Goal: Information Seeking & Learning: Compare options

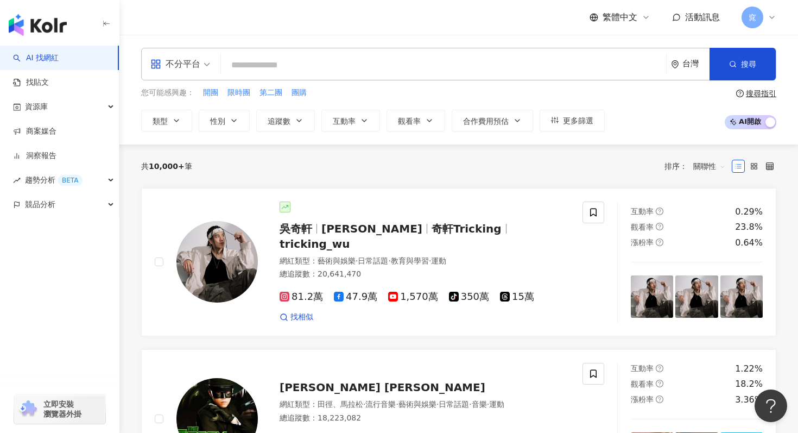
click at [260, 61] on input "search" at bounding box center [443, 65] width 437 height 21
click at [275, 67] on input "search" at bounding box center [443, 65] width 437 height 21
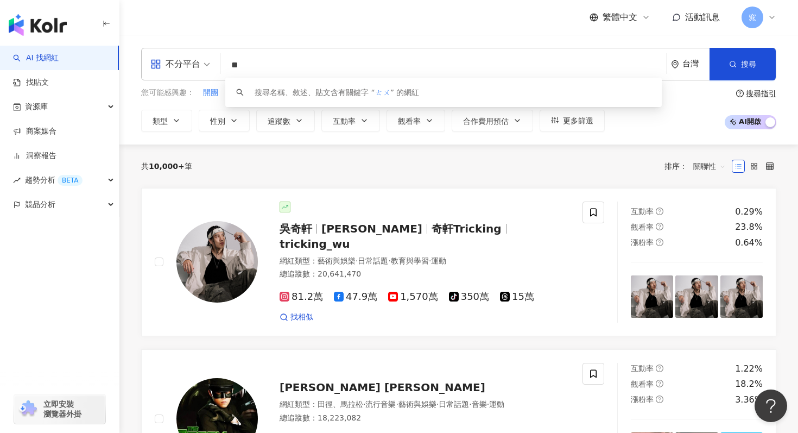
type input "*"
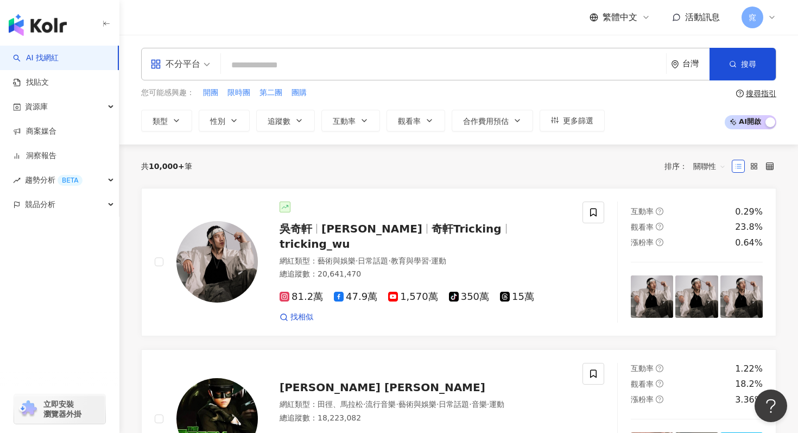
click at [199, 66] on div "不分平台" at bounding box center [175, 63] width 50 height 17
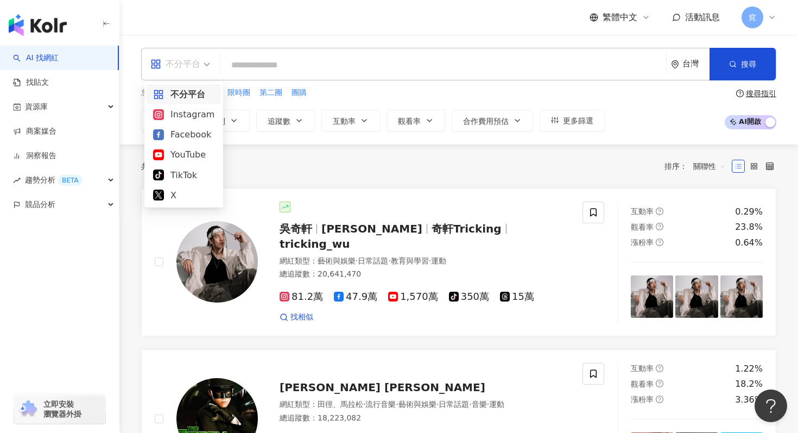
click at [282, 70] on input "search" at bounding box center [443, 65] width 437 height 21
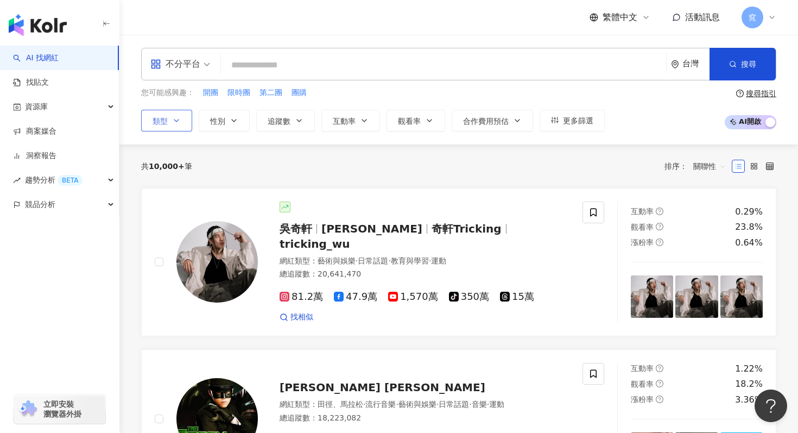
click at [174, 123] on icon "button" at bounding box center [176, 120] width 9 height 9
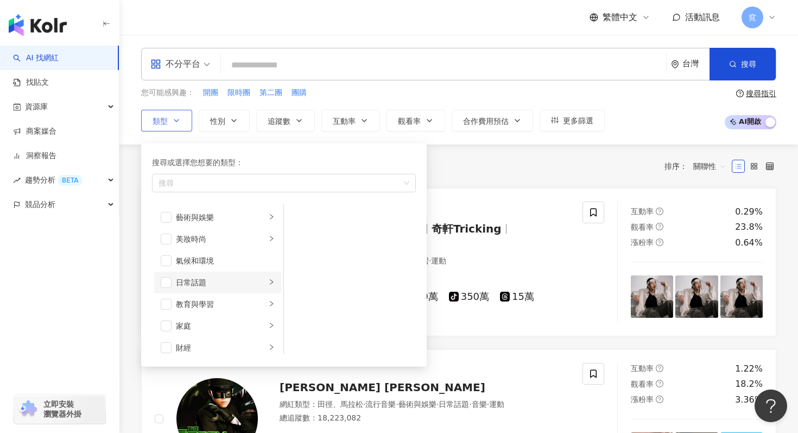
click at [173, 286] on li "日常話題" at bounding box center [217, 282] width 127 height 22
click at [166, 282] on span "button" at bounding box center [166, 282] width 11 height 11
click at [166, 324] on span "button" at bounding box center [166, 325] width 11 height 11
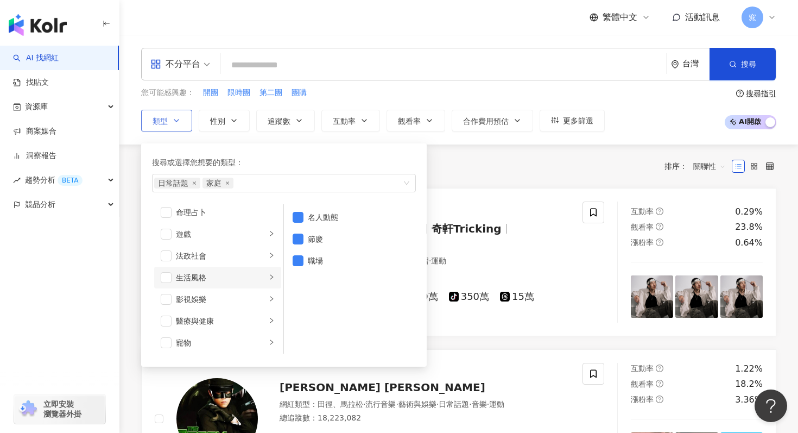
scroll to position [180, 0]
click at [169, 277] on span "button" at bounding box center [166, 275] width 11 height 11
click at [168, 340] on span "button" at bounding box center [166, 341] width 11 height 11
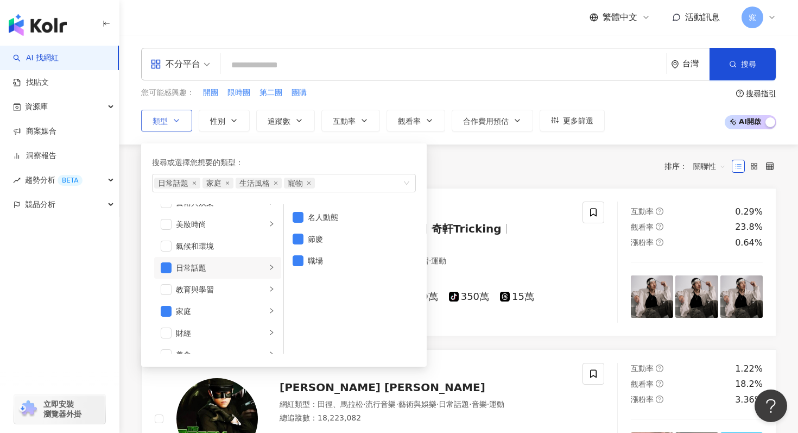
scroll to position [0, 0]
click at [168, 281] on span "button" at bounding box center [166, 282] width 11 height 11
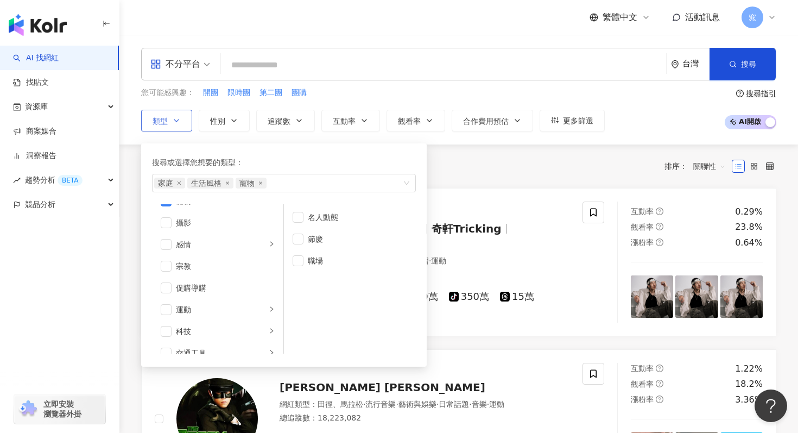
scroll to position [337, 0]
click at [167, 271] on span "button" at bounding box center [166, 271] width 11 height 11
click at [269, 66] on input "search" at bounding box center [443, 65] width 437 height 21
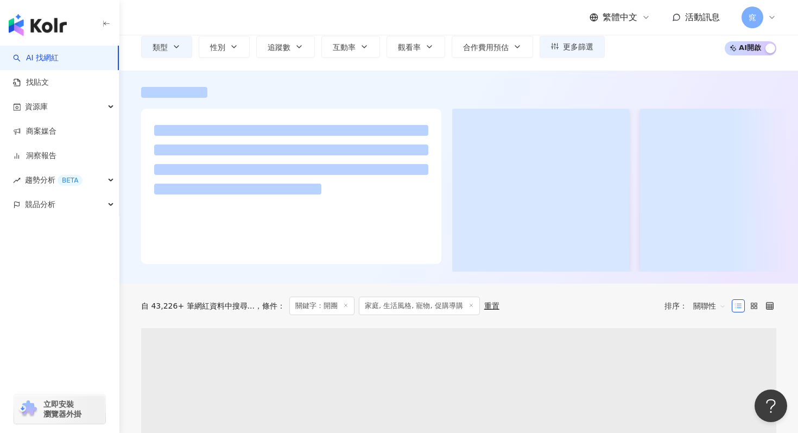
scroll to position [74, 0]
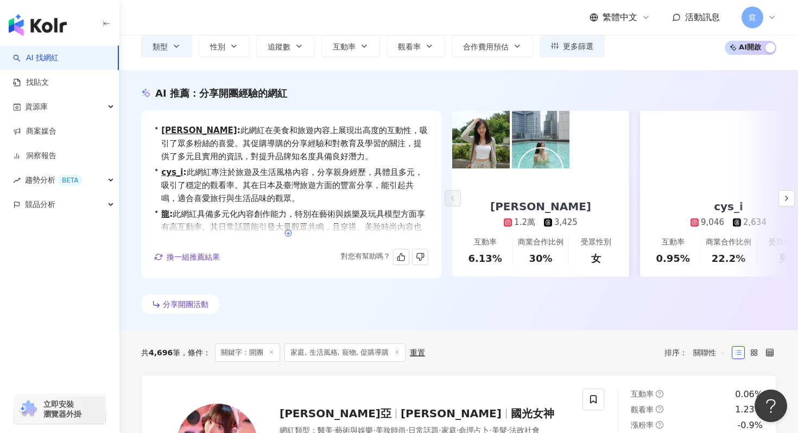
type input "**"
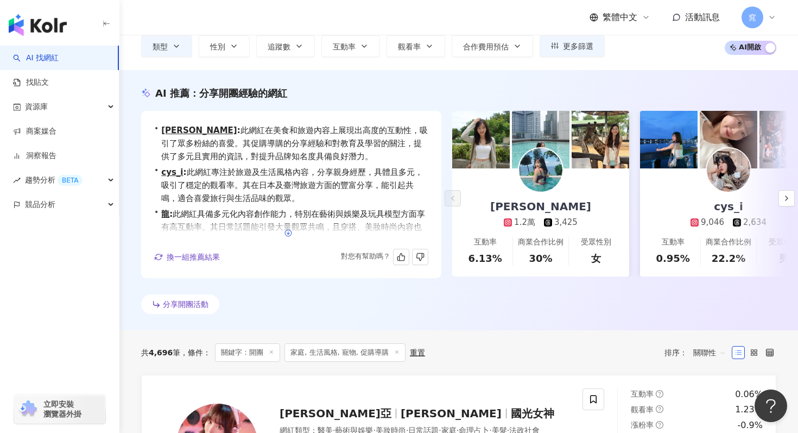
click at [289, 235] on icon "button" at bounding box center [289, 233] width 8 height 8
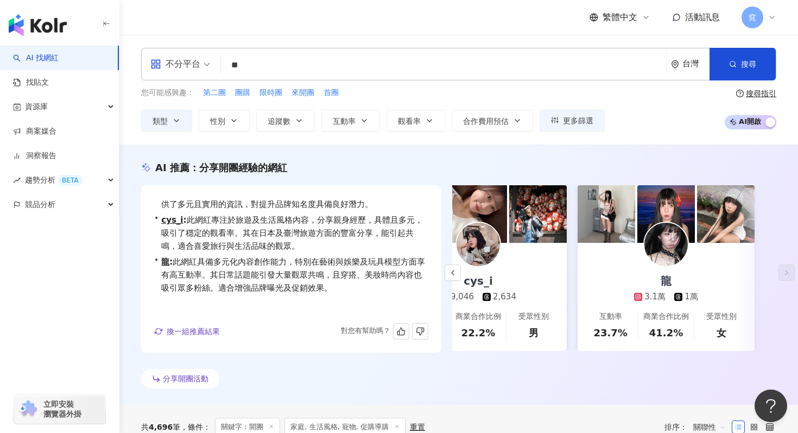
scroll to position [9, 0]
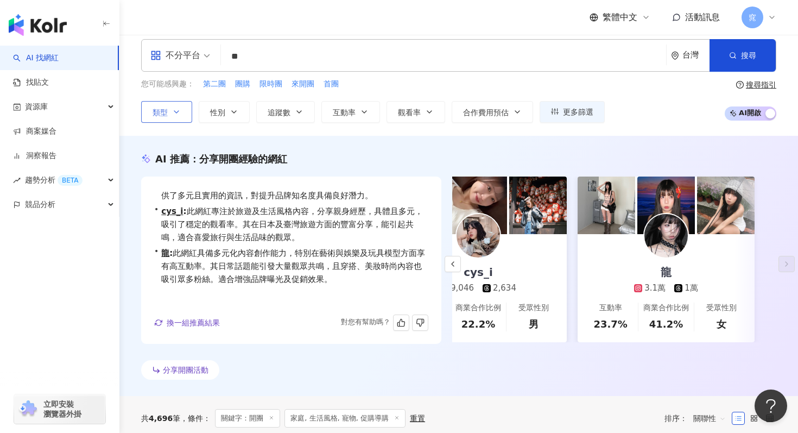
click at [181, 111] on button "類型" at bounding box center [166, 112] width 51 height 22
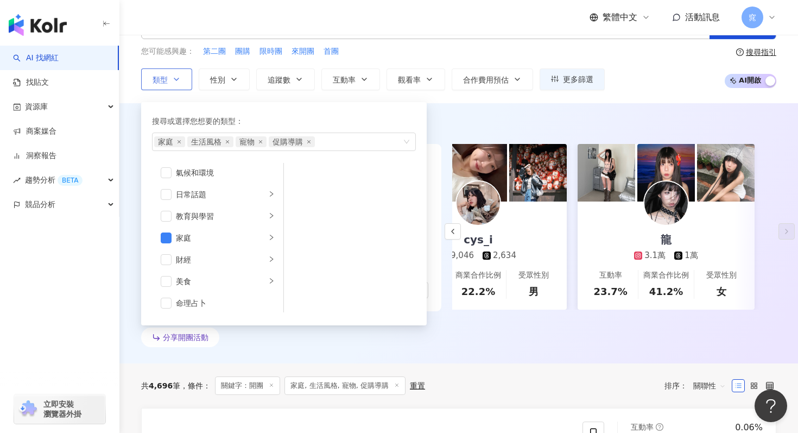
scroll to position [42, 0]
click at [577, 121] on div "AI 推薦 ： 分享開團經驗的網紅" at bounding box center [458, 126] width 635 height 14
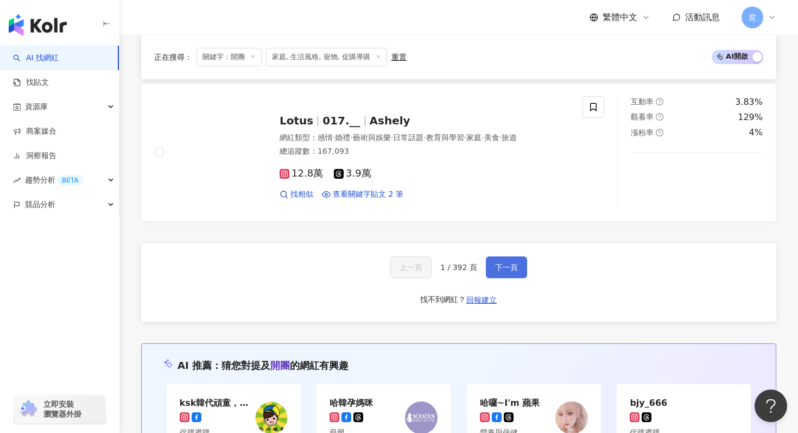
scroll to position [2050, 0]
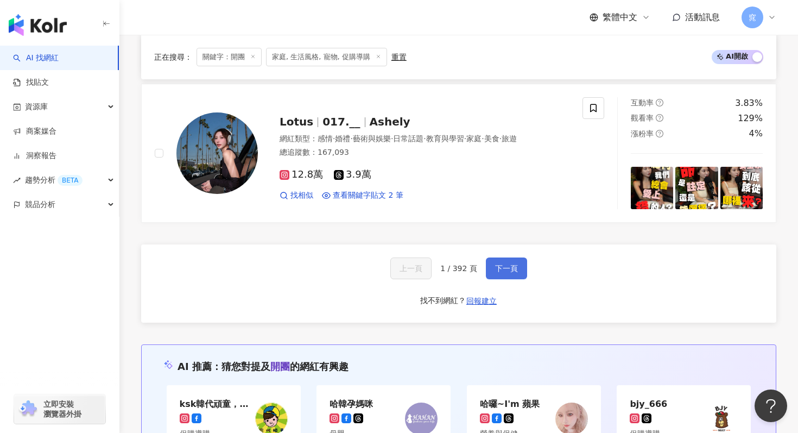
click at [509, 273] on span "下一頁" at bounding box center [506, 268] width 23 height 9
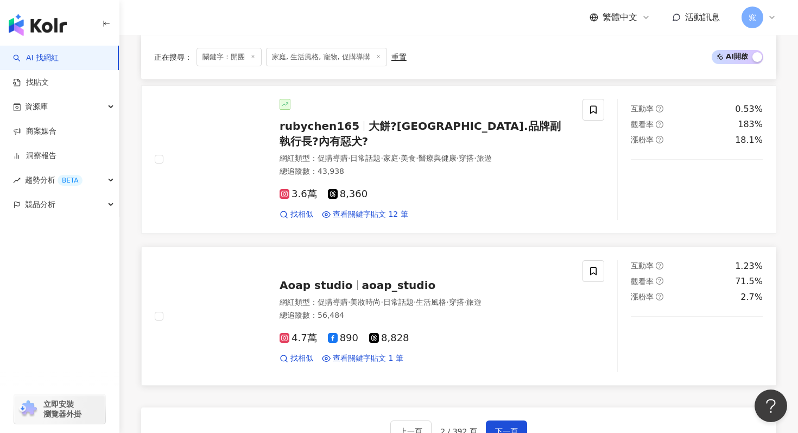
scroll to position [1918, 0]
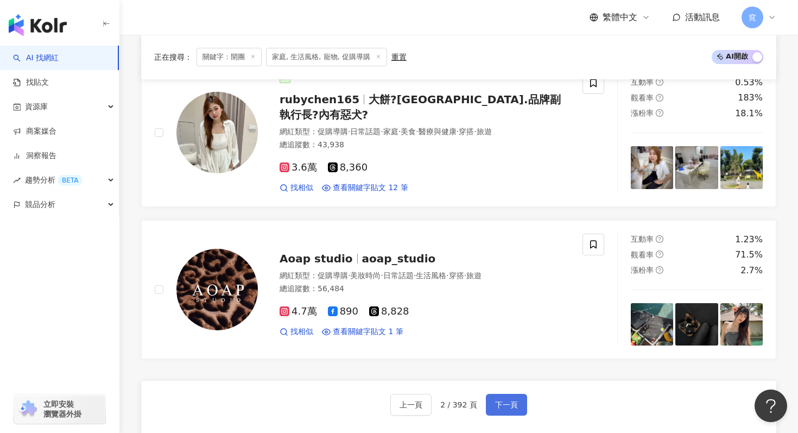
click at [506, 400] on span "下一頁" at bounding box center [506, 404] width 23 height 9
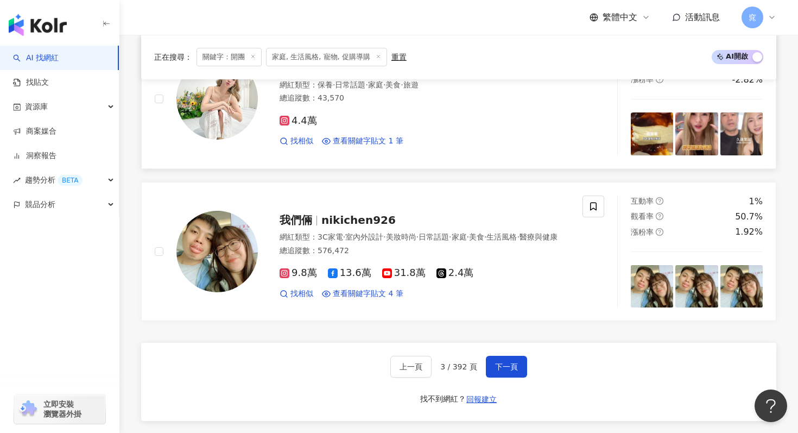
scroll to position [2006, 0]
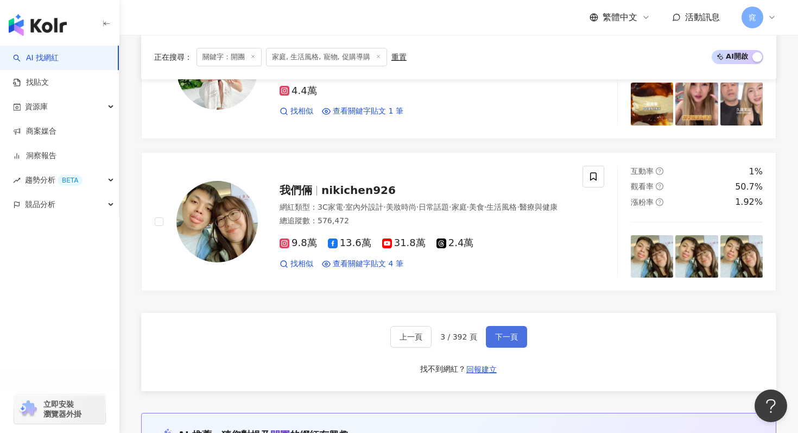
click at [510, 331] on button "下一頁" at bounding box center [506, 337] width 41 height 22
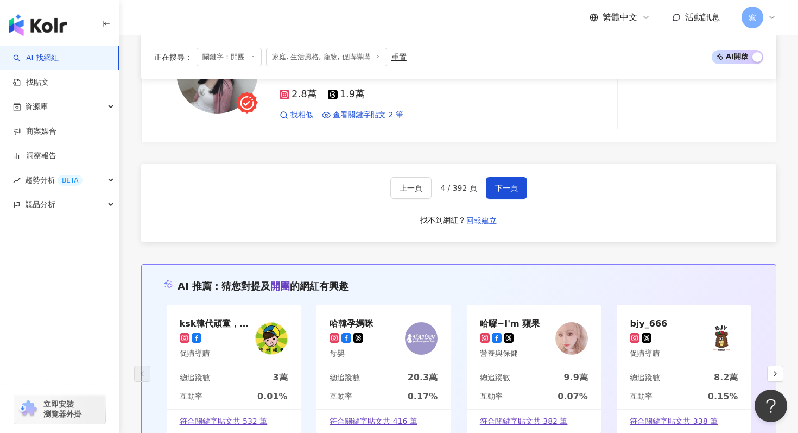
scroll to position [2149, 0]
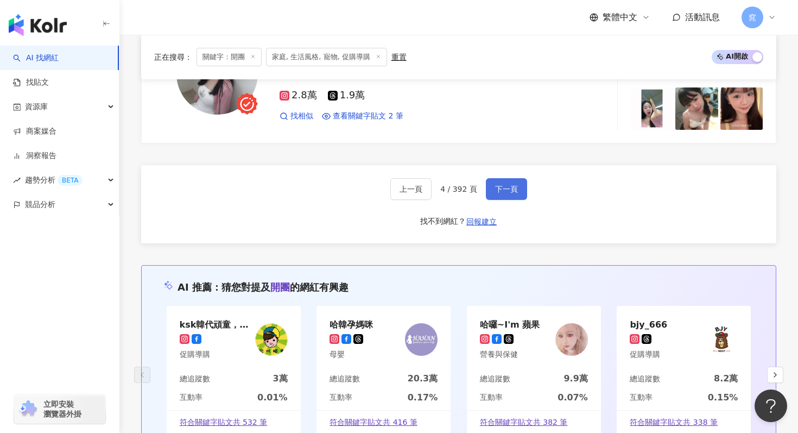
click at [502, 185] on span "下一頁" at bounding box center [506, 189] width 23 height 9
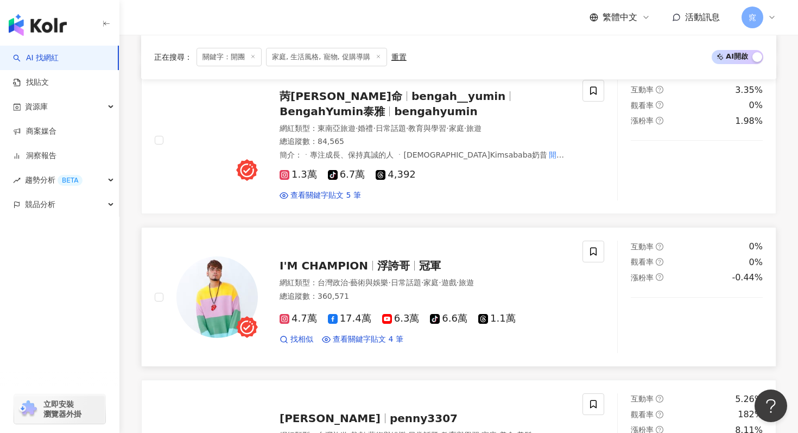
scroll to position [1144, 0]
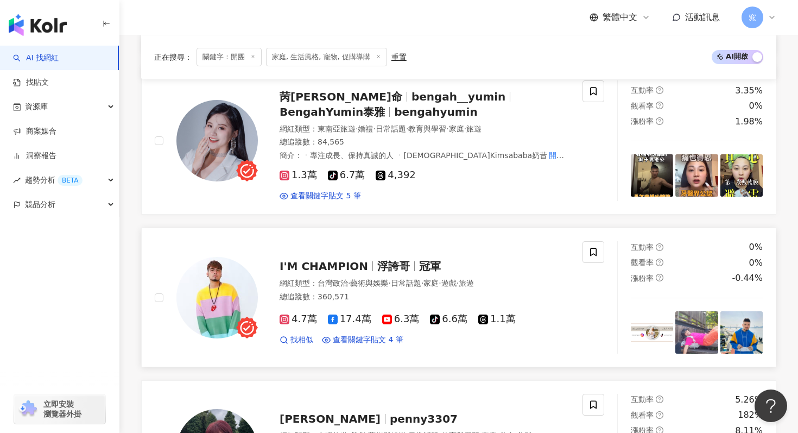
click at [316, 267] on span "I'M CHAMPION" at bounding box center [324, 266] width 89 height 13
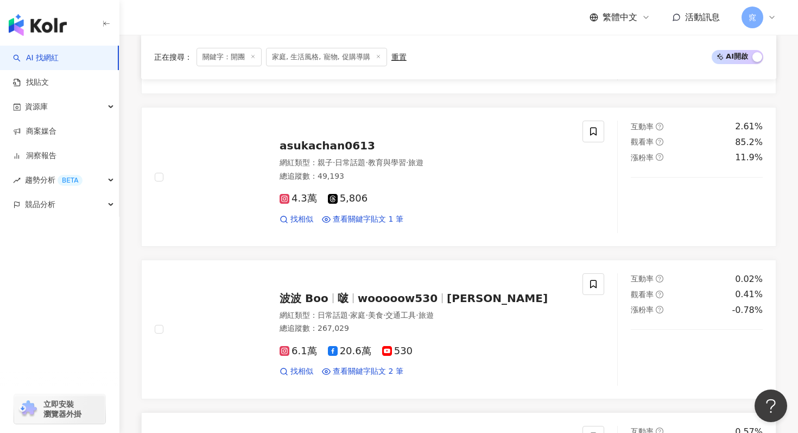
scroll to position [490, 0]
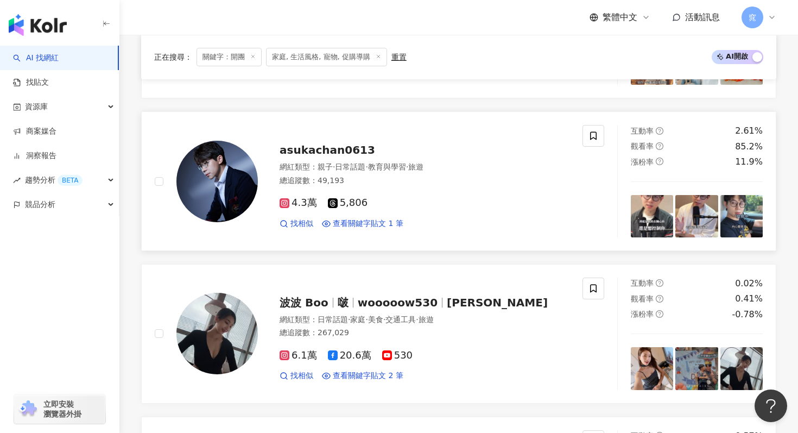
click at [332, 143] on div "asukachan0613" at bounding box center [425, 149] width 290 height 15
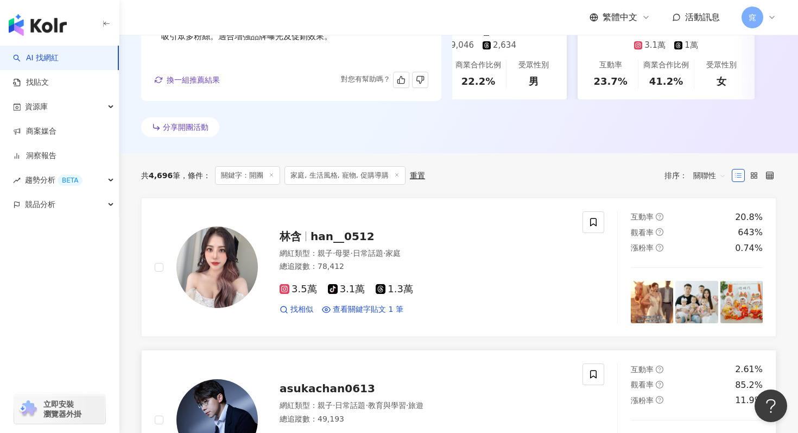
scroll to position [244, 0]
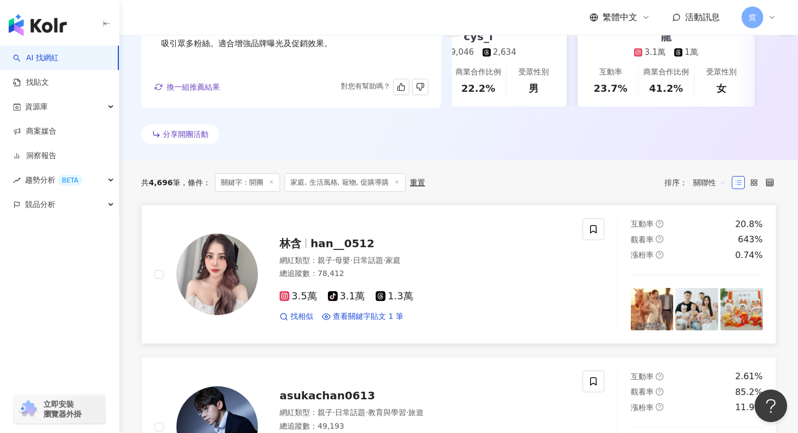
click at [302, 246] on span "林含" at bounding box center [295, 243] width 31 height 13
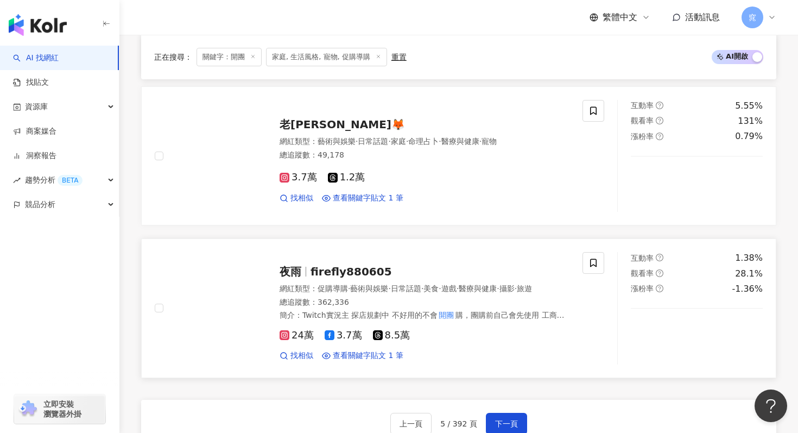
scroll to position [1911, 0]
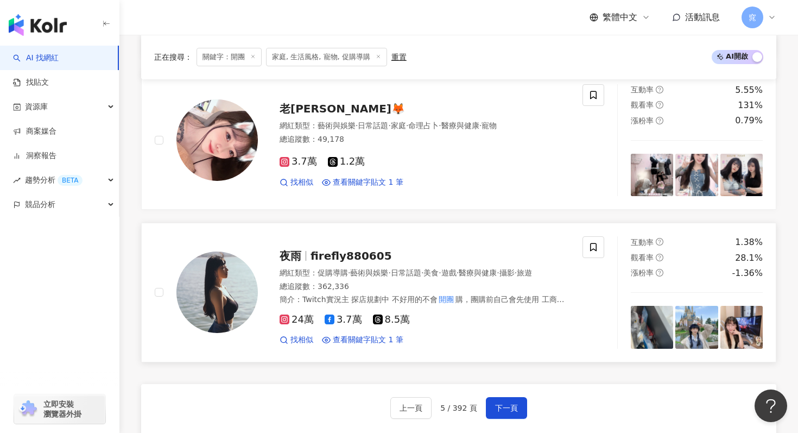
click at [338, 251] on span "firefly880605" at bounding box center [351, 255] width 81 height 13
click at [509, 406] on span "下一頁" at bounding box center [506, 407] width 23 height 9
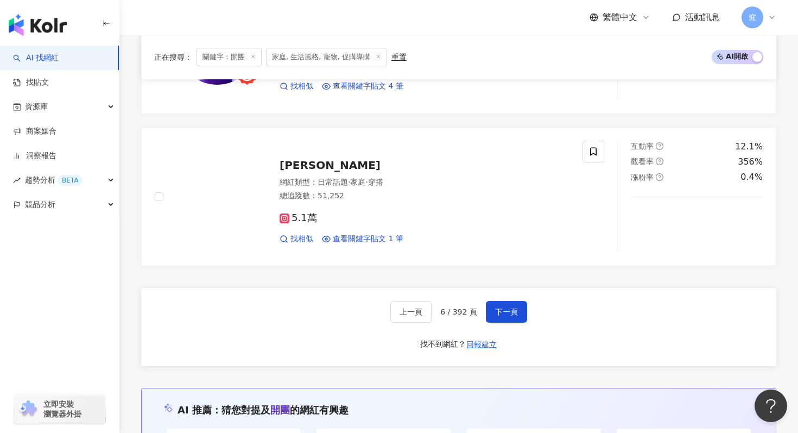
scroll to position [2020, 0]
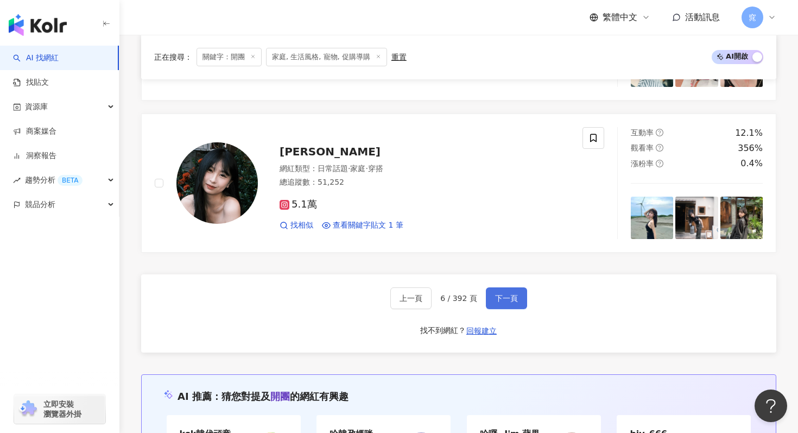
click at [496, 297] on span "下一頁" at bounding box center [506, 298] width 23 height 9
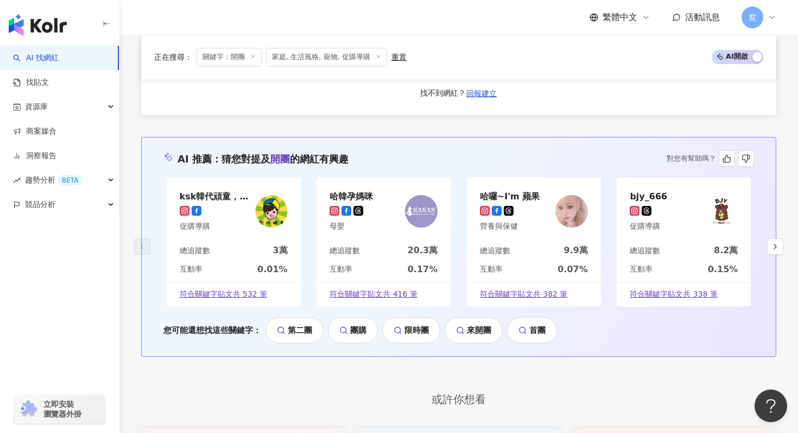
scroll to position [2188, 0]
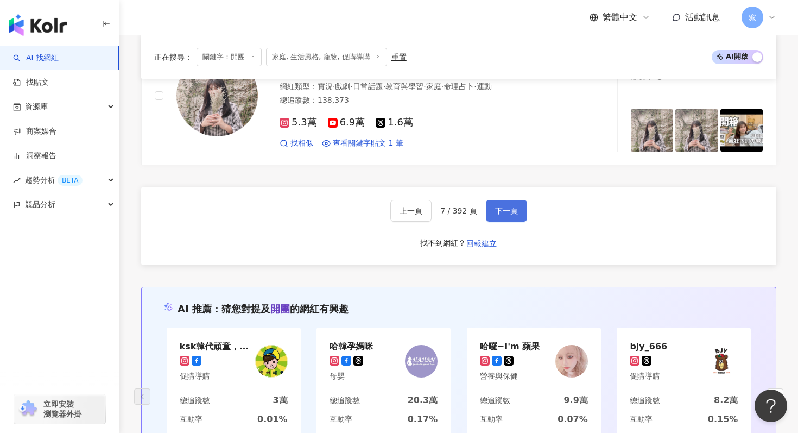
click at [504, 218] on button "下一頁" at bounding box center [506, 211] width 41 height 22
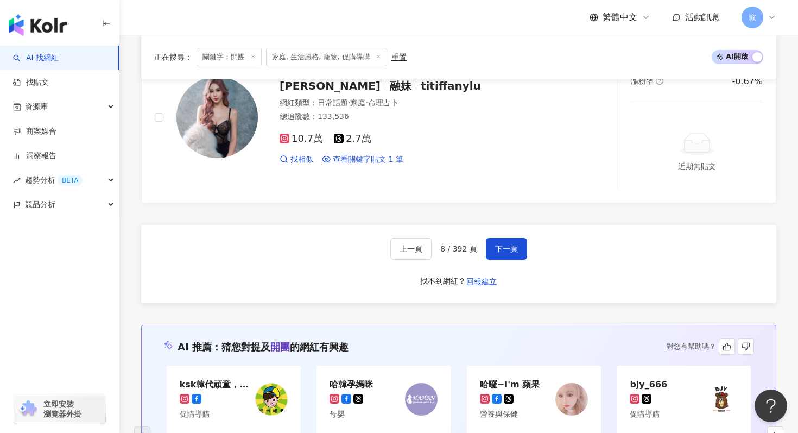
scroll to position [2035, 0]
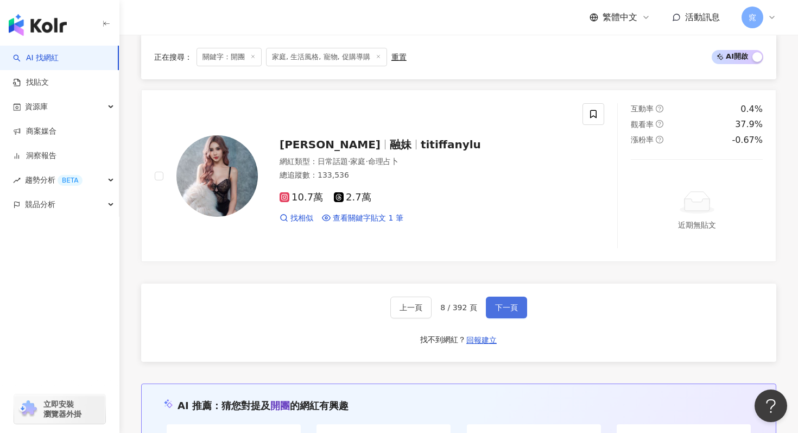
click at [508, 301] on button "下一頁" at bounding box center [506, 307] width 41 height 22
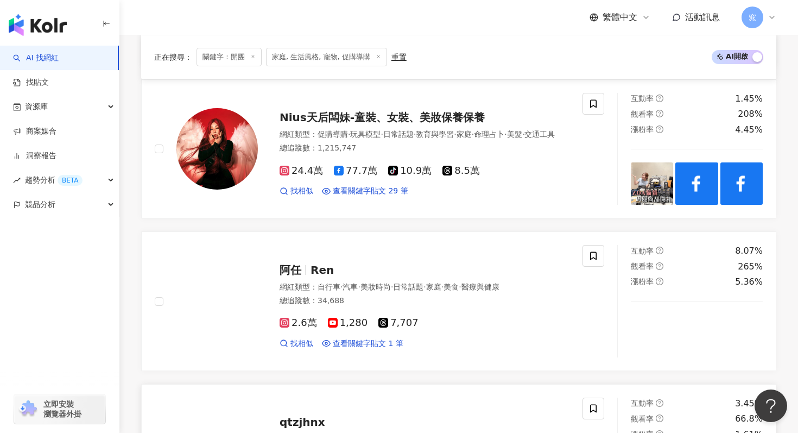
scroll to position [1436, 0]
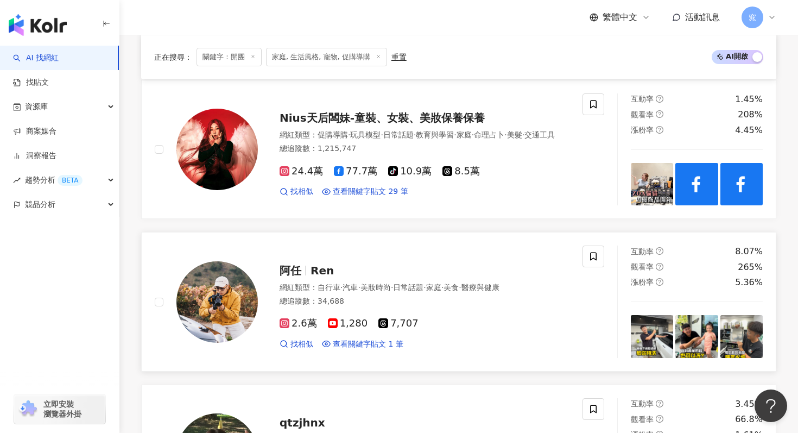
click at [305, 274] on span "阿任" at bounding box center [295, 270] width 31 height 13
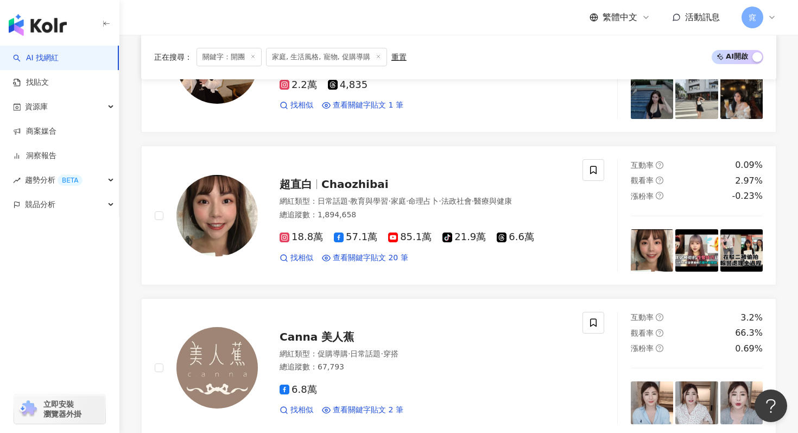
scroll to position [318, 0]
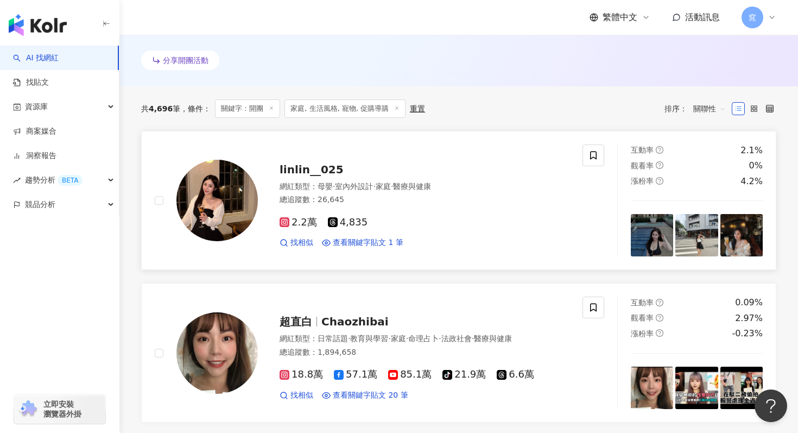
click at [321, 161] on div "linlin__025 網紅類型 ： 母嬰 · 室內外設計 · 家庭 · 醫療與健康 總追蹤數 ： 26,645 2.2萬 4,835 找相似 查看關鍵字貼文…" at bounding box center [414, 200] width 312 height 95
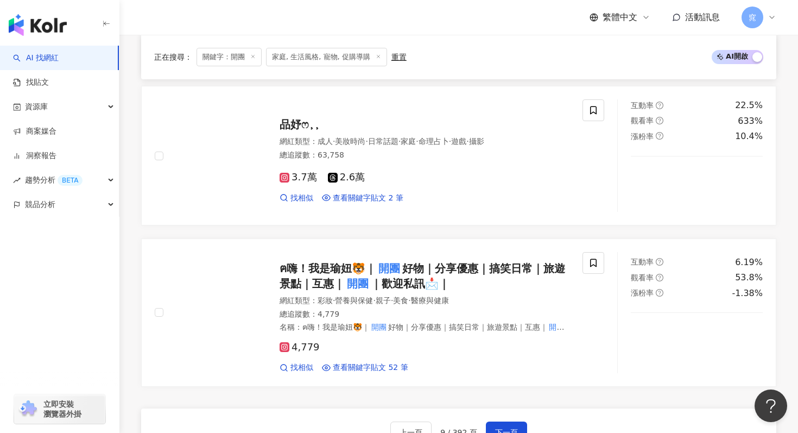
scroll to position [1986, 0]
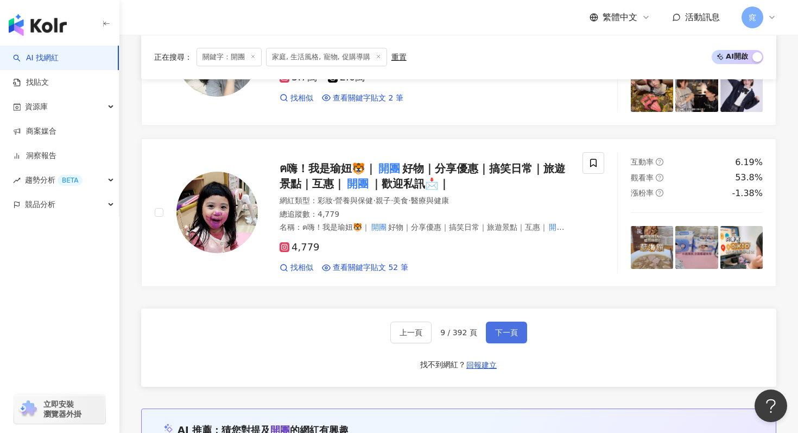
click at [503, 332] on span "下一頁" at bounding box center [506, 332] width 23 height 9
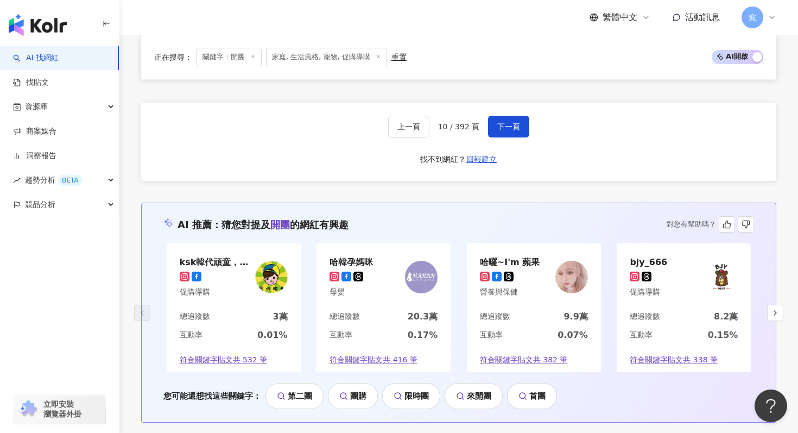
scroll to position [2177, 0]
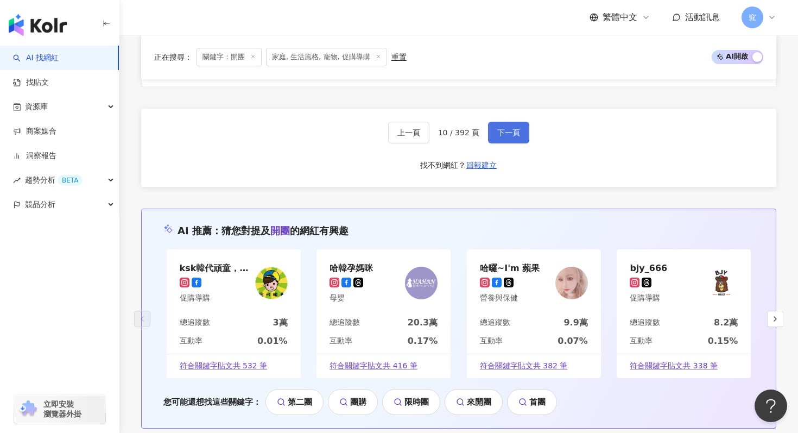
click at [502, 136] on span "下一頁" at bounding box center [508, 132] width 23 height 9
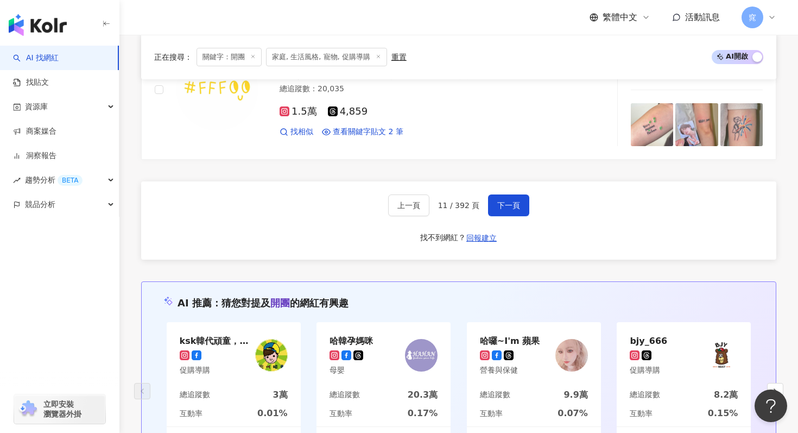
scroll to position [2156, 0]
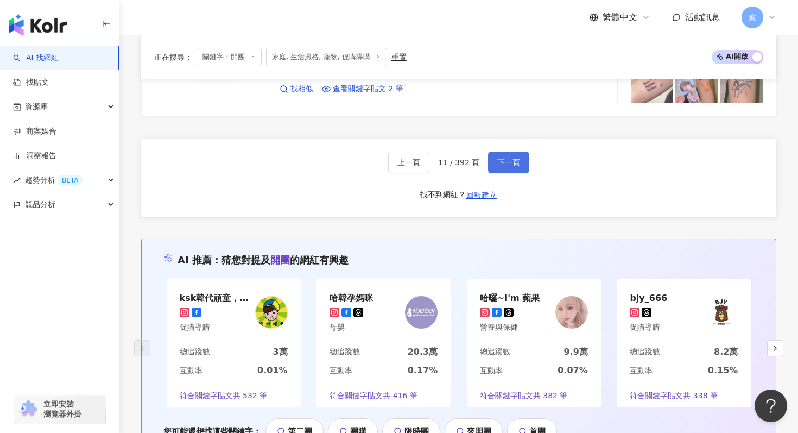
click at [503, 155] on button "下一頁" at bounding box center [508, 162] width 41 height 22
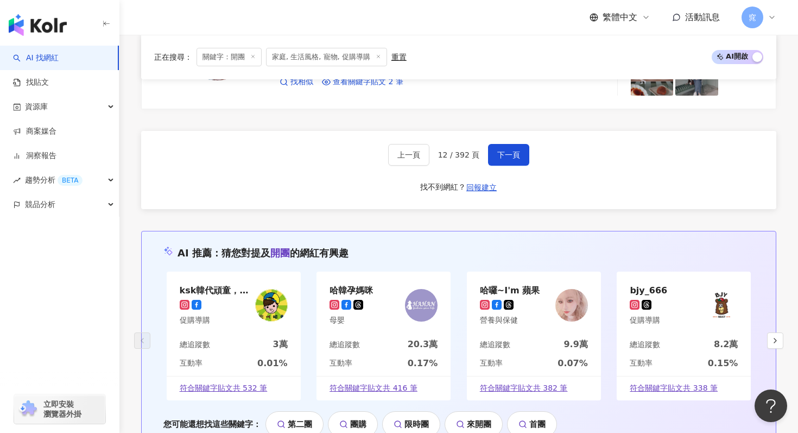
scroll to position [2198, 0]
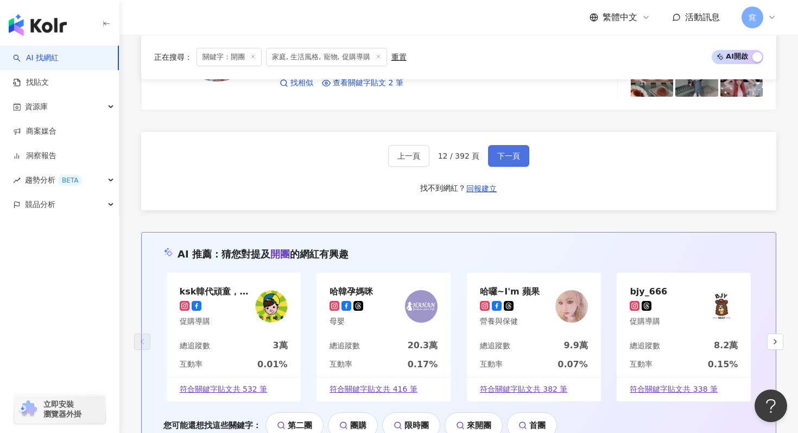
click at [514, 145] on button "下一頁" at bounding box center [508, 156] width 41 height 22
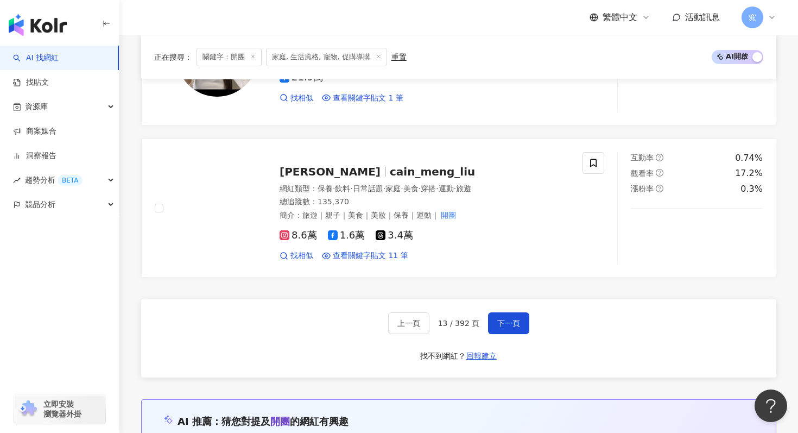
scroll to position [1989, 0]
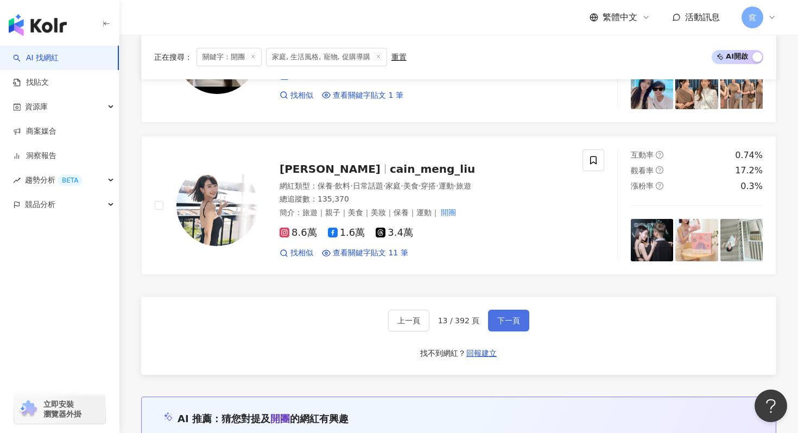
click at [495, 322] on button "下一頁" at bounding box center [508, 321] width 41 height 22
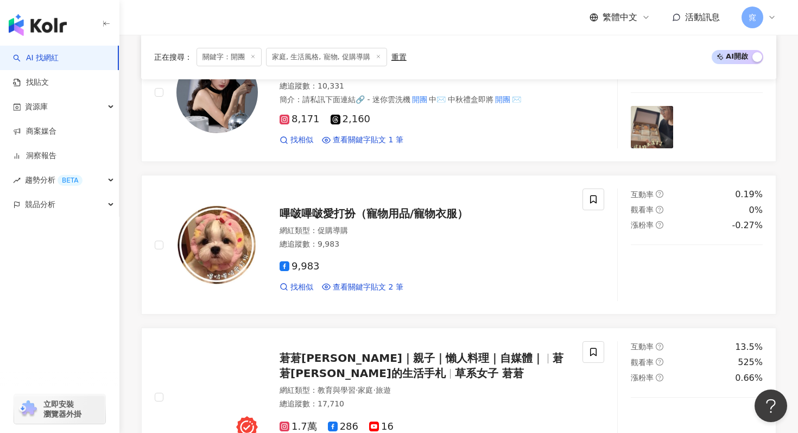
scroll to position [2043, 0]
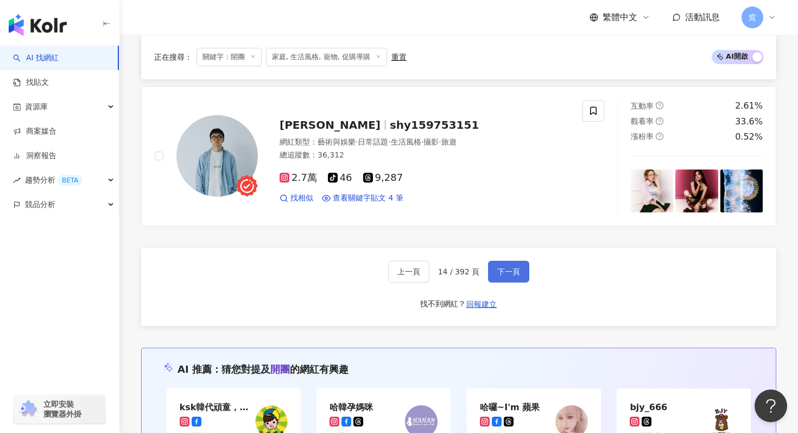
click at [517, 274] on span "下一頁" at bounding box center [508, 271] width 23 height 9
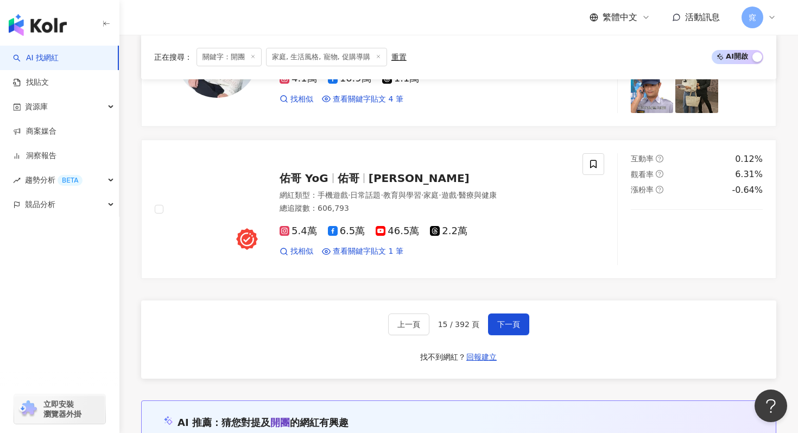
scroll to position [1987, 0]
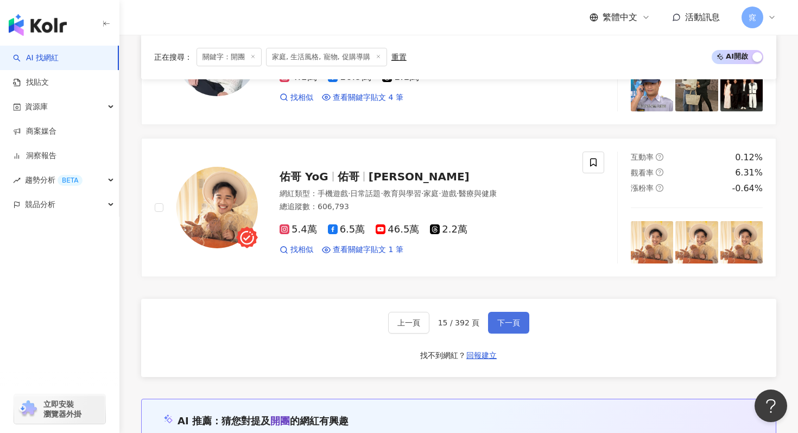
click at [509, 319] on span "下一頁" at bounding box center [508, 322] width 23 height 9
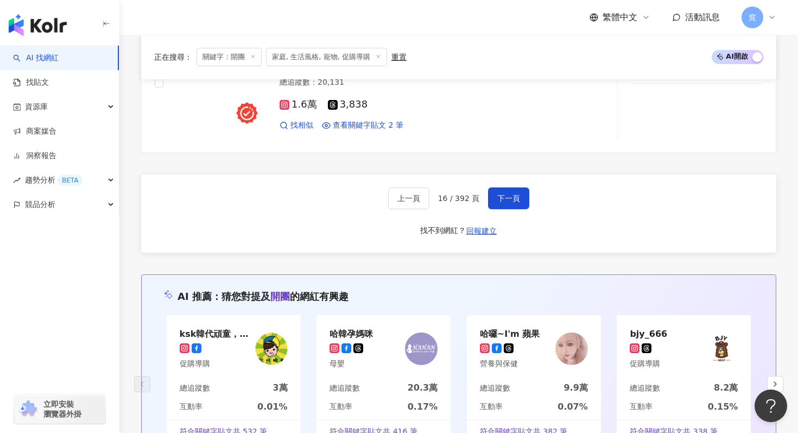
scroll to position [2143, 0]
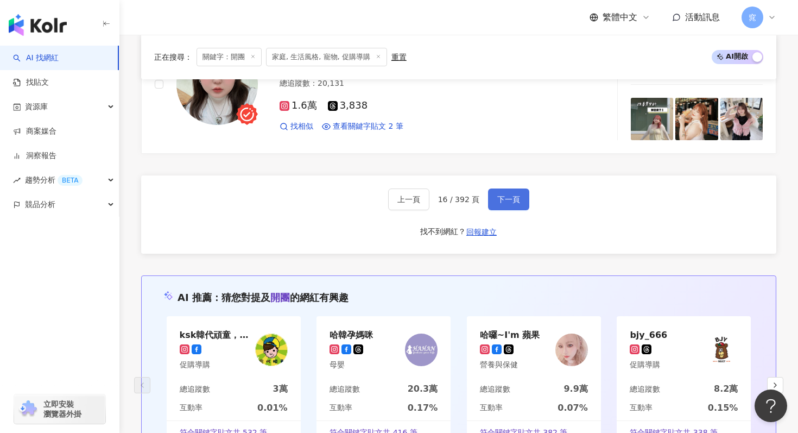
click at [507, 197] on span "下一頁" at bounding box center [508, 199] width 23 height 9
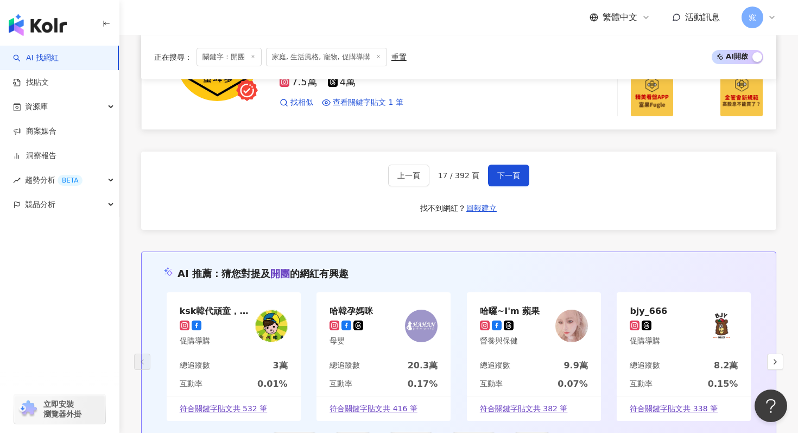
scroll to position [2135, 0]
click at [508, 175] on span "下一頁" at bounding box center [508, 175] width 23 height 9
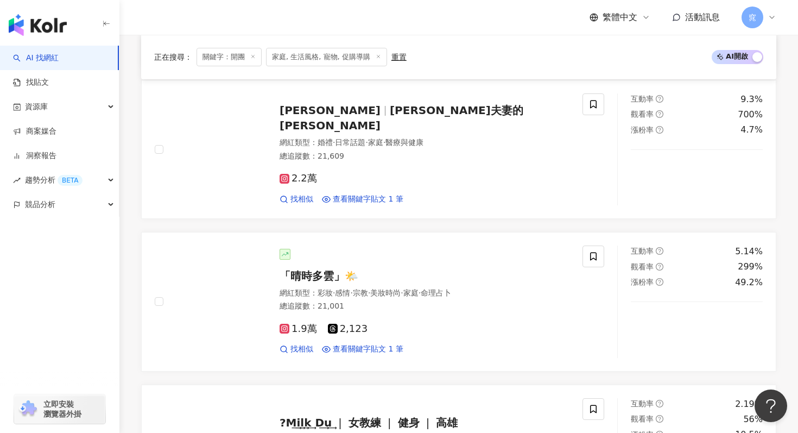
scroll to position [834, 0]
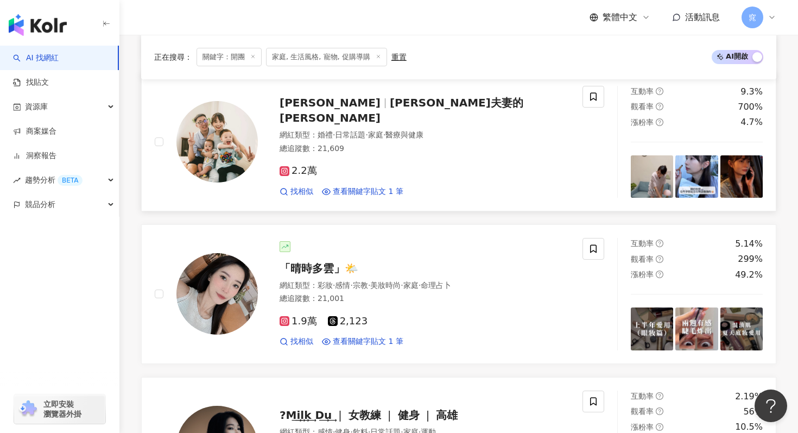
click at [364, 110] on span "李李夫妻的李先生" at bounding box center [402, 110] width 244 height 28
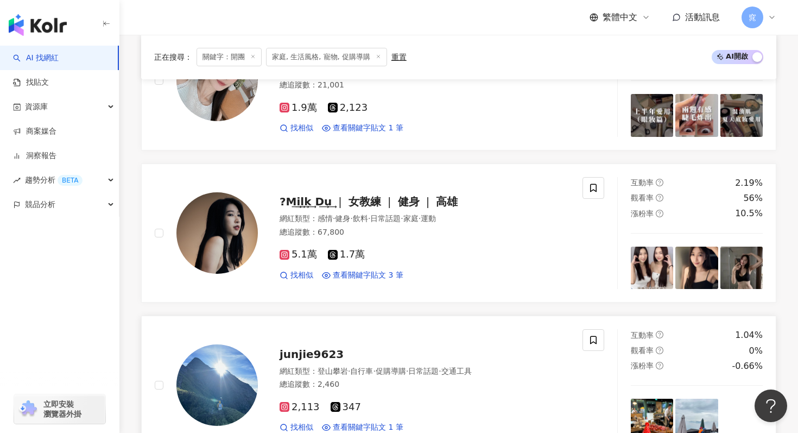
scroll to position [1037, 0]
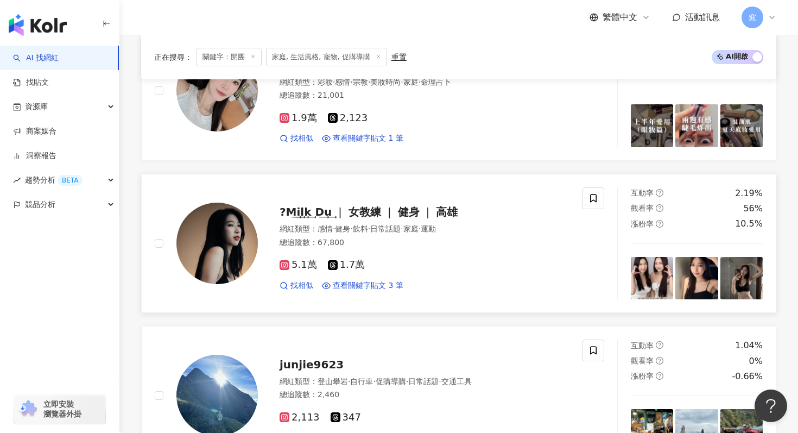
click at [380, 211] on span "?M͢i͢l͢k͢ D͢u͢ ❘ 女教練 ❘ 健身 ❘ 高雄" at bounding box center [369, 211] width 178 height 13
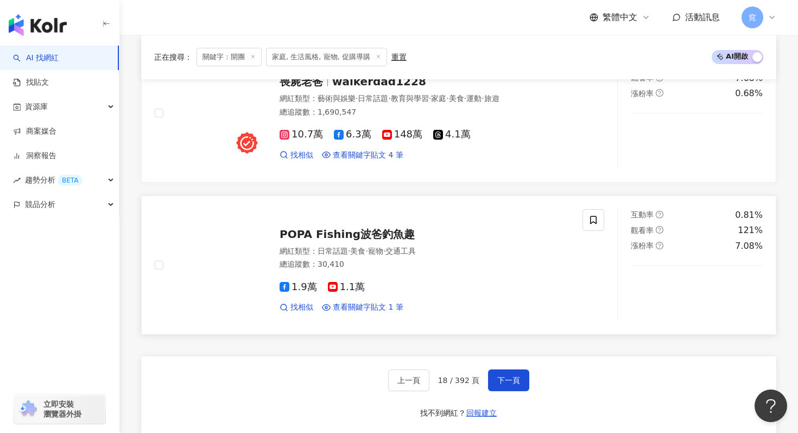
scroll to position [1941, 0]
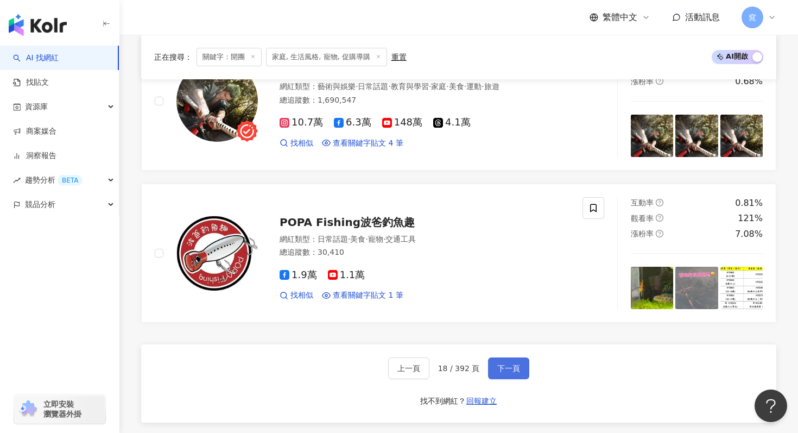
click at [500, 369] on span "下一頁" at bounding box center [508, 368] width 23 height 9
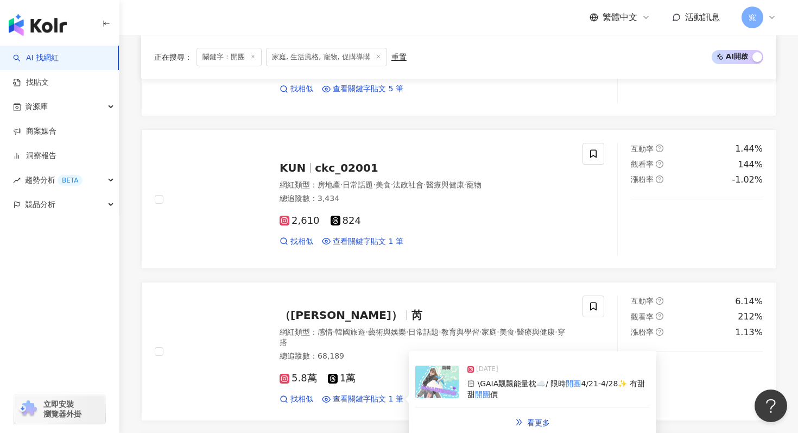
scroll to position [1537, 0]
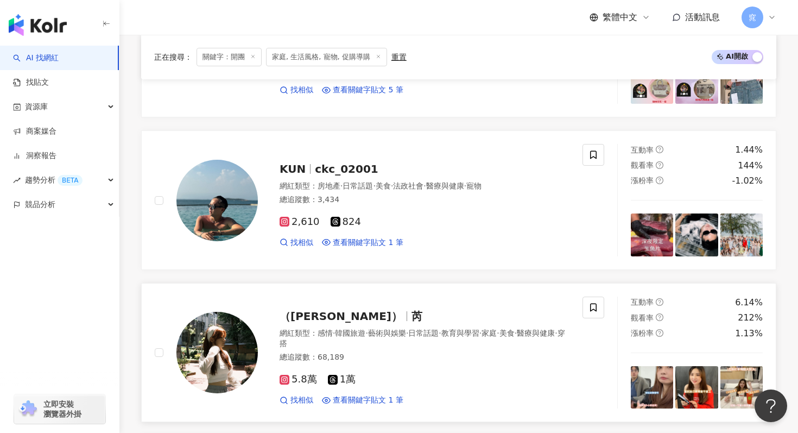
click at [412, 317] on span "芮" at bounding box center [417, 316] width 11 height 13
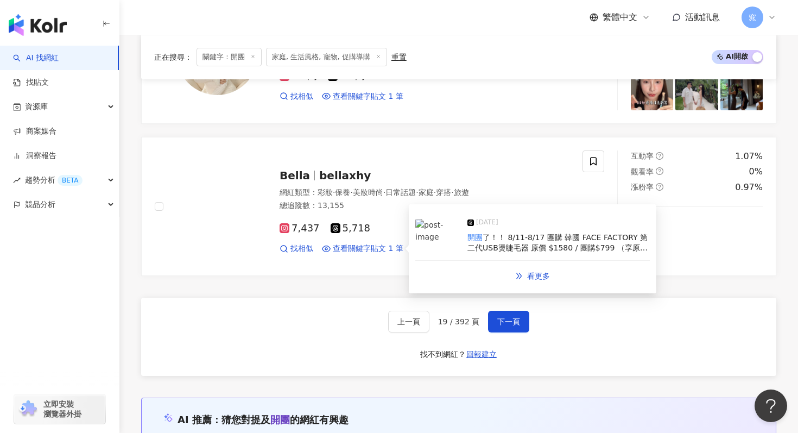
scroll to position [1992, 0]
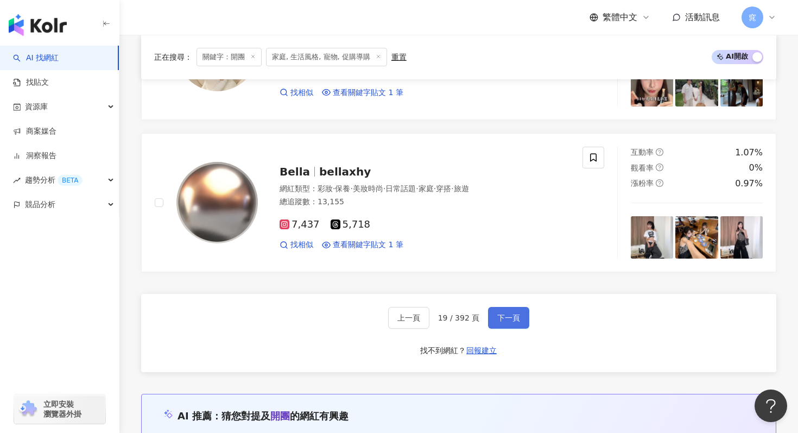
click at [512, 315] on span "下一頁" at bounding box center [508, 317] width 23 height 9
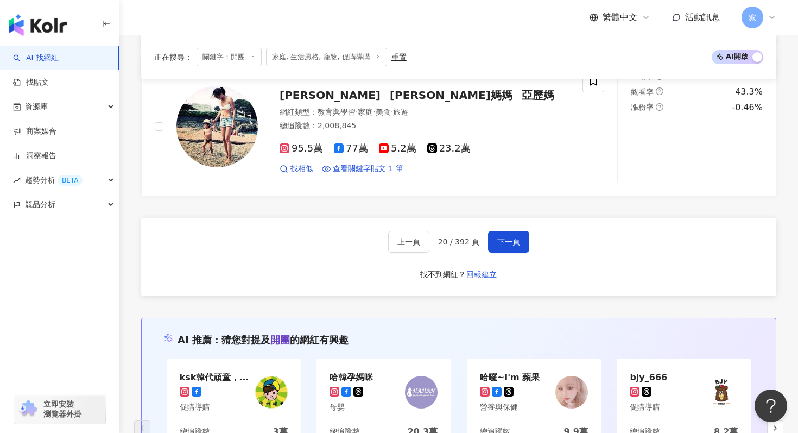
scroll to position [2093, 0]
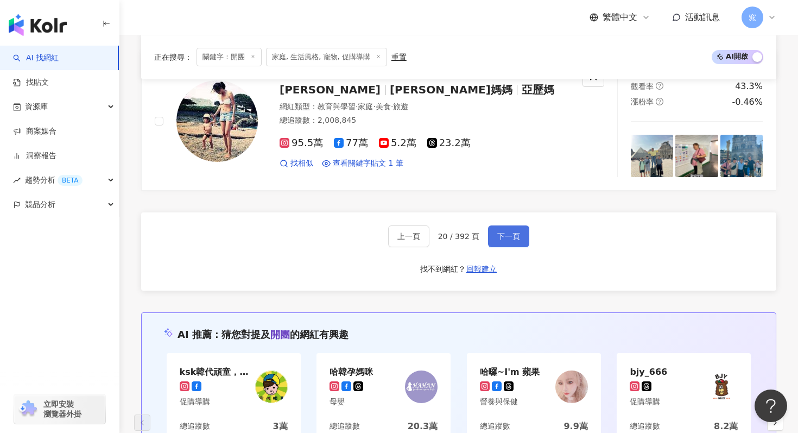
click at [513, 226] on button "下一頁" at bounding box center [508, 236] width 41 height 22
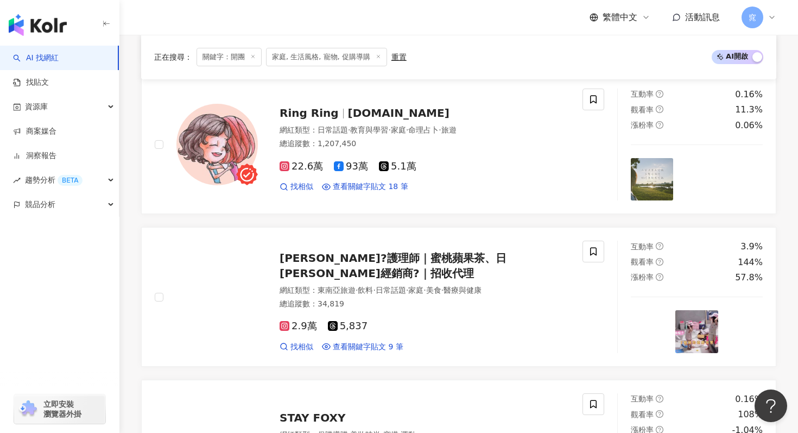
scroll to position [1430, 0]
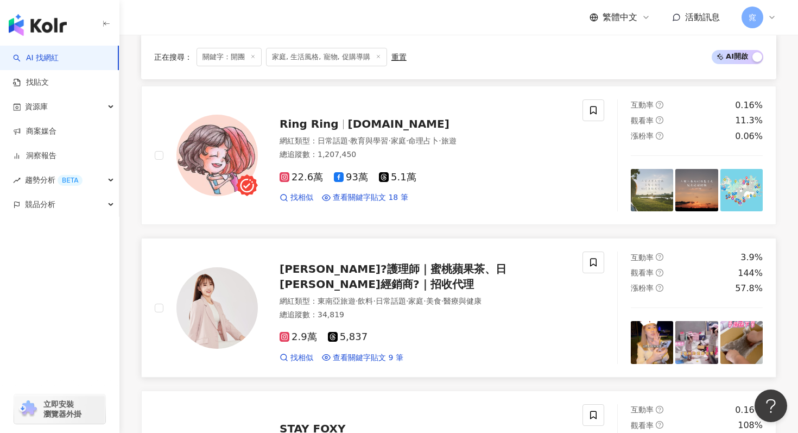
click at [368, 277] on span "小丸子?護理師｜蜜桃蘋果茶、日喬恩經銷商?｜招收代理" at bounding box center [393, 276] width 227 height 28
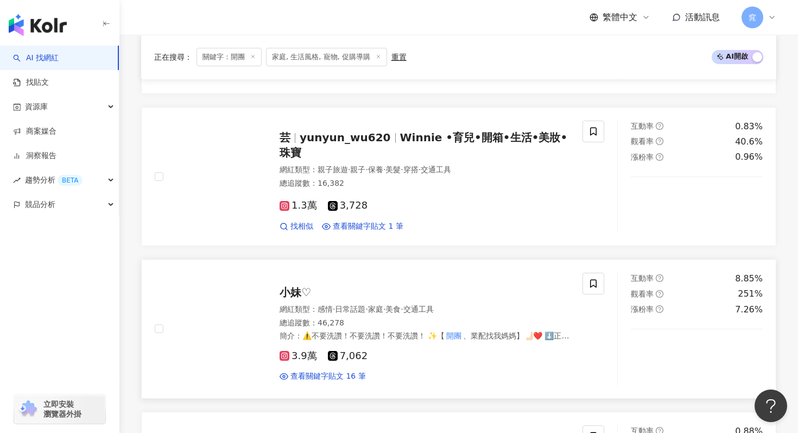
scroll to position [799, 0]
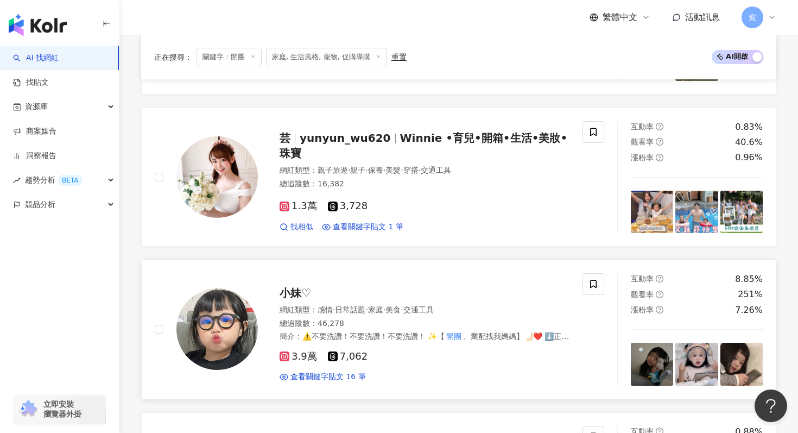
click at [299, 292] on span "小妹♡" at bounding box center [295, 292] width 31 height 13
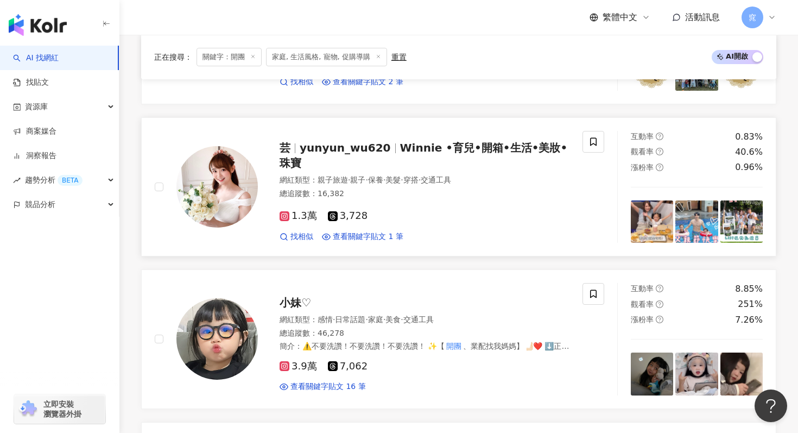
scroll to position [738, 0]
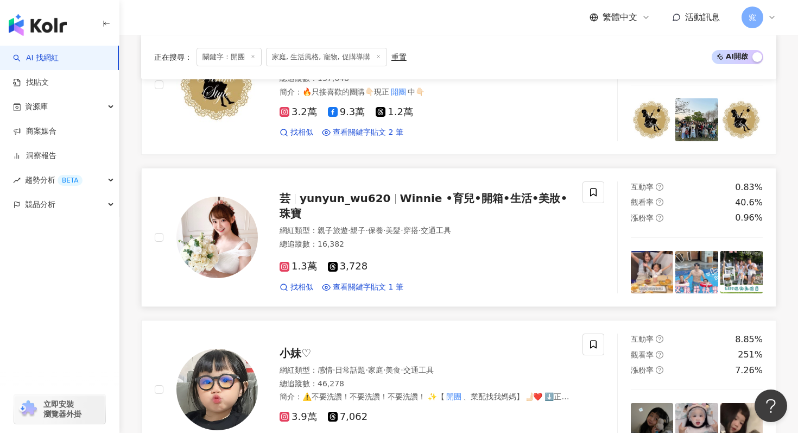
click at [372, 205] on span "yunyun_wu620" at bounding box center [345, 198] width 91 height 13
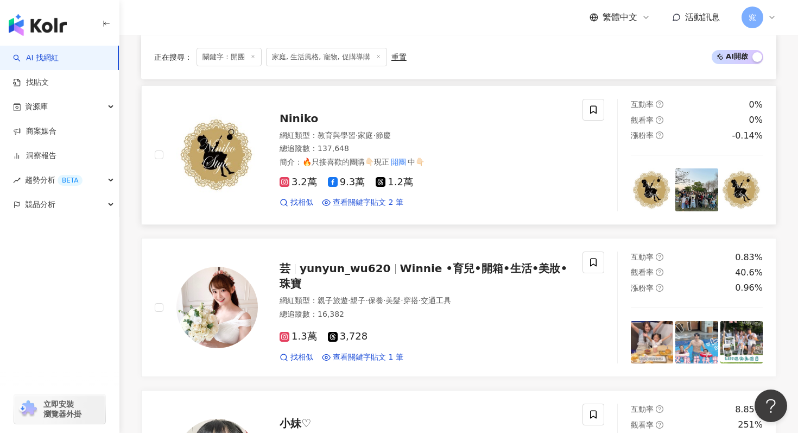
scroll to position [656, 0]
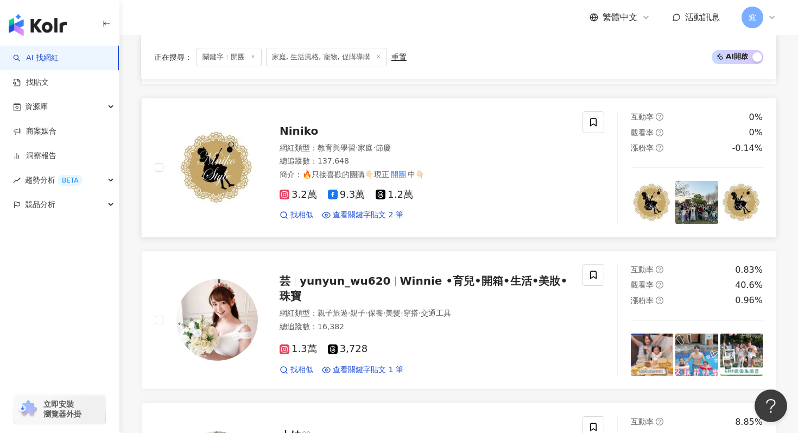
click at [295, 126] on span "Niniko" at bounding box center [299, 130] width 39 height 13
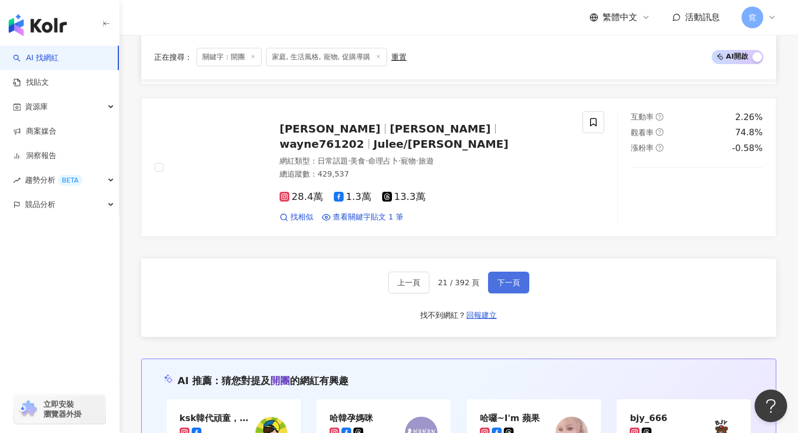
scroll to position [2037, 0]
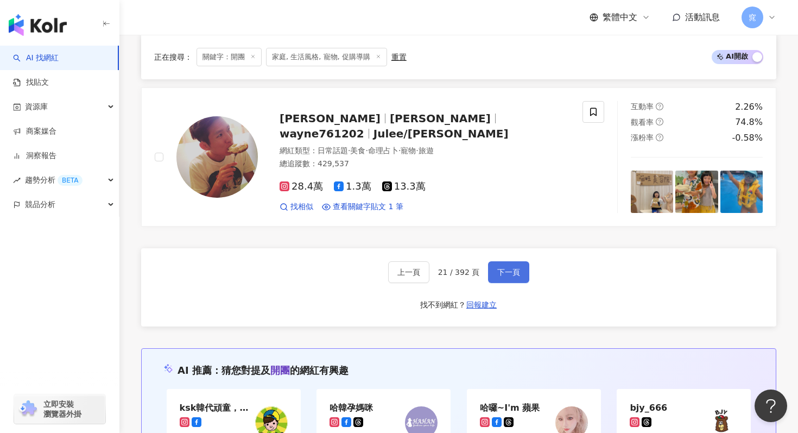
click at [519, 273] on span "下一頁" at bounding box center [508, 272] width 23 height 9
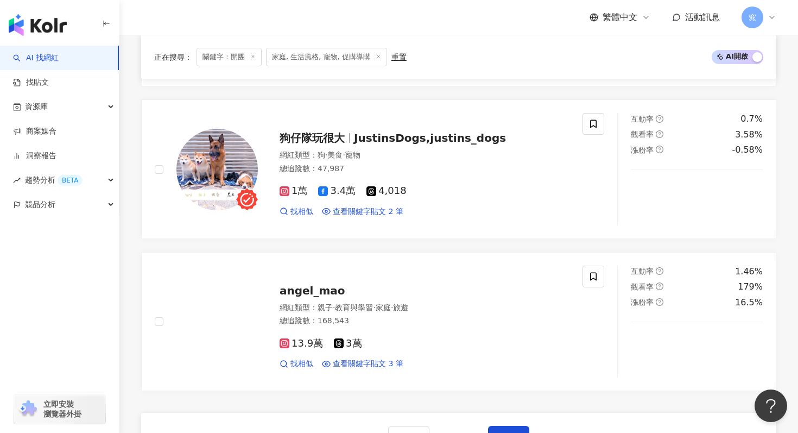
scroll to position [1866, 0]
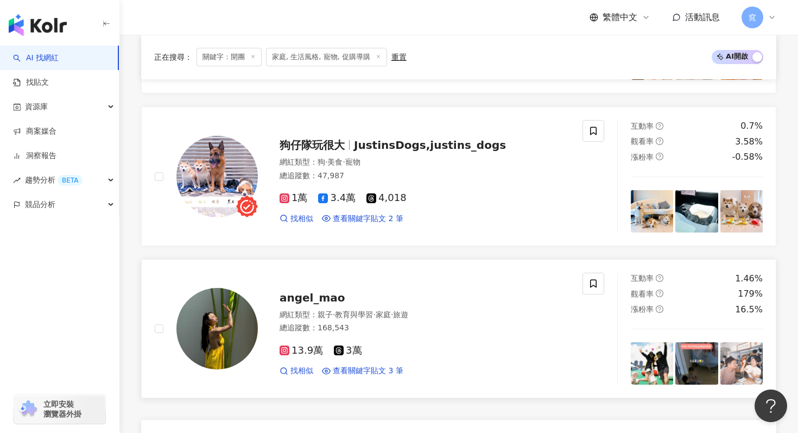
click at [317, 299] on span "angel_mao" at bounding box center [313, 297] width 66 height 13
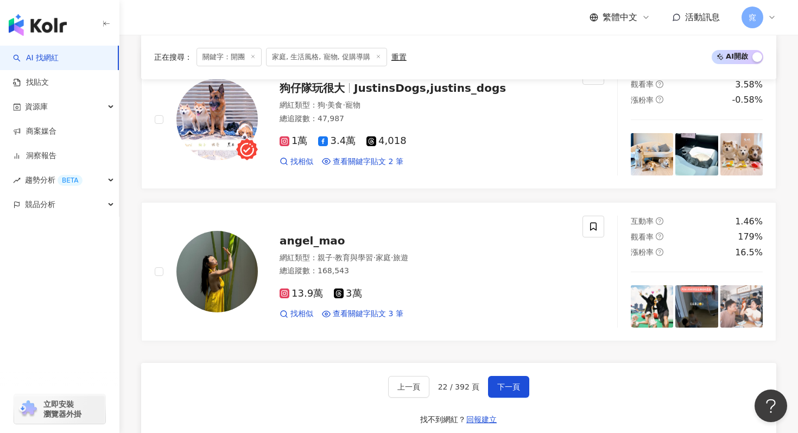
scroll to position [1928, 0]
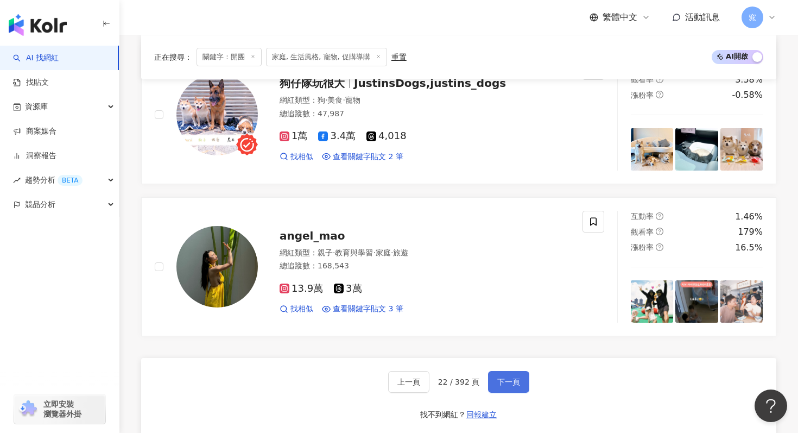
click at [507, 373] on button "下一頁" at bounding box center [508, 382] width 41 height 22
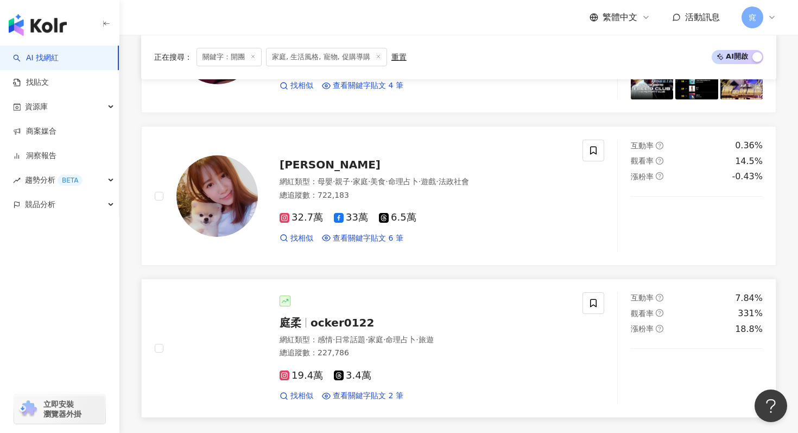
scroll to position [1846, 0]
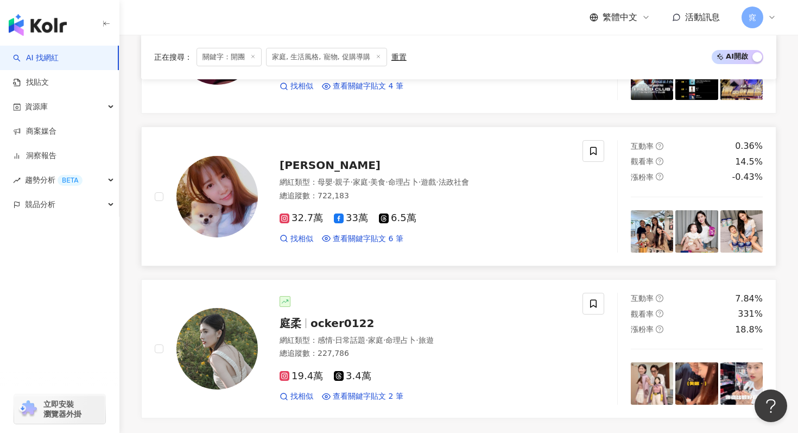
click at [333, 162] on span "黃暐婷 APPLE" at bounding box center [330, 165] width 101 height 13
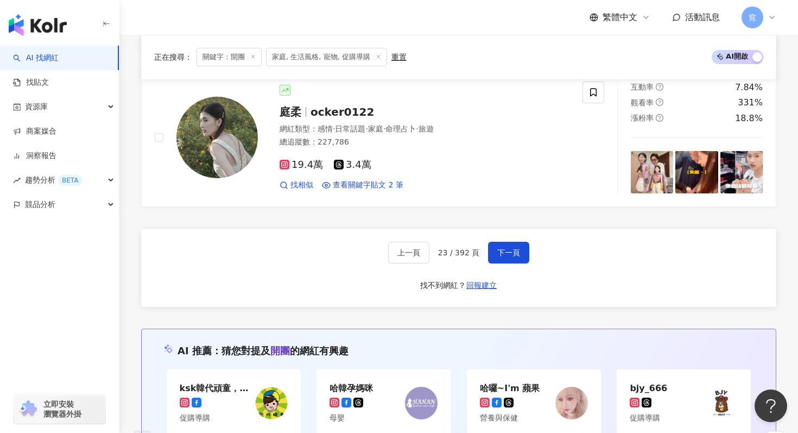
scroll to position [2056, 0]
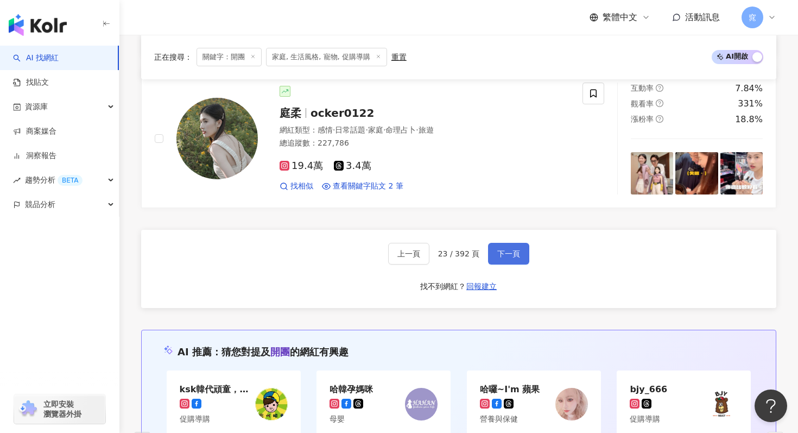
click at [505, 252] on span "下一頁" at bounding box center [508, 253] width 23 height 9
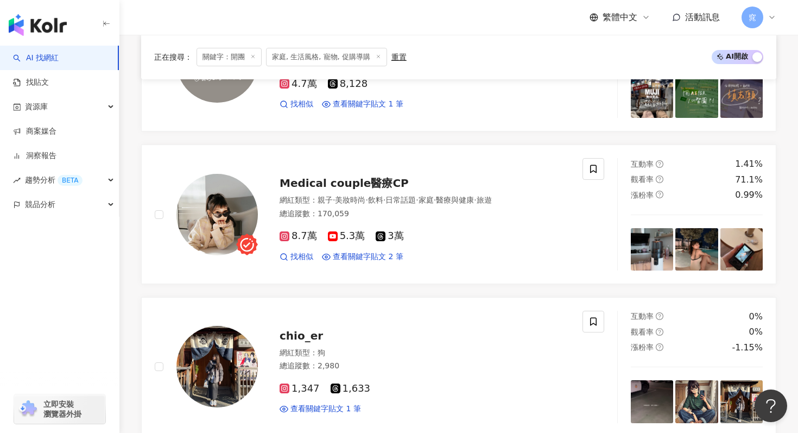
scroll to position [456, 0]
click at [330, 181] on span "Medical couple醫療CP" at bounding box center [344, 183] width 129 height 13
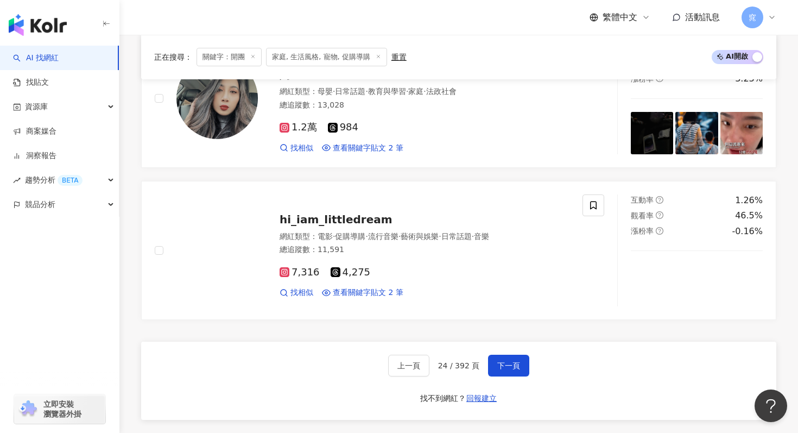
scroll to position [1944, 0]
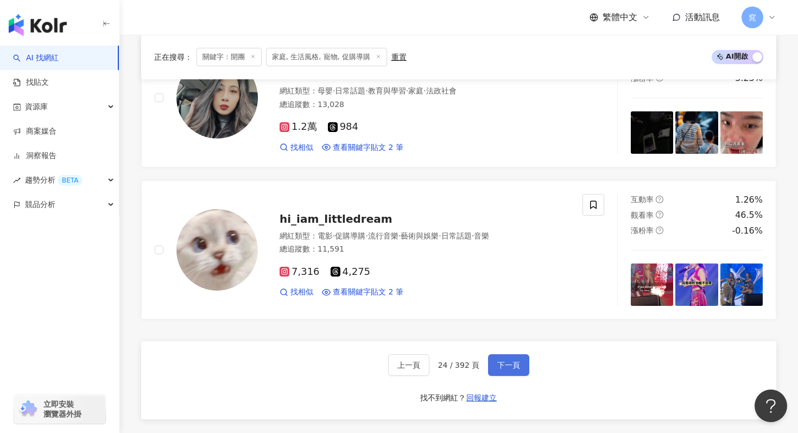
click at [511, 362] on span "下一頁" at bounding box center [508, 365] width 23 height 9
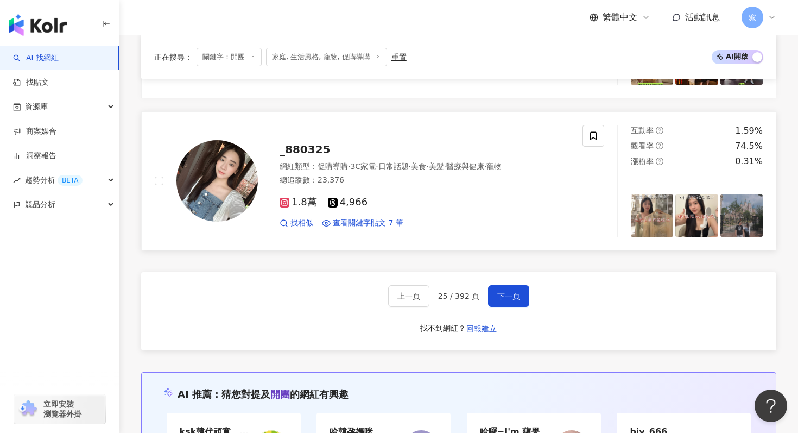
scroll to position [2057, 0]
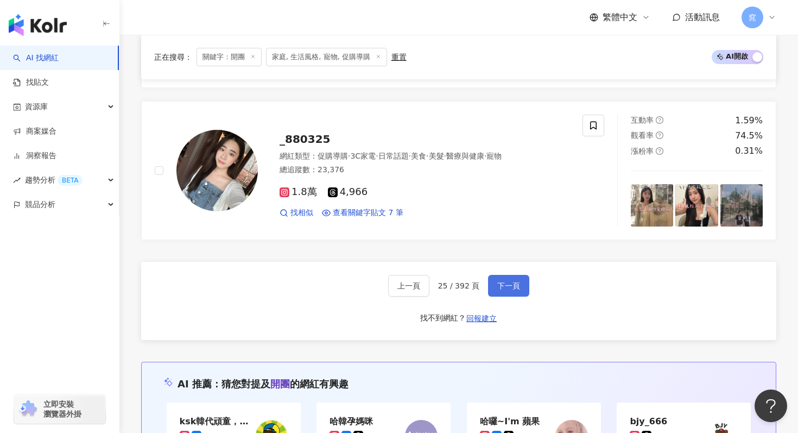
click at [501, 276] on button "下一頁" at bounding box center [508, 286] width 41 height 22
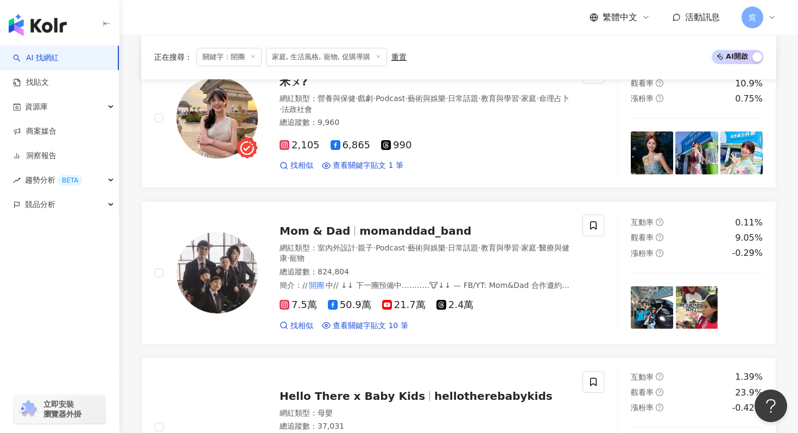
scroll to position [1311, 0]
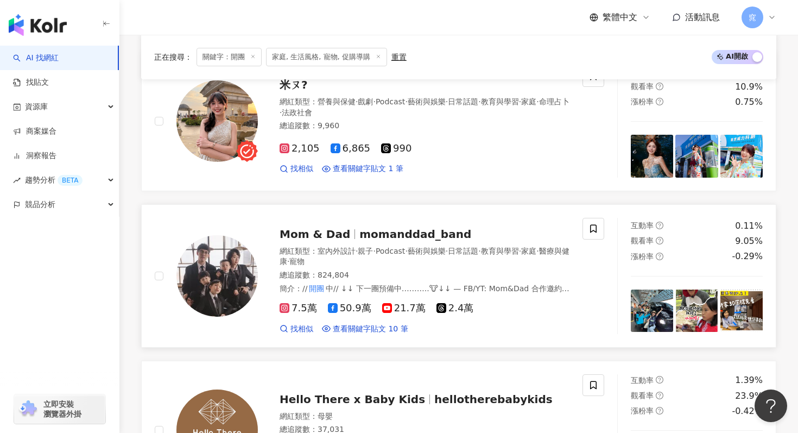
click at [331, 233] on span "Mom & Dad" at bounding box center [315, 234] width 71 height 13
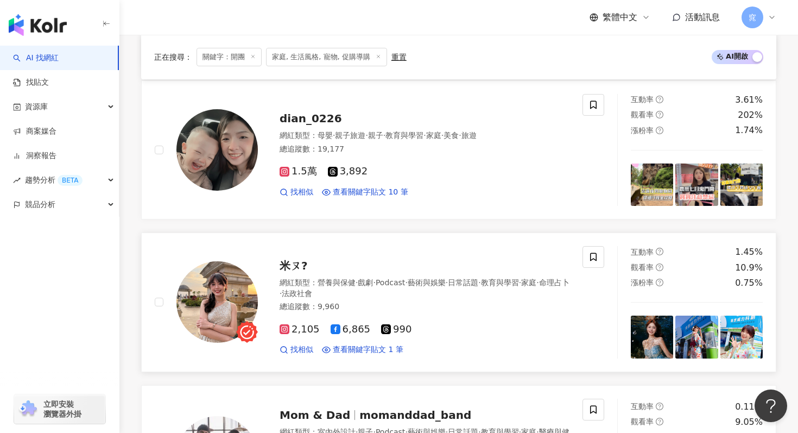
scroll to position [1113, 0]
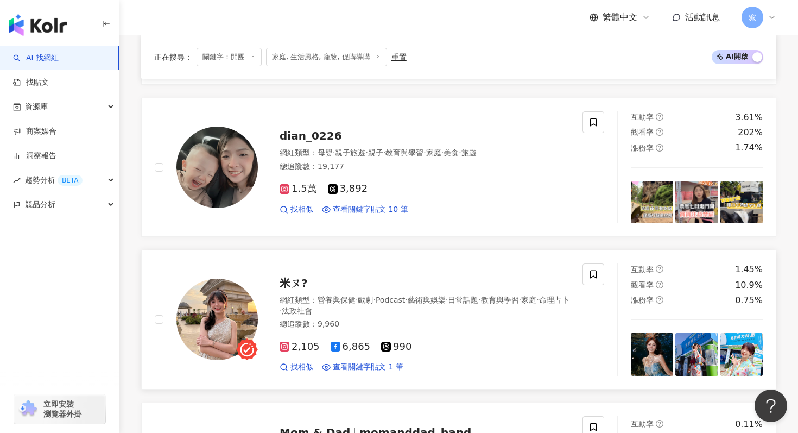
click at [296, 280] on span "米ㄡ?" at bounding box center [294, 282] width 28 height 13
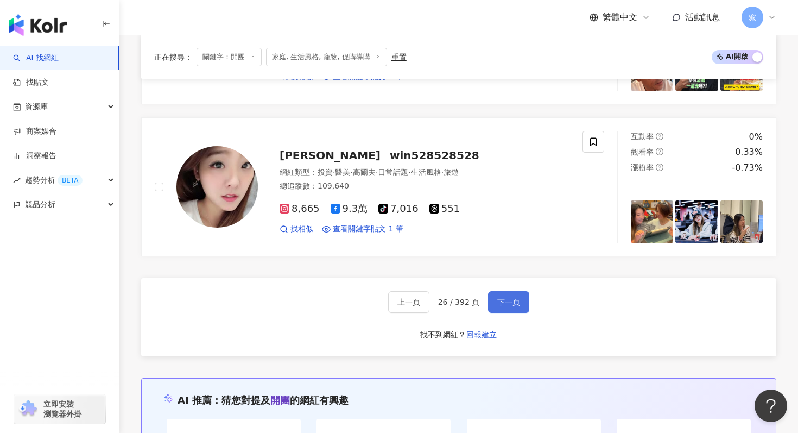
click at [512, 308] on button "下一頁" at bounding box center [508, 302] width 41 height 22
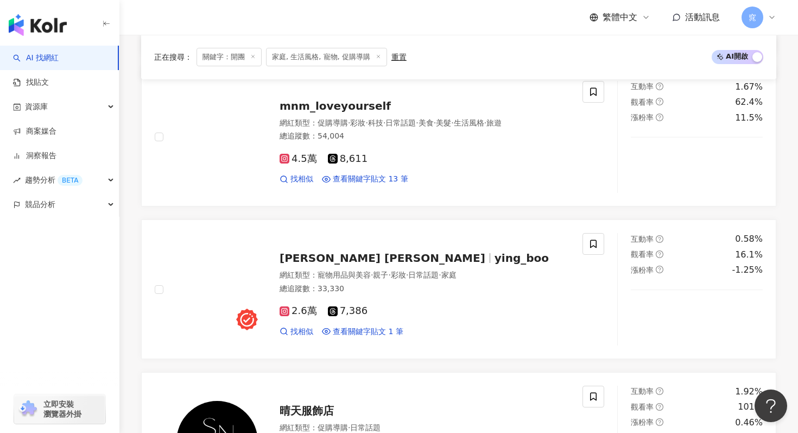
scroll to position [1310, 0]
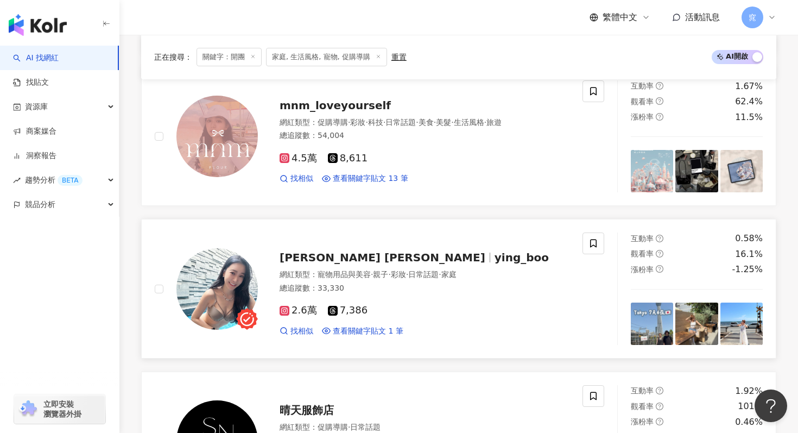
click at [495, 251] on span "ying_boo" at bounding box center [522, 257] width 54 height 13
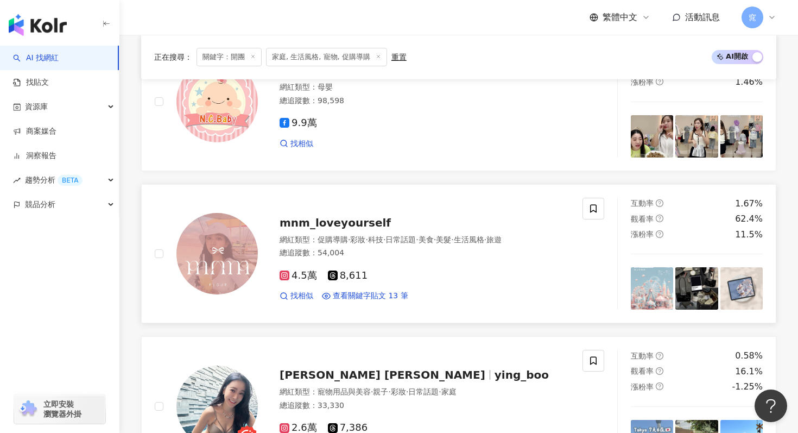
scroll to position [1190, 0]
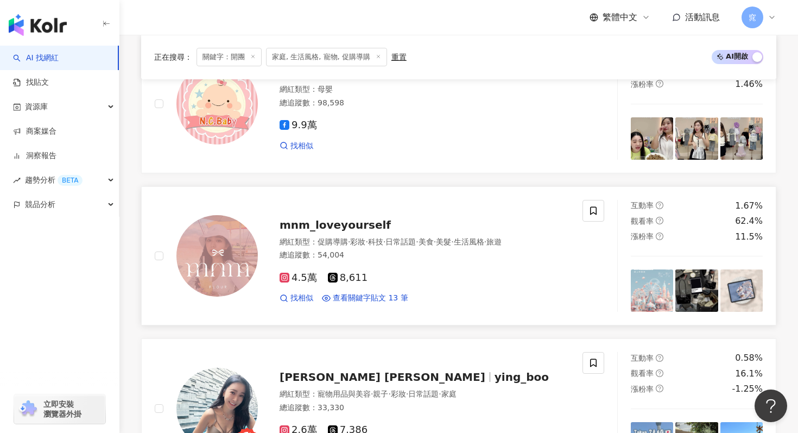
click at [355, 218] on span "mnm_loveyourself" at bounding box center [335, 224] width 111 height 13
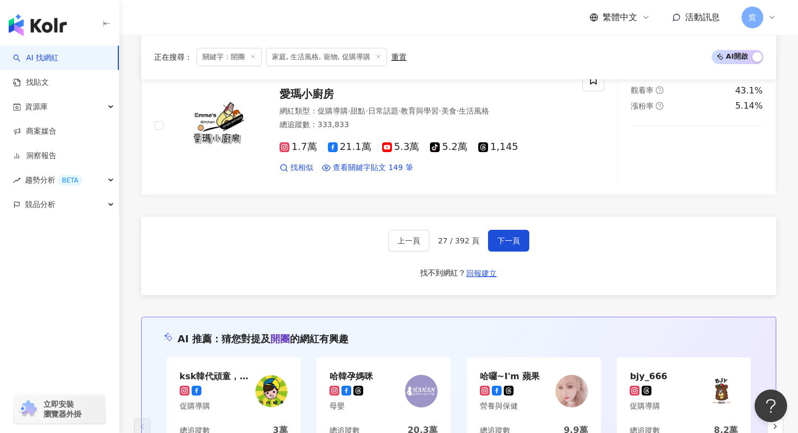
scroll to position [2123, 0]
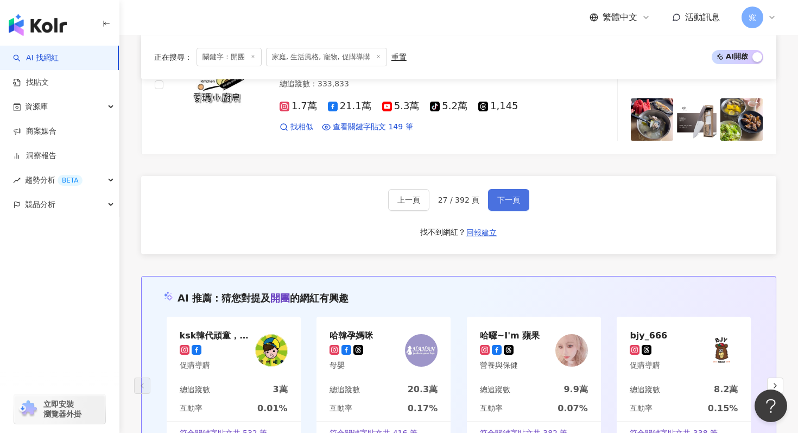
click at [511, 189] on button "下一頁" at bounding box center [508, 200] width 41 height 22
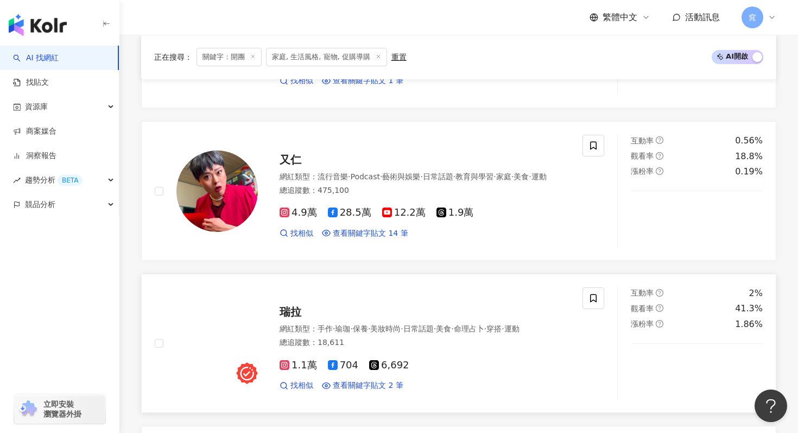
scroll to position [1489, 0]
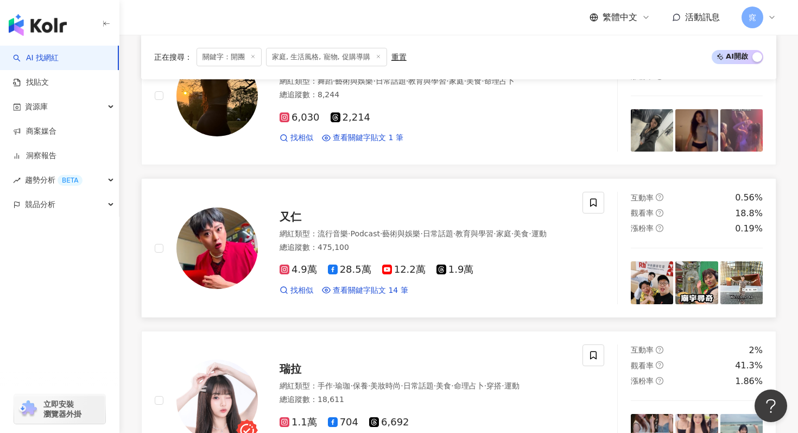
click at [292, 213] on span "又仁" at bounding box center [291, 216] width 22 height 13
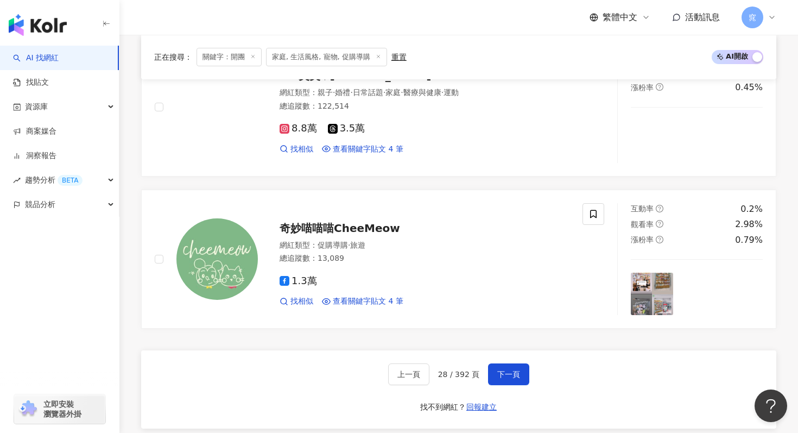
scroll to position [1936, 0]
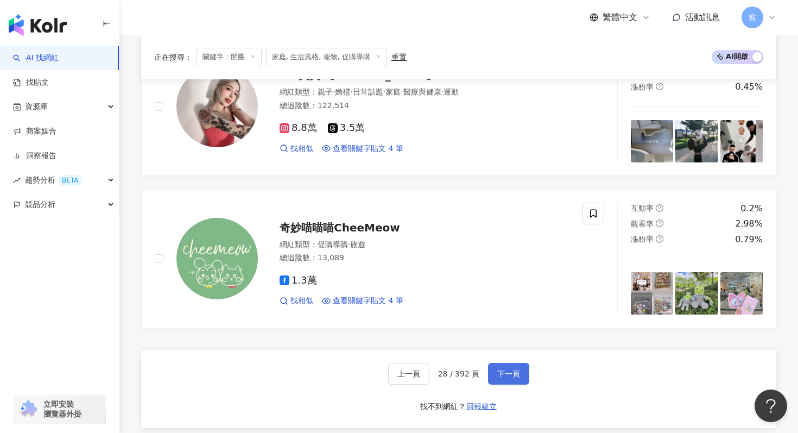
click at [501, 374] on span "下一頁" at bounding box center [508, 373] width 23 height 9
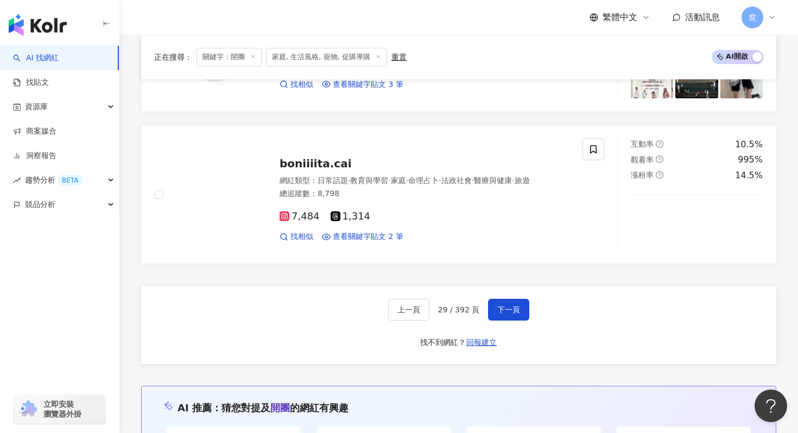
scroll to position [2158, 0]
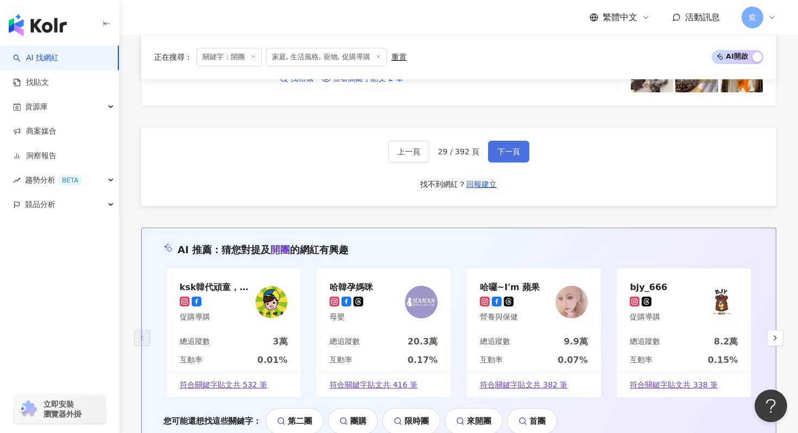
click at [512, 150] on span "下一頁" at bounding box center [508, 151] width 23 height 9
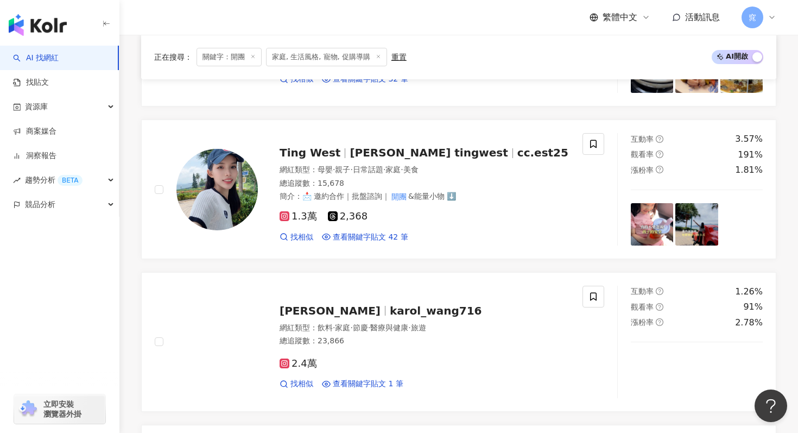
scroll to position [526, 0]
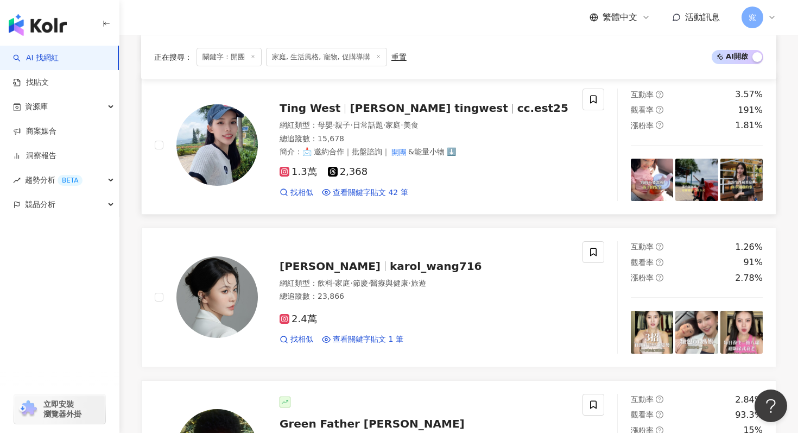
click at [394, 108] on span "李晞 tingwest" at bounding box center [429, 108] width 158 height 13
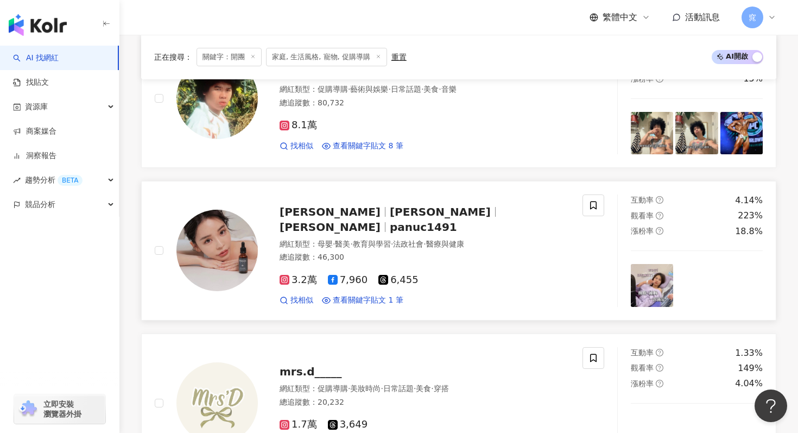
scroll to position [880, 0]
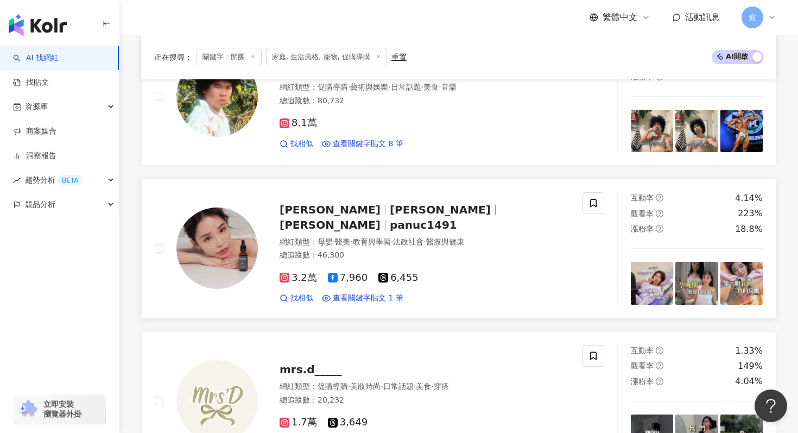
click at [403, 215] on span "Jennifer" at bounding box center [445, 209] width 110 height 13
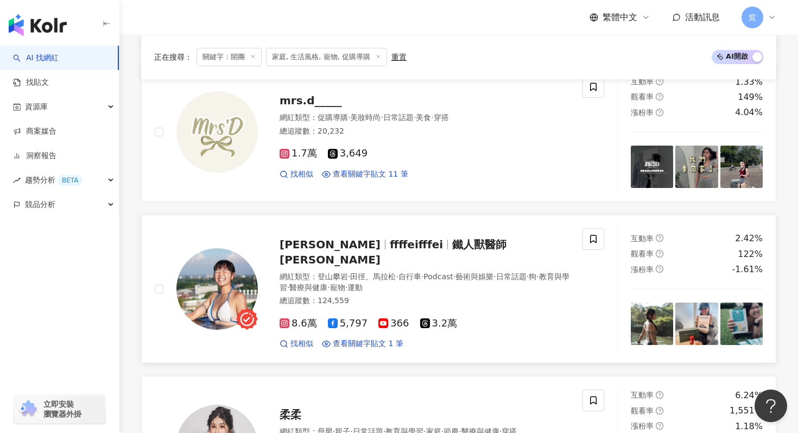
scroll to position [1230, 0]
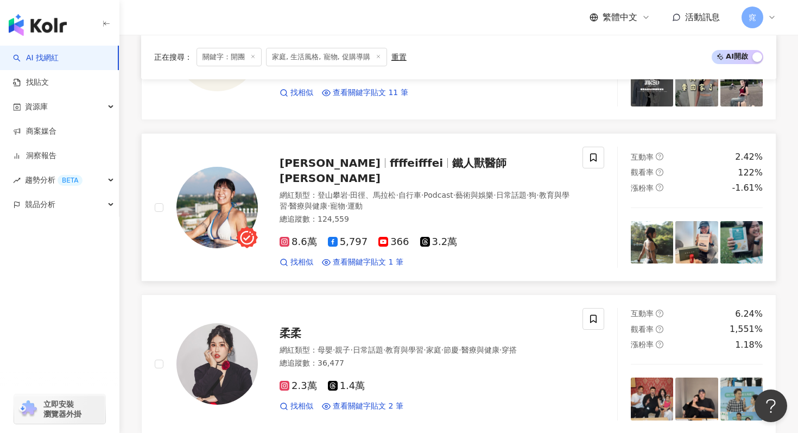
click at [401, 159] on div "郭霏 ffffeifffei 鐵人獸醫師 郭霏" at bounding box center [425, 170] width 290 height 30
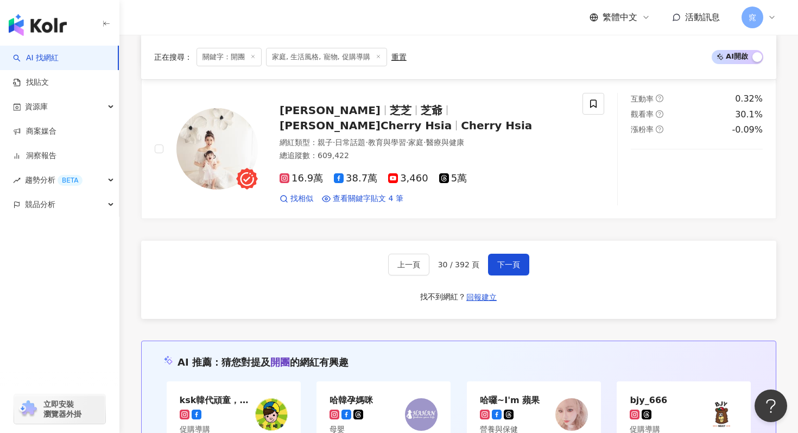
scroll to position [2059, 0]
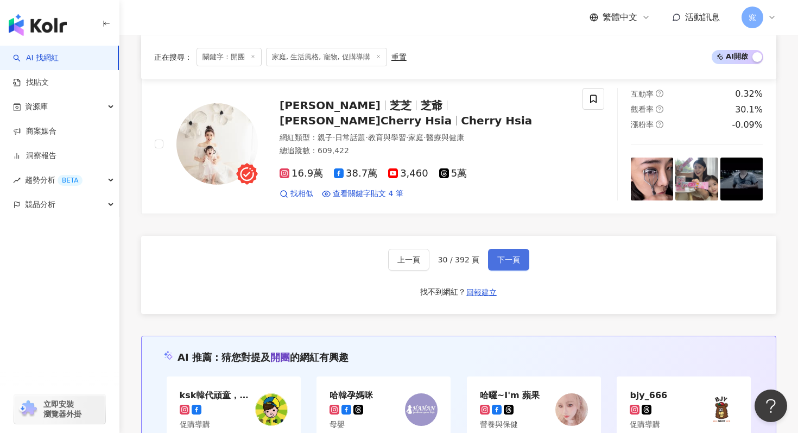
click at [501, 257] on button "下一頁" at bounding box center [508, 260] width 41 height 22
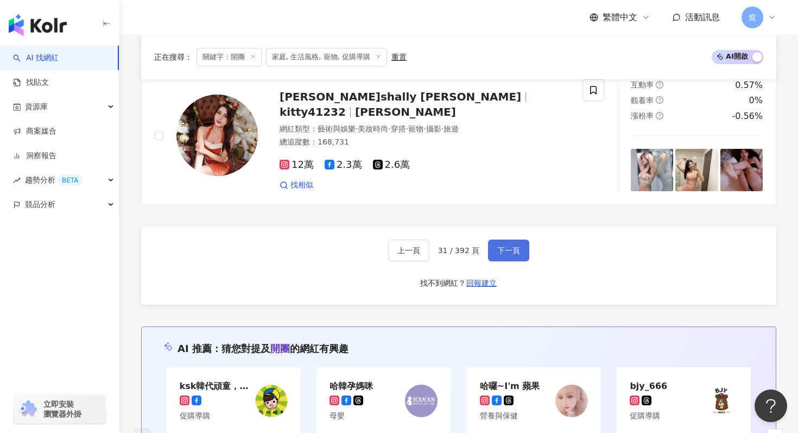
click at [501, 257] on button "下一頁" at bounding box center [508, 250] width 41 height 22
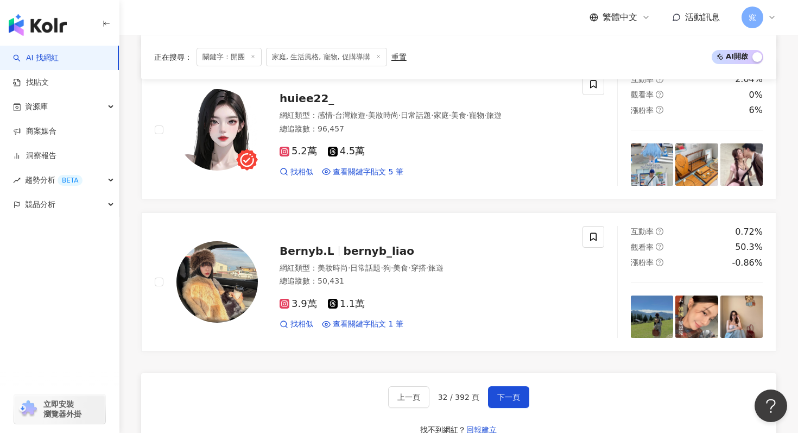
scroll to position [1916, 0]
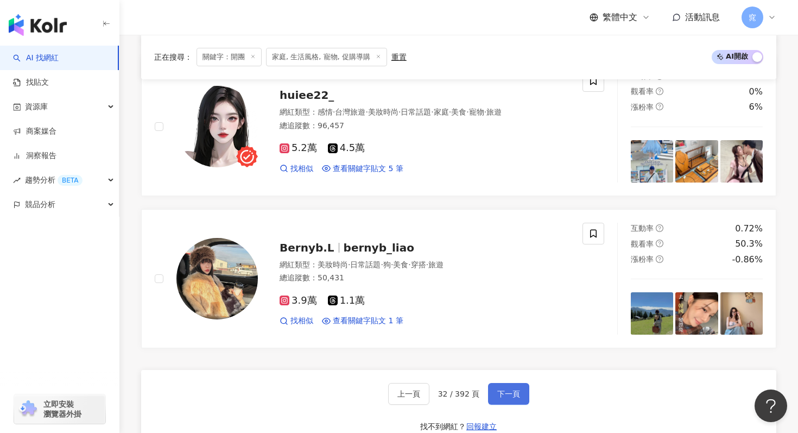
click at [515, 400] on button "下一頁" at bounding box center [508, 394] width 41 height 22
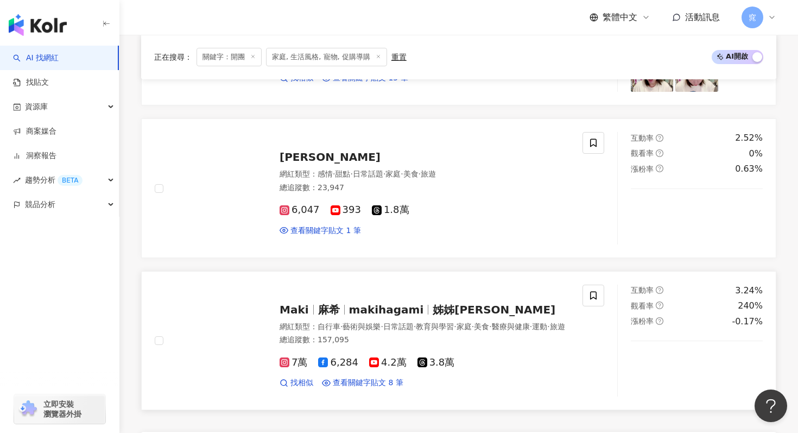
scroll to position [1853, 0]
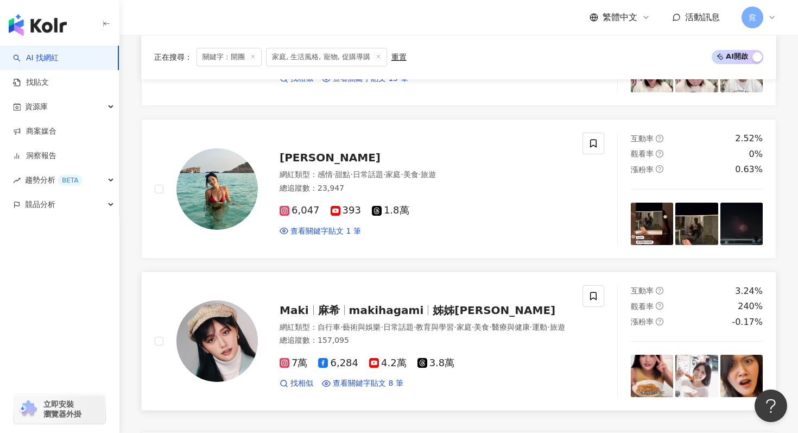
click at [363, 304] on span "makihagami" at bounding box center [386, 310] width 75 height 13
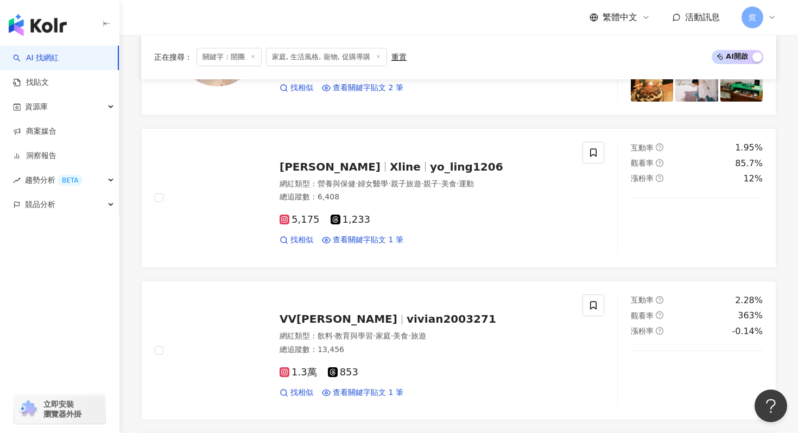
scroll to position [1196, 0]
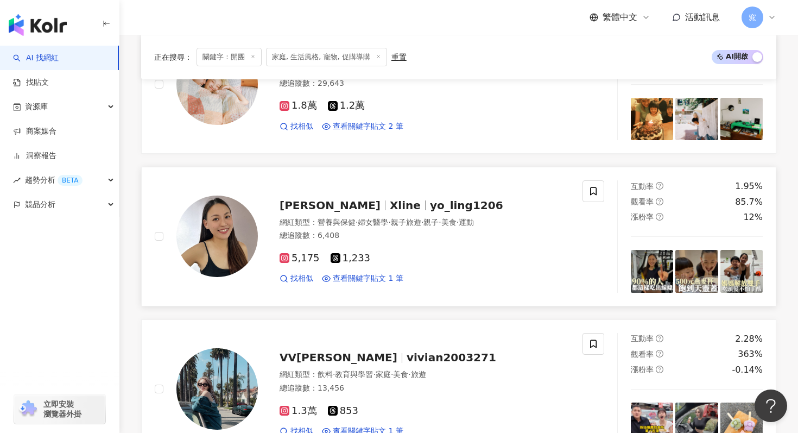
click at [430, 201] on span "yo_ling1206" at bounding box center [466, 205] width 73 height 13
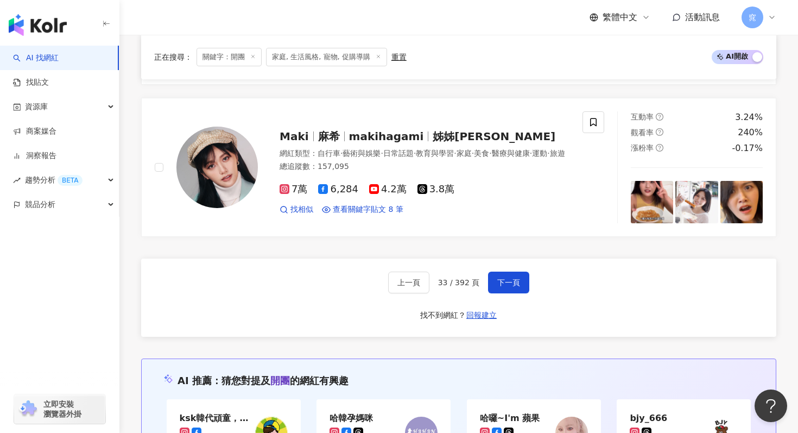
scroll to position [2016, 0]
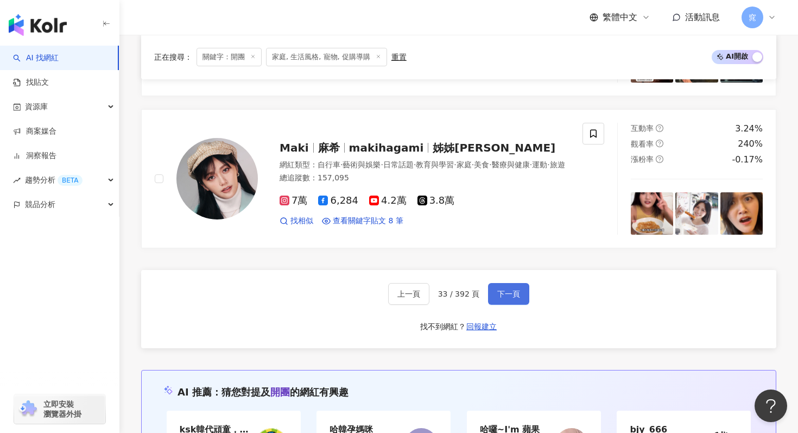
click at [513, 293] on span "下一頁" at bounding box center [508, 293] width 23 height 9
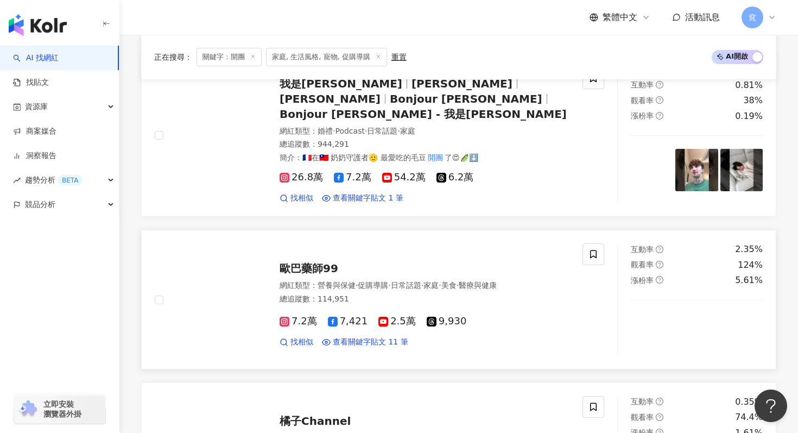
scroll to position [1151, 0]
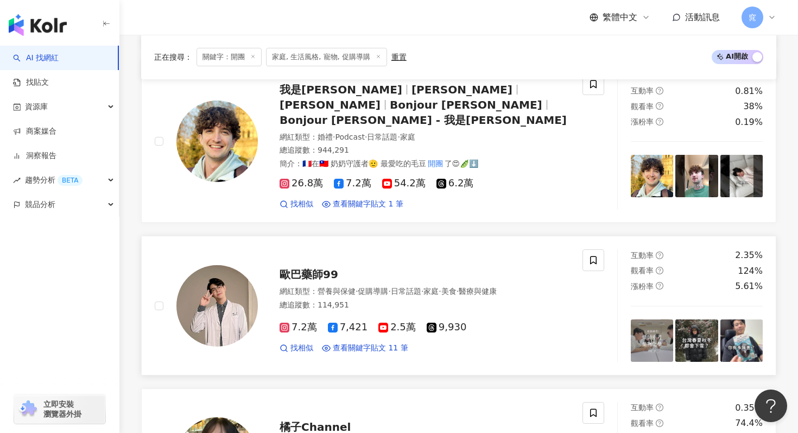
click at [319, 268] on span "歐巴藥師99" at bounding box center [309, 274] width 59 height 13
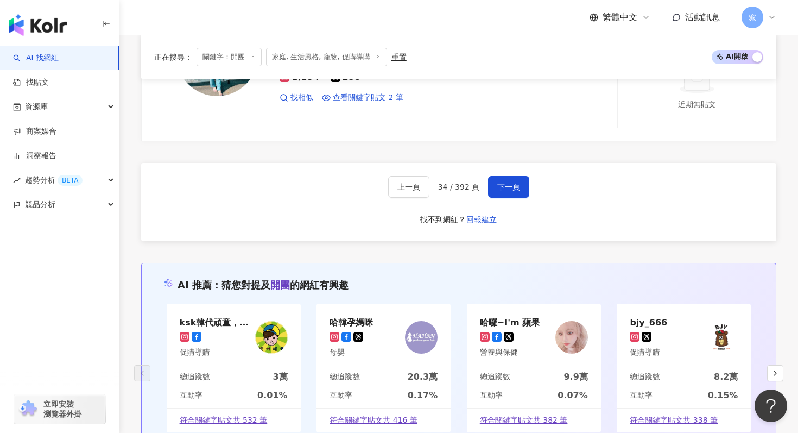
scroll to position [2123, 0]
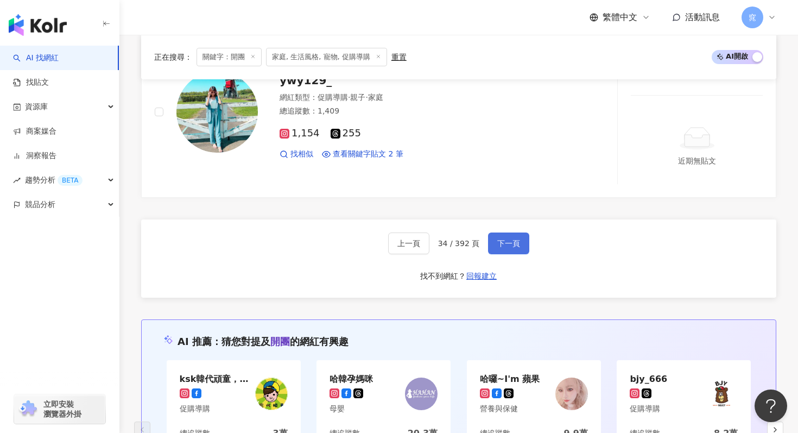
click at [507, 232] on button "下一頁" at bounding box center [508, 243] width 41 height 22
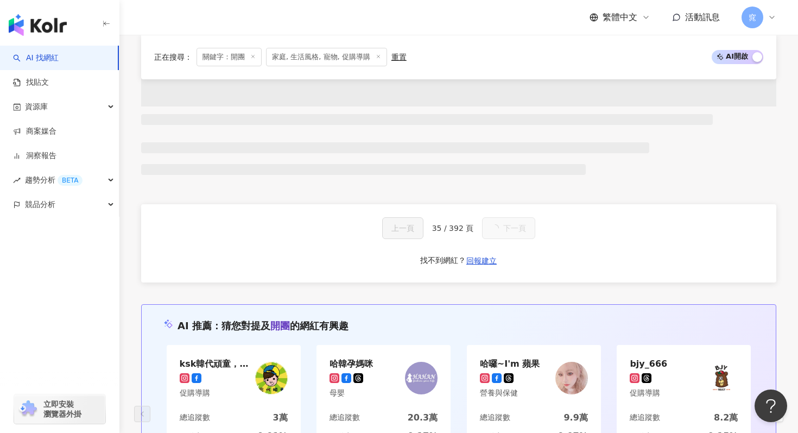
scroll to position [2082, 0]
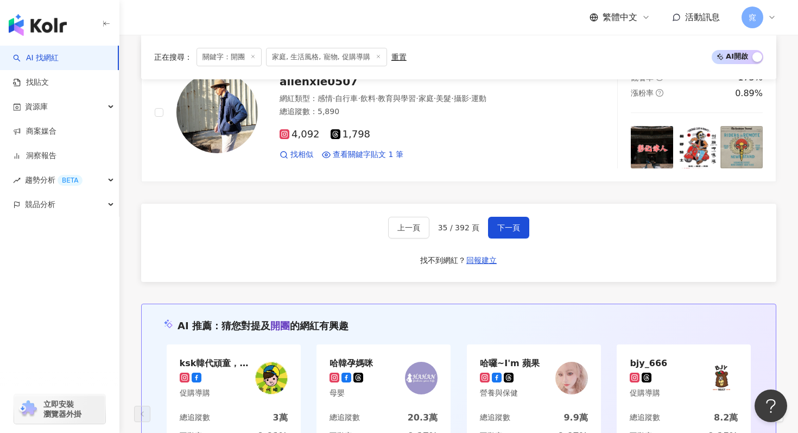
click at [319, 135] on div "4,092 1,798" at bounding box center [425, 135] width 290 height 12
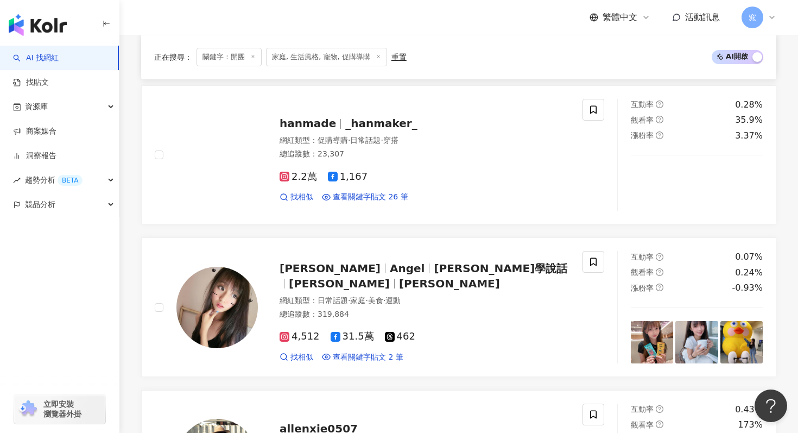
scroll to position [1735, 0]
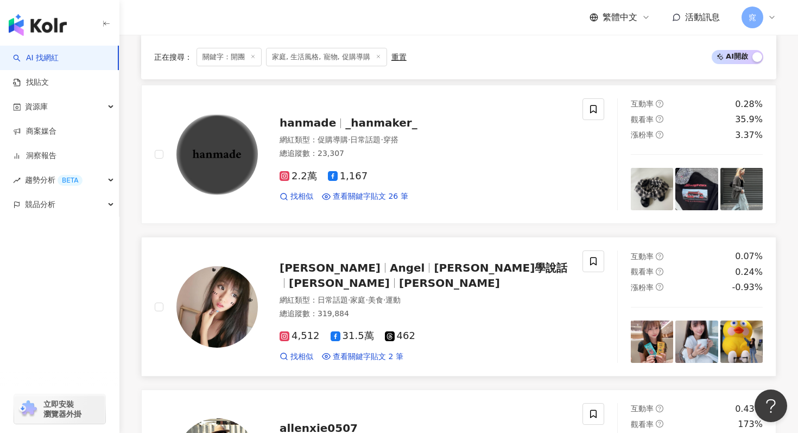
click at [434, 274] on span "希熙學說話" at bounding box center [501, 267] width 134 height 13
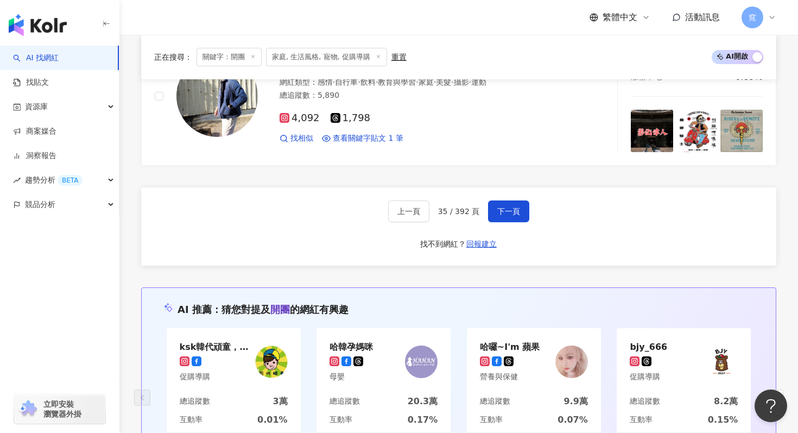
scroll to position [2056, 0]
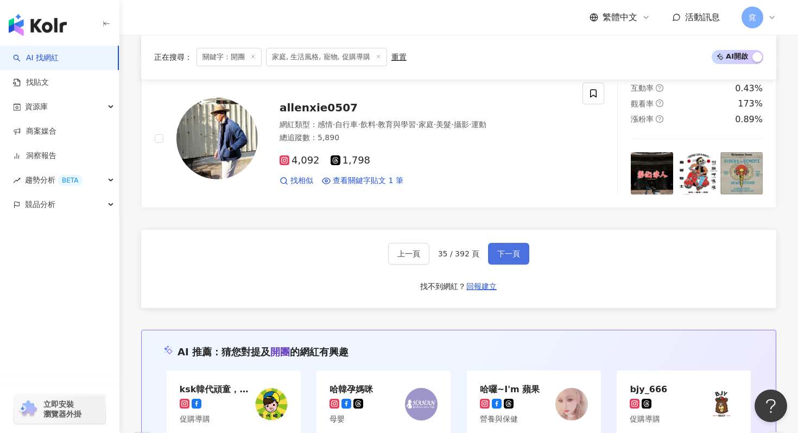
click at [510, 252] on span "下一頁" at bounding box center [508, 253] width 23 height 9
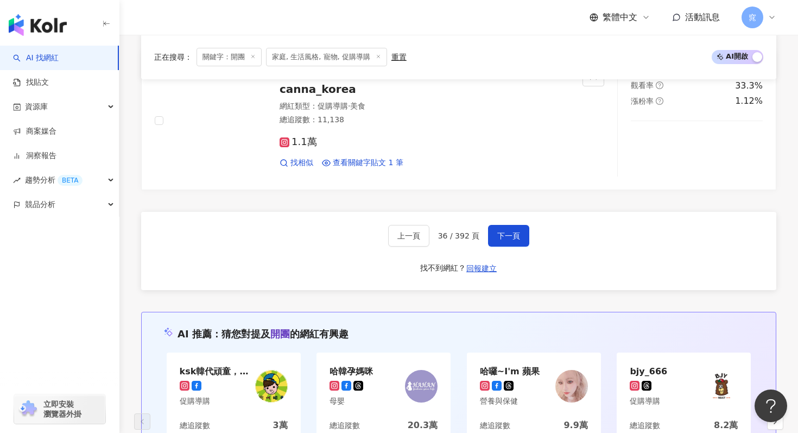
scroll to position [2116, 0]
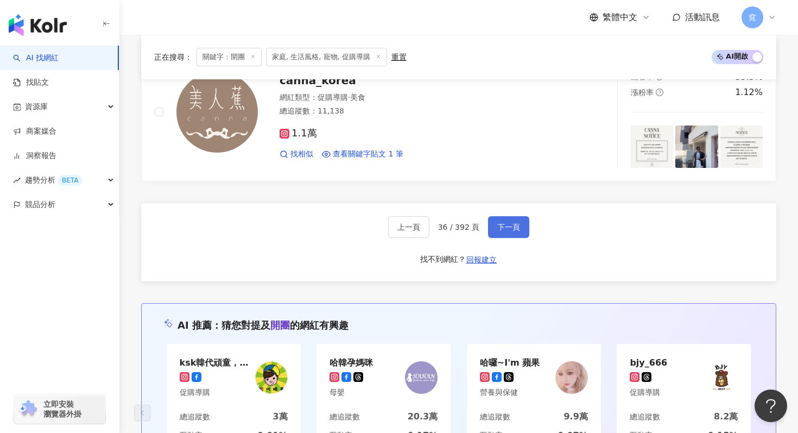
click at [497, 225] on span "下一頁" at bounding box center [508, 227] width 23 height 9
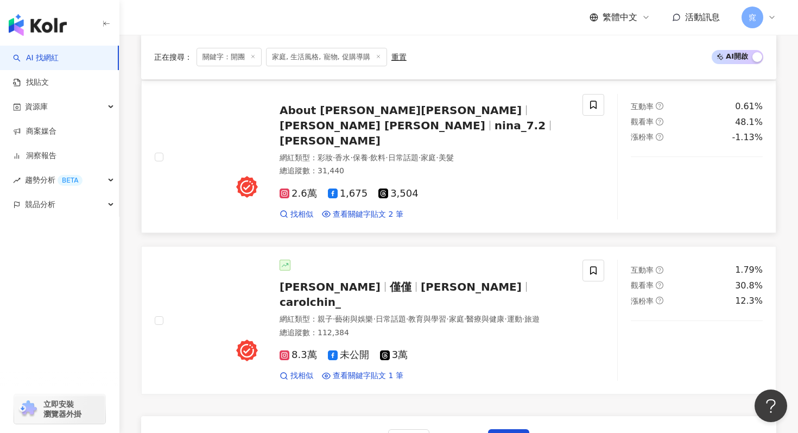
scroll to position [1917, 0]
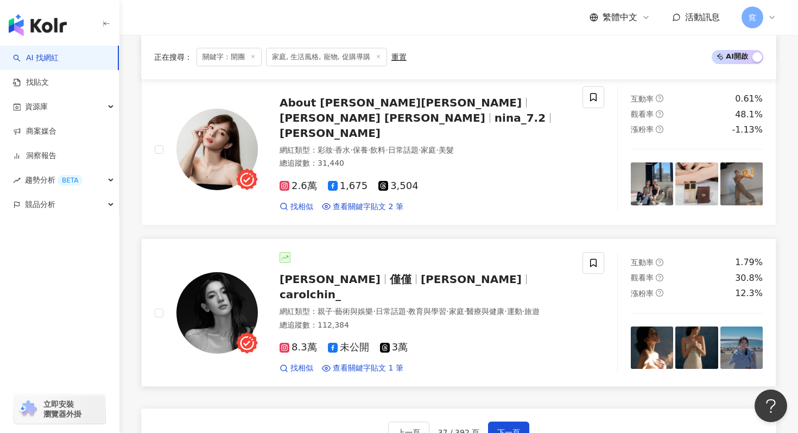
click at [341, 288] on span "carolchin_" at bounding box center [310, 294] width 61 height 13
click at [498, 428] on span "下一頁" at bounding box center [508, 432] width 23 height 9
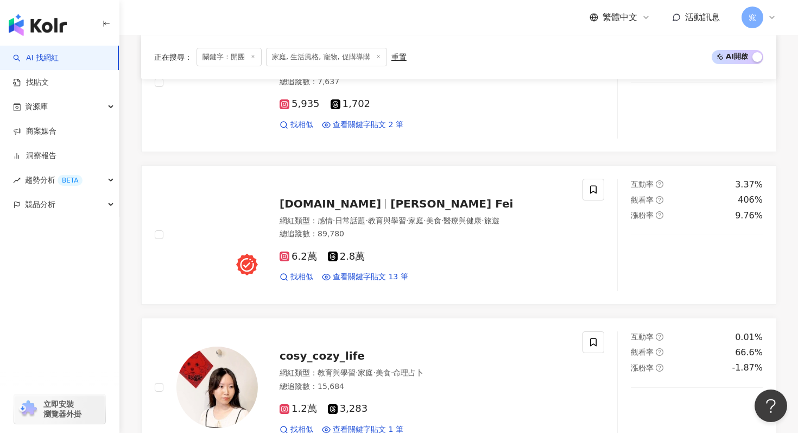
scroll to position [945, 0]
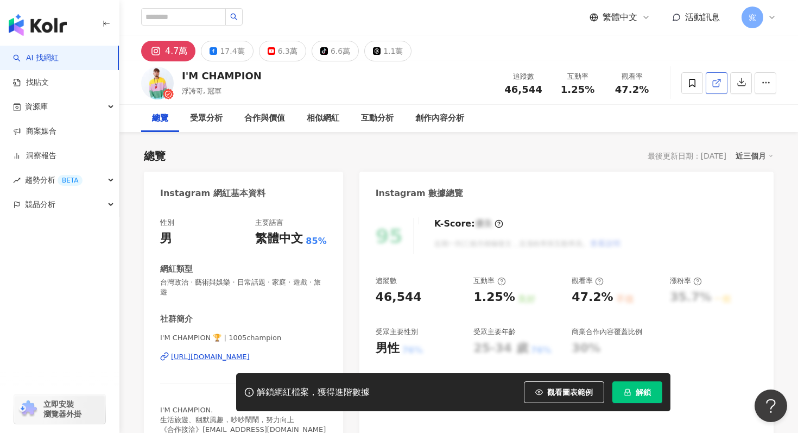
click at [716, 85] on icon at bounding box center [717, 83] width 10 height 10
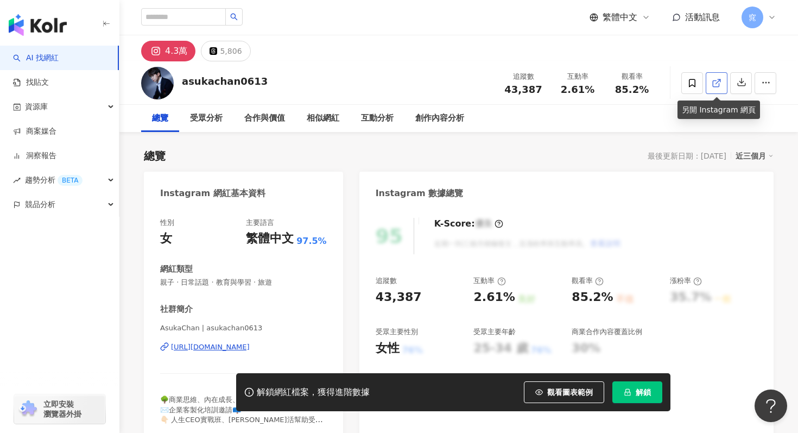
click at [713, 84] on icon at bounding box center [716, 83] width 6 height 6
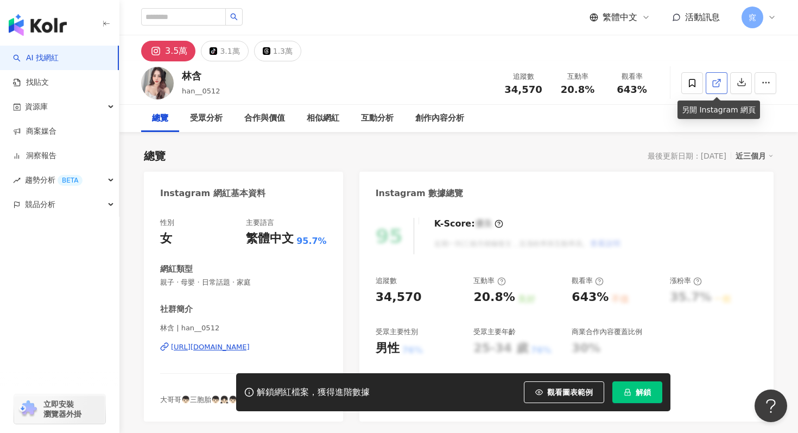
click at [717, 85] on icon at bounding box center [717, 83] width 10 height 10
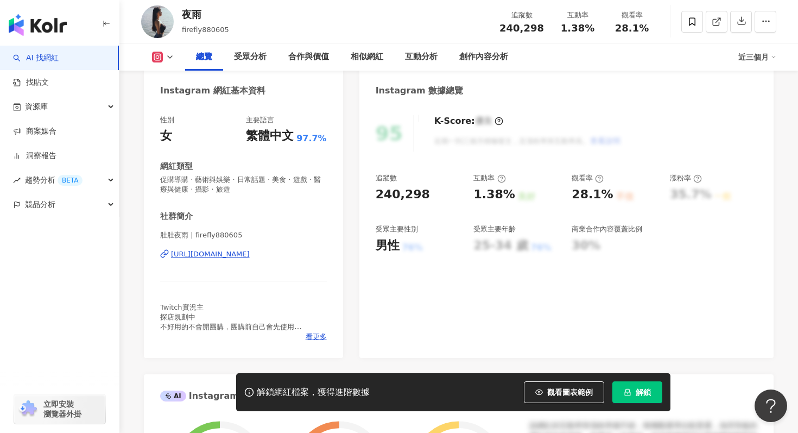
scroll to position [114, 0]
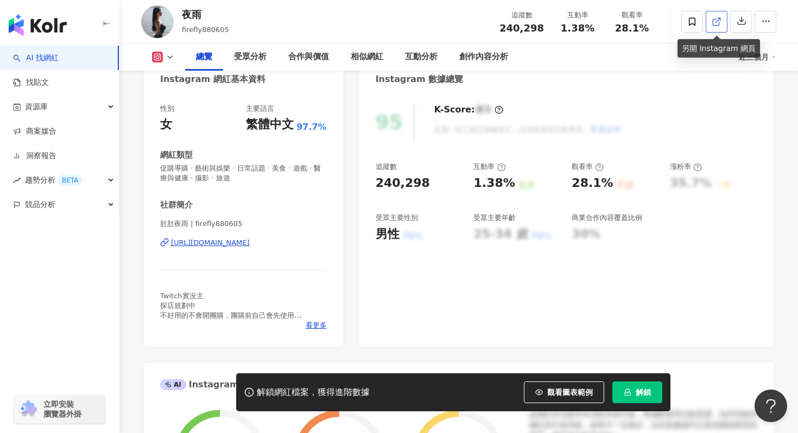
click at [716, 20] on icon at bounding box center [717, 22] width 10 height 10
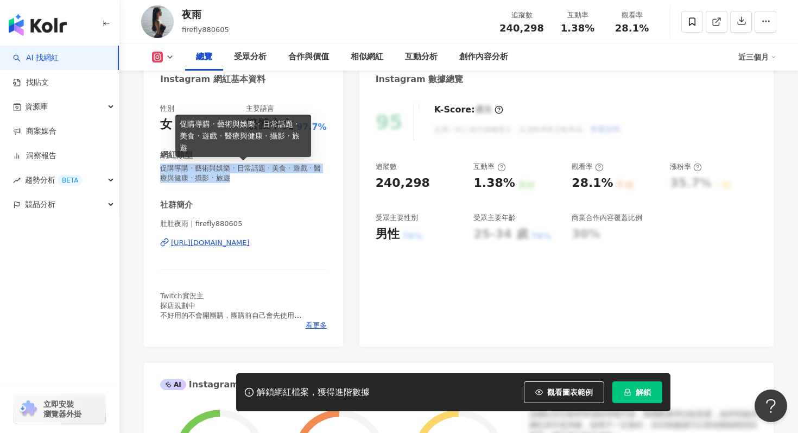
drag, startPoint x: 162, startPoint y: 168, endPoint x: 231, endPoint y: 180, distance: 69.9
click at [231, 180] on span "促購導購 · 藝術與娛樂 · 日常話題 · 美食 · 遊戲 · 醫療與健康 · 攝影 · 旅遊" at bounding box center [243, 173] width 167 height 20
copy span "促購導購 · 藝術與娛樂 · 日常話題 · 美食 · 遊戲 · 醫療與健康 · 攝影 · 旅遊"
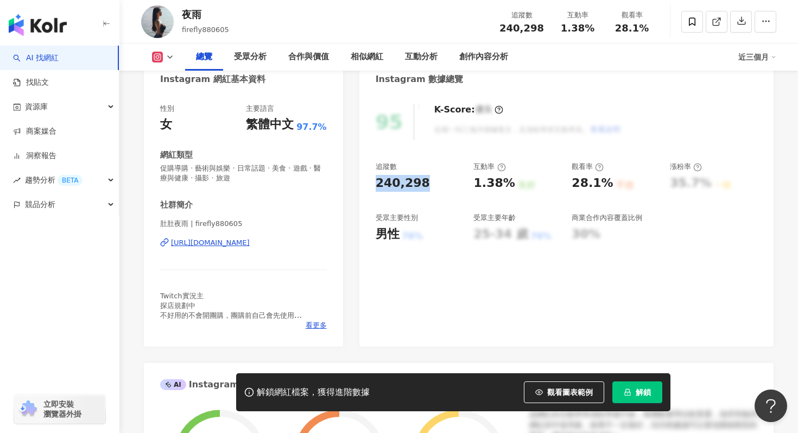
drag, startPoint x: 374, startPoint y: 187, endPoint x: 419, endPoint y: 187, distance: 45.6
click at [419, 187] on div "95 K-Score : 優良 近期一到三個月積極發文，且漲粉率與互動率高。 查看說明 追蹤數 240,298 互動率 1.38% 良好 觀看率 28.1% …" at bounding box center [566, 220] width 414 height 254
copy div "240,298"
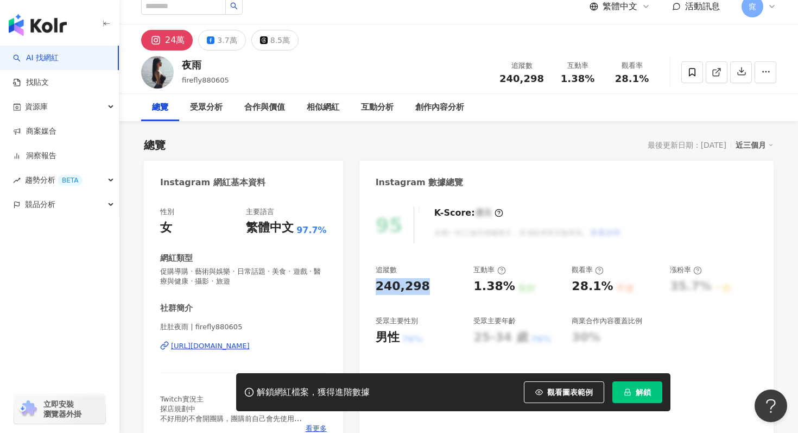
scroll to position [0, 0]
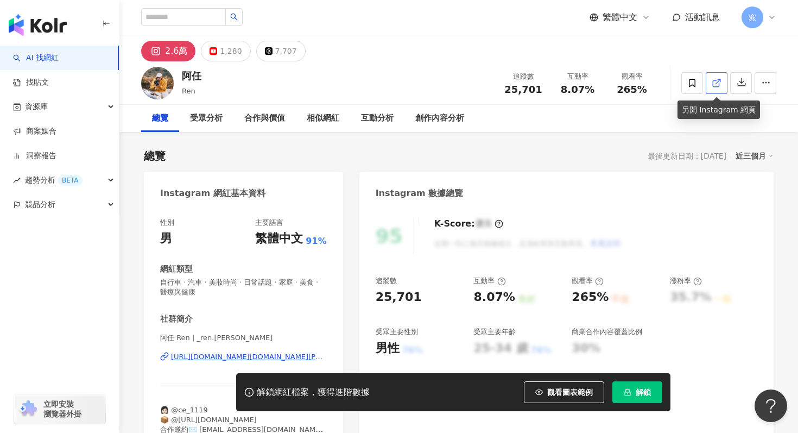
click at [712, 80] on icon at bounding box center [717, 83] width 10 height 10
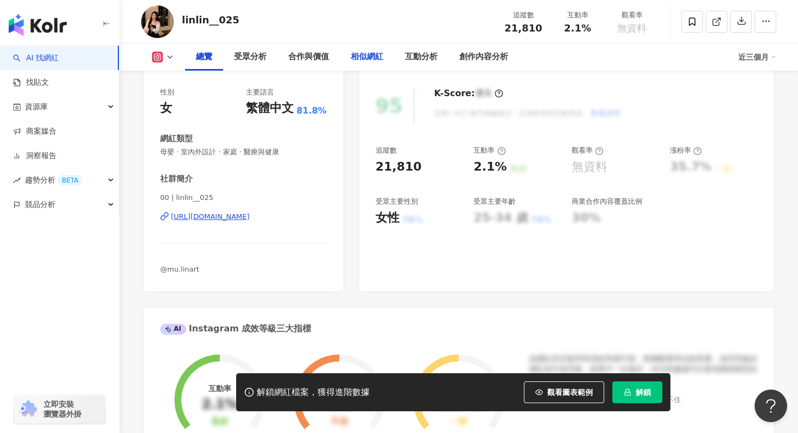
scroll to position [132, 0]
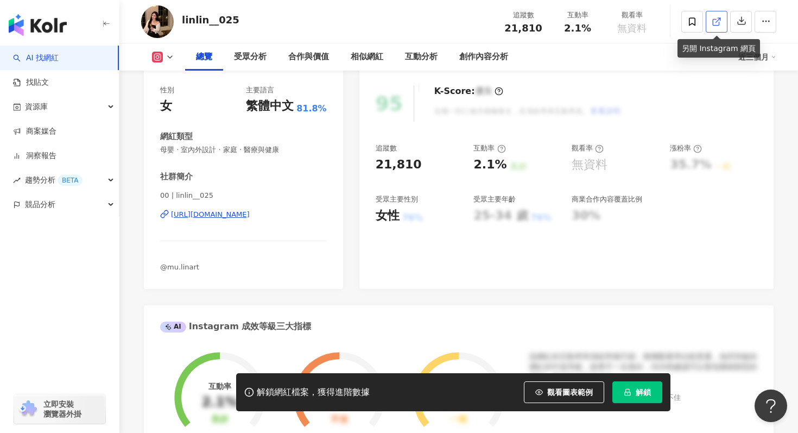
click at [712, 19] on icon at bounding box center [717, 22] width 10 height 10
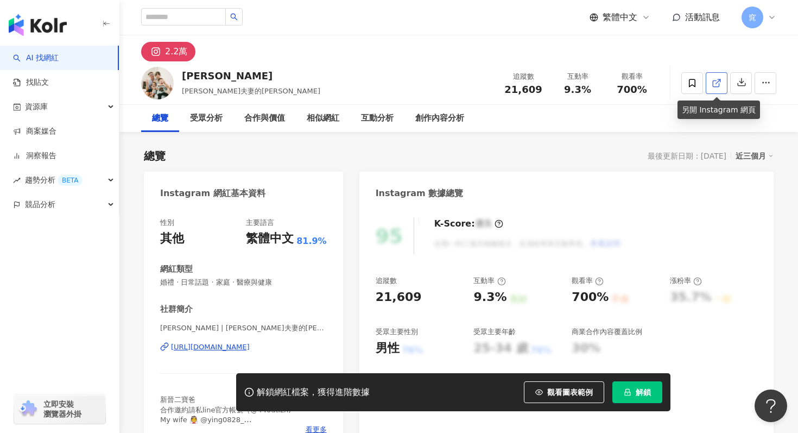
click at [714, 81] on icon at bounding box center [717, 83] width 10 height 10
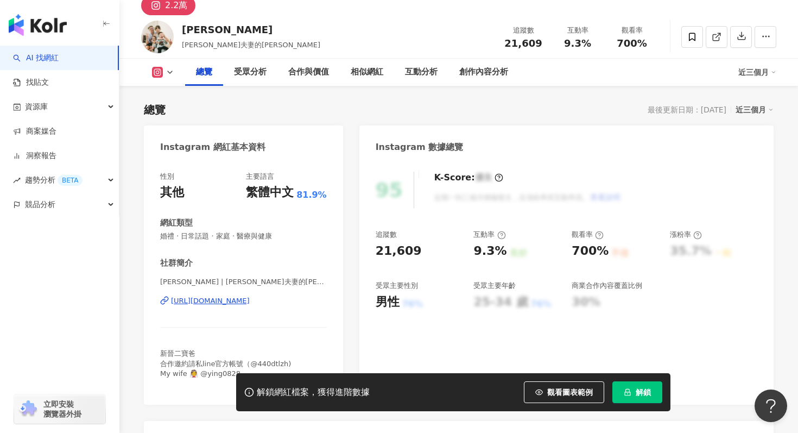
scroll to position [65, 0]
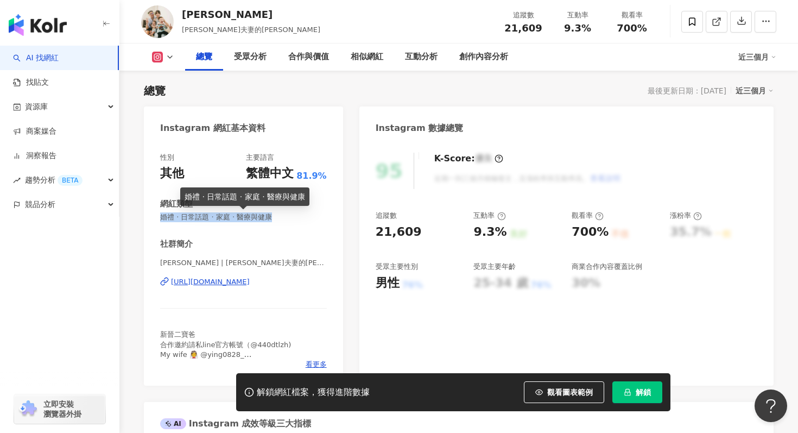
drag, startPoint x: 160, startPoint y: 217, endPoint x: 286, endPoint y: 218, distance: 125.4
click at [286, 218] on span "婚禮 · 日常話題 · 家庭 · 醫療與健康" at bounding box center [243, 217] width 167 height 10
copy span "婚禮 · 日常話題 · 家庭 · 醫療與健康"
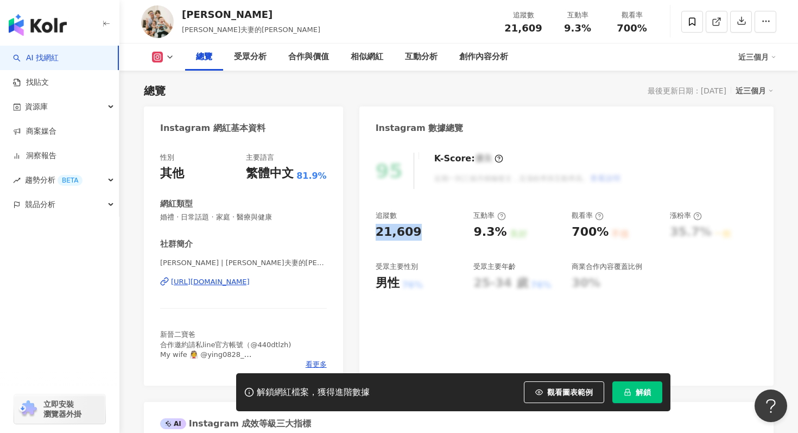
drag, startPoint x: 374, startPoint y: 230, endPoint x: 416, endPoint y: 231, distance: 42.9
click at [416, 231] on div "95 K-Score : 優良 近期一到三個月積極發文，且漲粉率與互動率高。 查看說明 追蹤數 21,609 互動率 9.3% 良好 觀看率 700% 不佳 …" at bounding box center [566, 264] width 414 height 244
copy div "21,609"
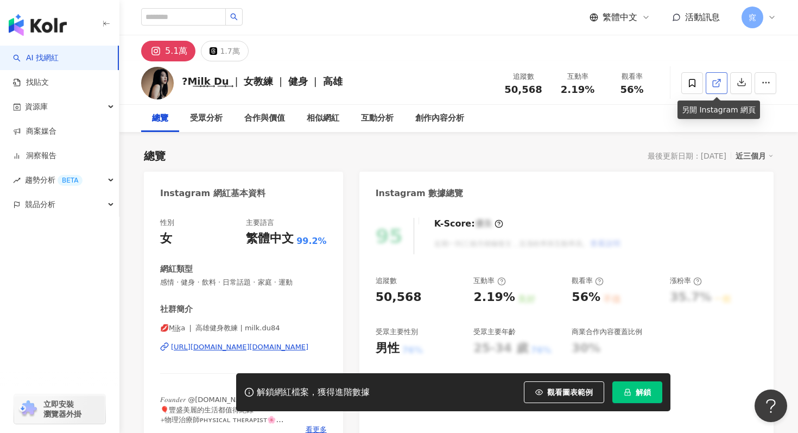
click at [706, 85] on link at bounding box center [717, 83] width 22 height 22
click at [717, 81] on line at bounding box center [718, 81] width 4 height 4
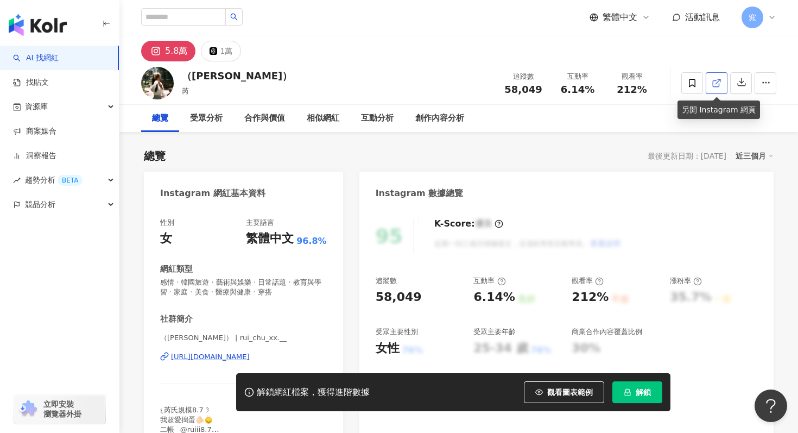
click at [715, 90] on link at bounding box center [717, 83] width 22 height 22
click at [713, 81] on icon at bounding box center [716, 83] width 6 height 6
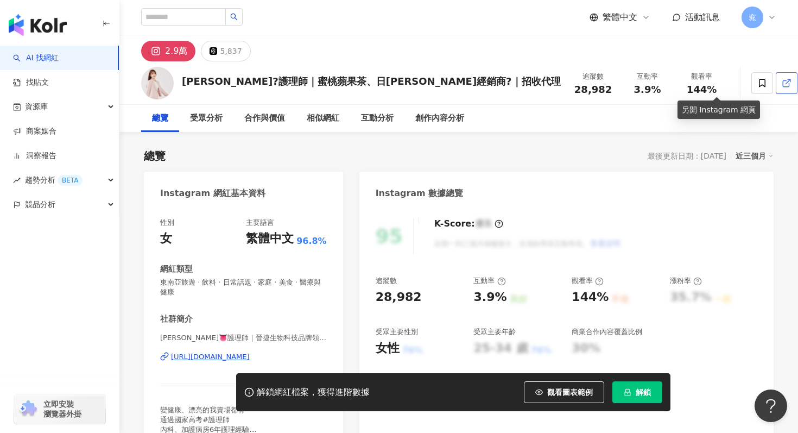
click at [776, 78] on link at bounding box center [787, 83] width 22 height 22
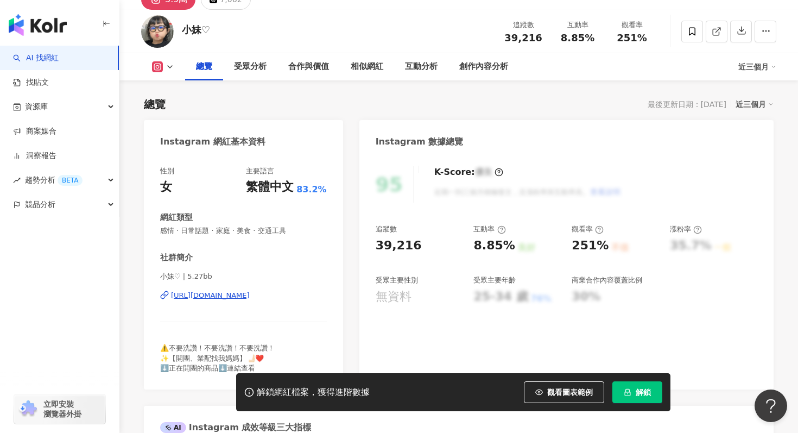
scroll to position [77, 0]
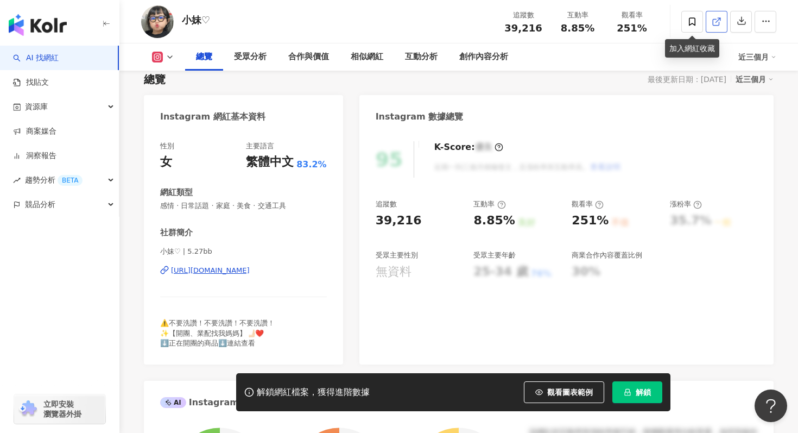
click at [715, 26] on icon at bounding box center [717, 22] width 10 height 10
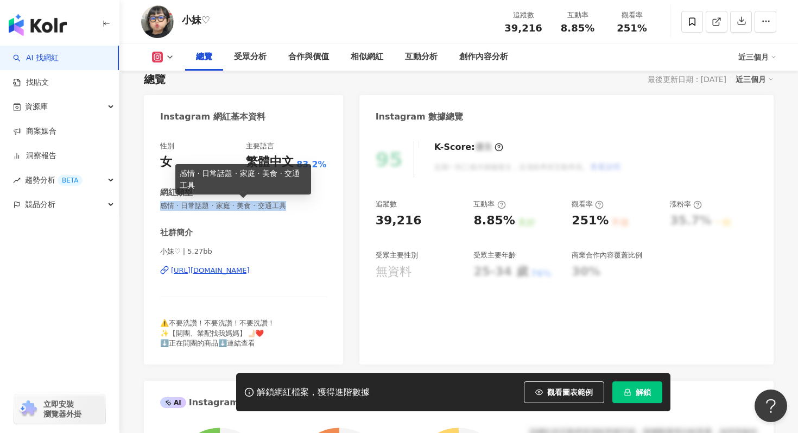
drag, startPoint x: 162, startPoint y: 209, endPoint x: 307, endPoint y: 210, distance: 145.0
click at [307, 210] on span "感情 · 日常話題 · 家庭 · 美食 · 交通工具" at bounding box center [243, 206] width 167 height 10
copy span "感情 · 日常話題 · 家庭 · 美食 · 交通工具"
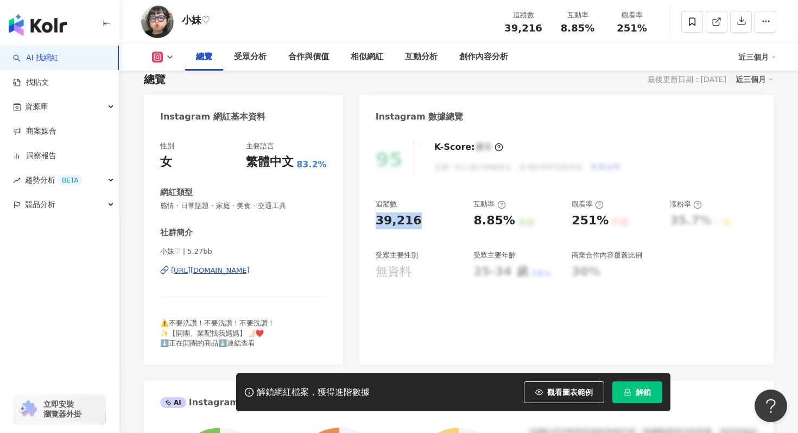
drag, startPoint x: 375, startPoint y: 222, endPoint x: 411, endPoint y: 222, distance: 35.3
click at [411, 222] on div "39,216" at bounding box center [399, 220] width 46 height 17
copy div "39,216"
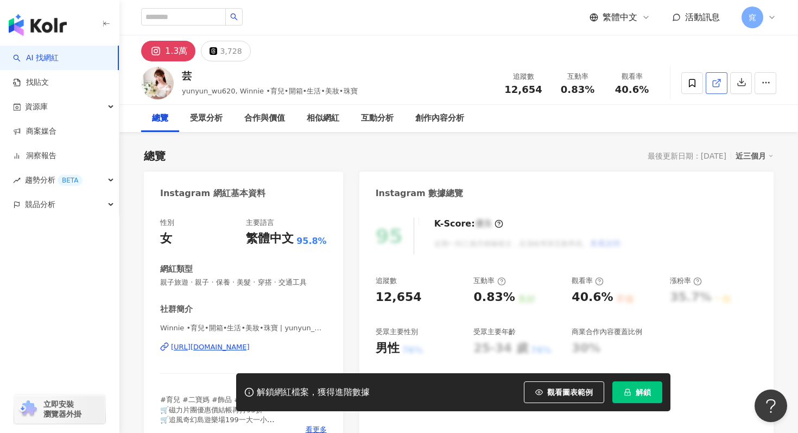
click at [719, 81] on icon at bounding box center [717, 83] width 10 height 10
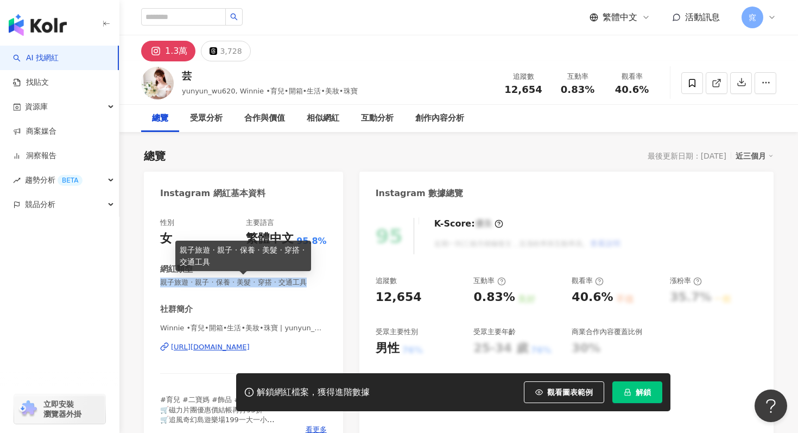
drag, startPoint x: 163, startPoint y: 286, endPoint x: 301, endPoint y: 282, distance: 138.0
click at [301, 282] on span "親子旅遊 · 親子 · 保養 · 美髮 · 穿搭 · 交通工具" at bounding box center [243, 282] width 167 height 10
copy span "親子旅遊 · 親子 · 保養 · 美髮 · 穿搭 · 交通工具"
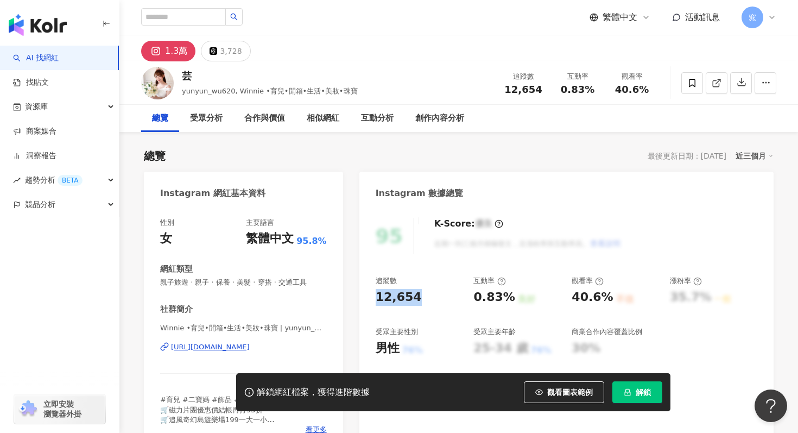
drag, startPoint x: 373, startPoint y: 291, endPoint x: 422, endPoint y: 291, distance: 48.9
click at [422, 291] on div "95 K-Score : 優良 近期一到三個月積極發文，且漲粉率與互動率高。 查看說明 追蹤數 12,654 互動率 0.83% 良好 觀看率 40.6% 不…" at bounding box center [566, 329] width 414 height 244
copy div "12,654"
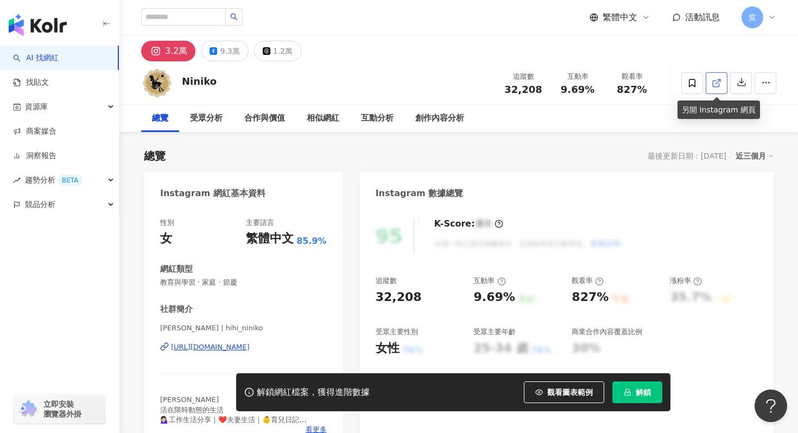
click at [716, 86] on icon at bounding box center [716, 83] width 6 height 6
click at [255, 283] on span "教育與學習 · 家庭 · 節慶" at bounding box center [243, 282] width 167 height 10
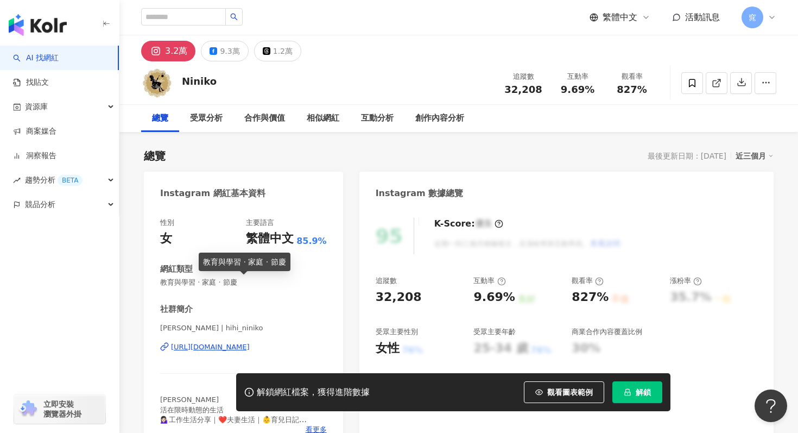
click at [231, 282] on span "教育與學習 · 家庭 · 節慶" at bounding box center [243, 282] width 167 height 10
copy span "教育與學習 · 家庭 · 節慶"
drag, startPoint x: 371, startPoint y: 299, endPoint x: 428, endPoint y: 299, distance: 57.6
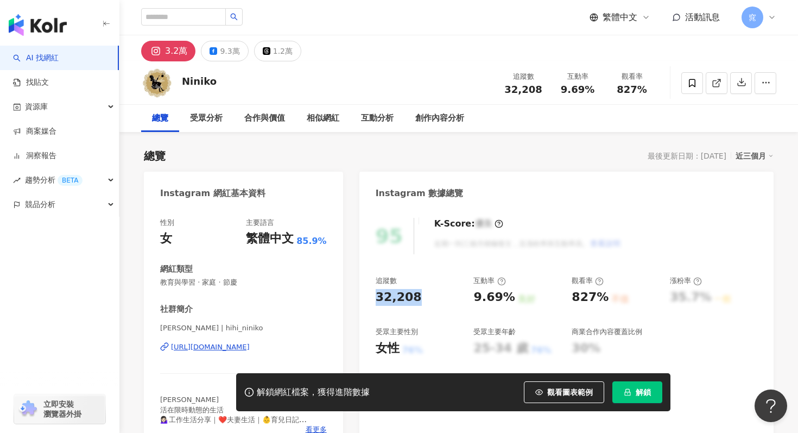
click at [430, 299] on div "95 K-Score : 優良 近期一到三個月積極發文，且漲粉率與互動率高。 查看說明 追蹤數 32,208 互動率 9.69% 良好 觀看率 827% 不佳…" at bounding box center [566, 329] width 414 height 244
copy div "32,208"
click at [396, 325] on div "追蹤數 32,208 互動率 9.69% 良好 觀看率 827% 不佳 漲粉率 35.7% 一般 受眾主要性別 女性 76% 受眾主要年齡 25-34 歲 7…" at bounding box center [567, 316] width 382 height 80
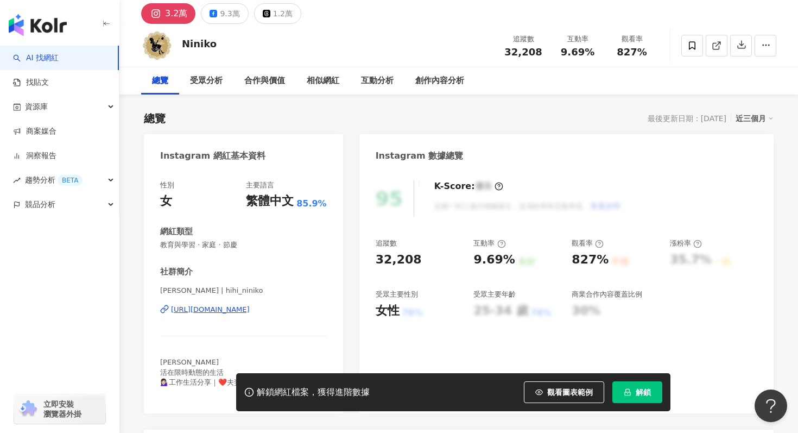
scroll to position [94, 0]
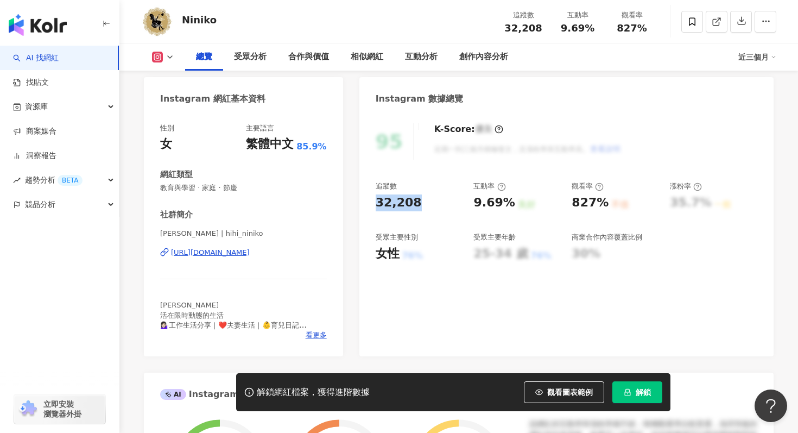
drag, startPoint x: 375, startPoint y: 201, endPoint x: 416, endPoint y: 201, distance: 41.3
click at [416, 201] on div "95 K-Score : 優良 近期一到三個月積極發文，且漲粉率與互動率高。 查看說明 追蹤數 32,208 互動率 9.69% 良好 觀看率 827% 不佳…" at bounding box center [566, 234] width 414 height 244
copy div "32,208"
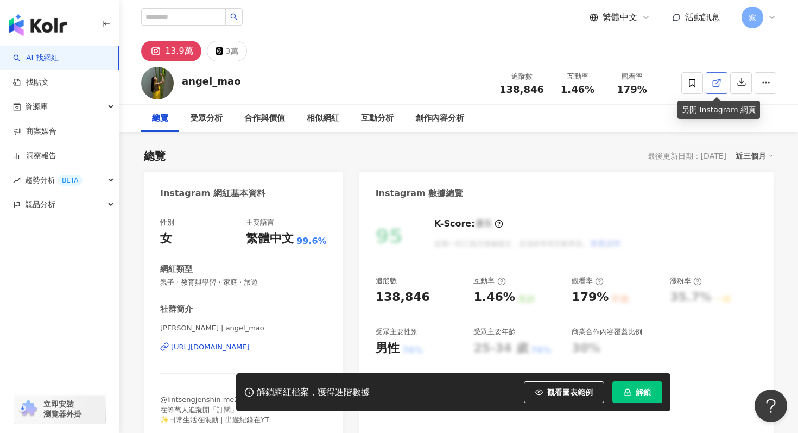
click at [718, 82] on icon at bounding box center [717, 83] width 10 height 10
click at [281, 119] on div "合作與價值" at bounding box center [264, 118] width 41 height 13
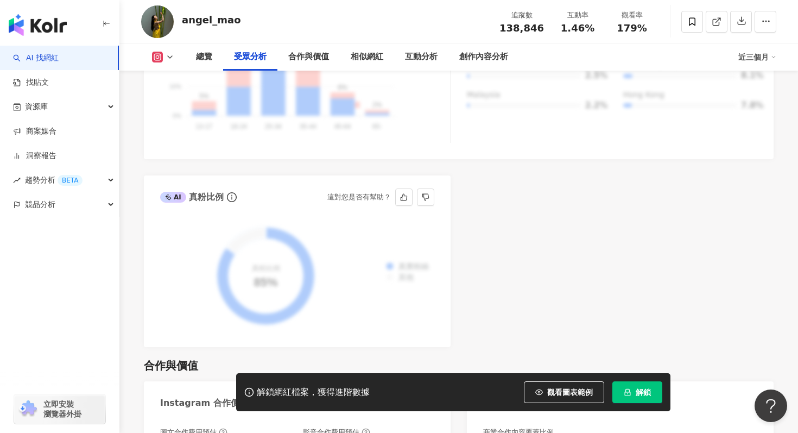
scroll to position [1057, 0]
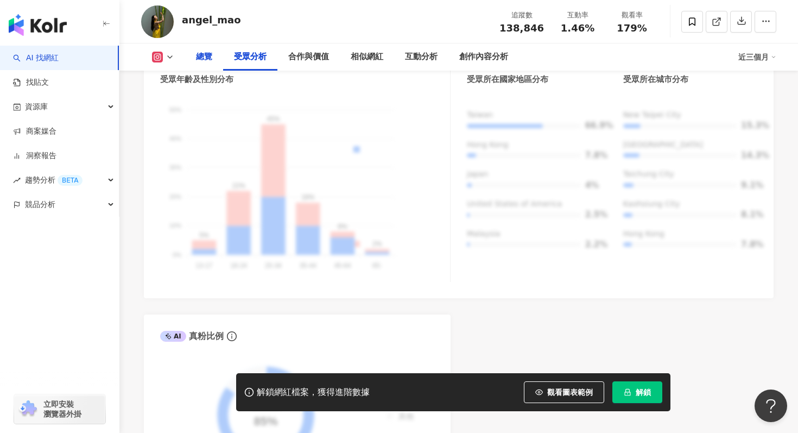
click at [199, 56] on div "總覽" at bounding box center [204, 56] width 16 height 13
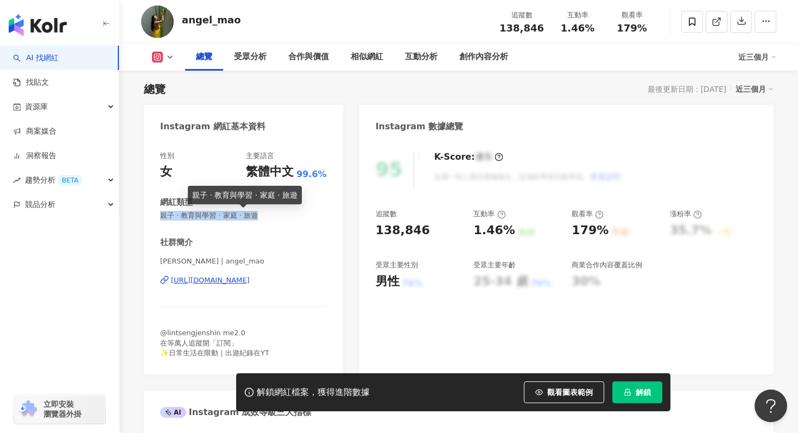
drag, startPoint x: 161, startPoint y: 217, endPoint x: 305, endPoint y: 216, distance: 143.9
click at [305, 216] on span "親子 · 教育與學習 · 家庭 · 旅遊" at bounding box center [243, 216] width 167 height 10
copy span "親子 · 教育與學習 · 家庭 · 旅遊"
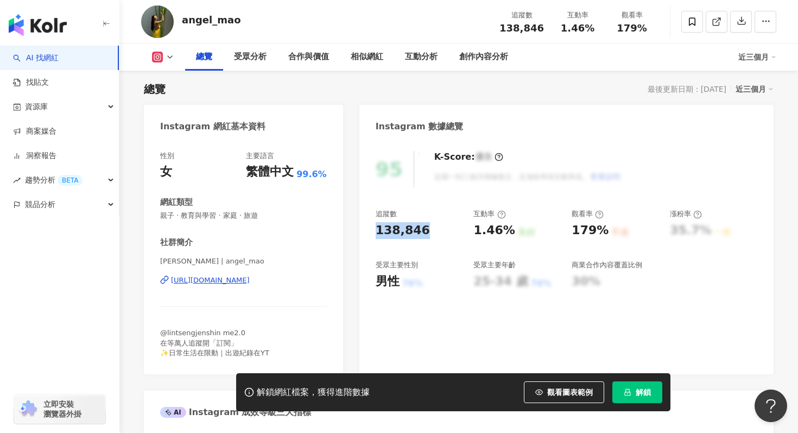
drag, startPoint x: 378, startPoint y: 229, endPoint x: 430, endPoint y: 228, distance: 52.1
click at [431, 229] on div "138,846" at bounding box center [419, 230] width 87 height 17
copy div "138,846"
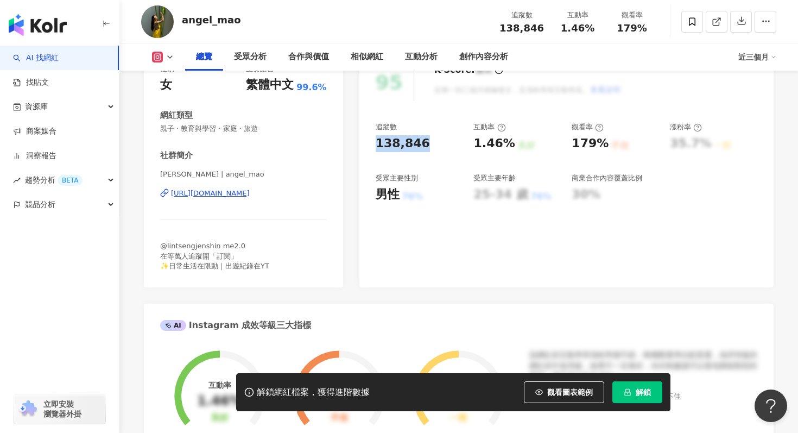
scroll to position [160, 0]
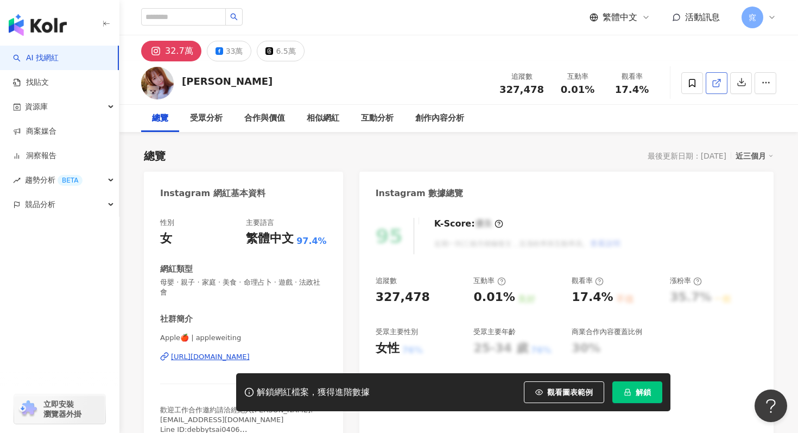
click at [717, 82] on line at bounding box center [718, 81] width 4 height 4
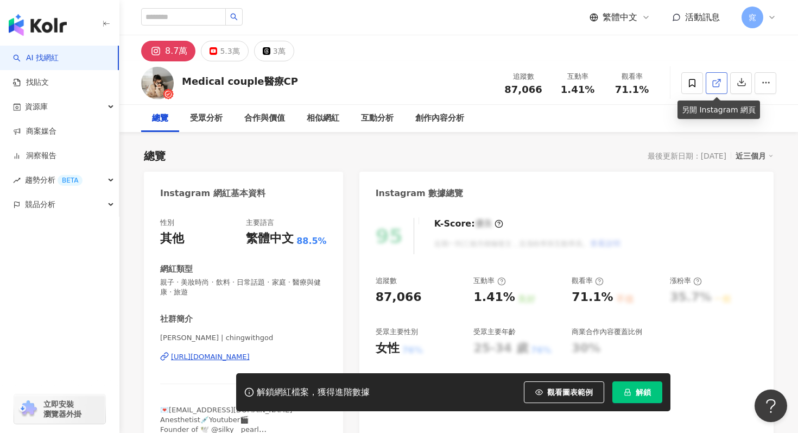
click at [713, 79] on icon at bounding box center [717, 83] width 10 height 10
drag, startPoint x: 372, startPoint y: 299, endPoint x: 420, endPoint y: 299, distance: 47.8
click at [420, 299] on div "95 K-Score : 優良 近期一到三個月積極發文，且漲粉率與互動率高。 查看說明 追蹤數 87,066 互動率 1.41% 良好 觀看率 71.1% 不…" at bounding box center [566, 334] width 414 height 254
copy div "87,066"
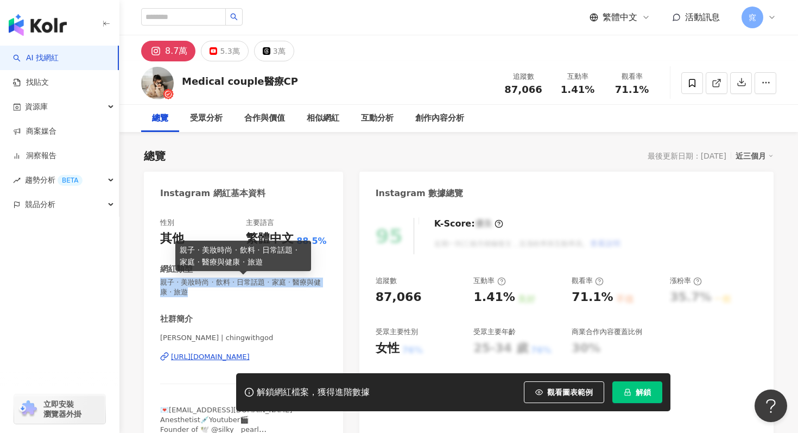
drag, startPoint x: 162, startPoint y: 283, endPoint x: 186, endPoint y: 289, distance: 25.3
click at [186, 289] on span "親子 · 美妝時尚 · 飲料 · 日常話題 · 家庭 · 醫療與健康 · 旅遊" at bounding box center [243, 287] width 167 height 20
copy span "親子 · 美妝時尚 · 飲料 · 日常話題 · 家庭 · 醫療與健康 · 旅遊"
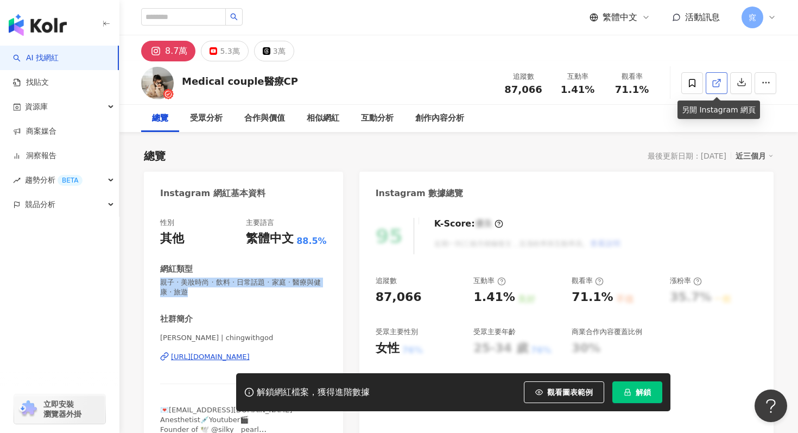
click at [717, 79] on icon at bounding box center [717, 83] width 10 height 10
click at [726, 86] on link at bounding box center [717, 83] width 22 height 22
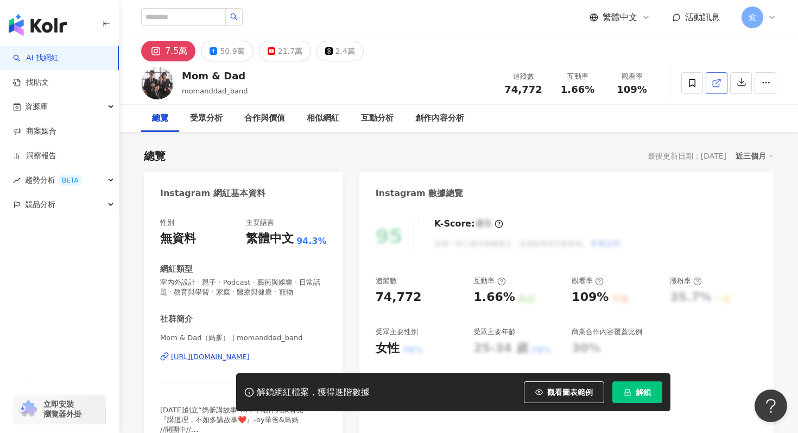
click at [715, 83] on icon at bounding box center [717, 83] width 10 height 10
drag, startPoint x: 372, startPoint y: 294, endPoint x: 423, endPoint y: 296, distance: 51.1
click at [423, 296] on div "95 K-Score : 優良 近期一到三個月積極發文，且漲粉率與互動率高。 查看說明 追蹤數 74,772 互動率 1.66% 良好 觀看率 109% 不佳…" at bounding box center [566, 334] width 414 height 254
copy div "74,772"
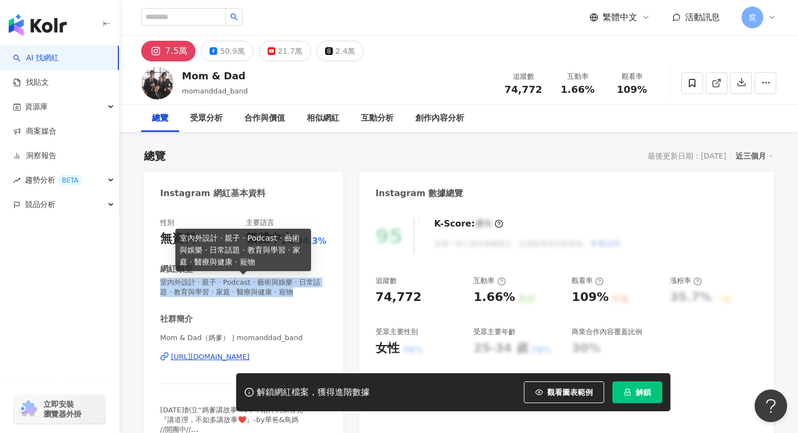
drag, startPoint x: 160, startPoint y: 281, endPoint x: 285, endPoint y: 300, distance: 126.3
click at [285, 300] on div "性別 無資料 主要語言 繁體中文 94.3% 網紅類型 室內外設計 · 親子 · Podcast · 藝術與娛樂 · 日常話題 · 教育與學習 · 家庭 · …" at bounding box center [243, 334] width 199 height 254
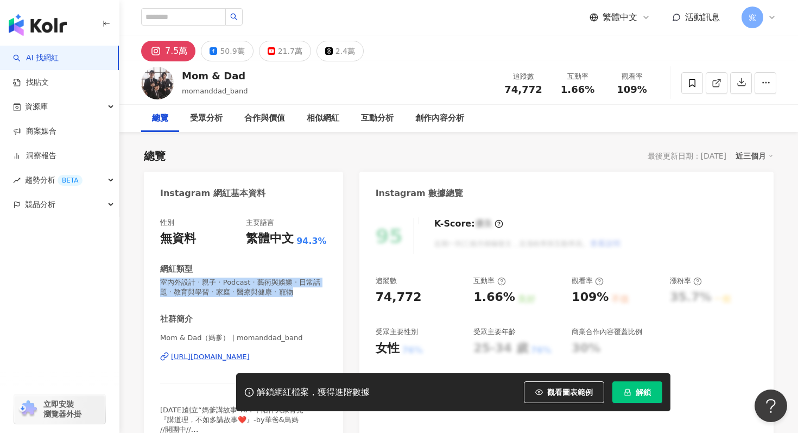
copy span "室內外設計 · 親子 · Podcast · 藝術與娛樂 · 日常話題 · 教育與學習 · 家庭 · 醫療與健康 · 寵物"
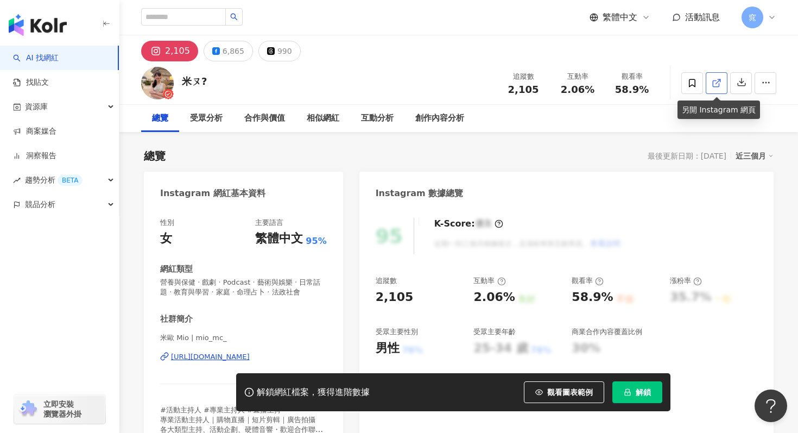
click at [718, 90] on link at bounding box center [717, 83] width 22 height 22
click at [716, 84] on icon at bounding box center [717, 83] width 10 height 10
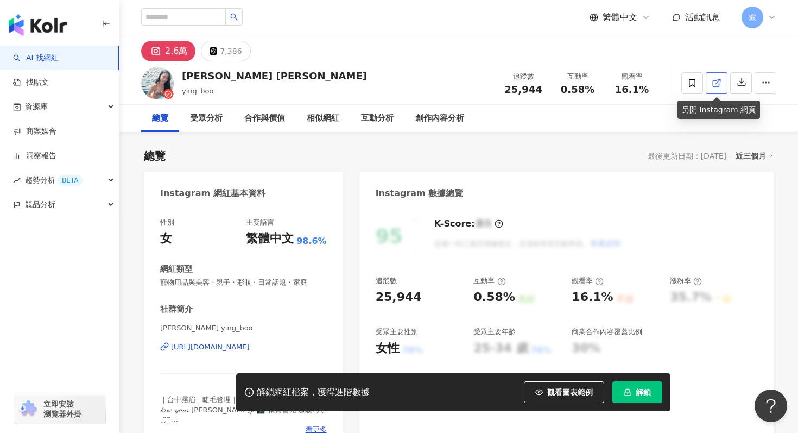
click at [716, 83] on line at bounding box center [718, 81] width 4 height 4
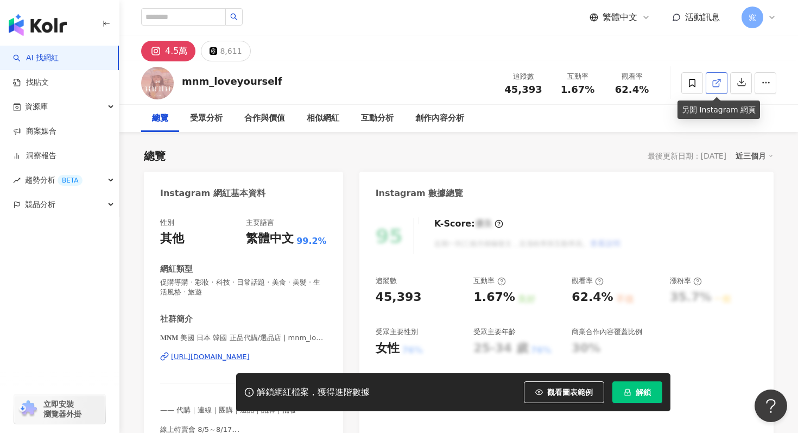
click at [722, 81] on link at bounding box center [717, 83] width 22 height 22
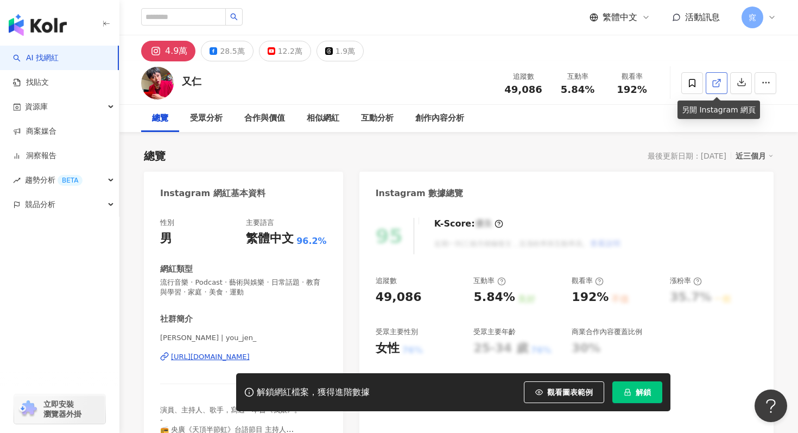
click at [715, 89] on link at bounding box center [717, 83] width 22 height 22
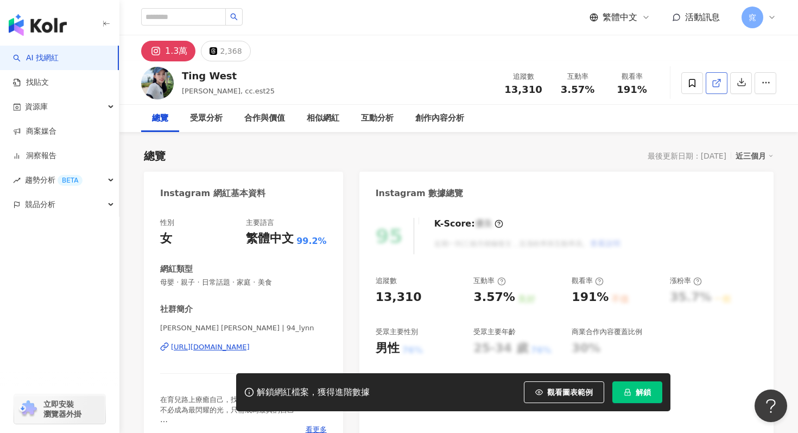
click at [718, 84] on icon at bounding box center [717, 83] width 10 height 10
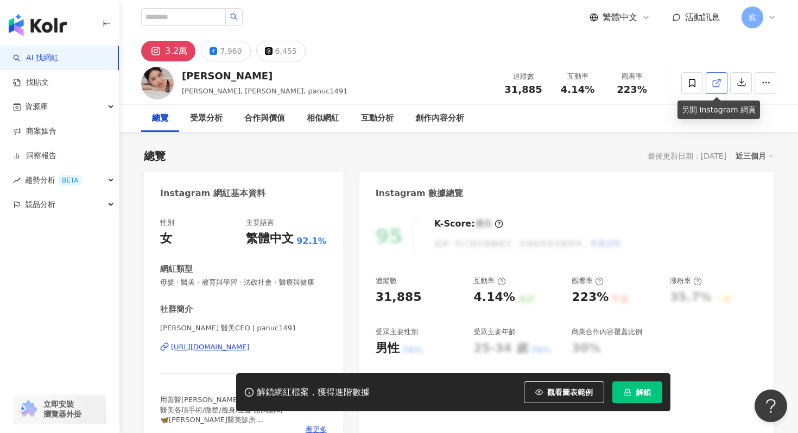
click at [723, 81] on link at bounding box center [717, 83] width 22 height 22
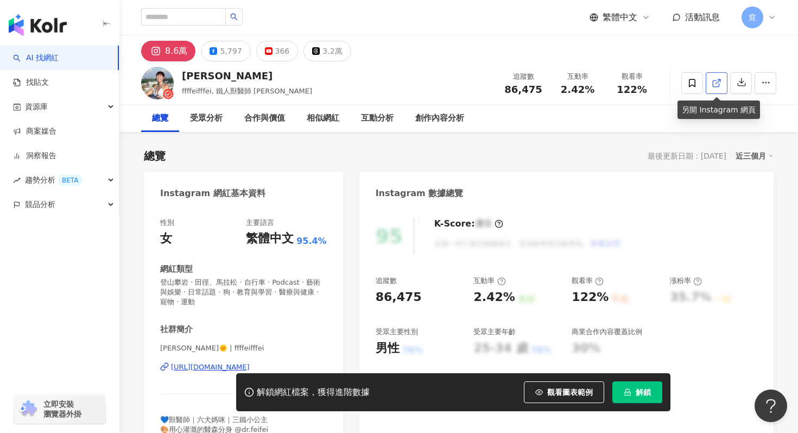
click at [721, 79] on icon at bounding box center [717, 83] width 10 height 10
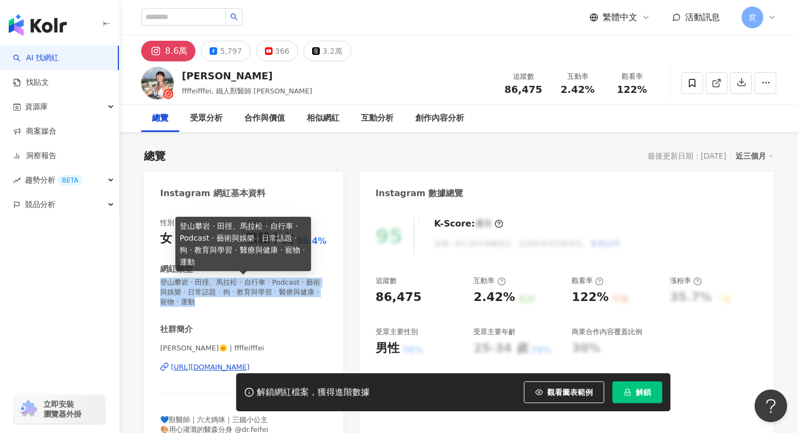
drag, startPoint x: 160, startPoint y: 283, endPoint x: 178, endPoint y: 308, distance: 30.7
click at [178, 310] on div "性別 女 主要語言 繁體中文 95.4% 網紅類型 登山攀岩 · 田徑、馬拉松 · 自行車 · Podcast · 藝術與娛樂 · 日常話題 · 狗 · 教育…" at bounding box center [243, 331] width 167 height 226
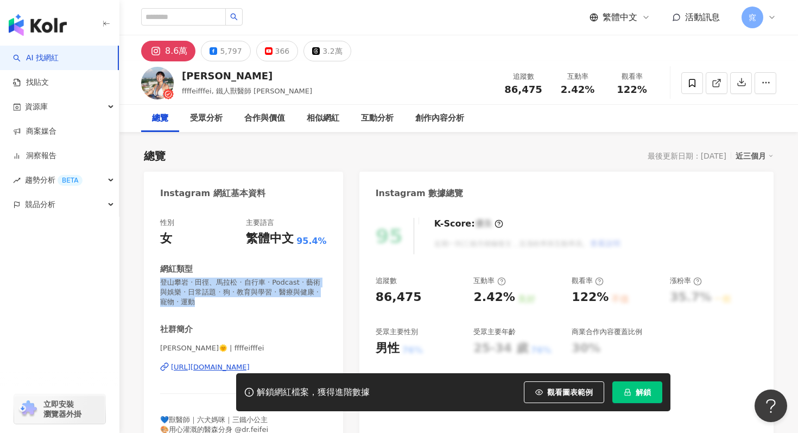
copy span "登山攀岩 · 田徑、馬拉松 · 自行車 · Podcast · 藝術與娛樂 · 日常話題 · 狗 · 教育與學習 · 醫療與健康 · 寵物 · 運動"
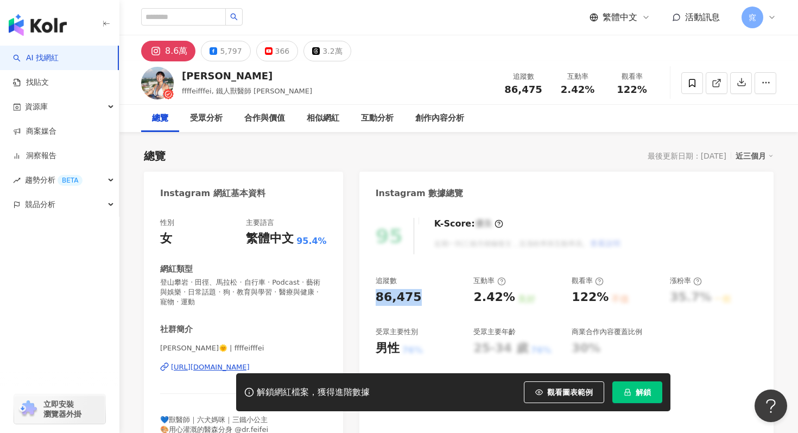
drag, startPoint x: 375, startPoint y: 294, endPoint x: 414, endPoint y: 293, distance: 38.6
click at [414, 293] on div "86,475" at bounding box center [419, 297] width 87 height 17
copy div "86,475"
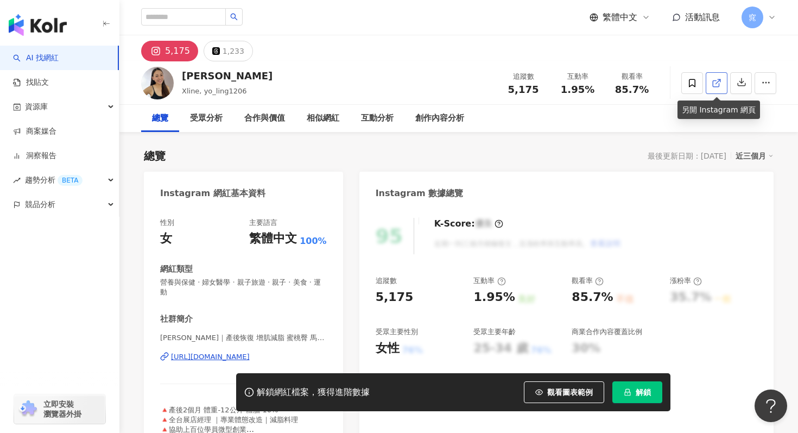
click at [712, 80] on icon at bounding box center [717, 83] width 10 height 10
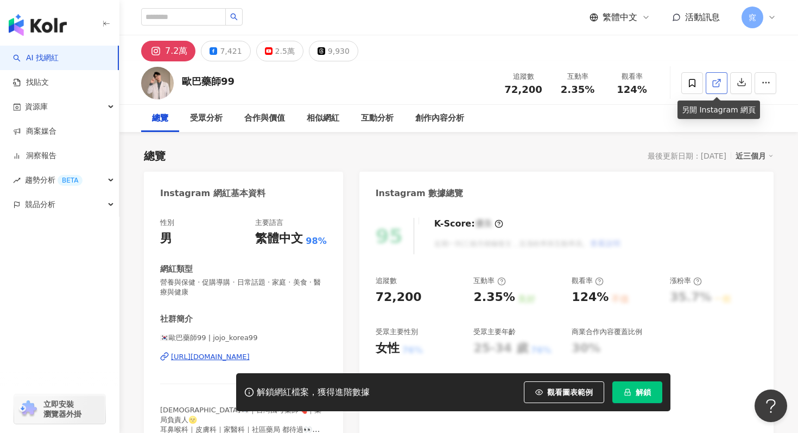
click at [715, 86] on icon at bounding box center [716, 83] width 6 height 6
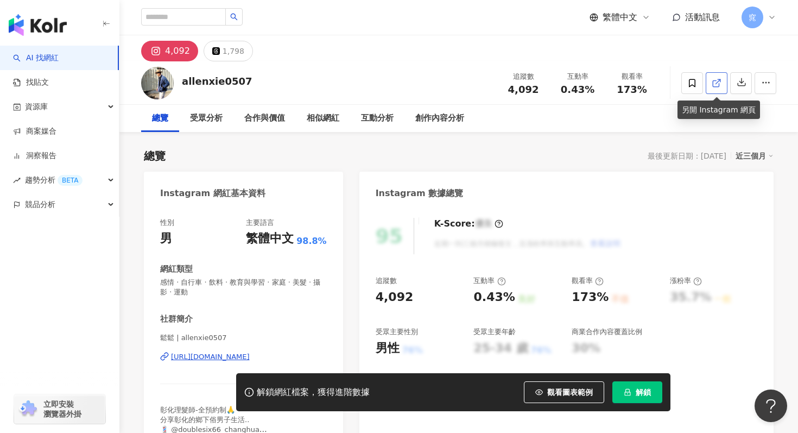
click at [722, 89] on link at bounding box center [717, 83] width 22 height 22
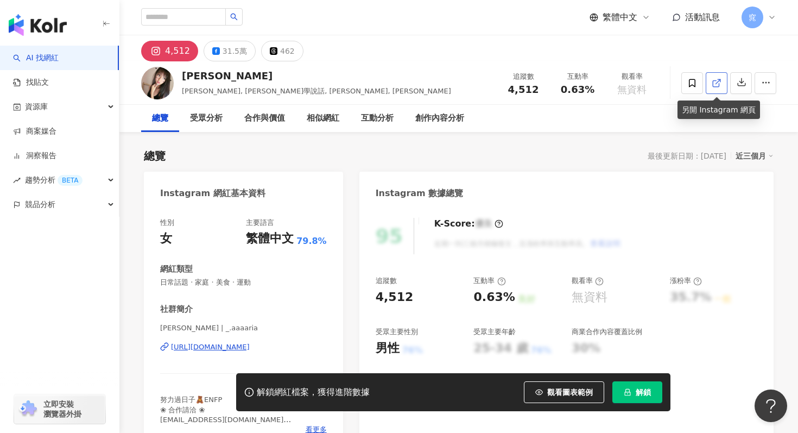
click at [723, 84] on link at bounding box center [717, 83] width 22 height 22
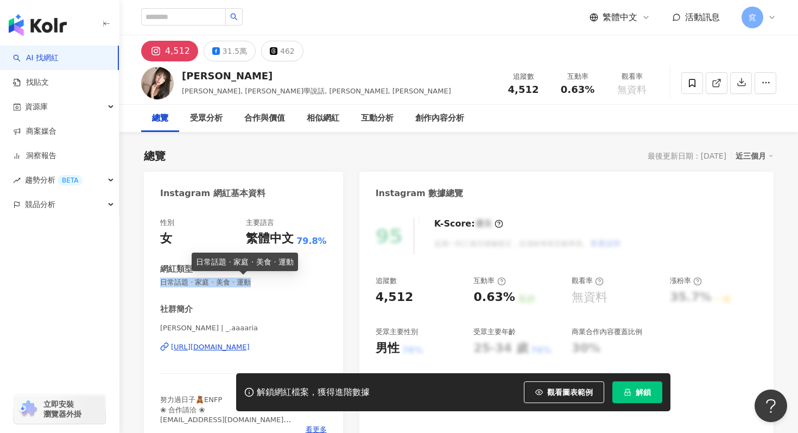
drag, startPoint x: 162, startPoint y: 283, endPoint x: 283, endPoint y: 283, distance: 121.1
click at [283, 283] on span "日常話題 · 家庭 · 美食 · 運動" at bounding box center [243, 282] width 167 height 10
copy span "日常話題 · 家庭 · 美食 · 運動"
click at [234, 54] on div "31.5萬" at bounding box center [235, 50] width 24 height 15
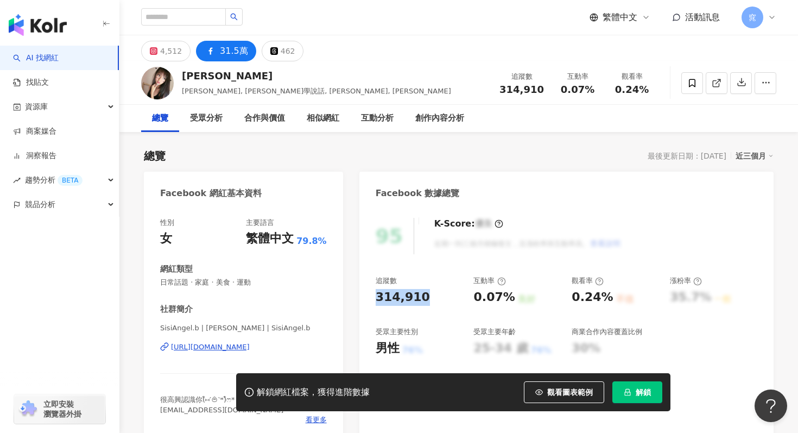
drag, startPoint x: 376, startPoint y: 296, endPoint x: 431, endPoint y: 296, distance: 54.8
click at [431, 296] on div "314,910" at bounding box center [419, 297] width 87 height 17
copy div "314,910"
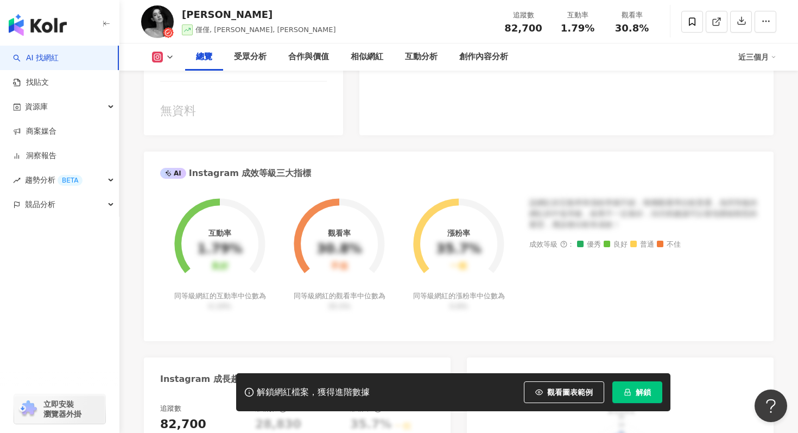
scroll to position [304, 0]
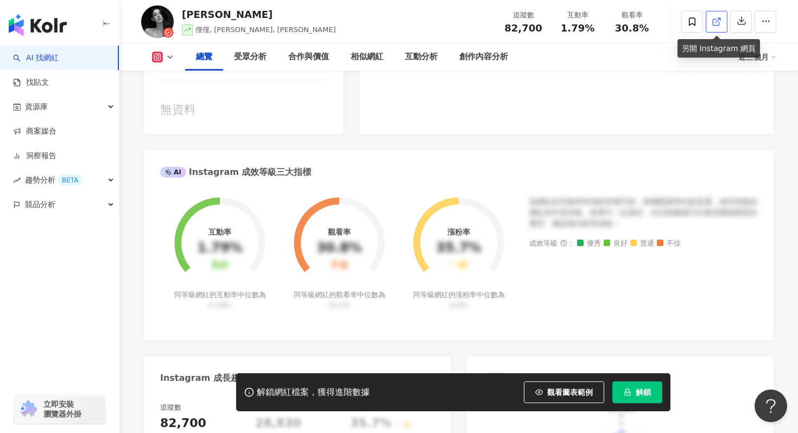
click at [715, 24] on icon at bounding box center [717, 22] width 10 height 10
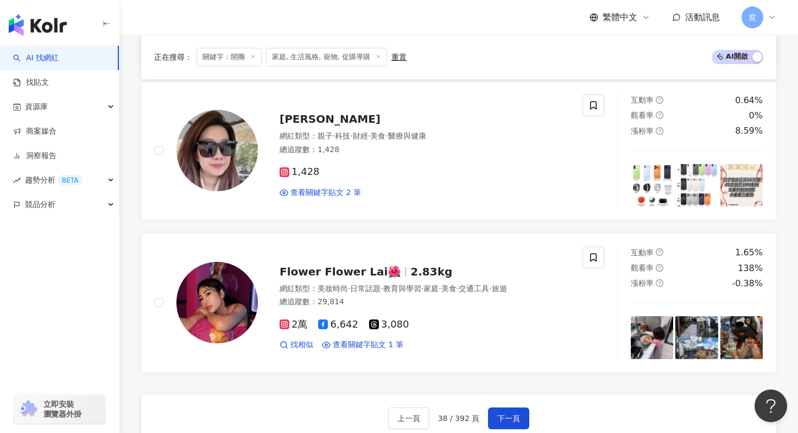
scroll to position [1968, 0]
click at [506, 414] on span "下一頁" at bounding box center [508, 418] width 23 height 9
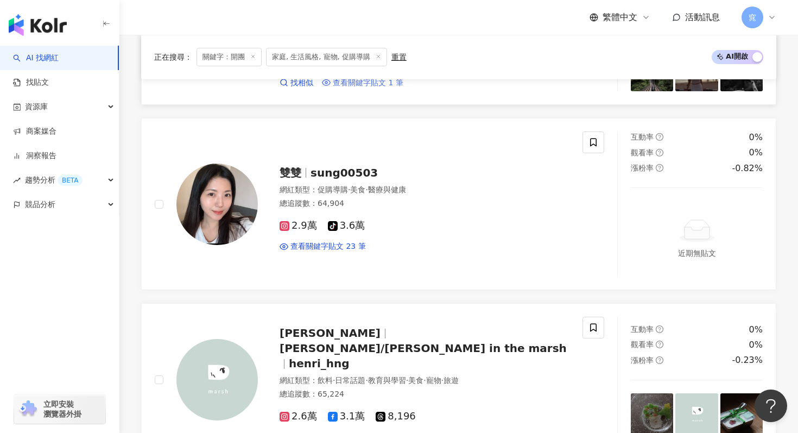
scroll to position [942, 0]
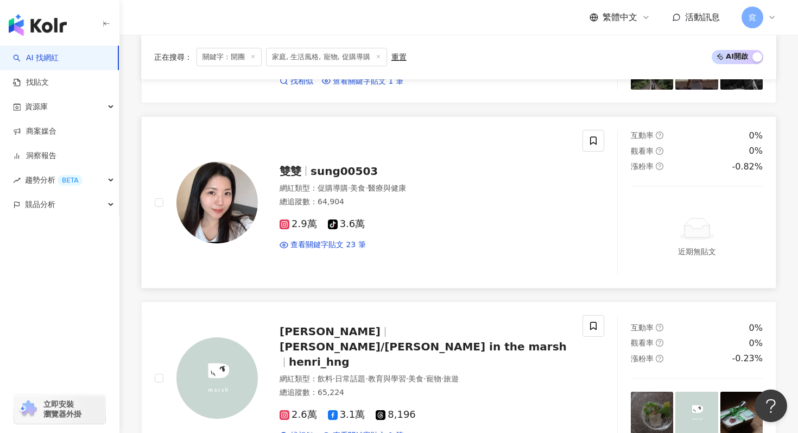
click at [327, 169] on span "sung00503" at bounding box center [344, 171] width 67 height 13
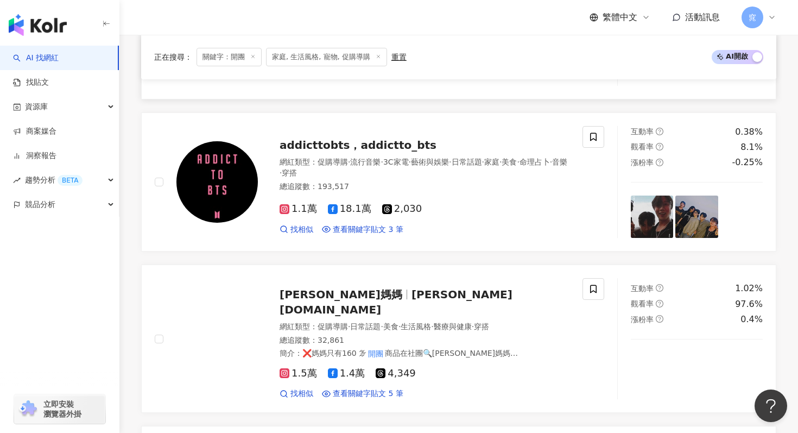
scroll to position [1605, 0]
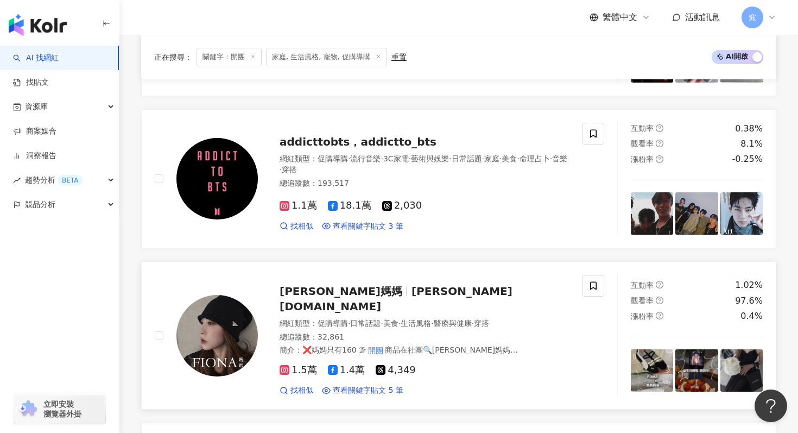
click at [334, 285] on span "FIONA媽媽" at bounding box center [341, 291] width 123 height 13
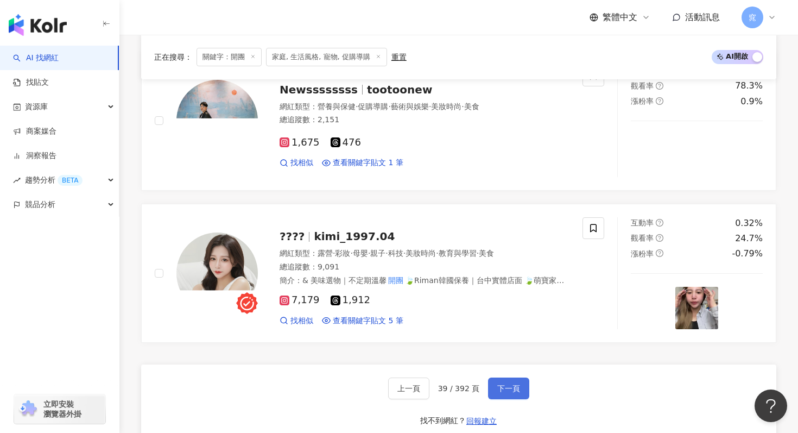
scroll to position [1987, 0]
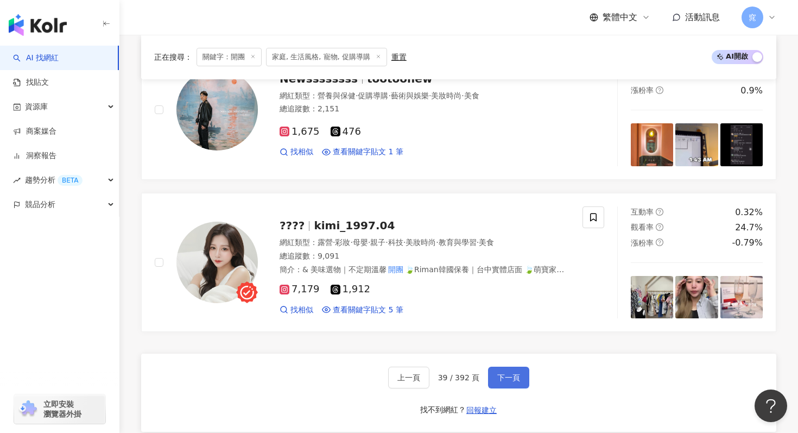
click at [509, 373] on span "下一頁" at bounding box center [508, 377] width 23 height 9
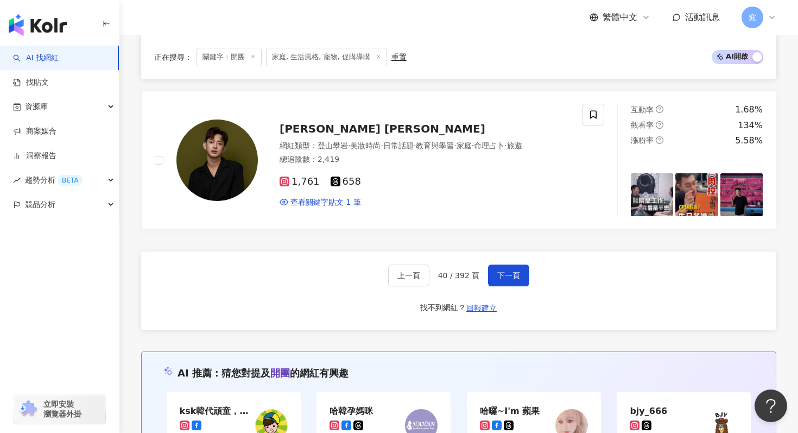
scroll to position [2207, 0]
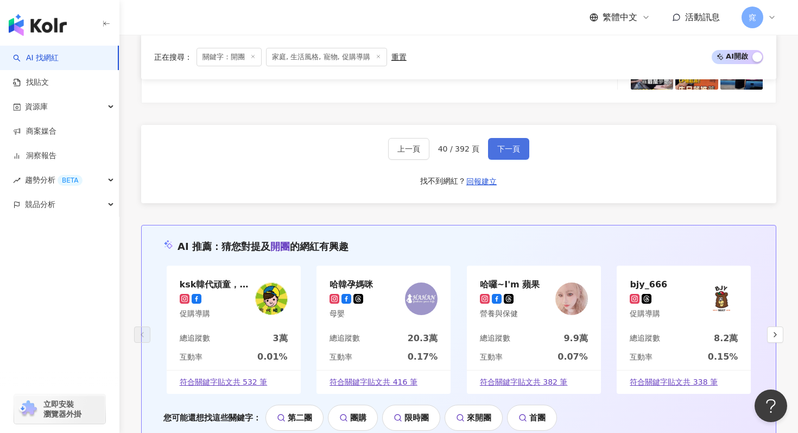
click at [526, 138] on button "下一頁" at bounding box center [508, 149] width 41 height 22
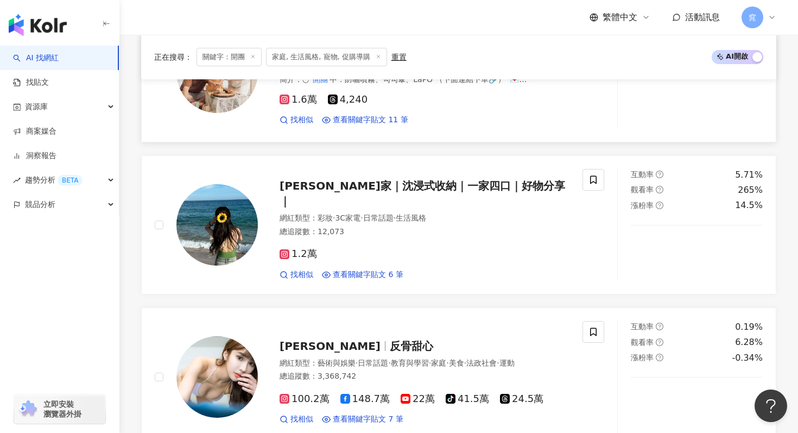
scroll to position [824, 0]
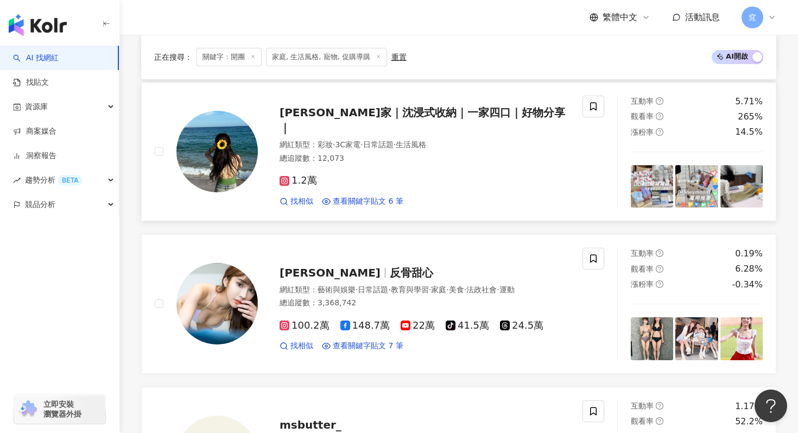
click at [433, 121] on span "喬喬家｜沈浸式收納｜一家四口｜好物分享｜" at bounding box center [423, 120] width 286 height 28
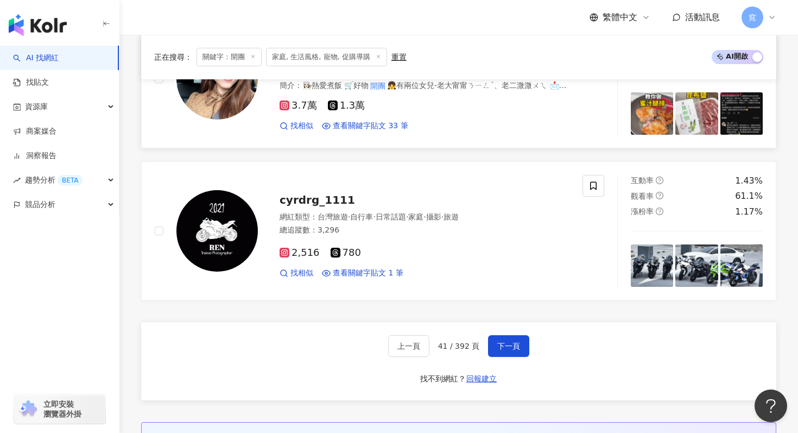
scroll to position [1975, 0]
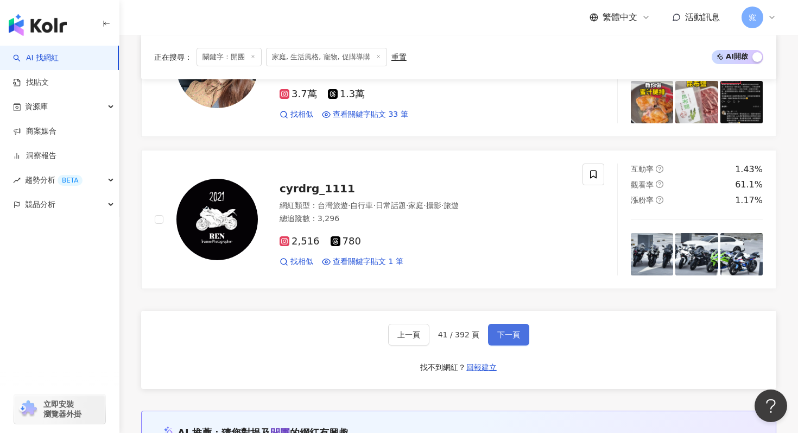
click at [514, 333] on span "下一頁" at bounding box center [508, 334] width 23 height 9
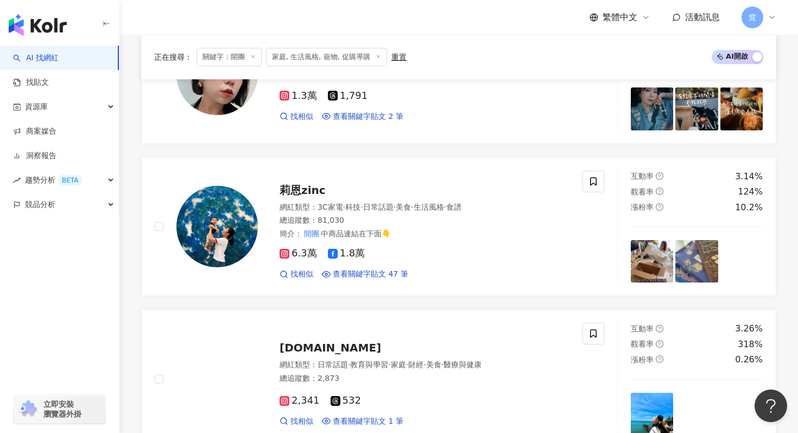
scroll to position [1663, 0]
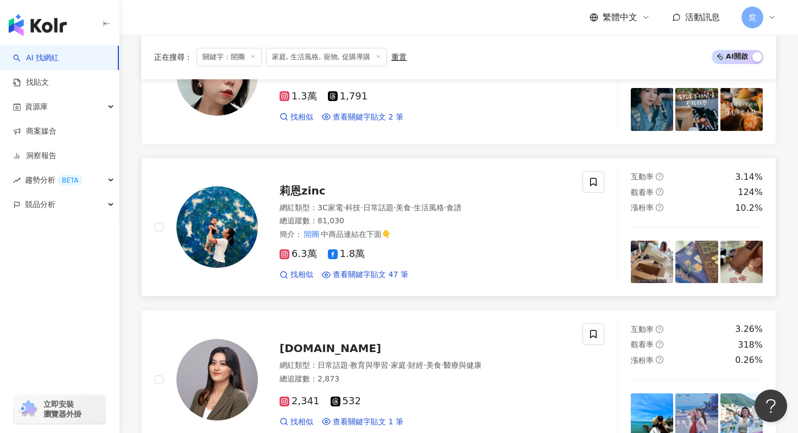
click at [303, 190] on span "莉恩zinc" at bounding box center [303, 190] width 46 height 13
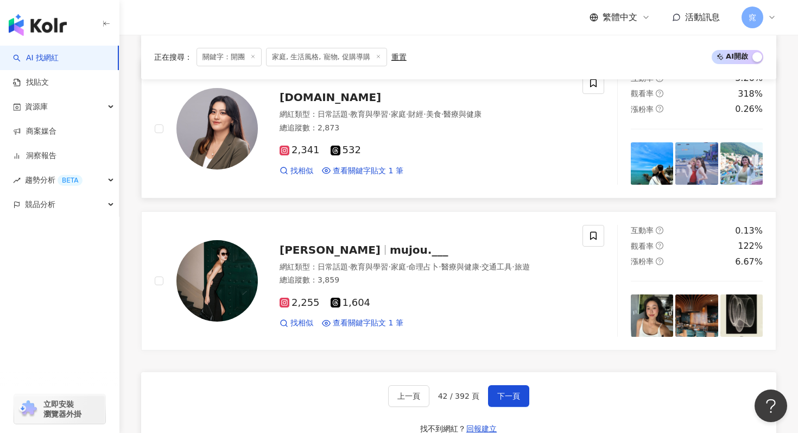
scroll to position [2034, 0]
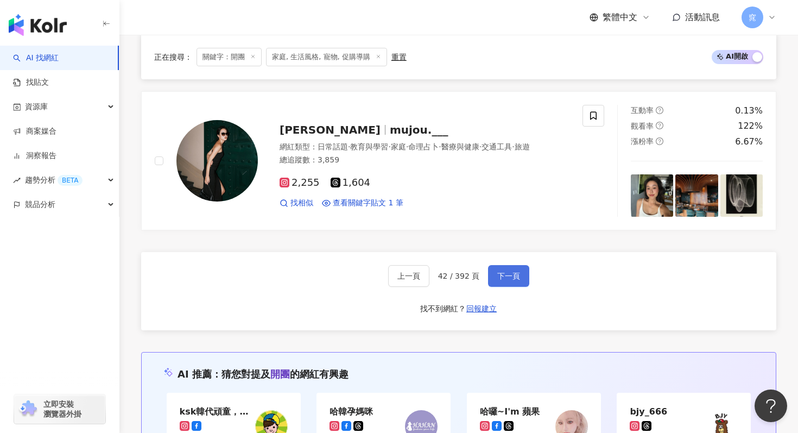
click at [512, 279] on span "下一頁" at bounding box center [508, 275] width 23 height 9
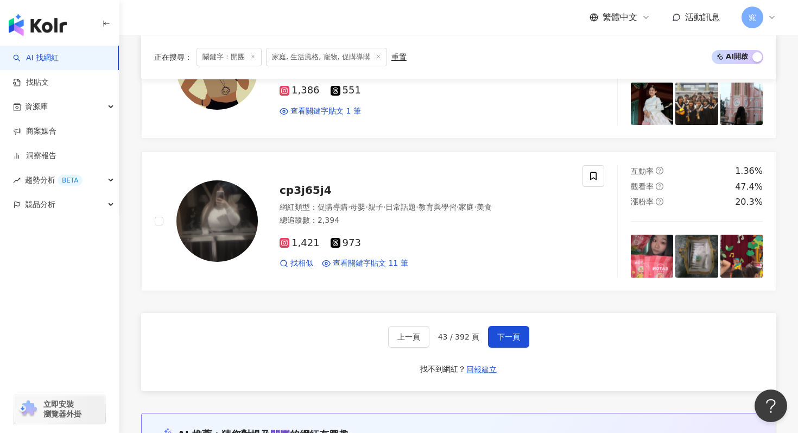
scroll to position [1974, 0]
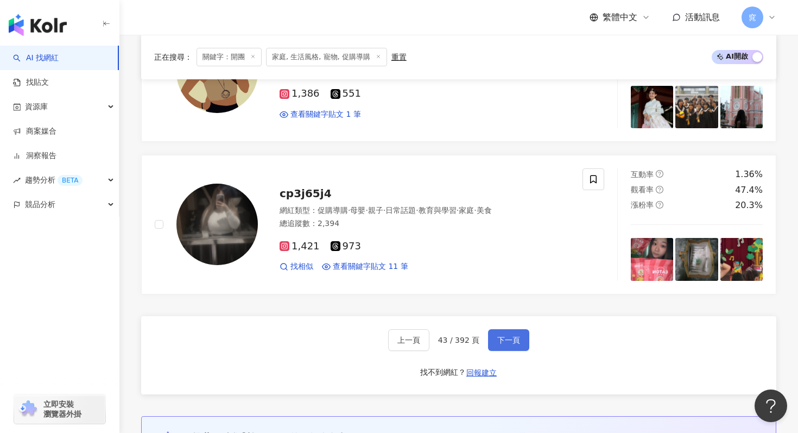
click at [498, 337] on span "下一頁" at bounding box center [508, 340] width 23 height 9
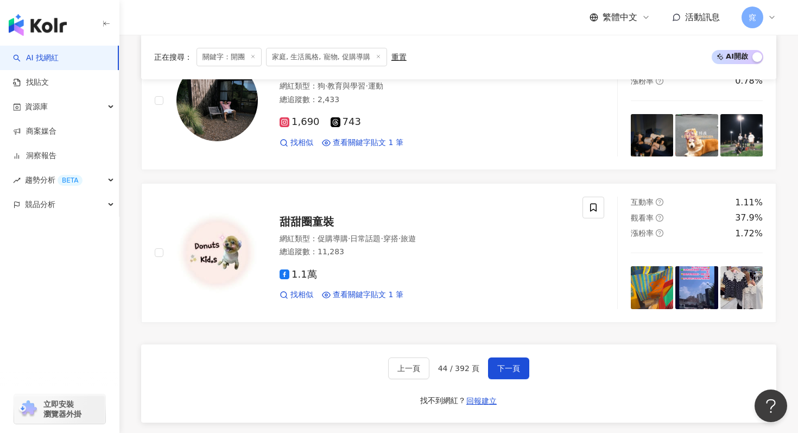
scroll to position [1963, 0]
click at [504, 370] on span "下一頁" at bounding box center [508, 368] width 23 height 9
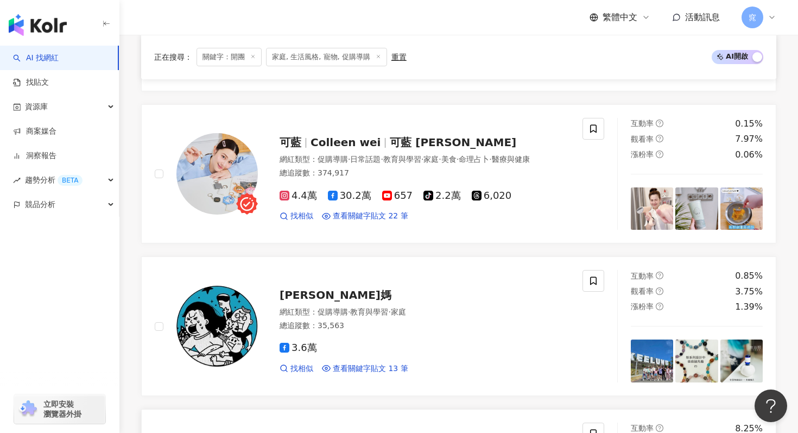
scroll to position [1411, 0]
click at [340, 137] on div "可藍 Colleen wei 可藍 Colleen wei" at bounding box center [425, 142] width 290 height 15
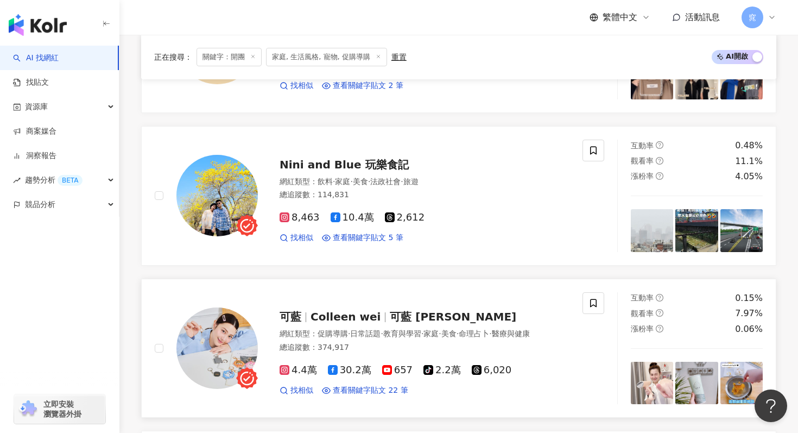
scroll to position [1189, 0]
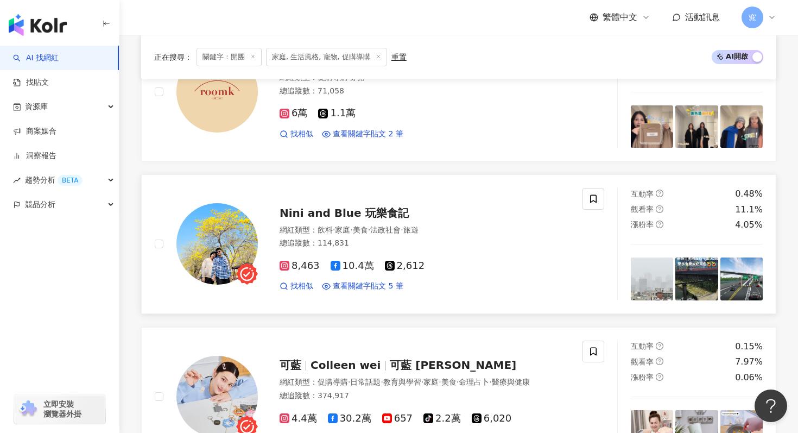
click at [326, 211] on span "Nini and Blue 玩樂食記" at bounding box center [344, 212] width 129 height 13
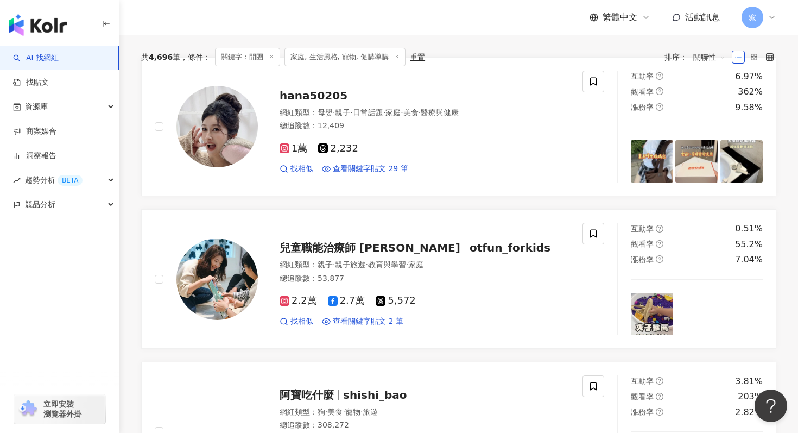
scroll to position [266, 0]
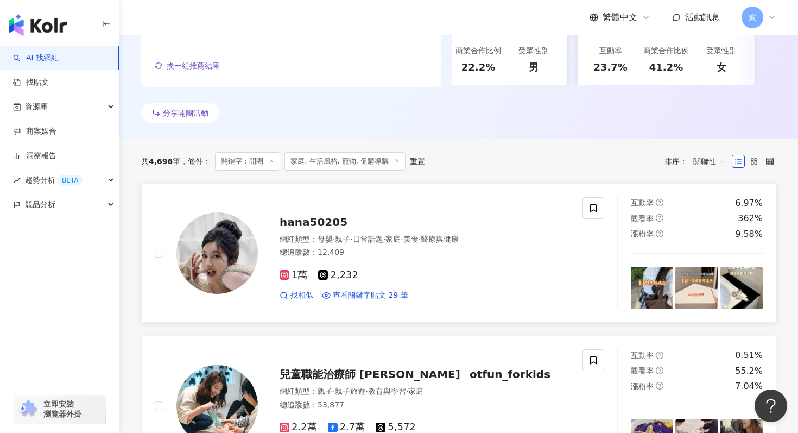
click at [299, 220] on span "hana50205" at bounding box center [314, 222] width 68 height 13
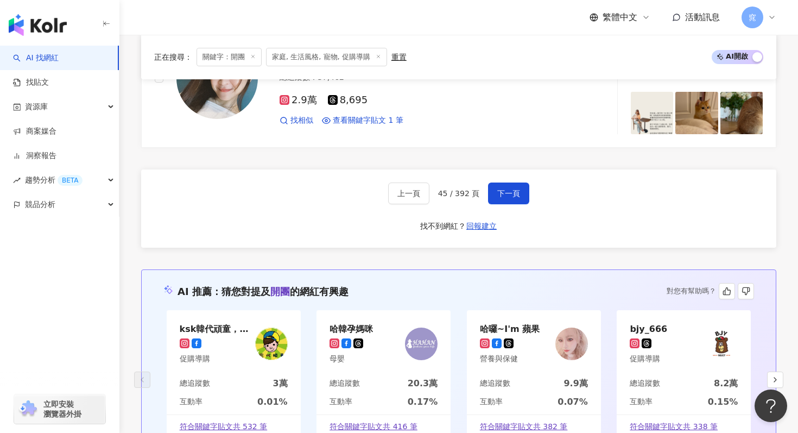
scroll to position [2171, 0]
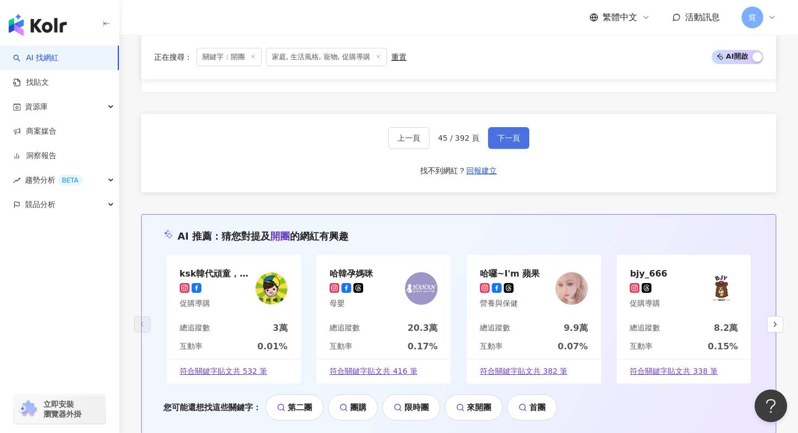
click at [508, 140] on span "下一頁" at bounding box center [508, 138] width 23 height 9
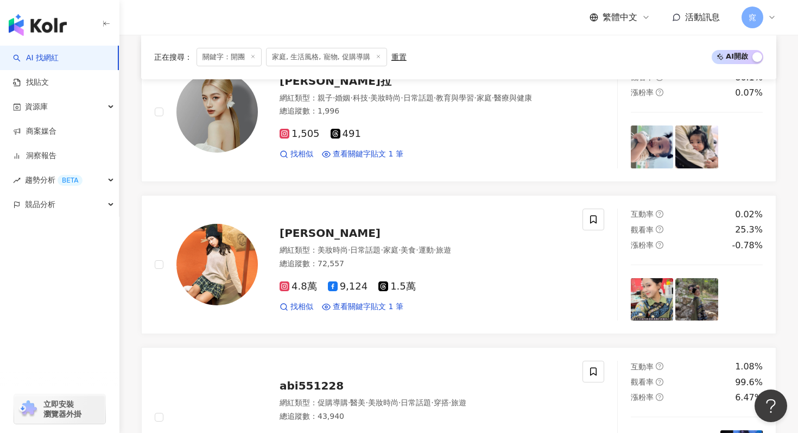
scroll to position [1317, 0]
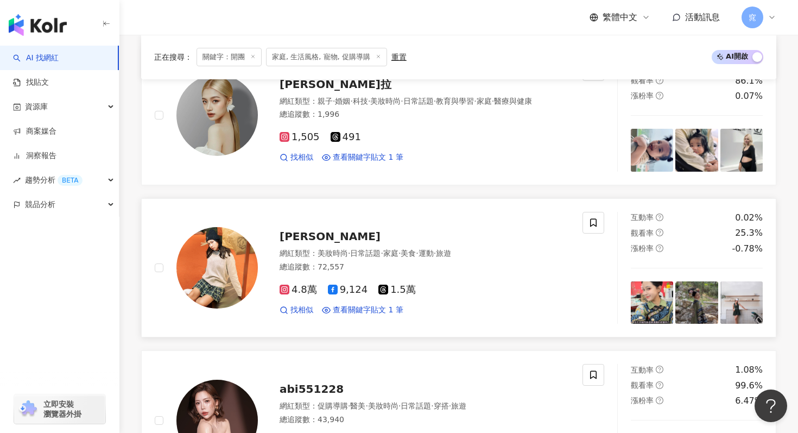
click at [329, 232] on span "JANET衡衡" at bounding box center [330, 236] width 101 height 13
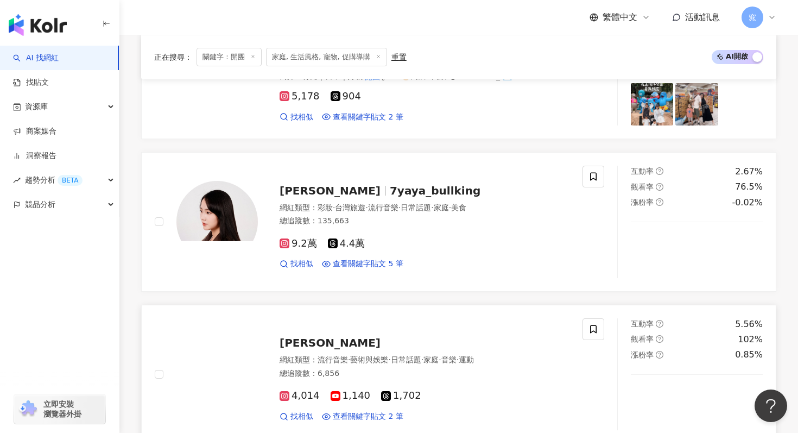
scroll to position [570, 0]
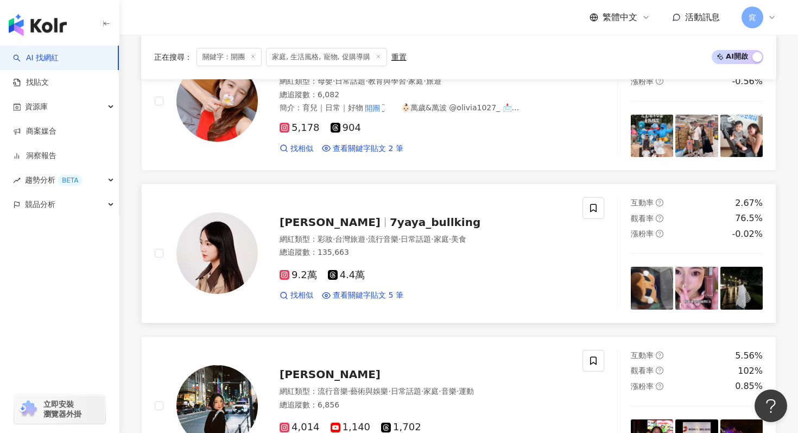
click at [319, 223] on span "牛靖雅" at bounding box center [335, 222] width 110 height 13
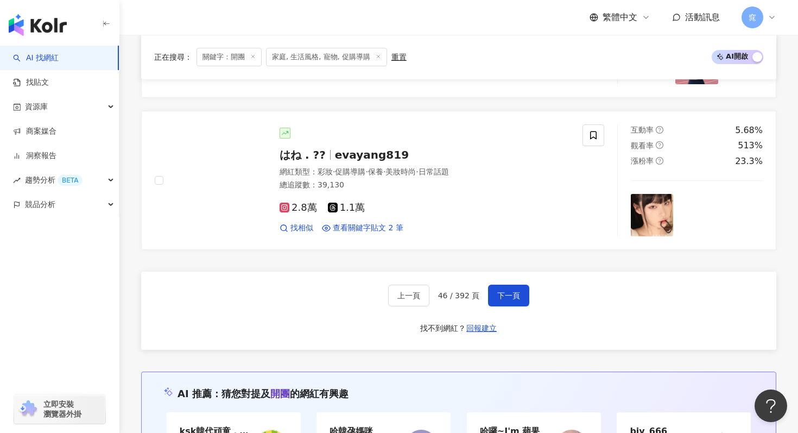
scroll to position [2081, 0]
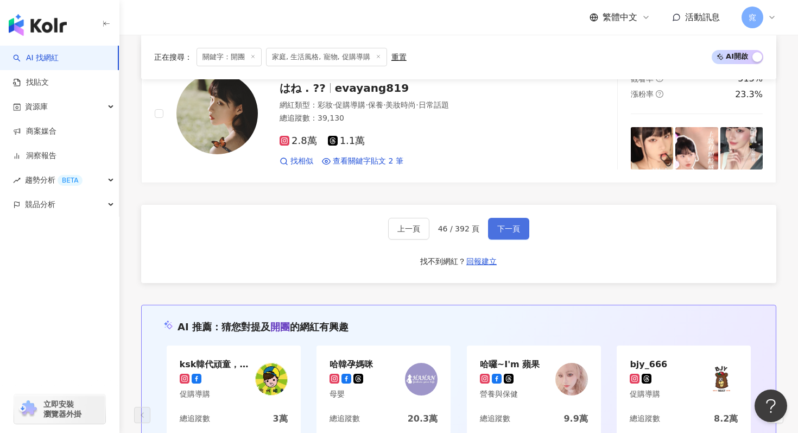
click at [503, 228] on span "下一頁" at bounding box center [508, 228] width 23 height 9
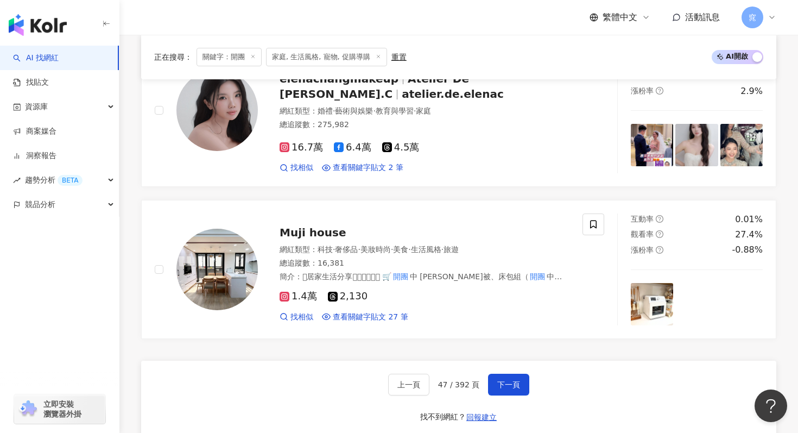
scroll to position [1940, 0]
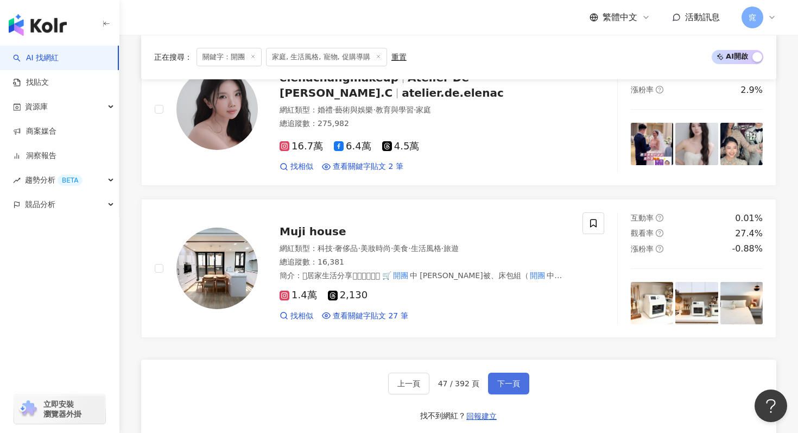
click at [505, 379] on span "下一頁" at bounding box center [508, 383] width 23 height 9
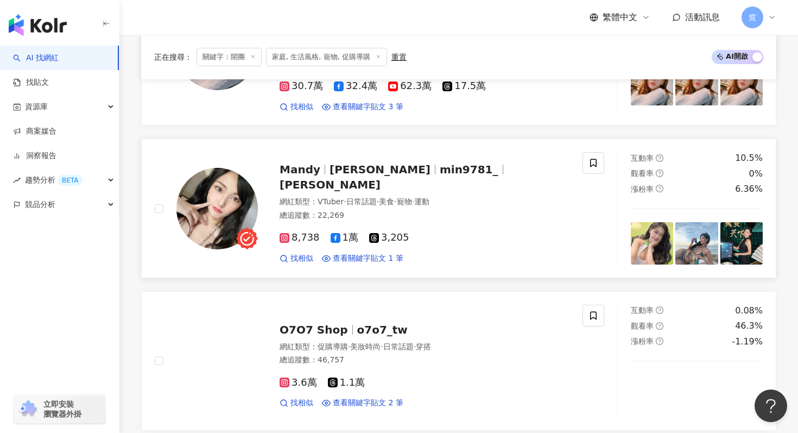
scroll to position [967, 0]
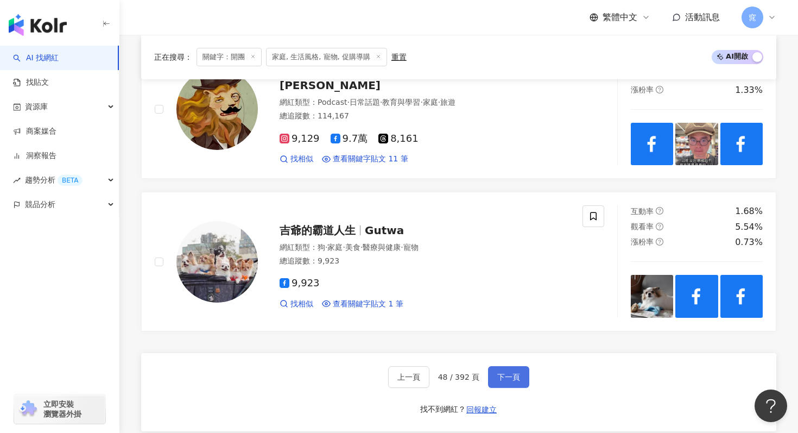
click at [506, 372] on span "下一頁" at bounding box center [508, 376] width 23 height 9
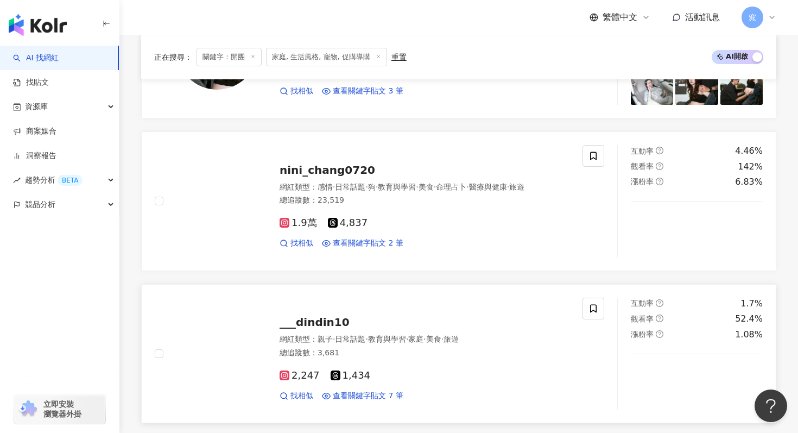
scroll to position [1230, 0]
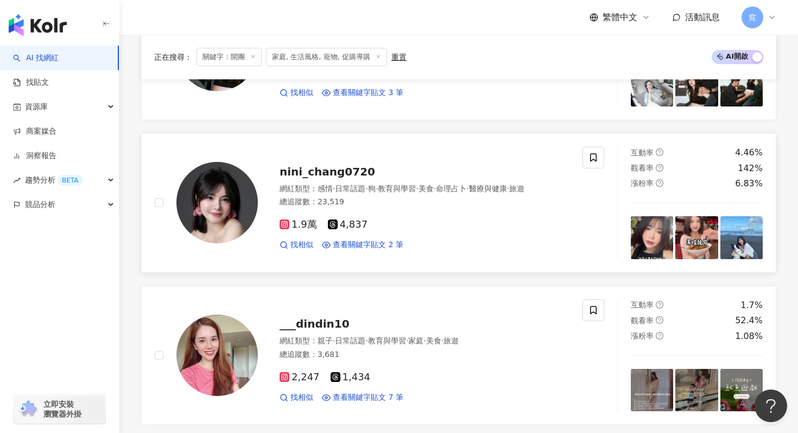
click at [321, 176] on span "nini_chang0720" at bounding box center [328, 171] width 96 height 13
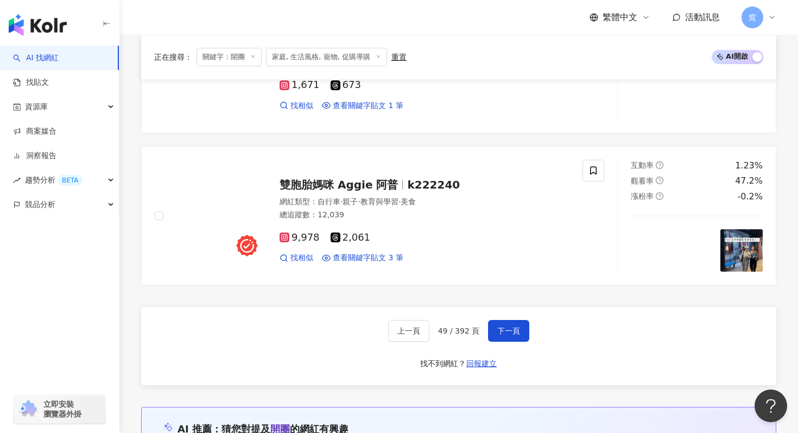
scroll to position [2167, 0]
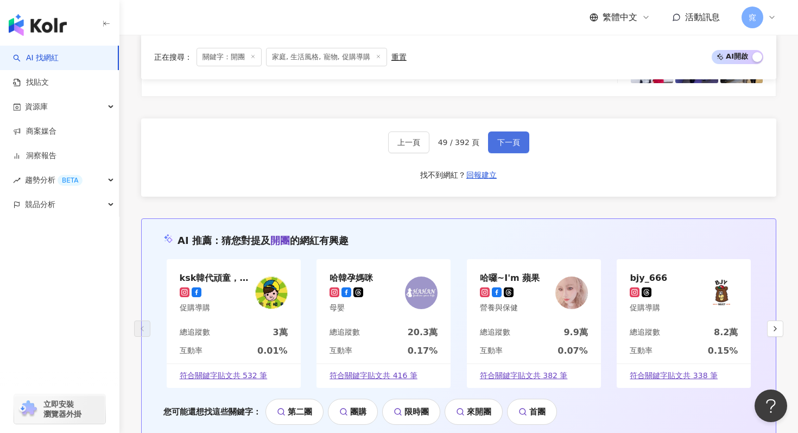
click at [514, 145] on span "下一頁" at bounding box center [508, 142] width 23 height 9
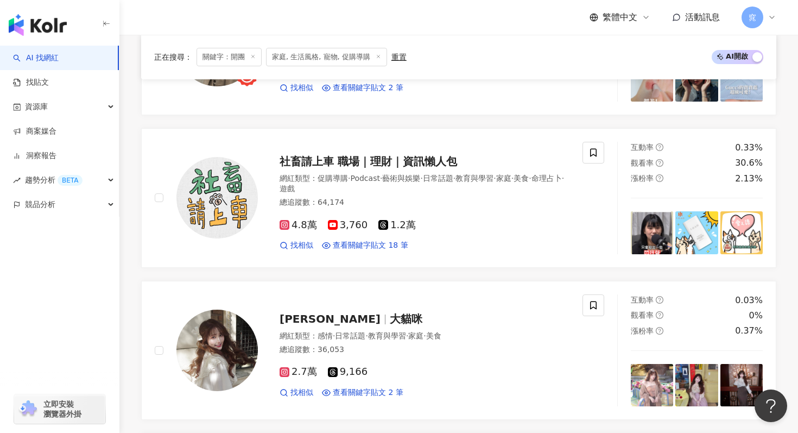
scroll to position [645, 0]
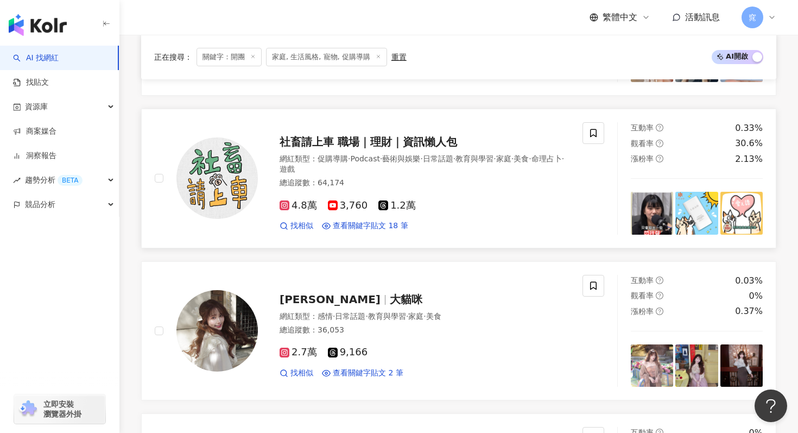
click at [370, 142] on span "社畜請上車 職場｜理財｜資訊懶人包" at bounding box center [369, 141] width 178 height 13
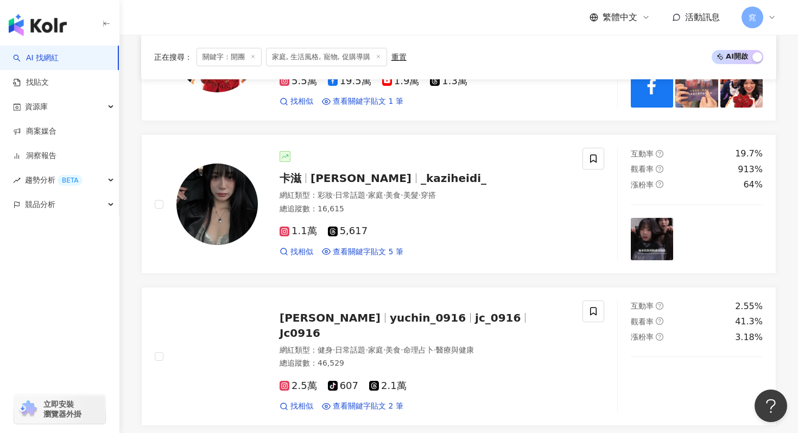
scroll to position [1959, 0]
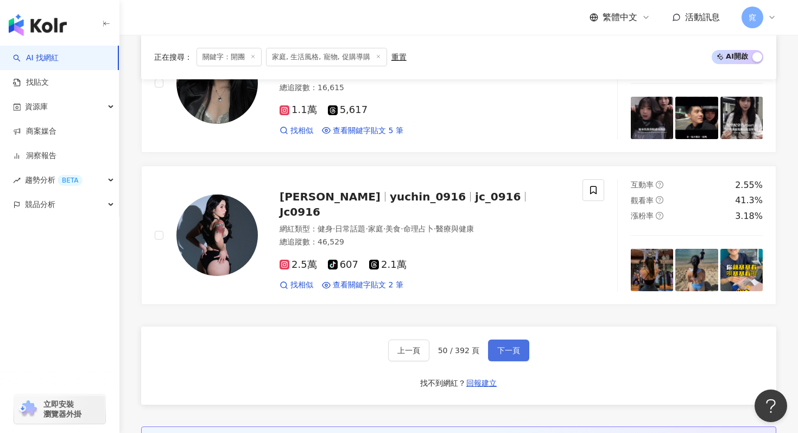
click at [499, 351] on span "下一頁" at bounding box center [508, 350] width 23 height 9
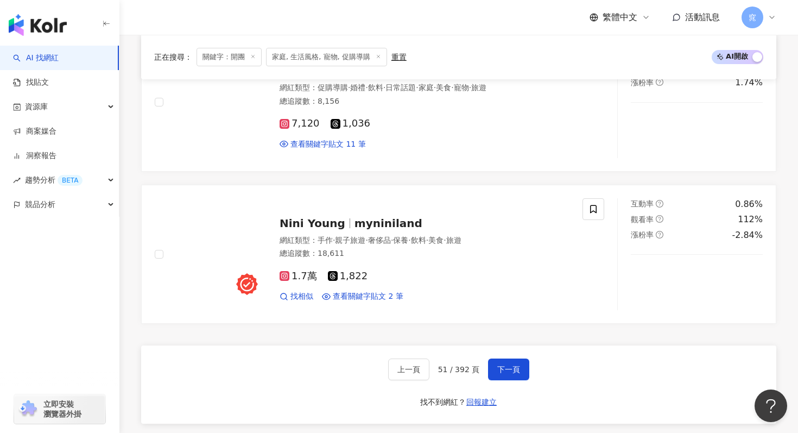
scroll to position [2143, 0]
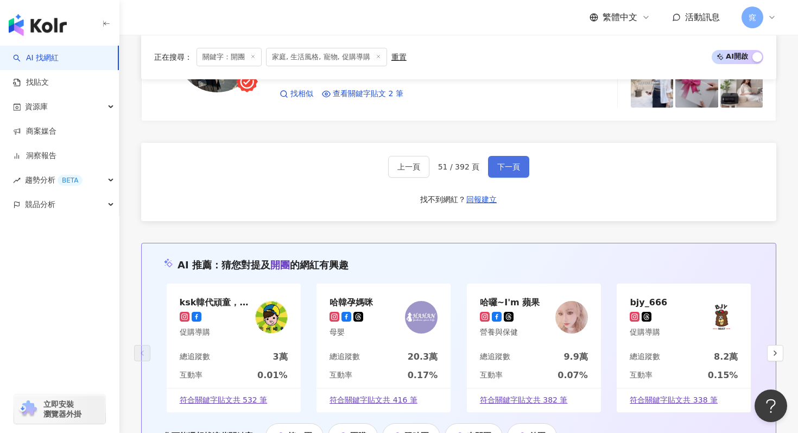
click at [503, 159] on button "下一頁" at bounding box center [508, 167] width 41 height 22
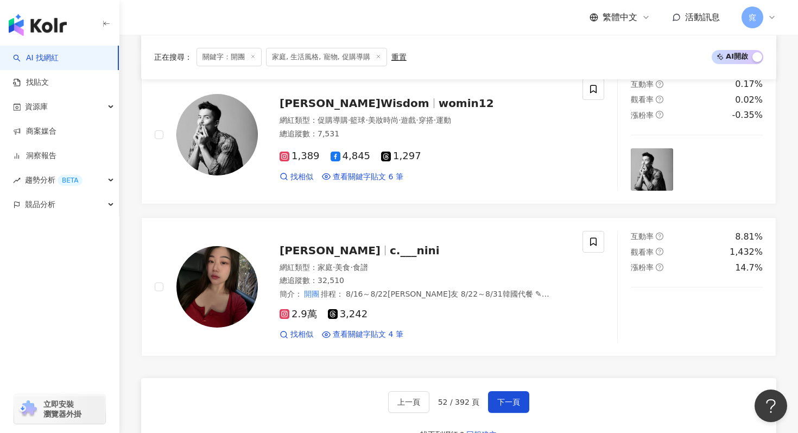
scroll to position [1907, 0]
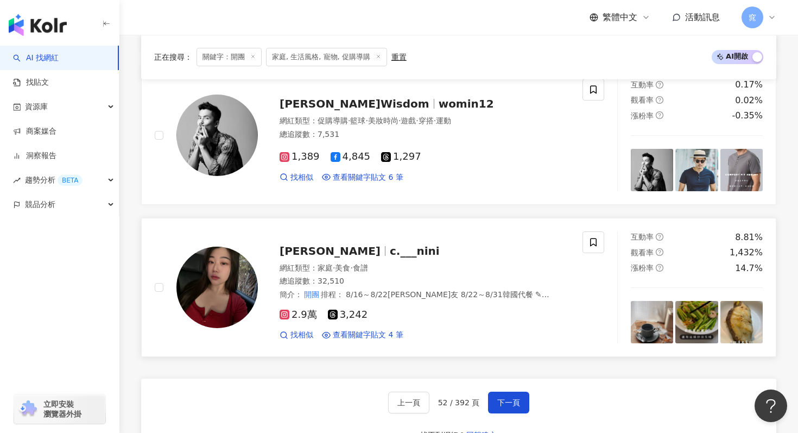
click at [390, 255] on span "c.___nini" at bounding box center [415, 250] width 50 height 13
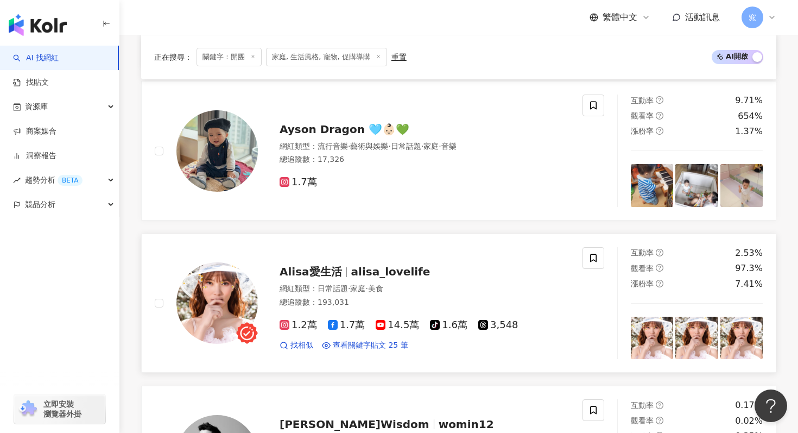
scroll to position [1565, 0]
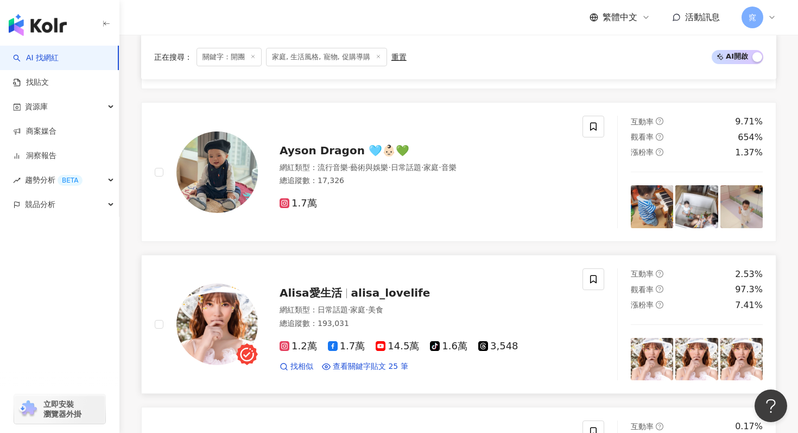
click at [346, 293] on span "Alisa愛生活" at bounding box center [316, 292] width 72 height 13
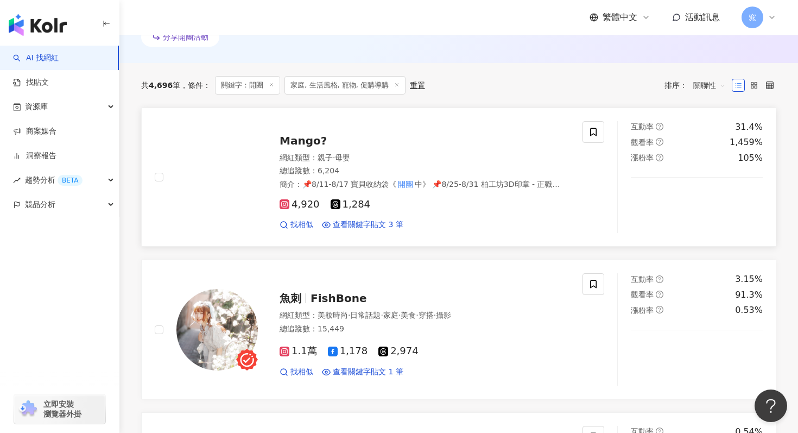
scroll to position [345, 0]
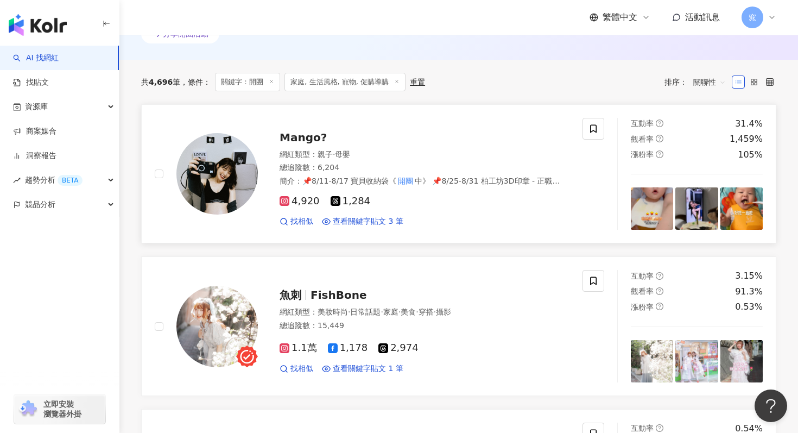
click at [299, 138] on span "Mango?" at bounding box center [303, 137] width 47 height 13
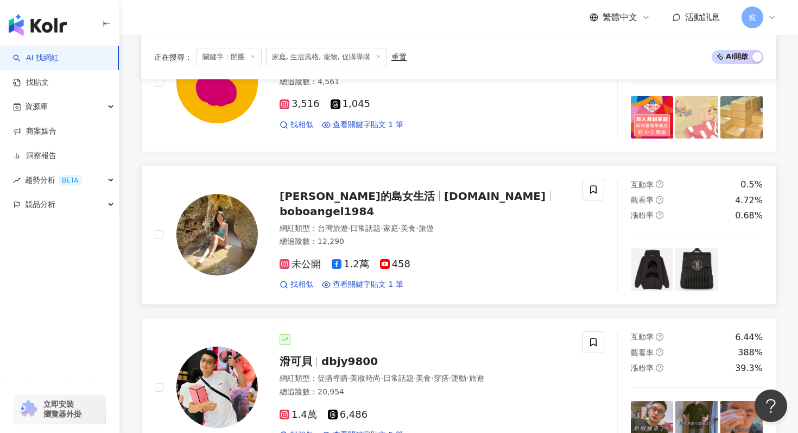
scroll to position [1345, 0]
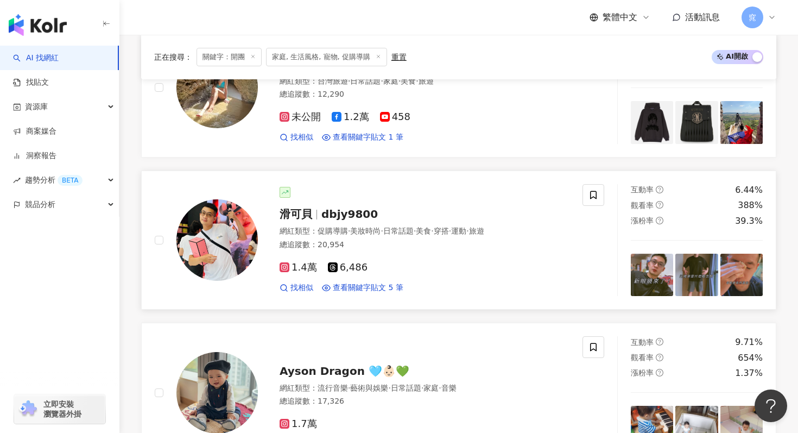
click at [351, 212] on span "dbjy9800" at bounding box center [349, 213] width 56 height 13
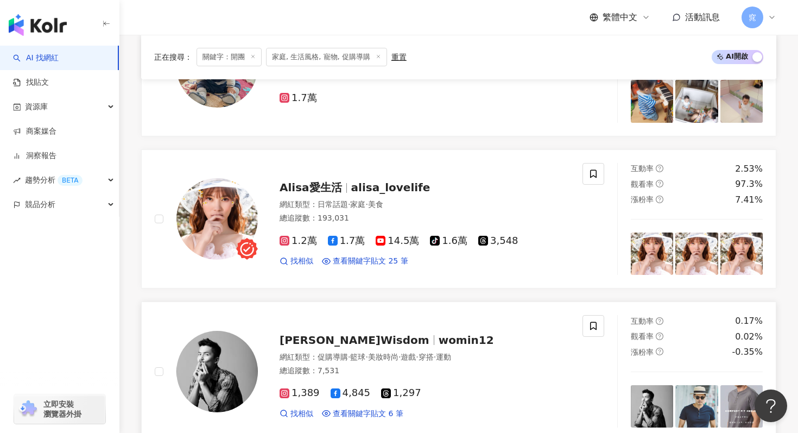
scroll to position [1712, 0]
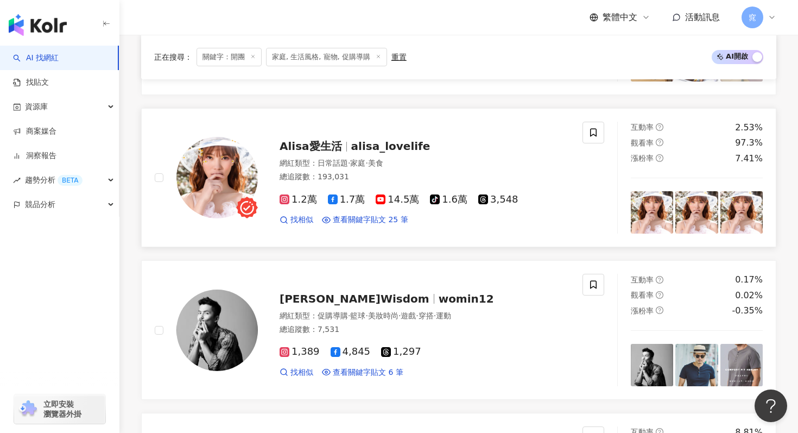
click at [383, 147] on span "alisa_lovelife" at bounding box center [390, 146] width 79 height 13
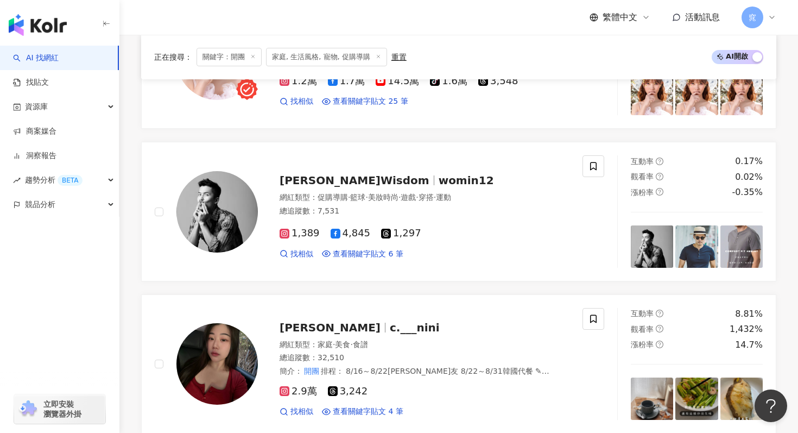
scroll to position [1920, 0]
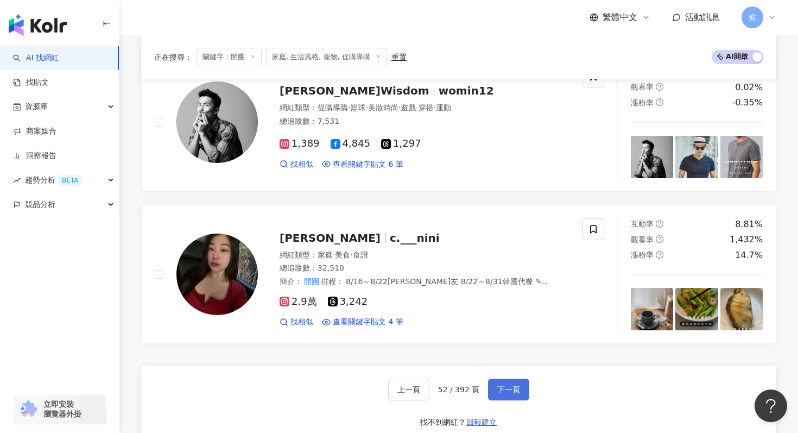
click at [517, 389] on span "下一頁" at bounding box center [508, 389] width 23 height 9
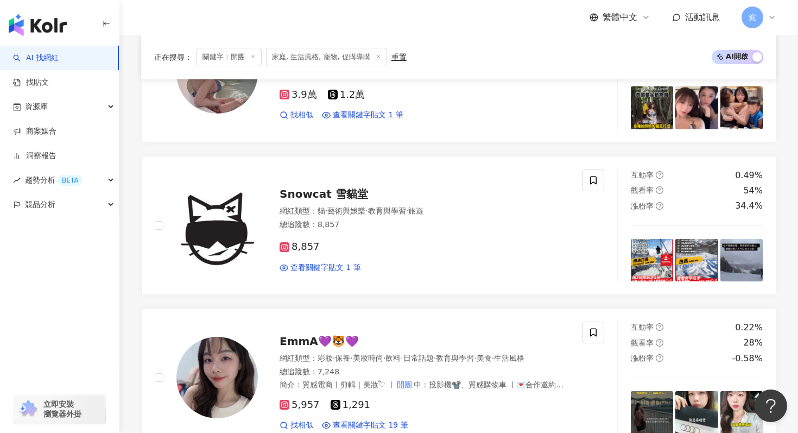
scroll to position [2010, 0]
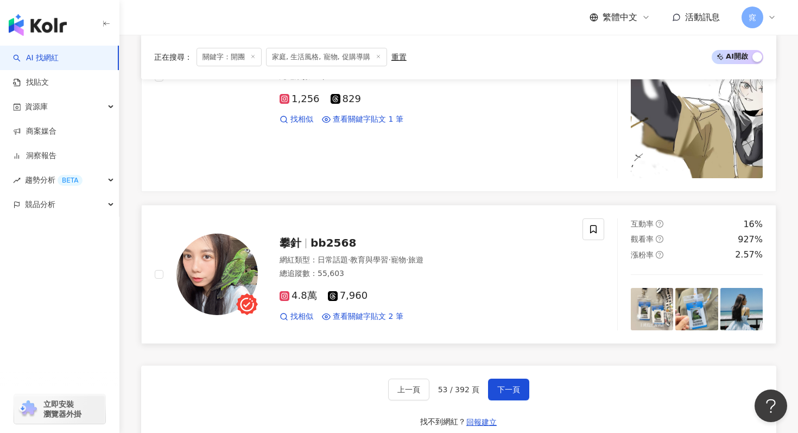
click at [319, 243] on span "bb2568" at bounding box center [334, 242] width 46 height 13
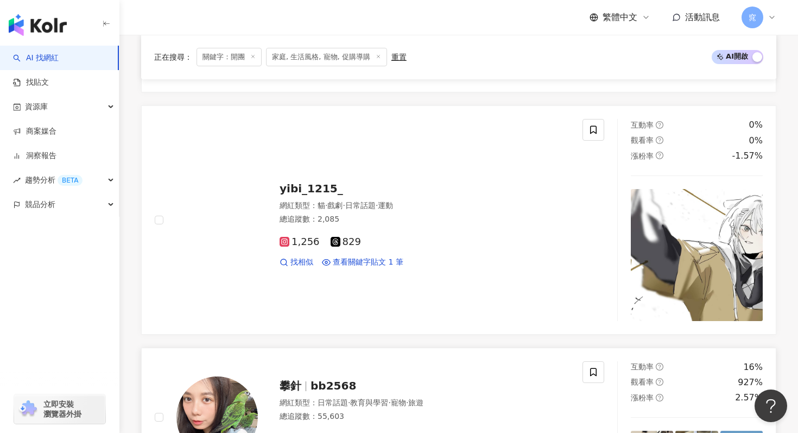
scroll to position [2082, 0]
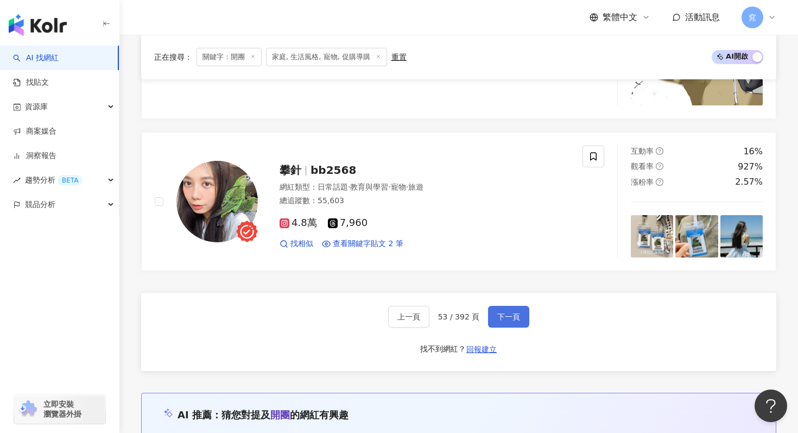
click at [496, 325] on button "下一頁" at bounding box center [508, 317] width 41 height 22
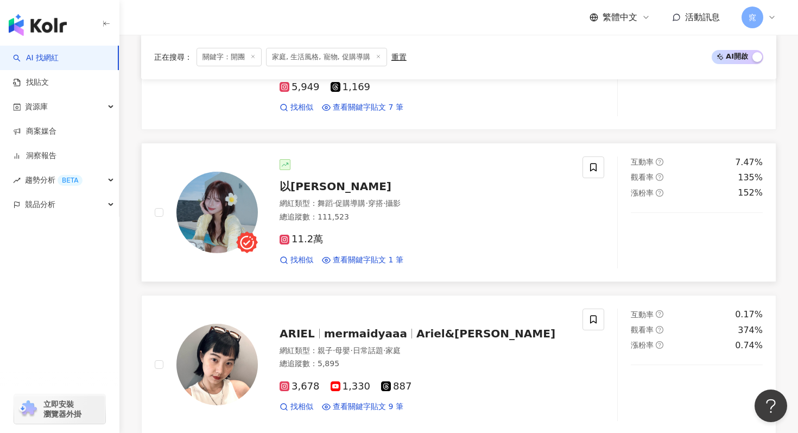
scroll to position [1828, 0]
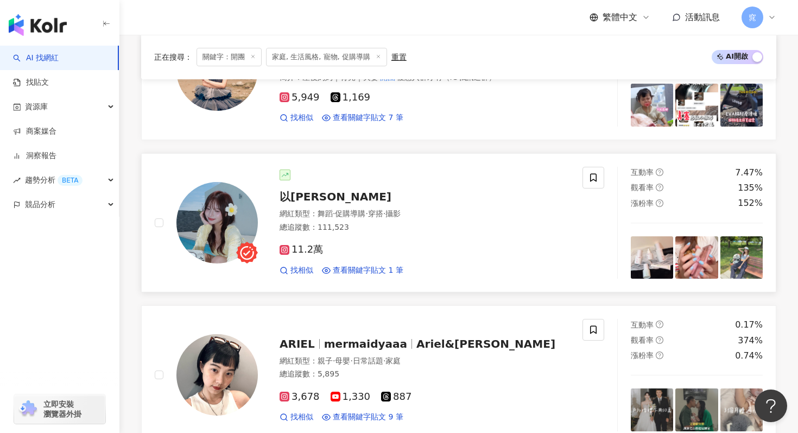
click at [294, 190] on span "以薰" at bounding box center [336, 196] width 112 height 13
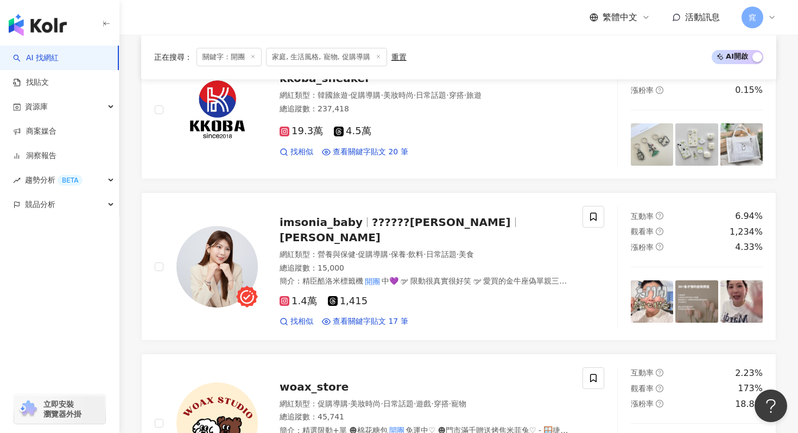
scroll to position [1237, 0]
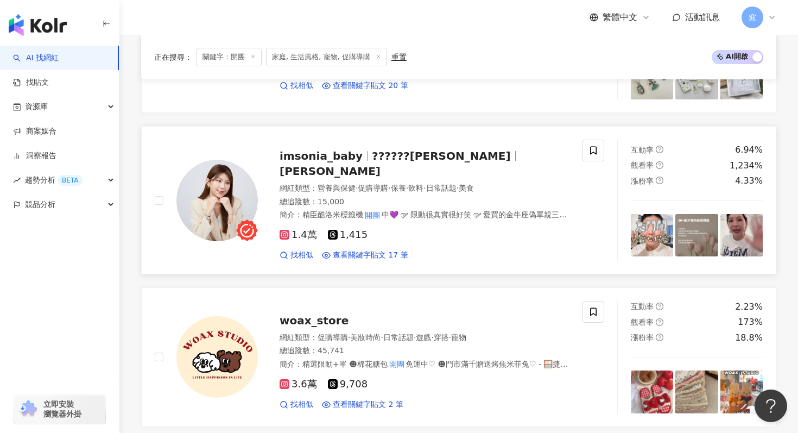
click at [372, 156] on span "??????喬" at bounding box center [441, 155] width 139 height 13
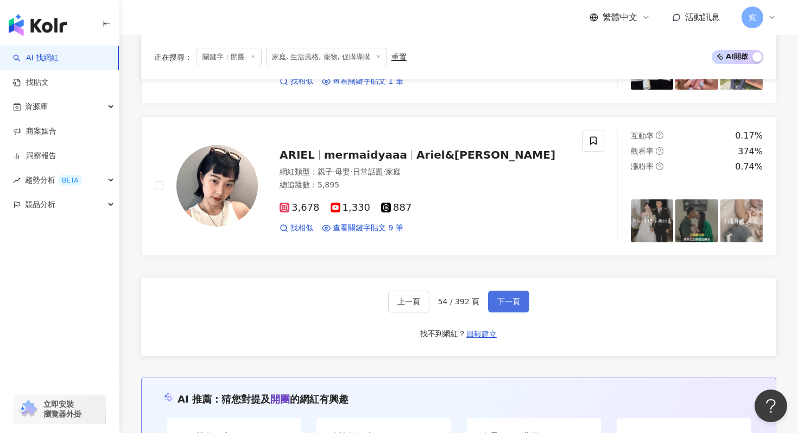
scroll to position [2017, 0]
click at [503, 298] on span "下一頁" at bounding box center [508, 302] width 23 height 9
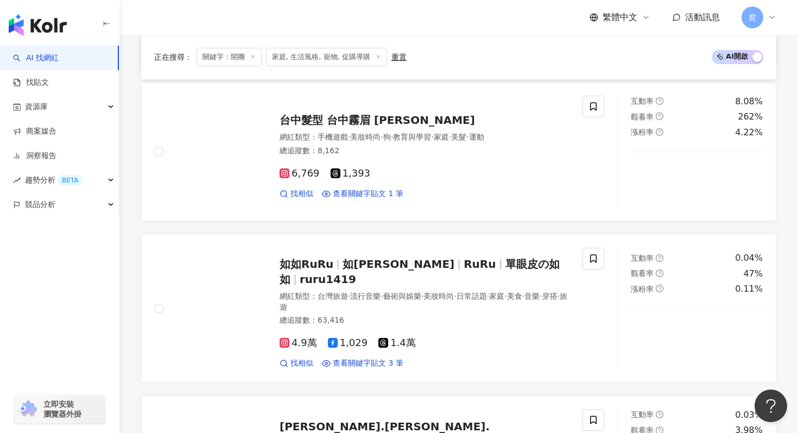
scroll to position [1434, 0]
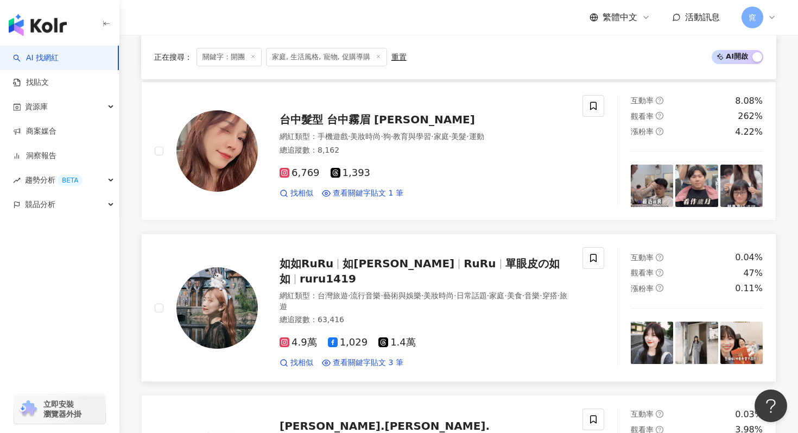
click at [312, 264] on span "如如RuRu" at bounding box center [307, 263] width 54 height 13
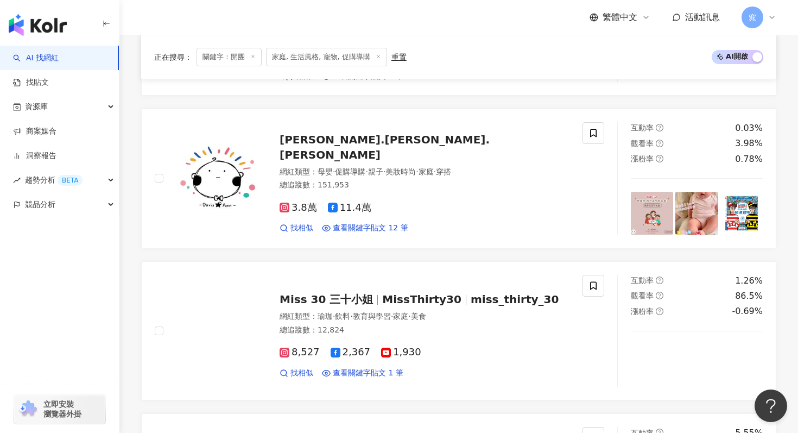
scroll to position [1707, 0]
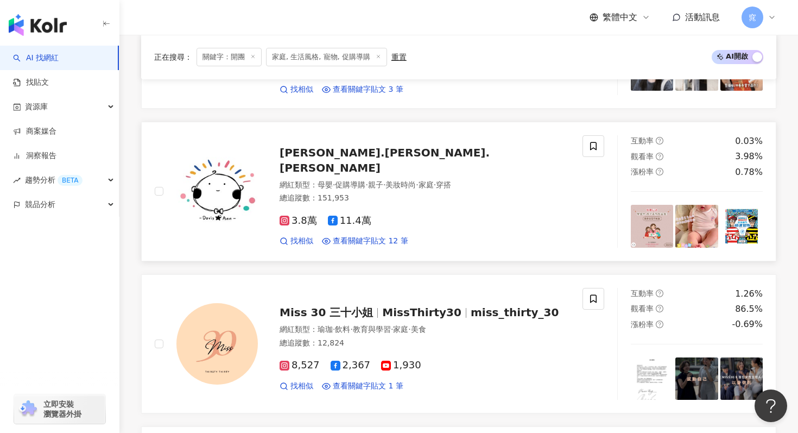
click at [345, 149] on span "Doris.Ann 朵麗絲.安" at bounding box center [385, 160] width 210 height 28
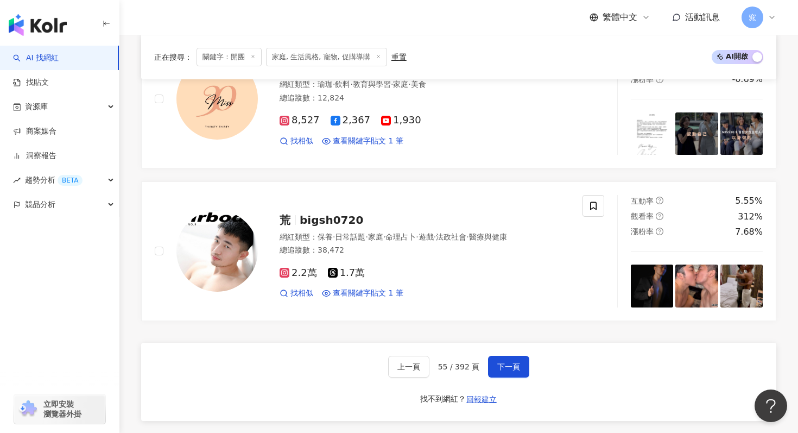
scroll to position [1957, 0]
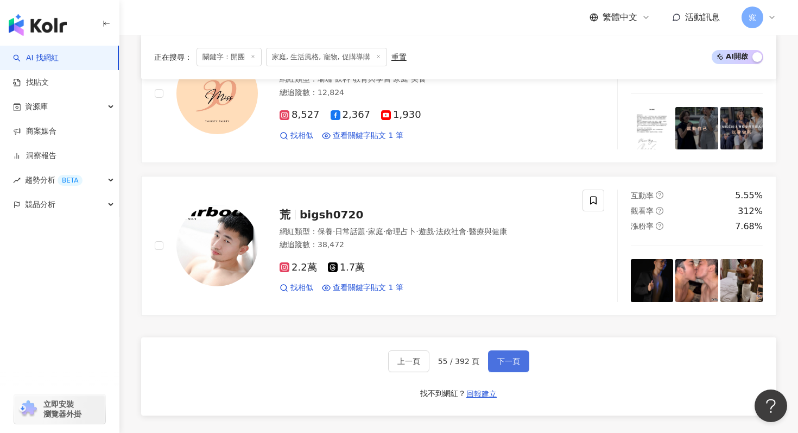
click at [501, 357] on span "下一頁" at bounding box center [508, 361] width 23 height 9
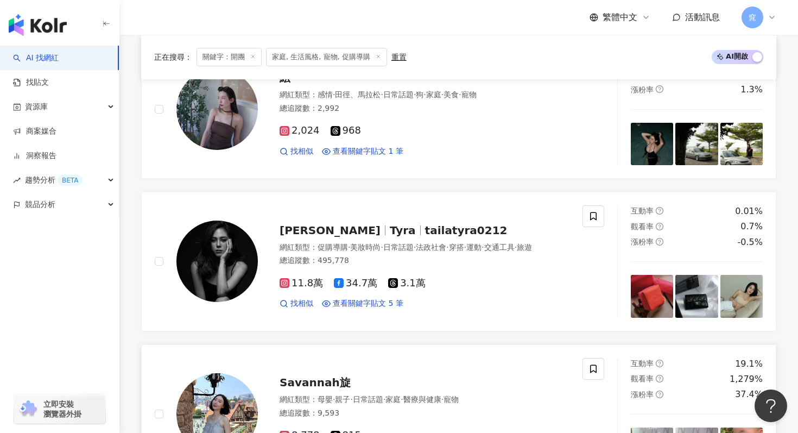
scroll to position [1752, 0]
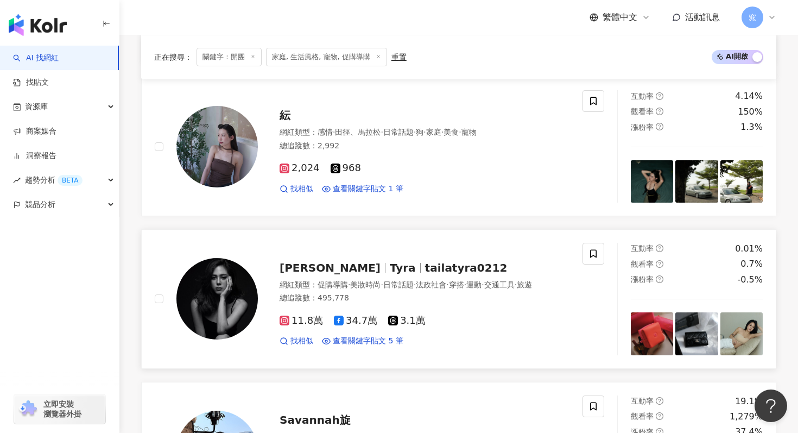
click at [390, 261] on span "Tyra" at bounding box center [407, 267] width 35 height 13
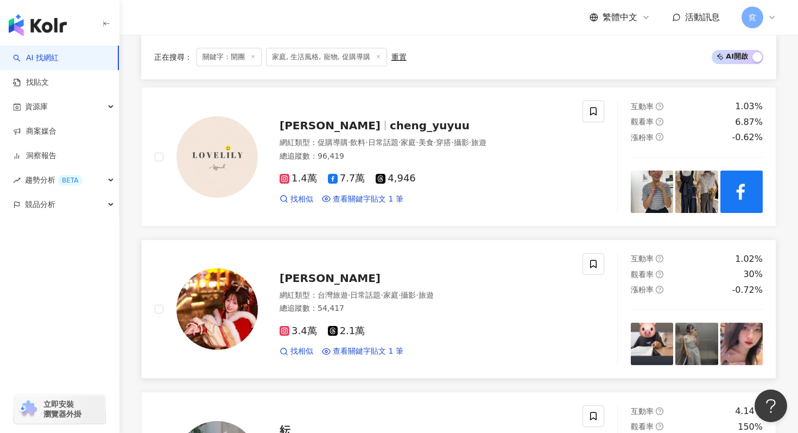
scroll to position [1904, 0]
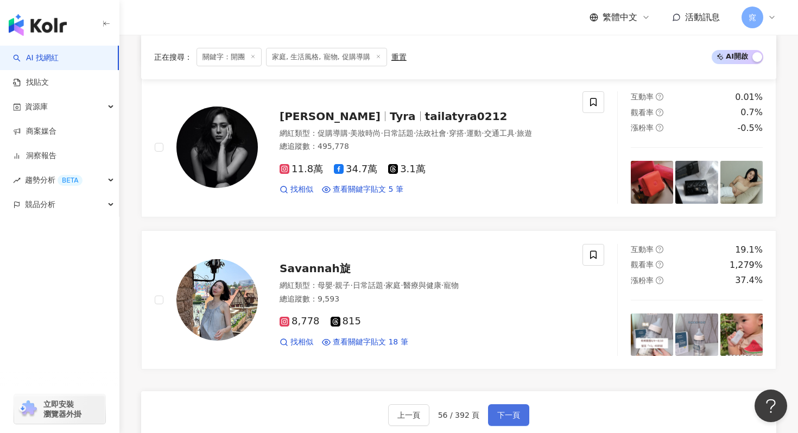
click at [505, 404] on button "下一頁" at bounding box center [508, 415] width 41 height 22
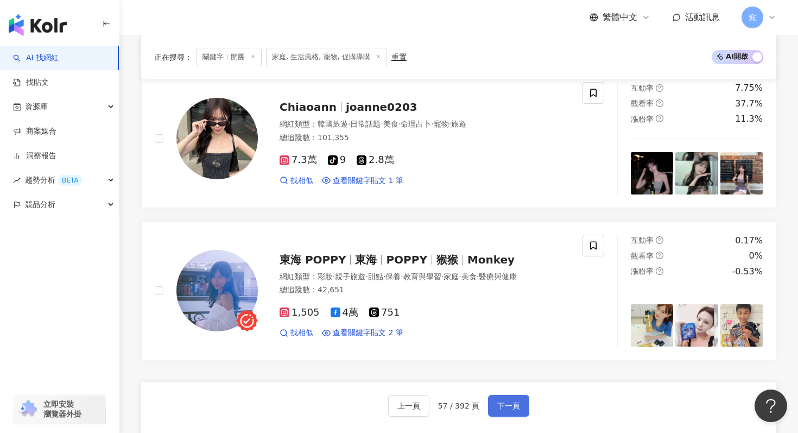
click at [513, 405] on span "下一頁" at bounding box center [508, 405] width 23 height 9
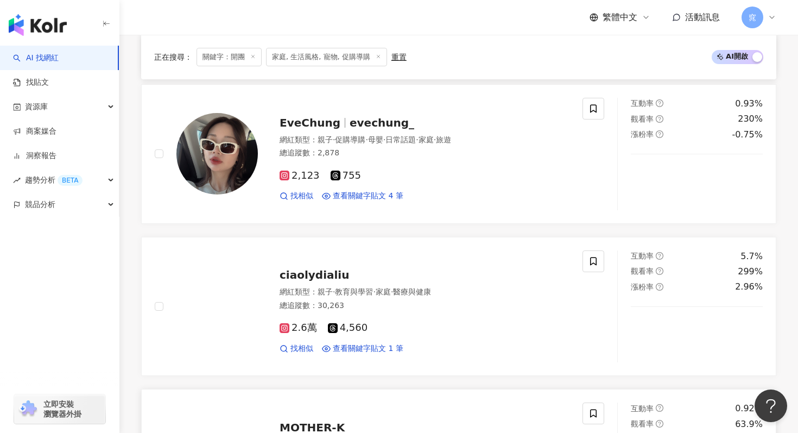
scroll to position [974, 0]
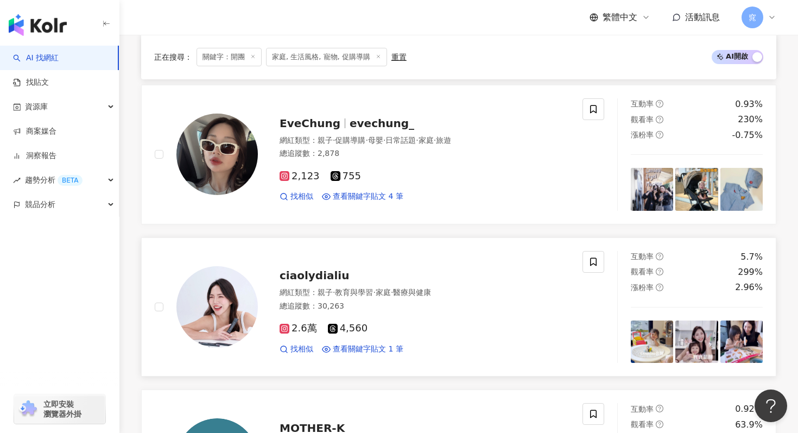
click at [305, 277] on span "ciaolydialiu" at bounding box center [315, 275] width 70 height 13
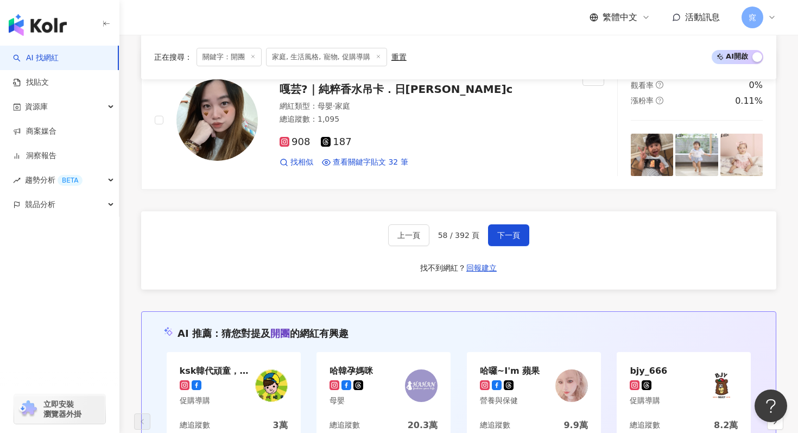
scroll to position [2049, 0]
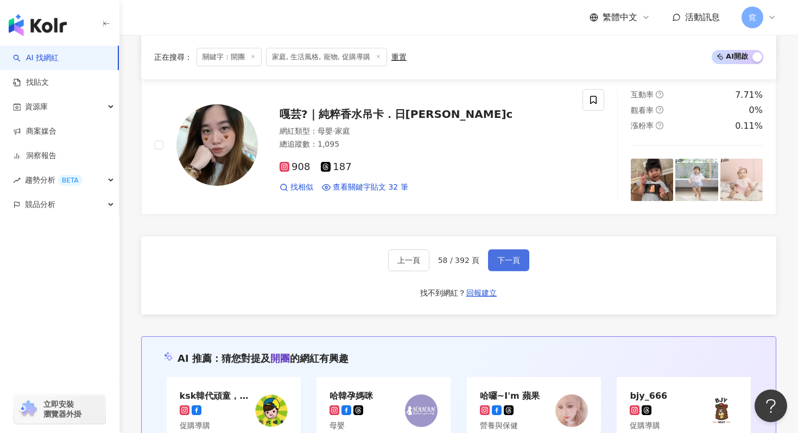
click at [515, 262] on span "下一頁" at bounding box center [508, 260] width 23 height 9
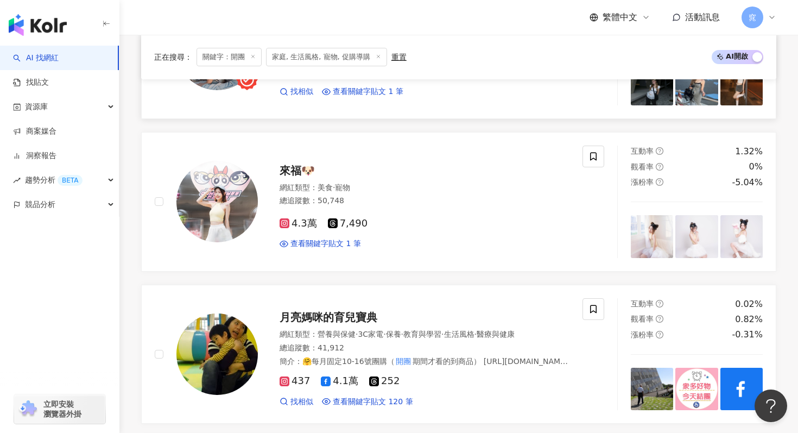
scroll to position [643, 0]
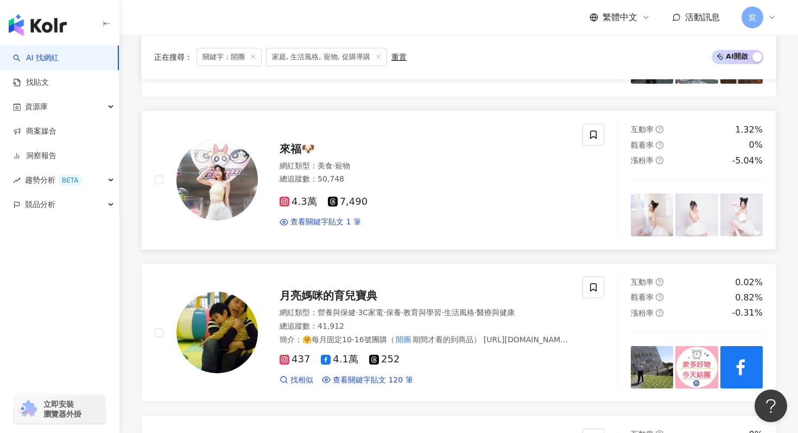
click at [294, 147] on span "來福🐶" at bounding box center [297, 148] width 35 height 13
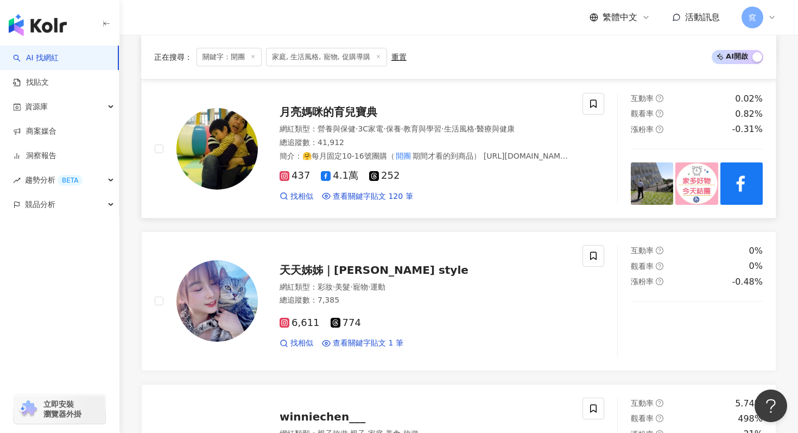
scroll to position [829, 0]
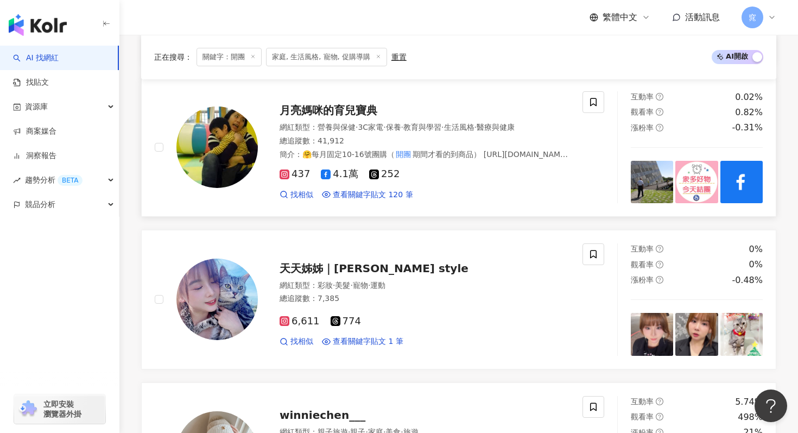
click at [362, 108] on span "月亮媽咪的育兒寶典" at bounding box center [329, 110] width 98 height 13
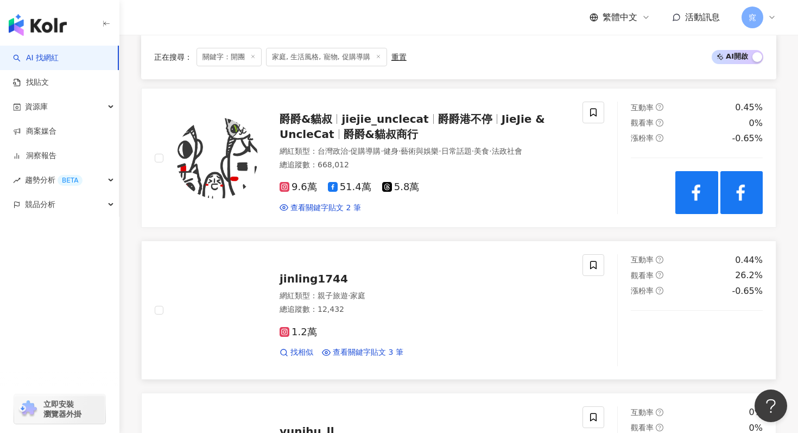
scroll to position [1572, 0]
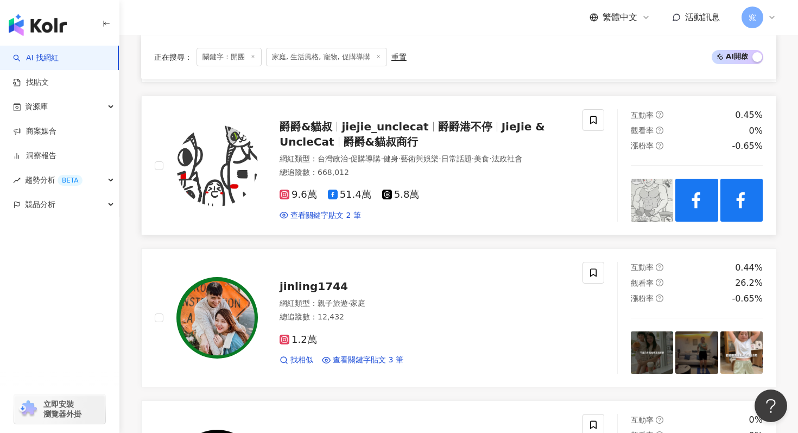
click at [370, 135] on div "爵爵&貓叔 jiejie_unclecat 爵爵港不停 JieJie & UncleCat 爵爵&貓叔商行" at bounding box center [425, 134] width 290 height 30
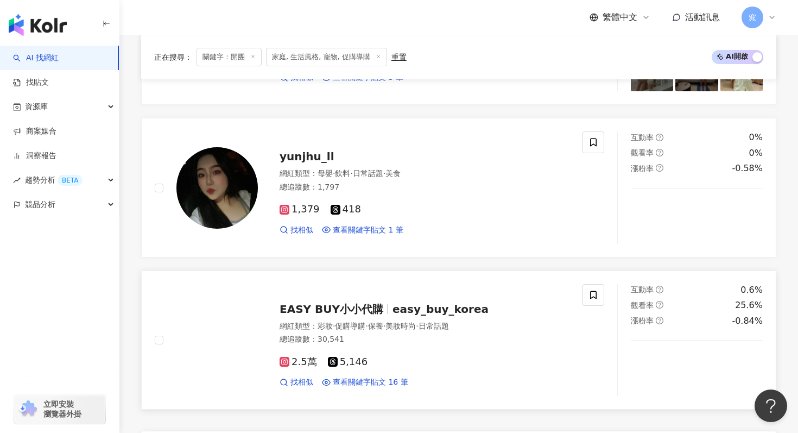
scroll to position [1960, 0]
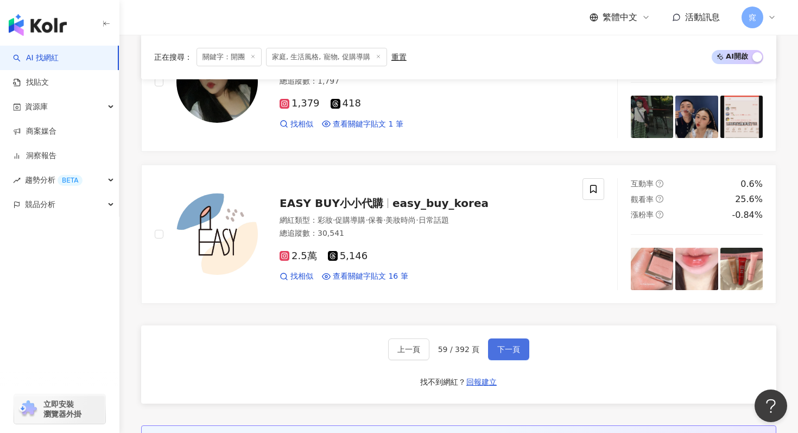
click at [512, 345] on span "下一頁" at bounding box center [508, 349] width 23 height 9
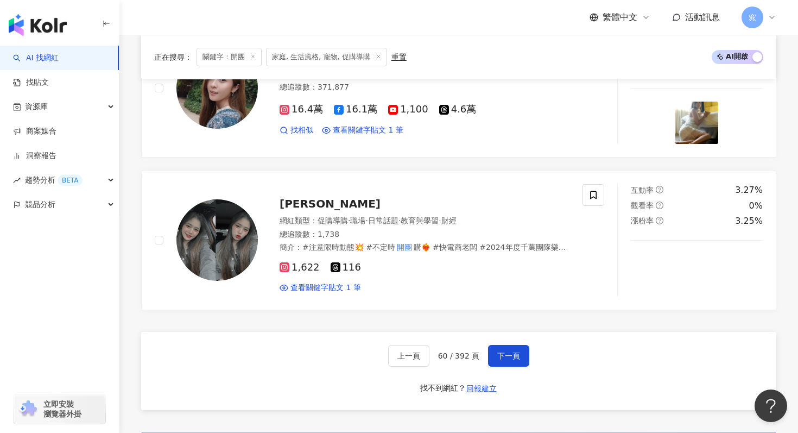
scroll to position [1967, 0]
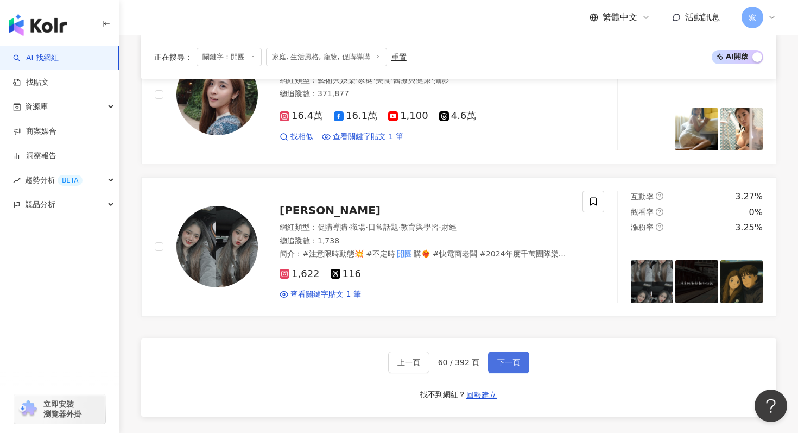
click at [508, 358] on span "下一頁" at bounding box center [508, 362] width 23 height 9
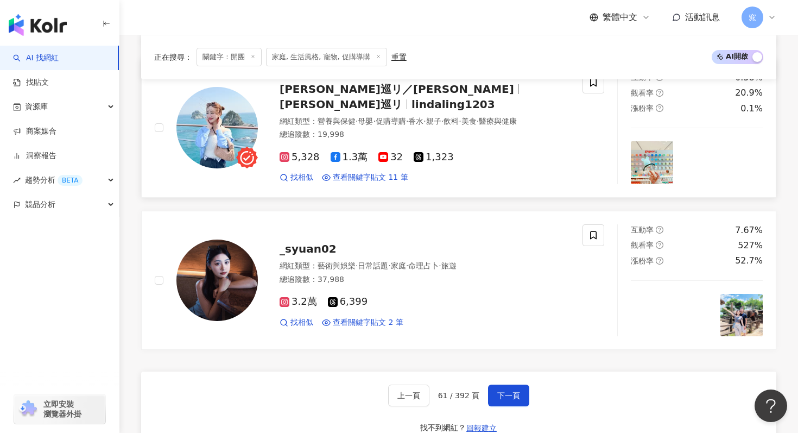
scroll to position [1949, 0]
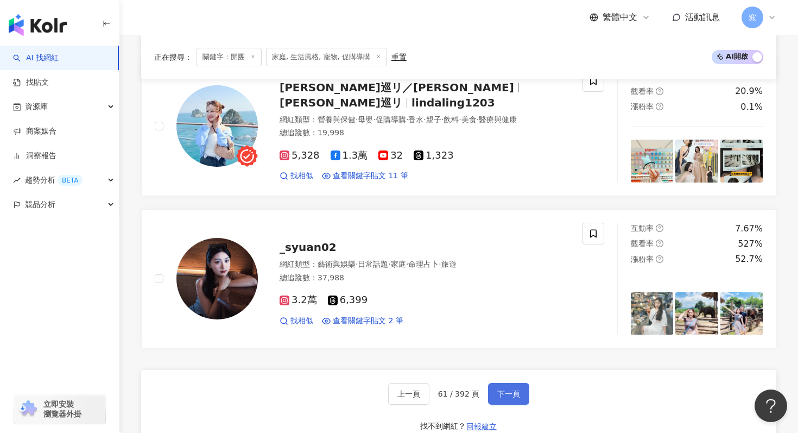
click at [520, 393] on button "下一頁" at bounding box center [508, 394] width 41 height 22
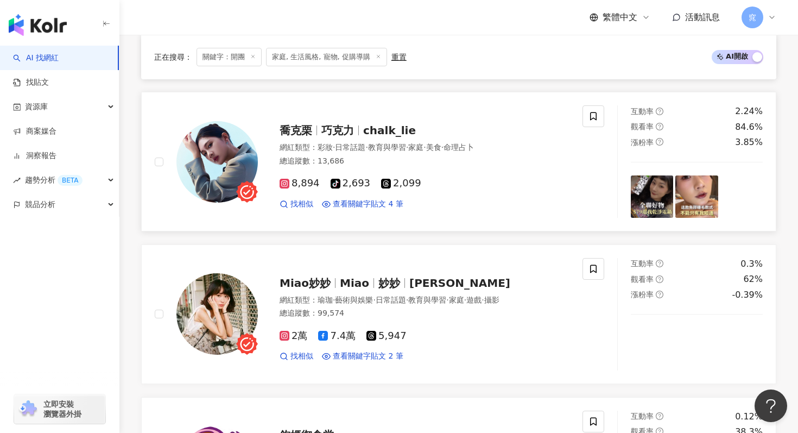
scroll to position [1124, 0]
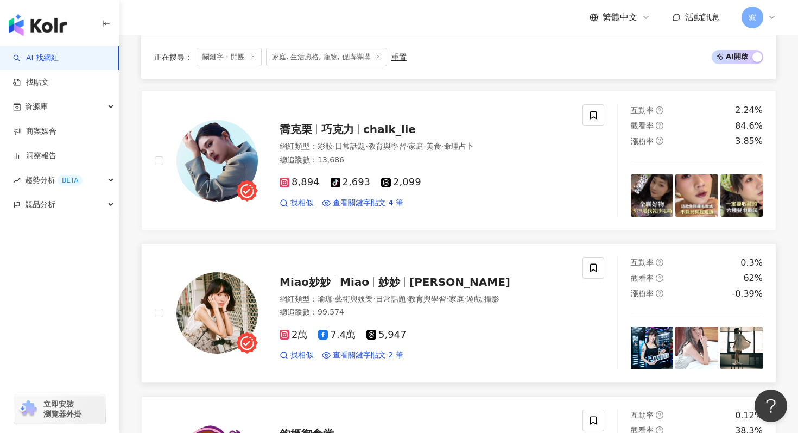
click at [323, 280] on span "Miao妙妙" at bounding box center [305, 281] width 51 height 13
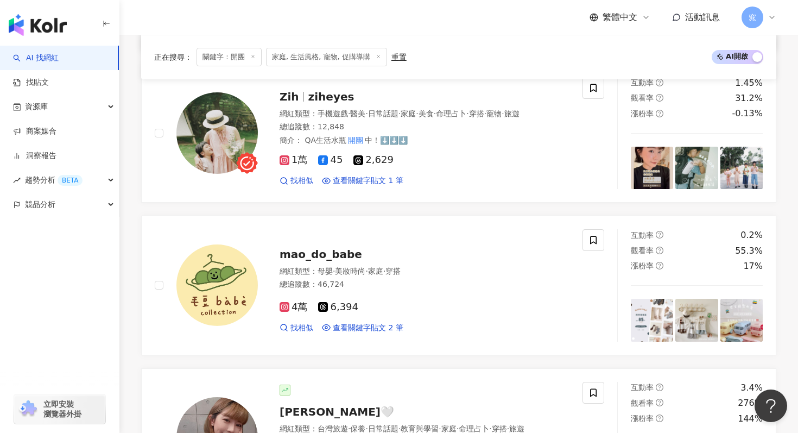
scroll to position [1751, 0]
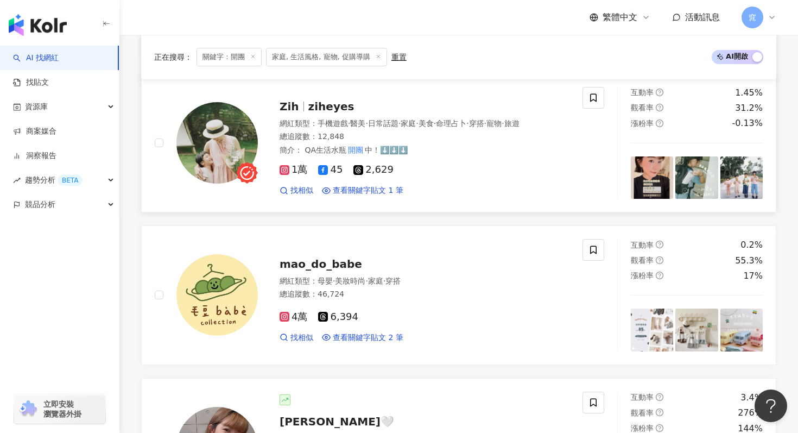
click at [317, 106] on span "ziheyes" at bounding box center [331, 106] width 46 height 13
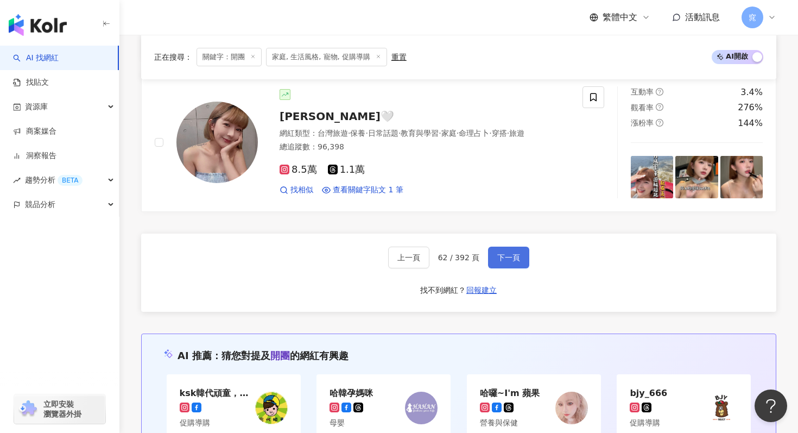
click at [512, 257] on span "下一頁" at bounding box center [508, 257] width 23 height 9
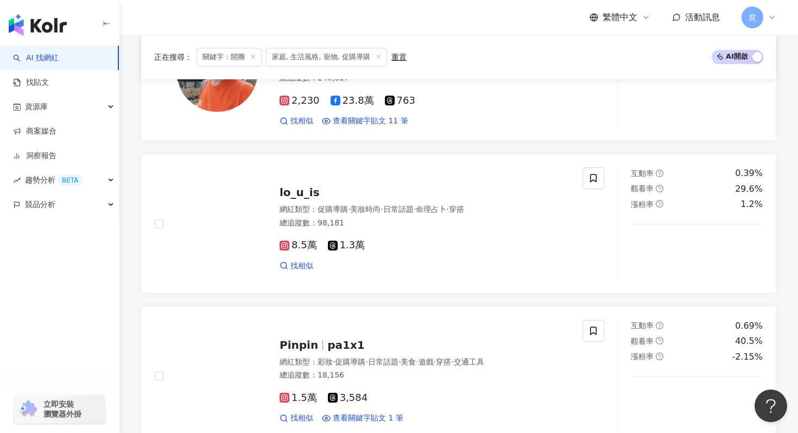
scroll to position [1972, 0]
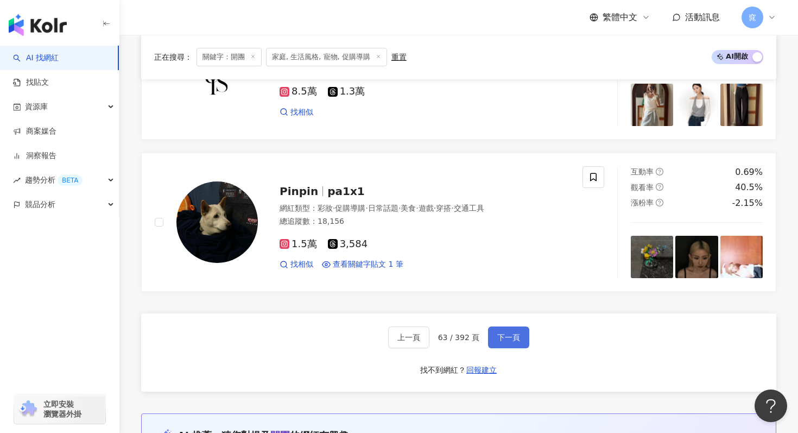
click at [505, 340] on span "下一頁" at bounding box center [508, 337] width 23 height 9
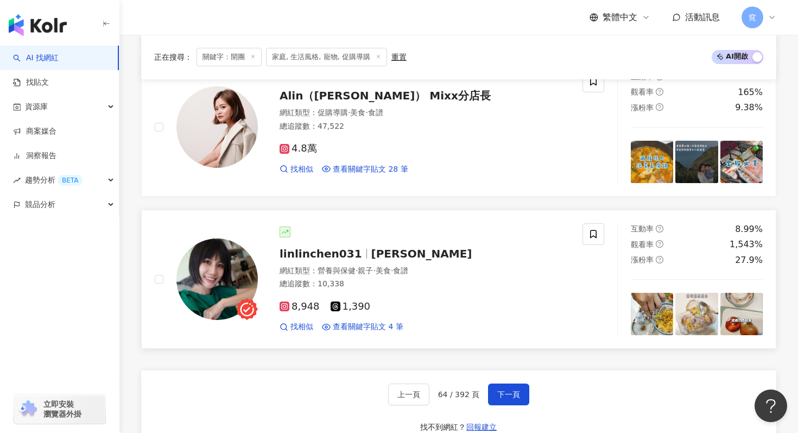
scroll to position [1916, 0]
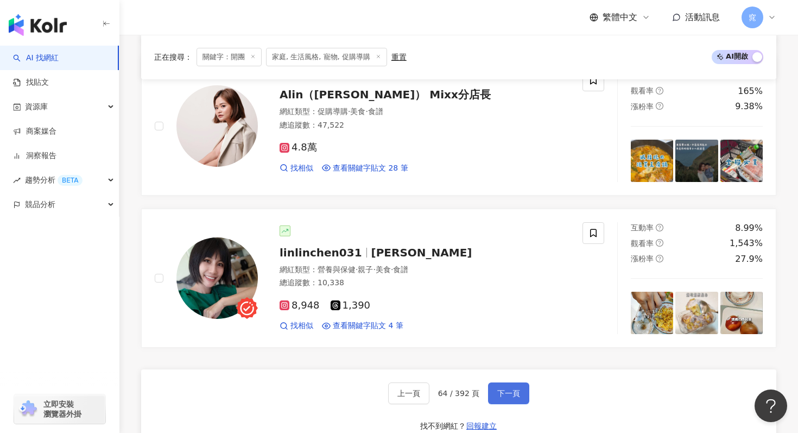
click at [508, 393] on span "下一頁" at bounding box center [508, 393] width 23 height 9
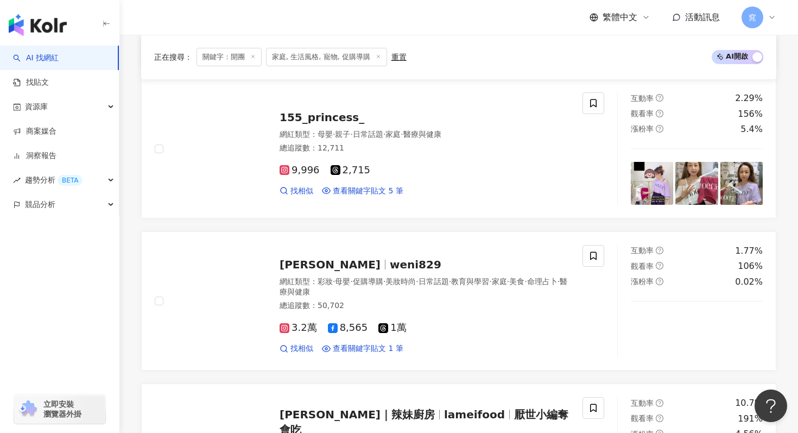
scroll to position [1596, 0]
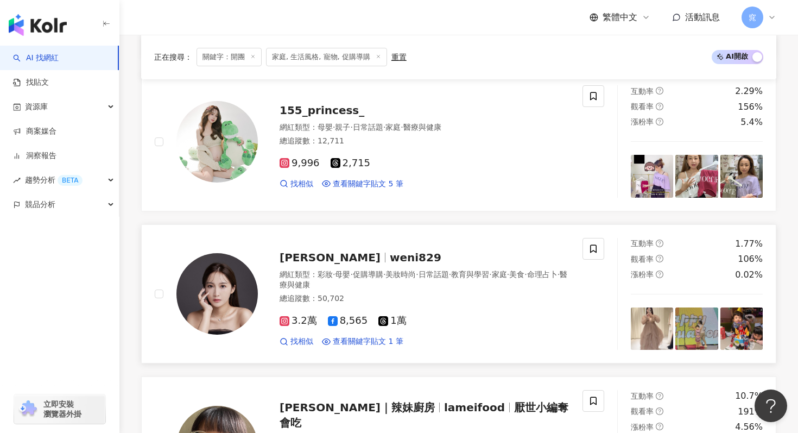
click at [345, 261] on span "Weni 鳳梨媽" at bounding box center [335, 257] width 110 height 13
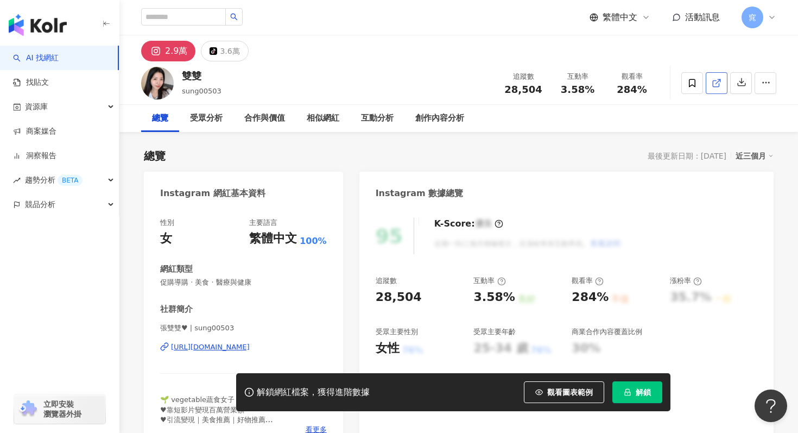
click at [721, 84] on icon at bounding box center [717, 83] width 10 height 10
drag, startPoint x: 374, startPoint y: 298, endPoint x: 432, endPoint y: 298, distance: 58.1
click at [432, 298] on div "95 K-Score : 優良 近期一到三個月積極發文，且漲粉率與互動率高。 查看說明 追蹤數 28,504 互動率 3.58% 良好 觀看率 284% 不佳…" at bounding box center [566, 329] width 414 height 244
copy div "28,504"
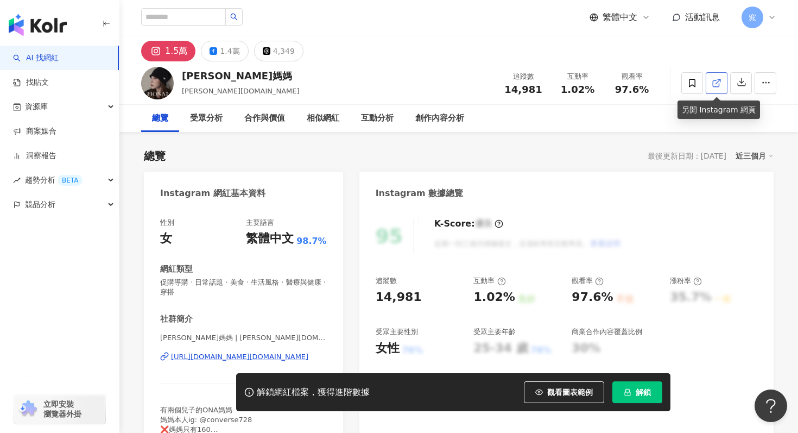
click at [716, 91] on link at bounding box center [717, 83] width 22 height 22
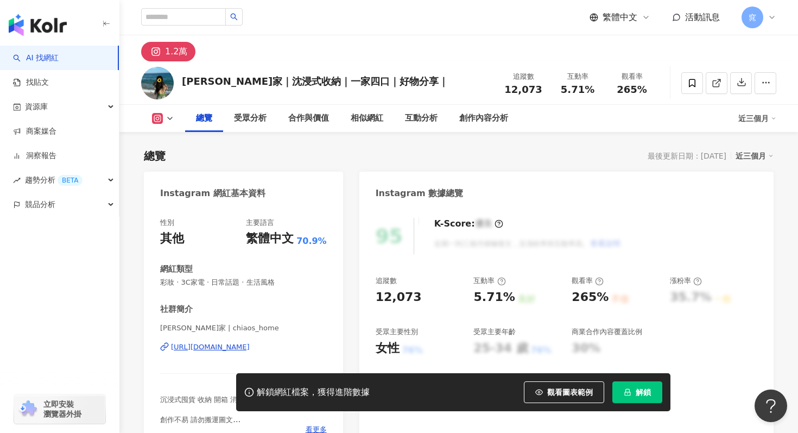
scroll to position [54, 0]
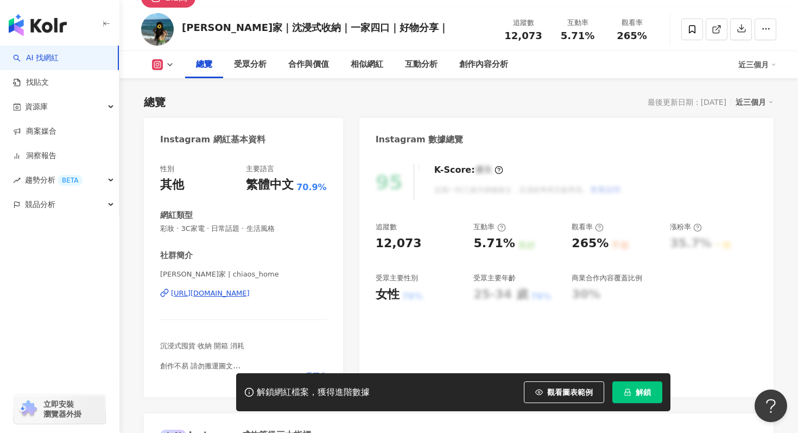
click at [250, 294] on div "[URL][DOMAIN_NAME]" at bounding box center [210, 293] width 79 height 10
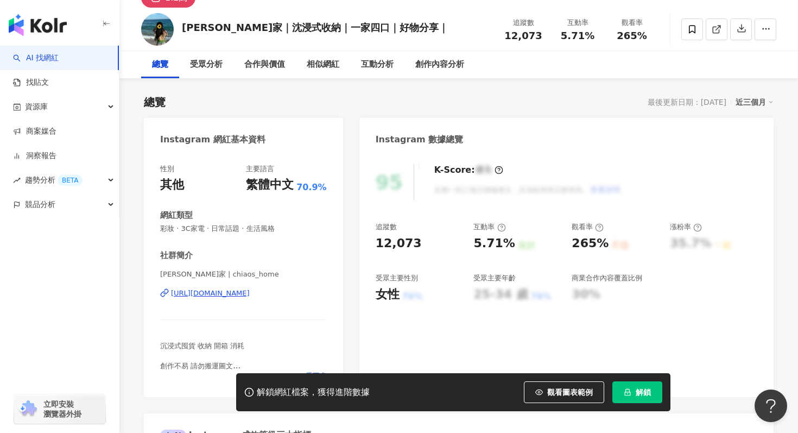
scroll to position [0, 0]
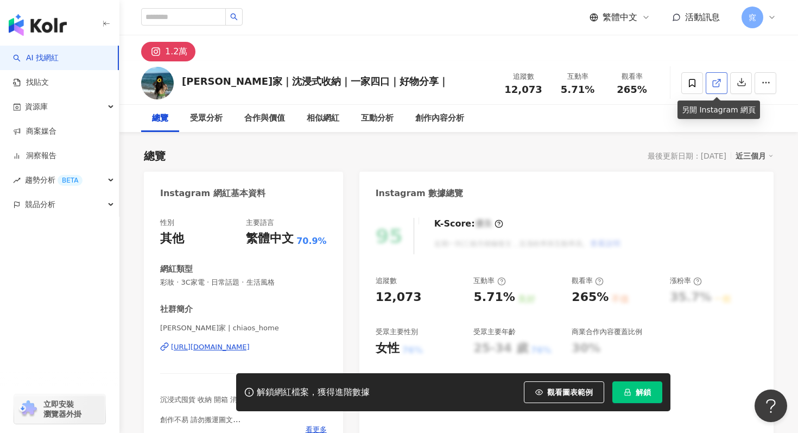
click at [718, 86] on icon at bounding box center [716, 83] width 6 height 6
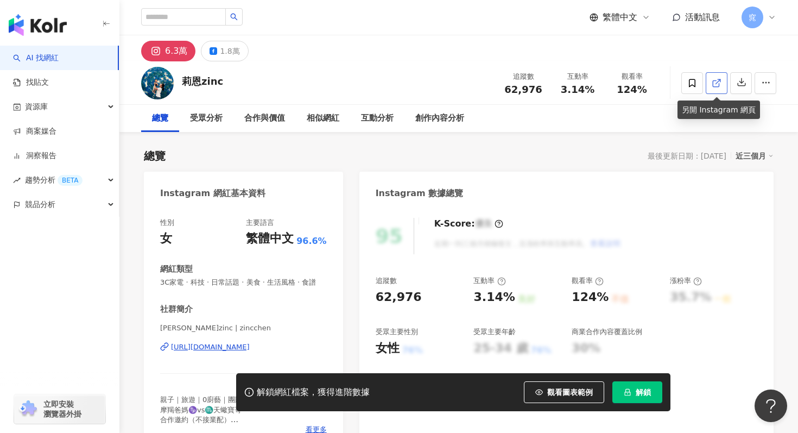
click at [719, 86] on icon at bounding box center [716, 83] width 6 height 6
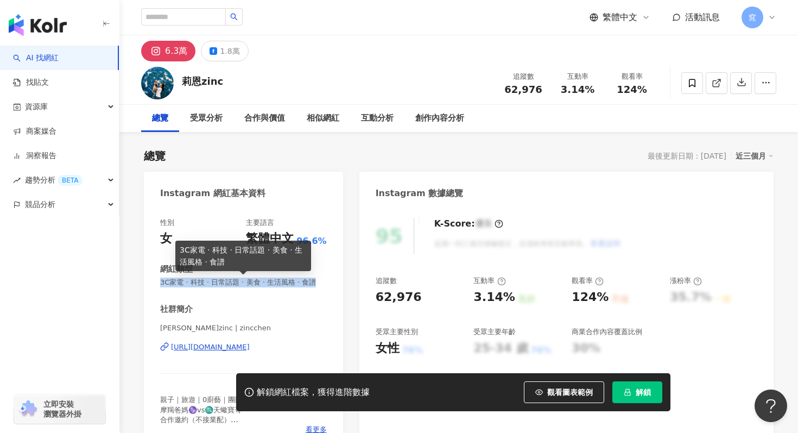
drag, startPoint x: 159, startPoint y: 282, endPoint x: 326, endPoint y: 285, distance: 167.3
click at [326, 285] on div "性別 女 主要語言 繁體中文 96.6% 網紅類型 3C家電 · 科技 · 日常話題 · 美食 · 生活風格 · 食譜 社群簡介 莉恩zinc | zincc…" at bounding box center [243, 329] width 199 height 244
copy span "3C家電 · 科技 · 日常話題 · 美食 · 生活風格 · 食譜"
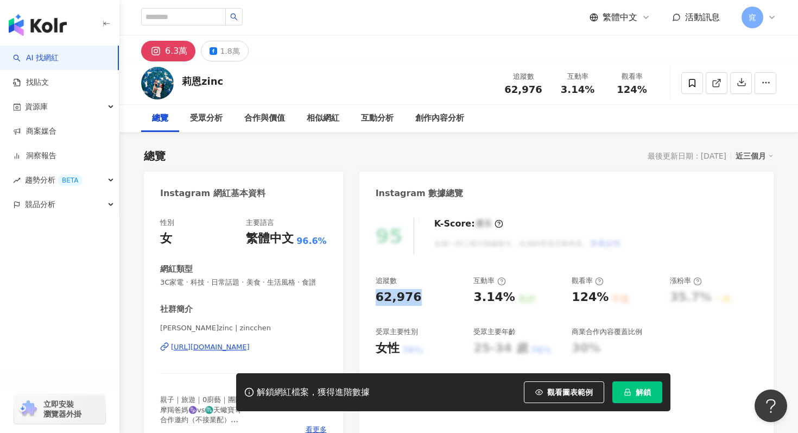
drag, startPoint x: 375, startPoint y: 297, endPoint x: 427, endPoint y: 297, distance: 51.6
click at [427, 297] on div "62,976" at bounding box center [419, 297] width 87 height 17
copy div "62,976"
drag, startPoint x: 222, startPoint y: 78, endPoint x: 185, endPoint y: 79, distance: 36.4
click at [185, 79] on div "莉恩zinc 追蹤數 62,976 互動率 3.14% 觀看率 124%" at bounding box center [458, 82] width 679 height 43
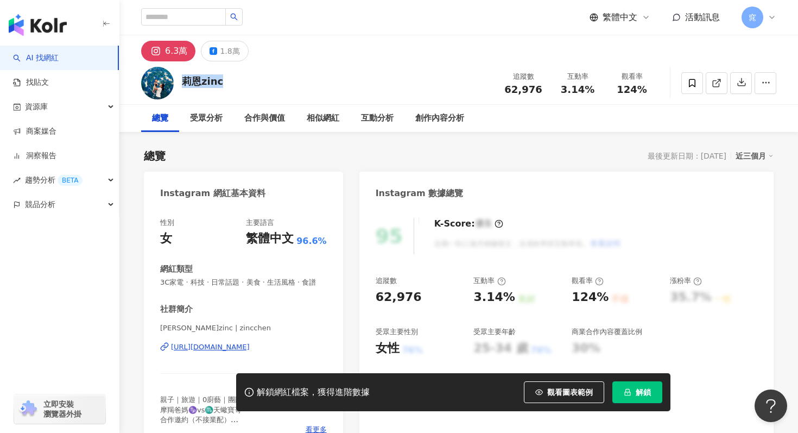
copy div "莉恩zinc"
click at [723, 82] on link at bounding box center [717, 83] width 22 height 22
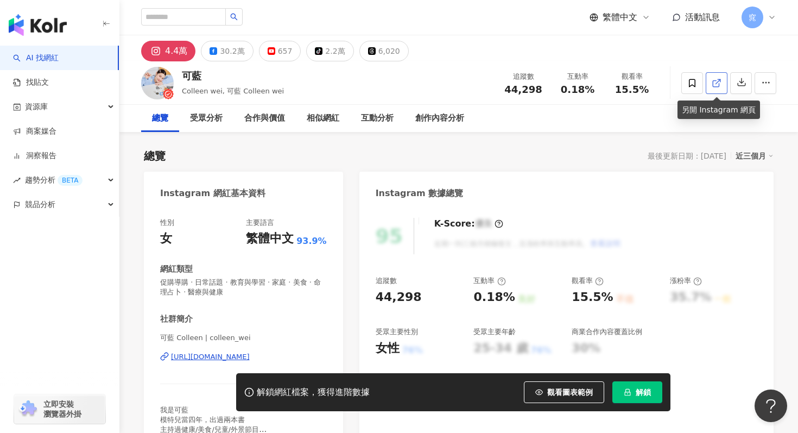
click at [719, 80] on line at bounding box center [718, 81] width 4 height 4
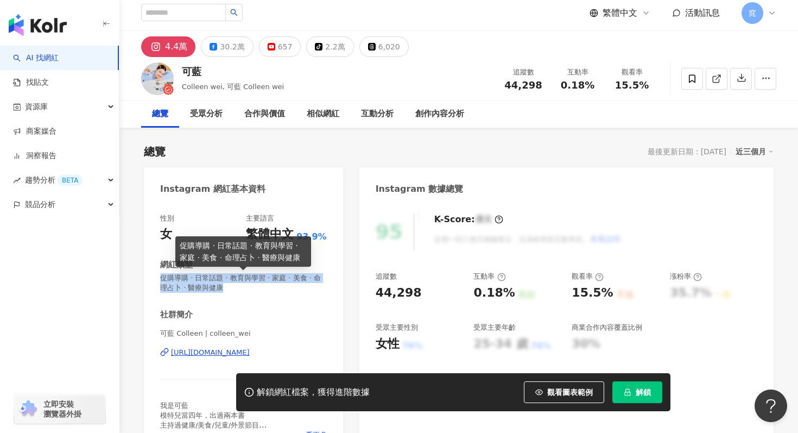
drag, startPoint x: 161, startPoint y: 277, endPoint x: 222, endPoint y: 290, distance: 62.1
click at [222, 290] on span "促購導購 · 日常話題 · 教育與學習 · 家庭 · 美食 · 命理占卜 · 醫療與健康" at bounding box center [243, 283] width 167 height 20
copy span "促購導購 · 日常話題 · 教育與學習 · 家庭 · 美食 · 命理占卜 · 醫療與健康"
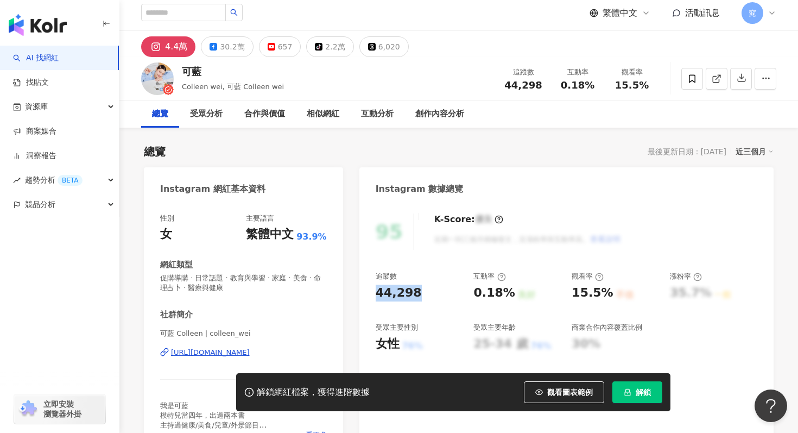
drag, startPoint x: 376, startPoint y: 288, endPoint x: 427, endPoint y: 288, distance: 50.5
click at [427, 288] on div "44,298" at bounding box center [419, 293] width 87 height 17
copy div "44,298"
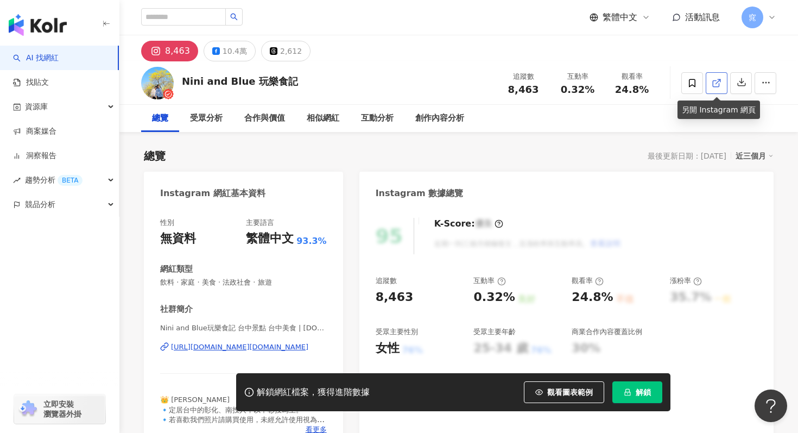
click at [721, 80] on icon at bounding box center [717, 83] width 10 height 10
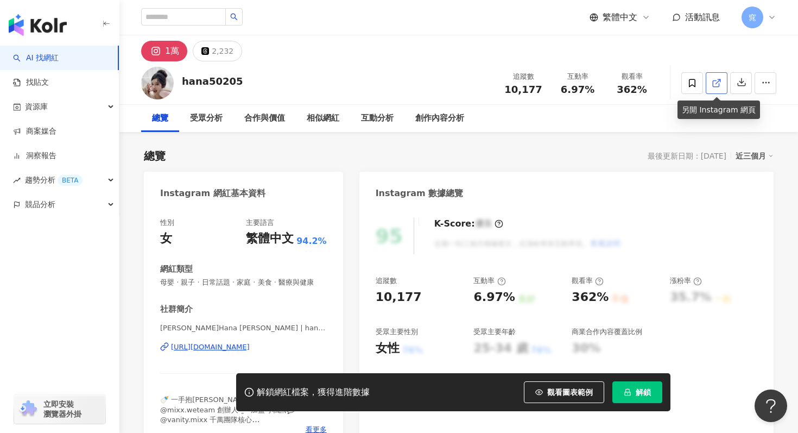
click at [718, 82] on icon at bounding box center [717, 83] width 10 height 10
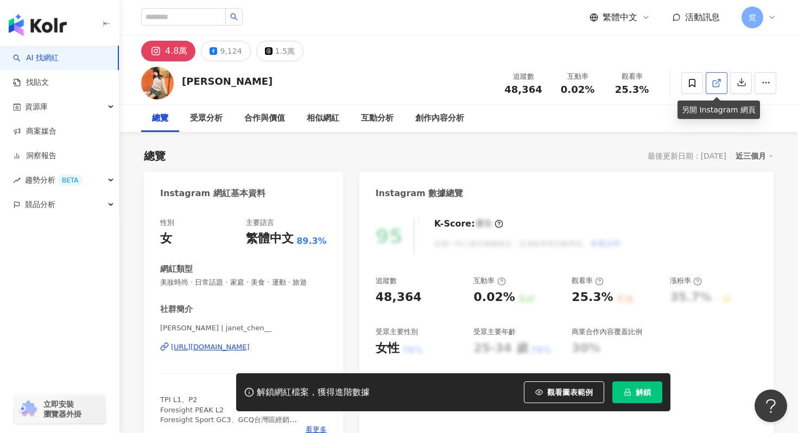
click at [709, 90] on link at bounding box center [717, 83] width 22 height 22
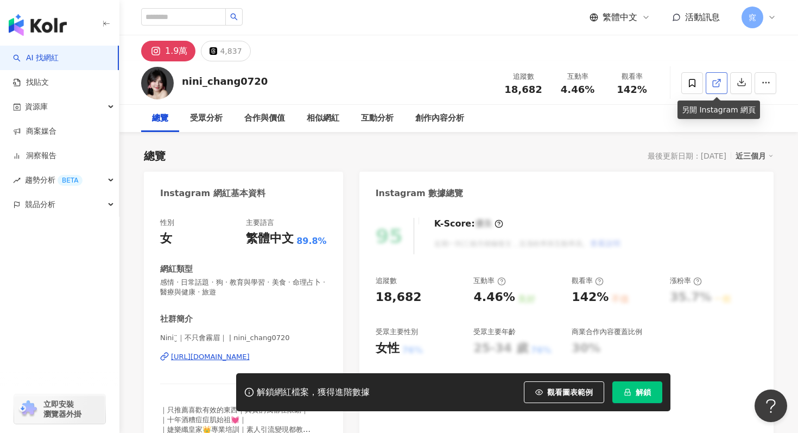
click at [711, 87] on link at bounding box center [717, 83] width 22 height 22
click at [716, 84] on icon at bounding box center [717, 83] width 10 height 10
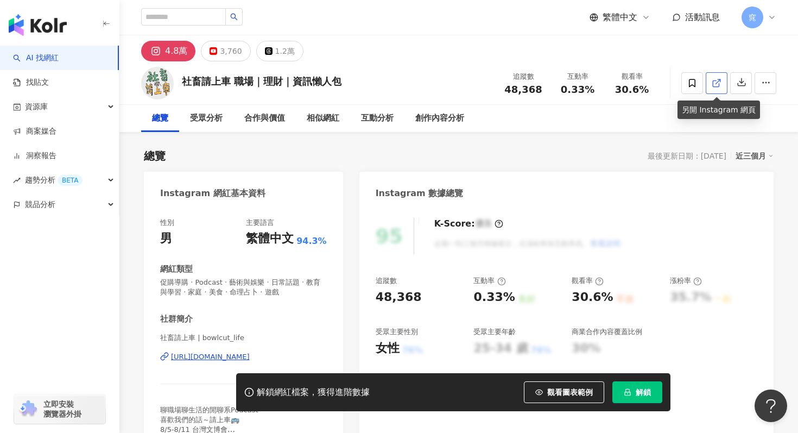
click at [722, 89] on link at bounding box center [717, 83] width 22 height 22
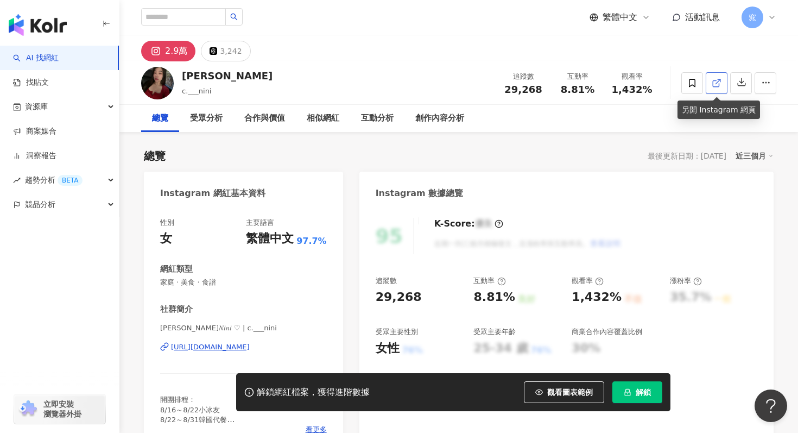
click at [710, 83] on link at bounding box center [717, 83] width 22 height 22
drag, startPoint x: 377, startPoint y: 299, endPoint x: 430, endPoint y: 299, distance: 52.7
click at [430, 299] on div "29,268" at bounding box center [419, 297] width 87 height 17
copy div "29,268"
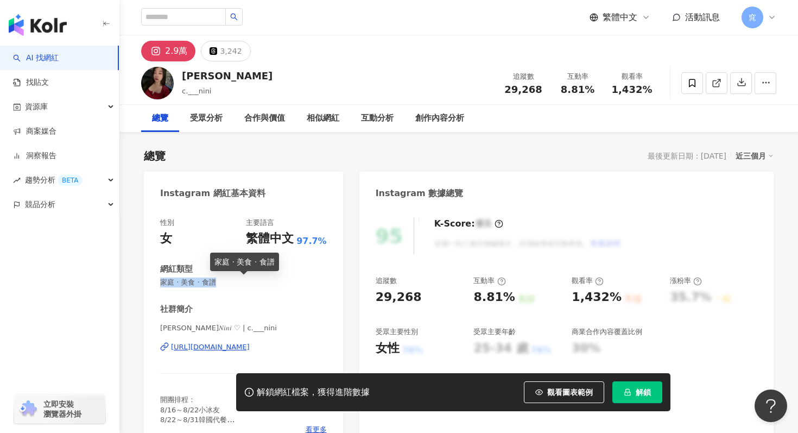
drag, startPoint x: 161, startPoint y: 281, endPoint x: 260, endPoint y: 281, distance: 98.8
click at [260, 281] on span "家庭 · 美食 · 食譜" at bounding box center [243, 282] width 167 height 10
copy span "家庭 · 美食 · 食譜"
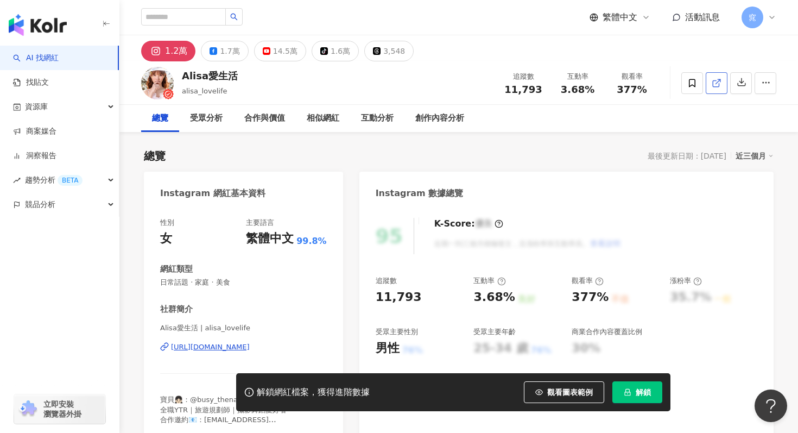
click at [713, 80] on icon at bounding box center [716, 83] width 6 height 6
drag, startPoint x: 159, startPoint y: 286, endPoint x: 257, endPoint y: 286, distance: 97.7
click at [257, 286] on div "性別 女 主要語言 繁體中文 99.8% 網紅類型 日常話題 · 家庭 · 美食 社群簡介 Alisa愛生活 | alisa_lovelife https:/…" at bounding box center [243, 324] width 199 height 234
copy span "日常話題 · 家庭 · 美食"
drag, startPoint x: 376, startPoint y: 295, endPoint x: 421, endPoint y: 295, distance: 45.1
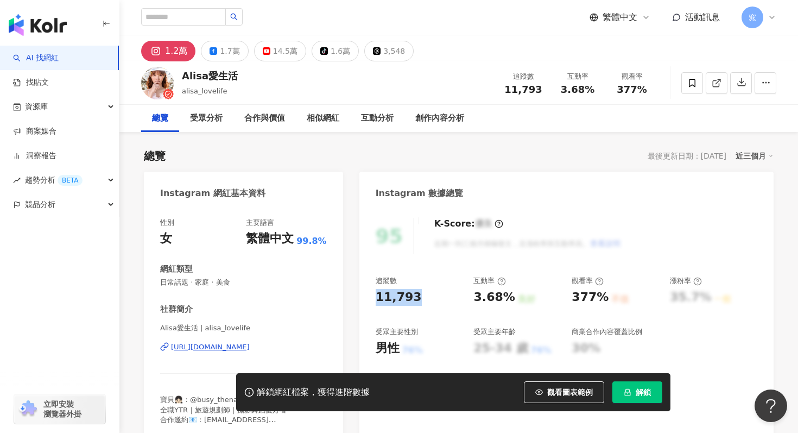
click at [421, 295] on div "11,793" at bounding box center [419, 297] width 87 height 17
copy div "11,793"
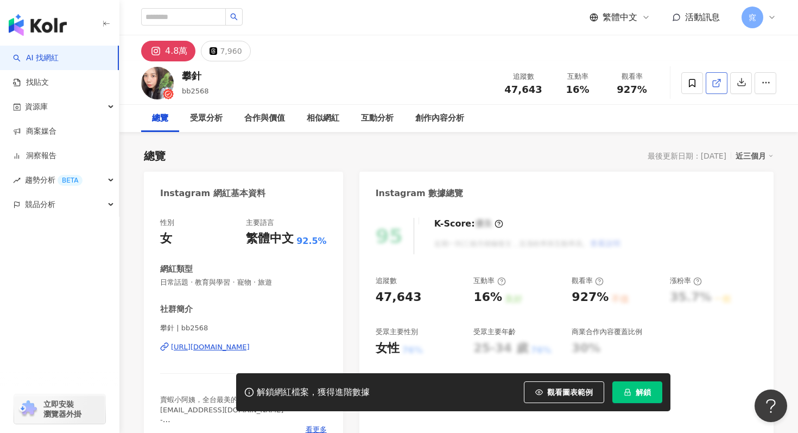
click at [719, 83] on icon at bounding box center [716, 83] width 6 height 6
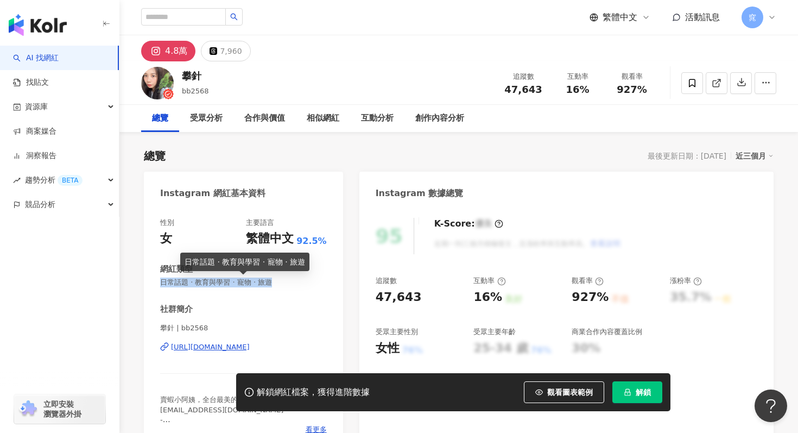
drag, startPoint x: 161, startPoint y: 282, endPoint x: 303, endPoint y: 281, distance: 141.7
click at [303, 282] on span "日常話題 · 教育與學習 · 寵物 · 旅遊" at bounding box center [243, 282] width 167 height 10
copy span "日常話題 · 教育與學習 · 寵物 · 旅遊"
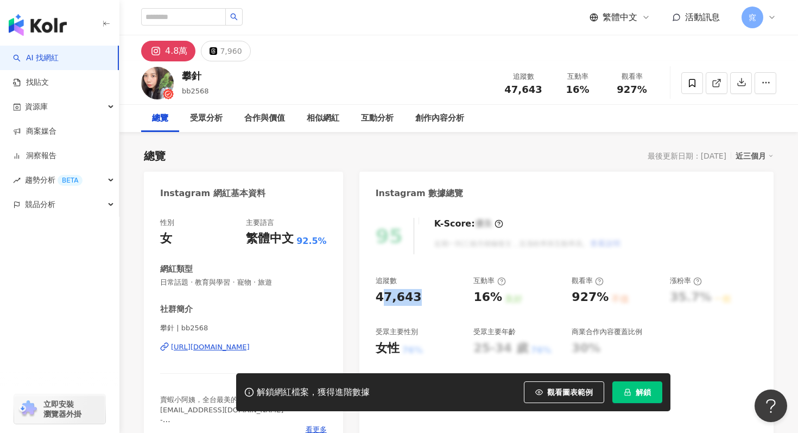
drag, startPoint x: 380, startPoint y: 294, endPoint x: 420, endPoint y: 293, distance: 39.6
click at [420, 294] on div "47,643" at bounding box center [419, 297] width 87 height 17
click at [396, 297] on div "47,643" at bounding box center [399, 297] width 46 height 17
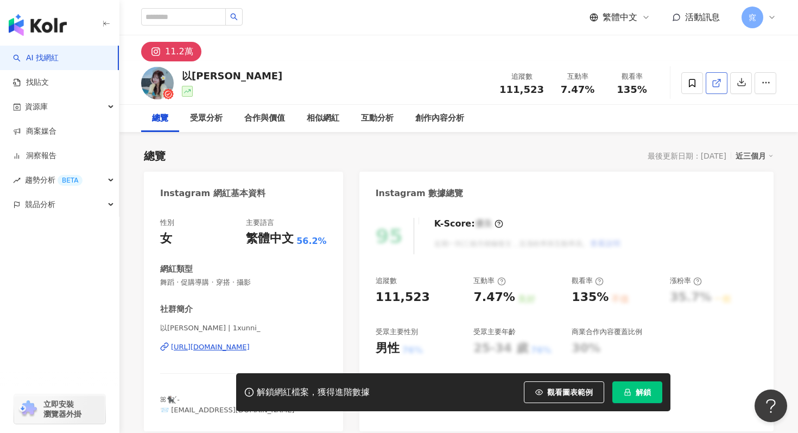
click at [715, 86] on icon at bounding box center [716, 83] width 6 height 6
click at [723, 87] on link at bounding box center [717, 83] width 22 height 22
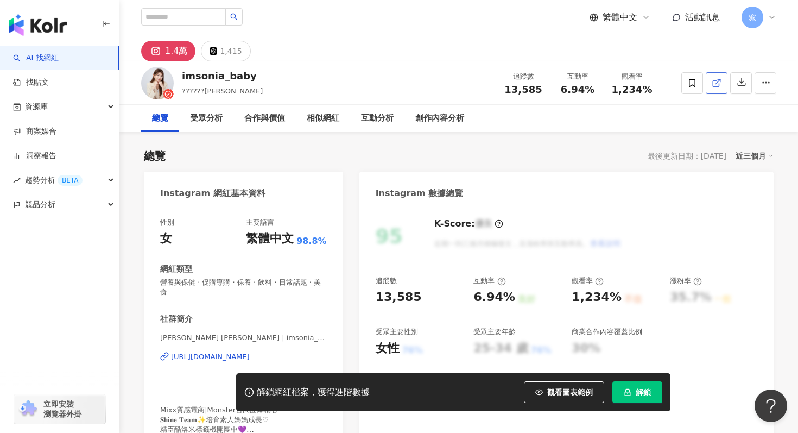
click at [717, 91] on link at bounding box center [717, 83] width 22 height 22
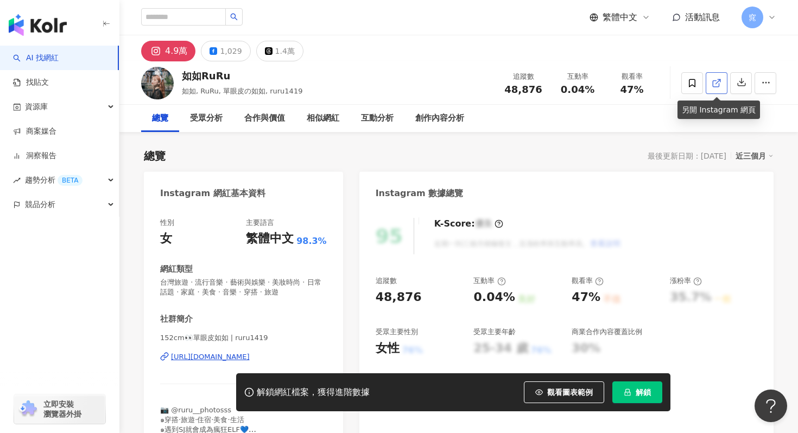
click at [714, 86] on icon at bounding box center [717, 83] width 10 height 10
drag, startPoint x: 374, startPoint y: 293, endPoint x: 439, endPoint y: 292, distance: 64.6
click at [439, 292] on div "95 K-Score : 優良 近期一到三個月積極發文，且漲粉率與互動率高。 查看說明 追蹤數 48,876 互動率 0.04% 良好 觀看率 47% 不佳 …" at bounding box center [566, 334] width 414 height 254
copy div "48,876"
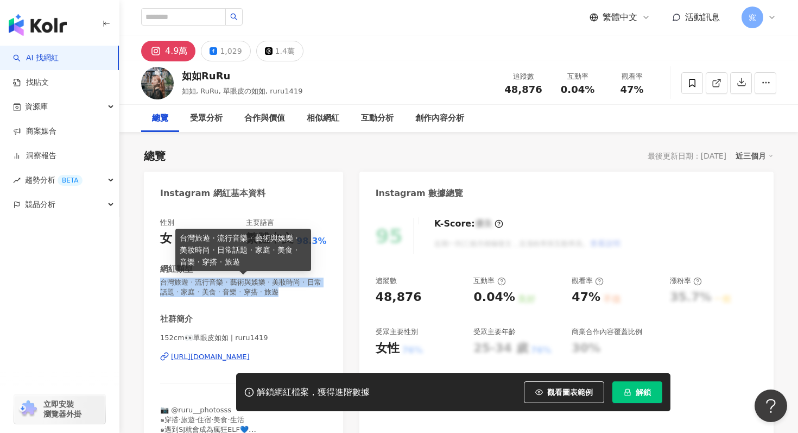
drag, startPoint x: 159, startPoint y: 282, endPoint x: 277, endPoint y: 291, distance: 118.7
click at [278, 291] on div "性別 女 主要語言 繁體中文 98.3% 網紅類型 台灣旅遊 · 流行音樂 · 藝術與娛樂 · 美妝時尚 · 日常話題 · 家庭 · 美食 · 音樂 · 穿搭…" at bounding box center [243, 334] width 199 height 254
copy span "台灣旅遊 · 流行音樂 · 藝術與娛樂 · 美妝時尚 · 日常話題 · 家庭 · 美食 · 音樂 · 穿搭 · 旅遊"
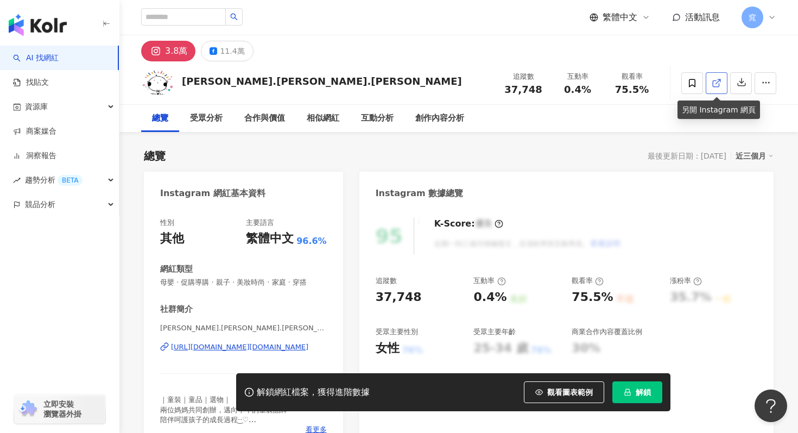
click at [713, 84] on icon at bounding box center [716, 83] width 6 height 6
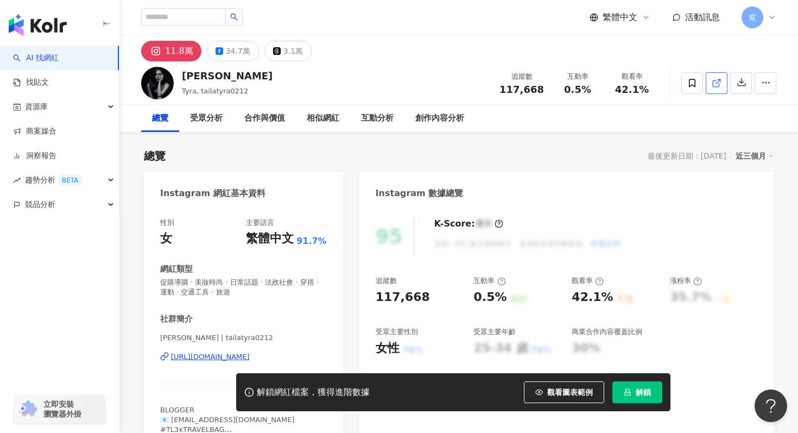
click at [715, 79] on icon at bounding box center [717, 83] width 10 height 10
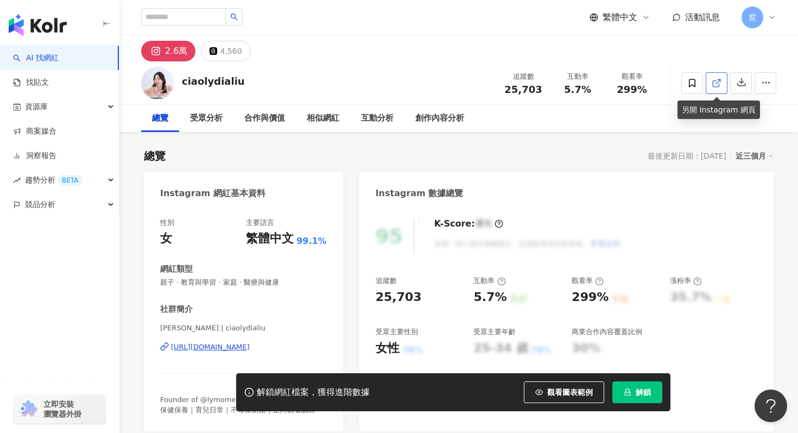
click at [721, 83] on icon at bounding box center [717, 83] width 10 height 10
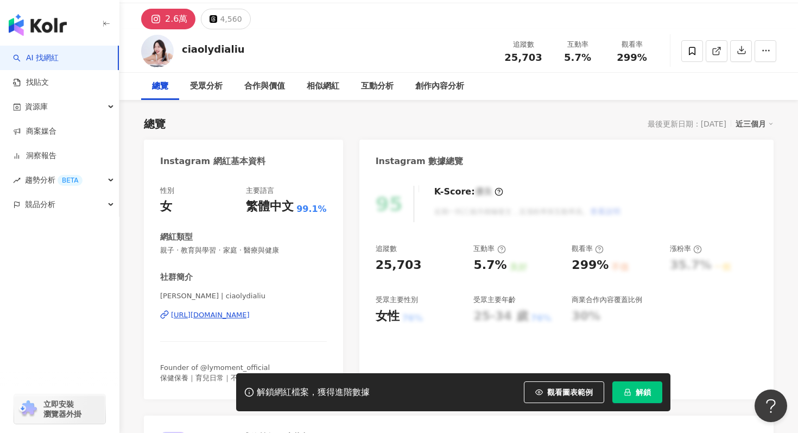
scroll to position [39, 0]
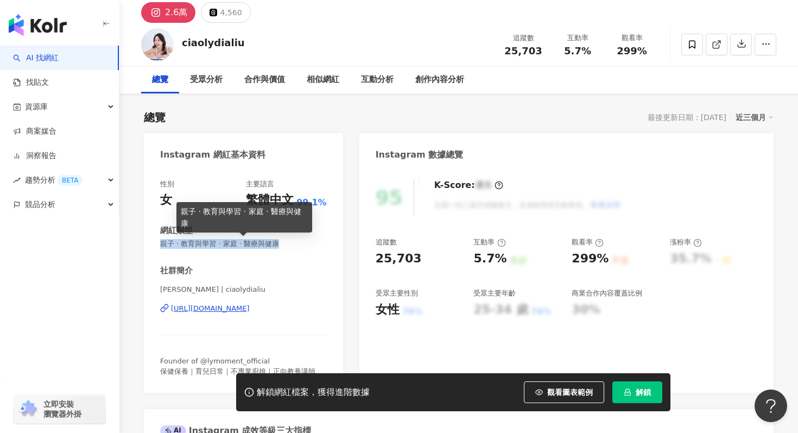
drag, startPoint x: 157, startPoint y: 243, endPoint x: 323, endPoint y: 244, distance: 165.6
click at [324, 245] on div "性別 女 主要語言 繁體中文 99.1% 網紅類型 親子 · 教育與學習 · 家庭 · 醫療與健康 社群簡介 [PERSON_NAME] | ciaolydi…" at bounding box center [243, 280] width 199 height 224
copy span "親子 · 教育與學習 · 家庭 · 醫療與健康"
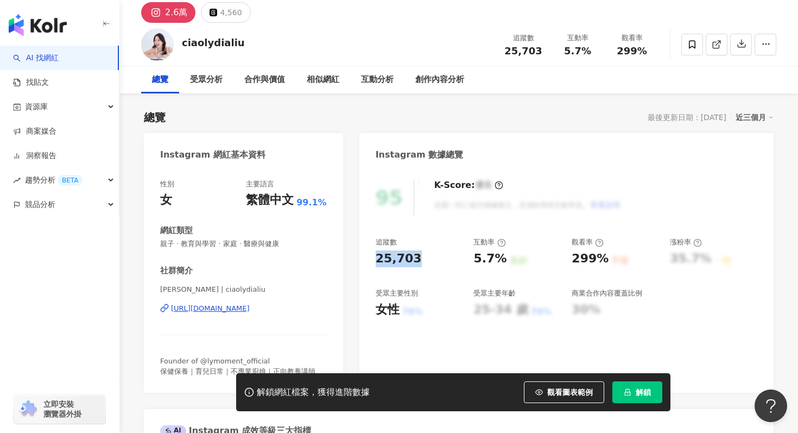
drag, startPoint x: 376, startPoint y: 258, endPoint x: 432, endPoint y: 258, distance: 55.9
click at [432, 258] on div "25,703" at bounding box center [419, 258] width 87 height 17
copy div "25,703"
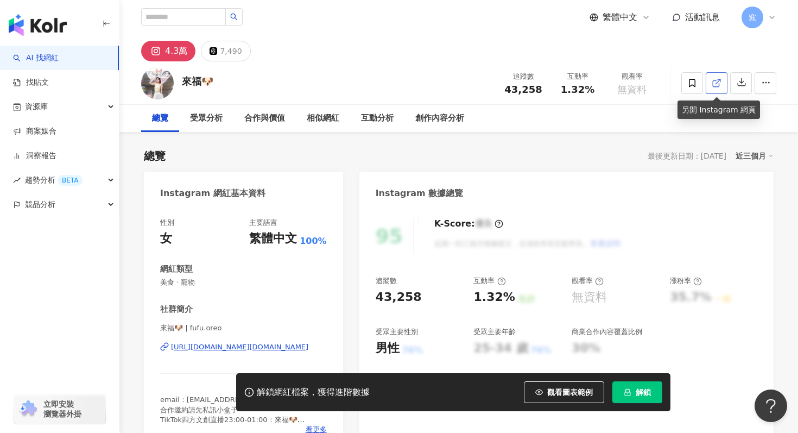
click at [717, 81] on icon at bounding box center [717, 83] width 10 height 10
click at [720, 84] on icon at bounding box center [717, 83] width 10 height 10
click at [719, 78] on icon at bounding box center [717, 83] width 10 height 10
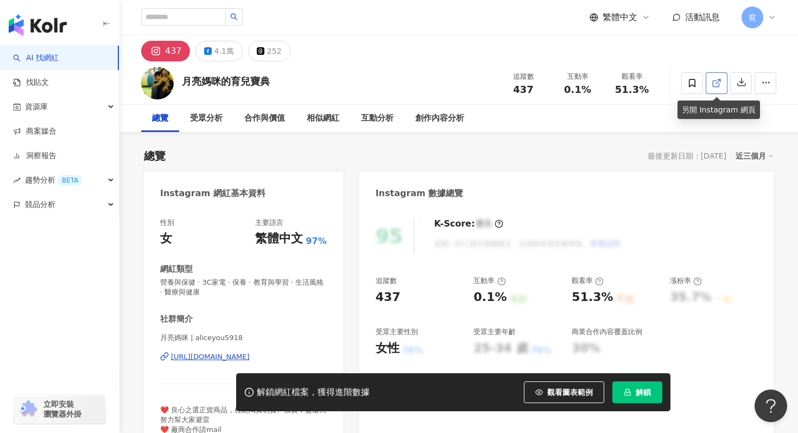
click at [719, 81] on icon at bounding box center [717, 83] width 10 height 10
click at [224, 54] on div "4.1萬" at bounding box center [224, 50] width 20 height 15
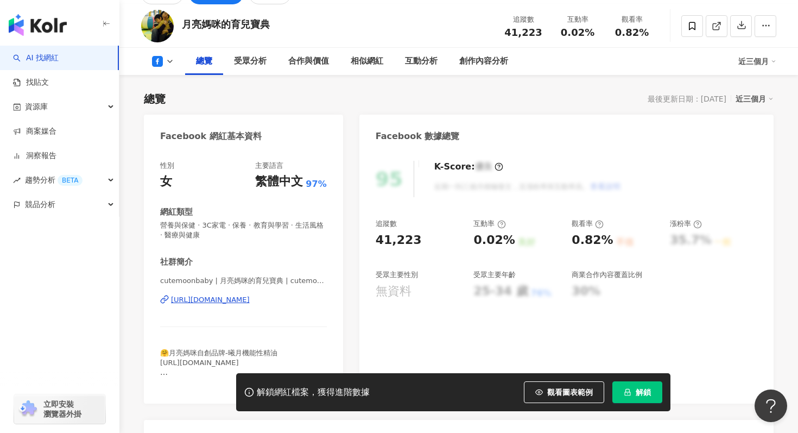
scroll to position [64, 0]
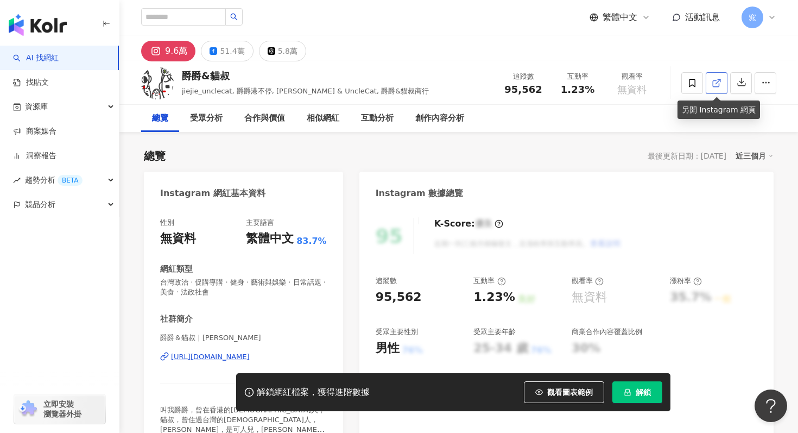
click at [717, 79] on icon at bounding box center [717, 83] width 10 height 10
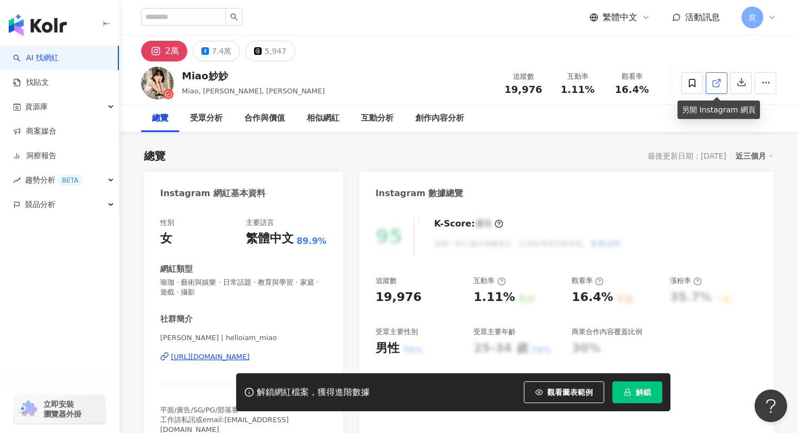
click at [722, 83] on link at bounding box center [717, 83] width 22 height 22
click at [709, 84] on link at bounding box center [717, 83] width 22 height 22
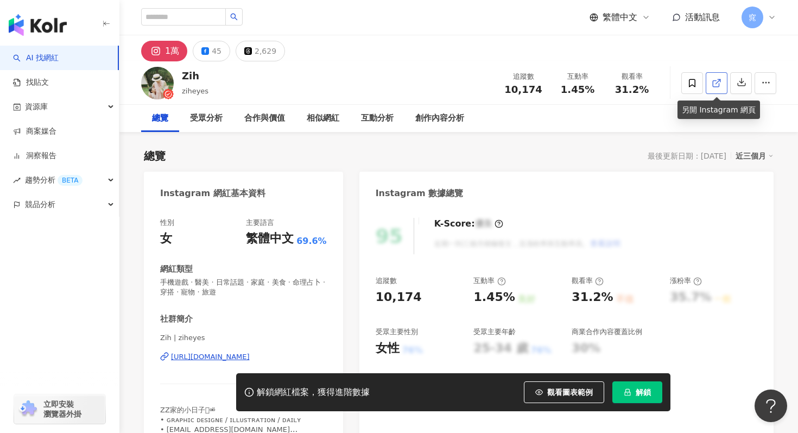
click at [712, 83] on icon at bounding box center [717, 83] width 10 height 10
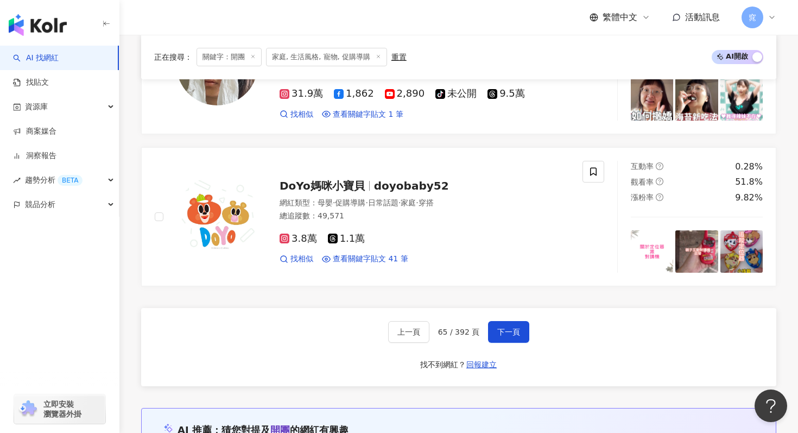
scroll to position [1989, 0]
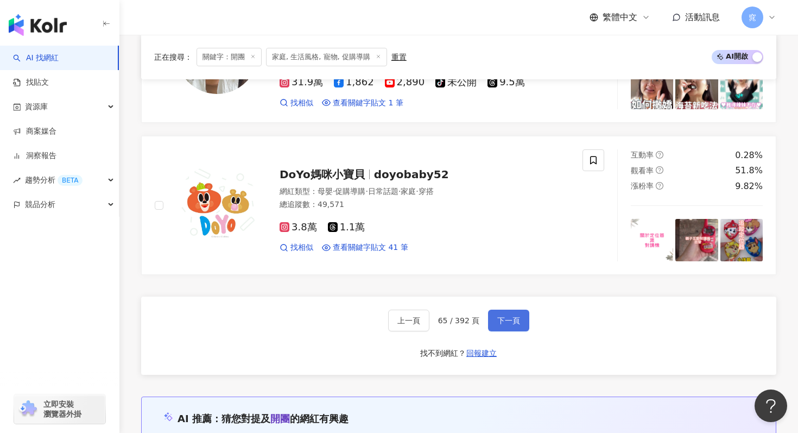
click at [506, 318] on span "下一頁" at bounding box center [508, 320] width 23 height 9
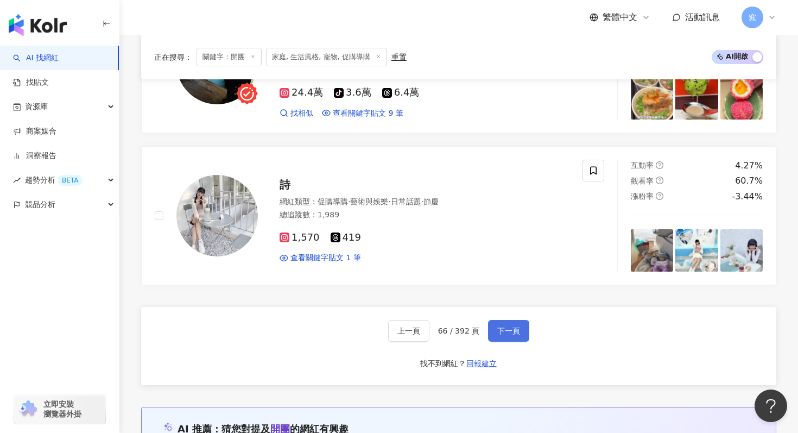
scroll to position [2000, 0]
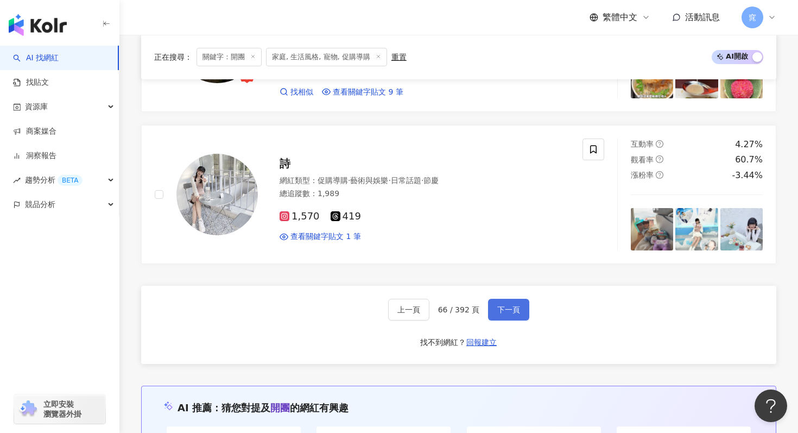
click at [499, 305] on span "下一頁" at bounding box center [508, 309] width 23 height 9
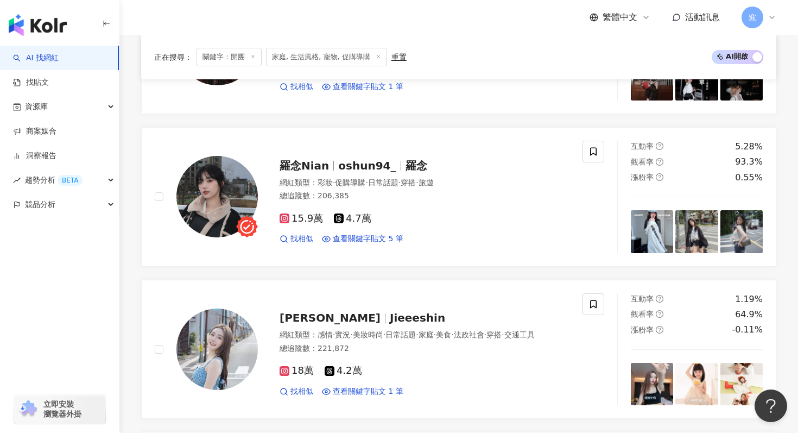
scroll to position [933, 0]
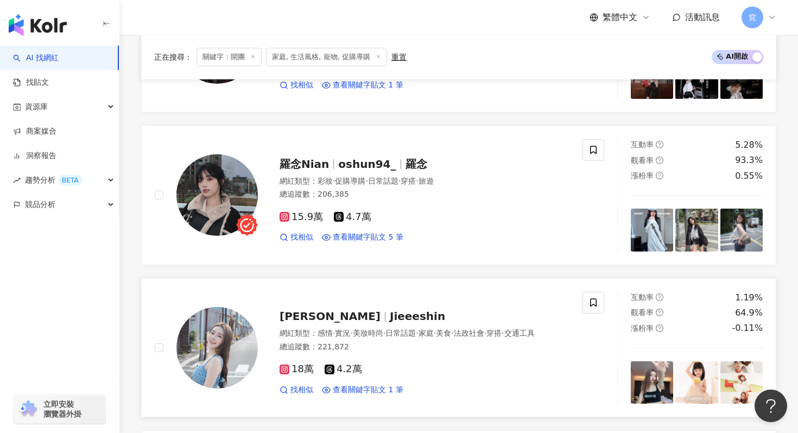
click at [390, 318] on span "Jieeeshin" at bounding box center [417, 316] width 55 height 13
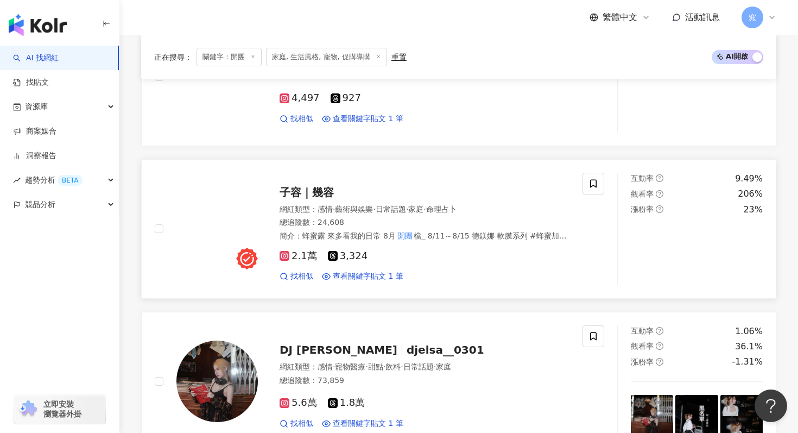
scroll to position [602, 0]
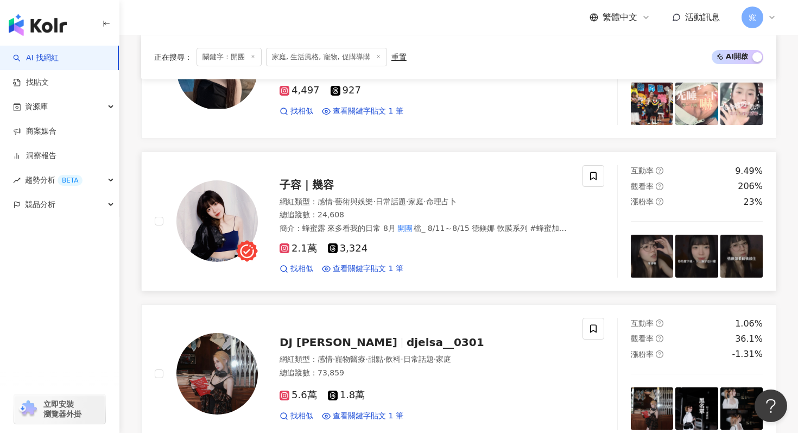
click at [305, 187] on span "子容｜幾容" at bounding box center [307, 184] width 54 height 13
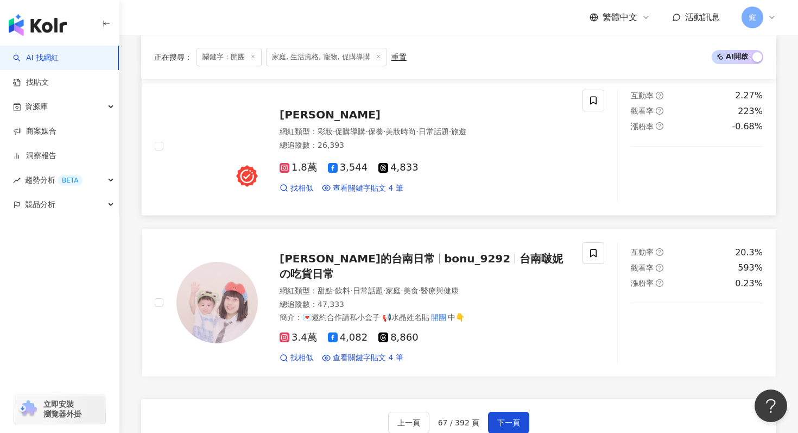
scroll to position [1897, 0]
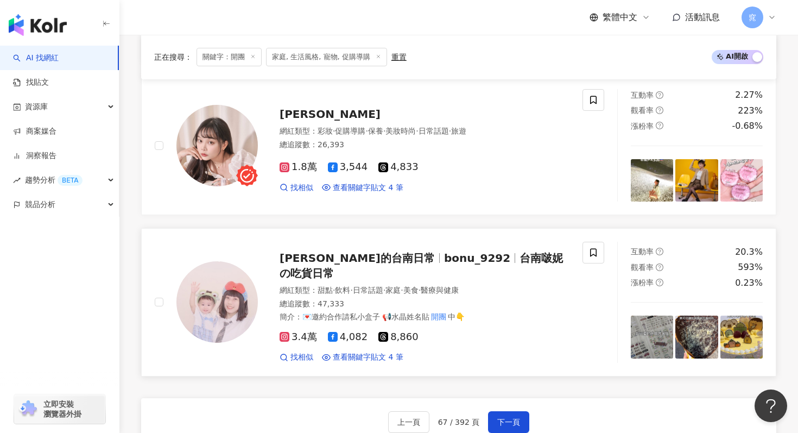
click at [418, 267] on div "啵妮的台南日常 bonu_9292 台南啵妮の吃貨日常" at bounding box center [425, 265] width 290 height 30
click at [515, 418] on span "下一頁" at bounding box center [508, 422] width 23 height 9
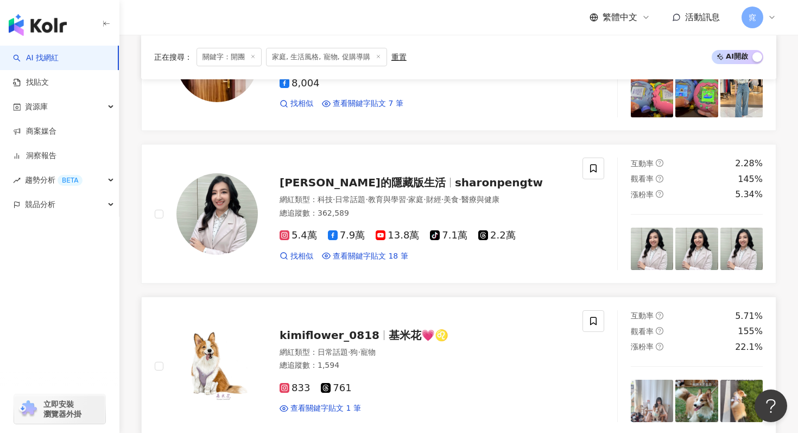
scroll to position [1868, 0]
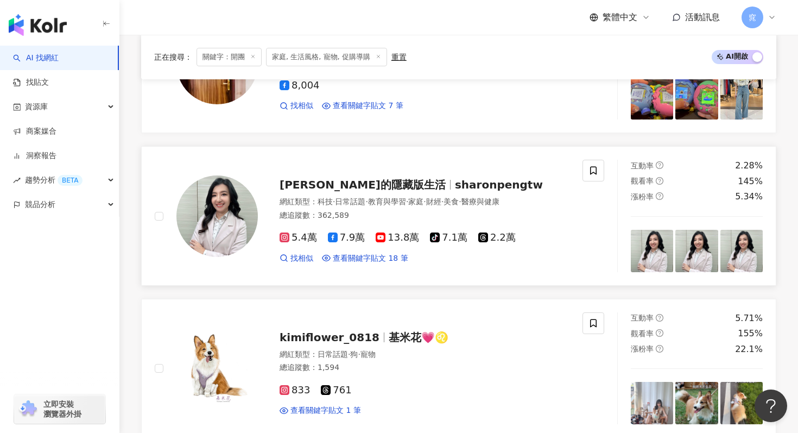
click at [344, 178] on span "雪倫的隱藏版生活" at bounding box center [363, 184] width 166 height 13
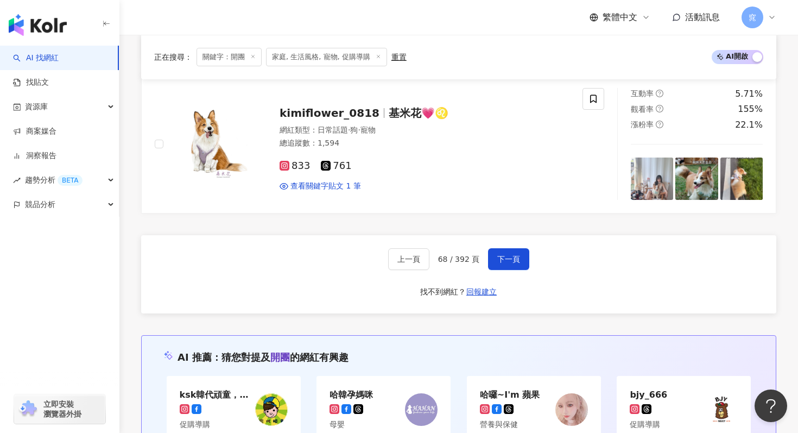
scroll to position [2097, 0]
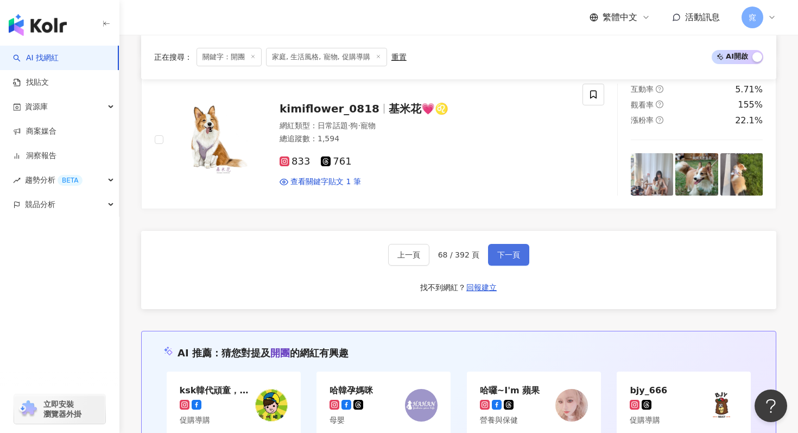
click at [520, 255] on button "下一頁" at bounding box center [508, 255] width 41 height 22
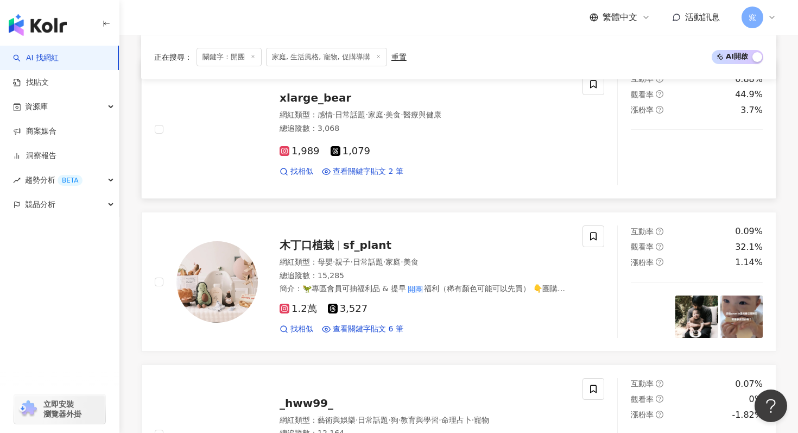
scroll to position [1759, 0]
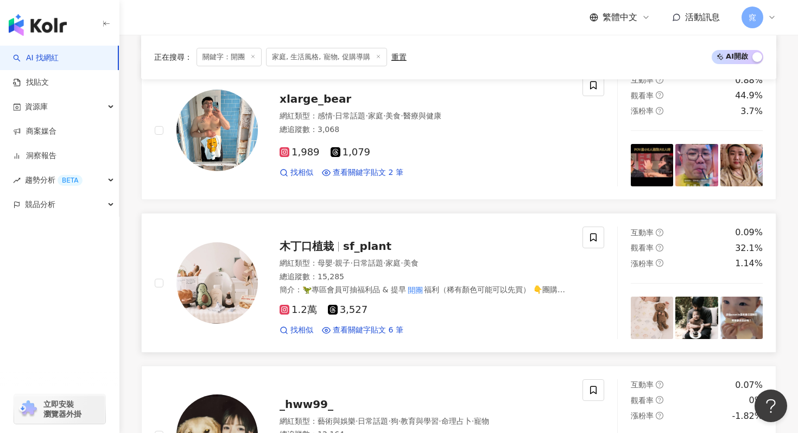
click at [317, 250] on span "木丁口植栽" at bounding box center [307, 245] width 54 height 13
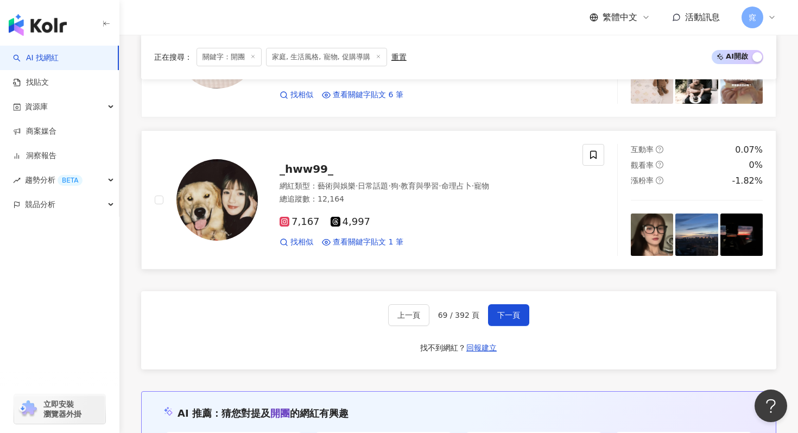
scroll to position [2013, 0]
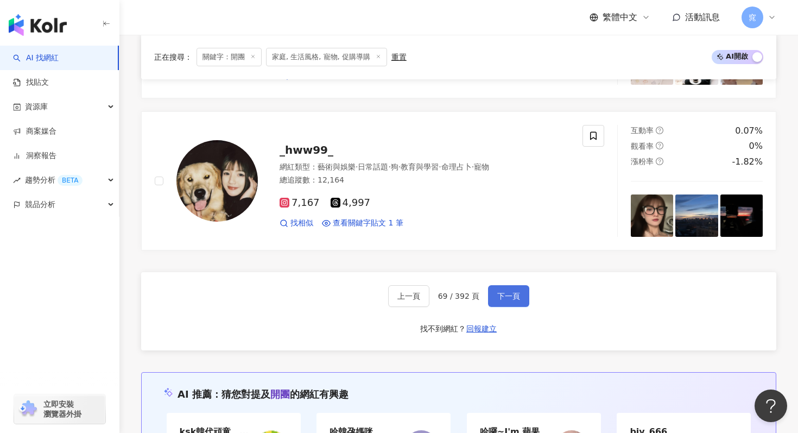
click at [511, 294] on span "下一頁" at bounding box center [508, 296] width 23 height 9
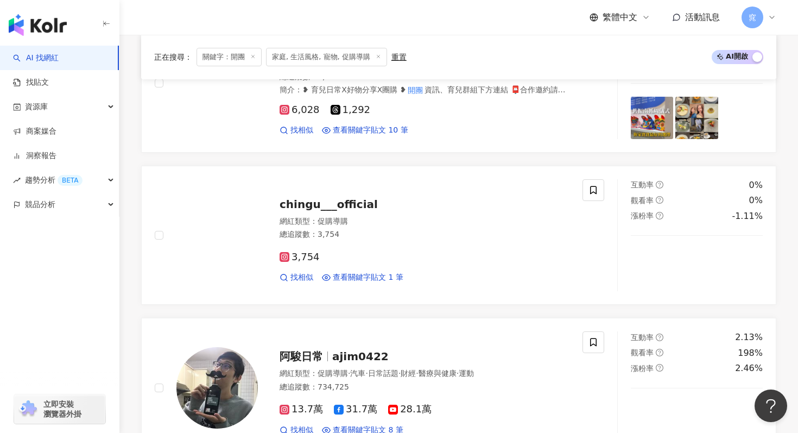
scroll to position [1115, 0]
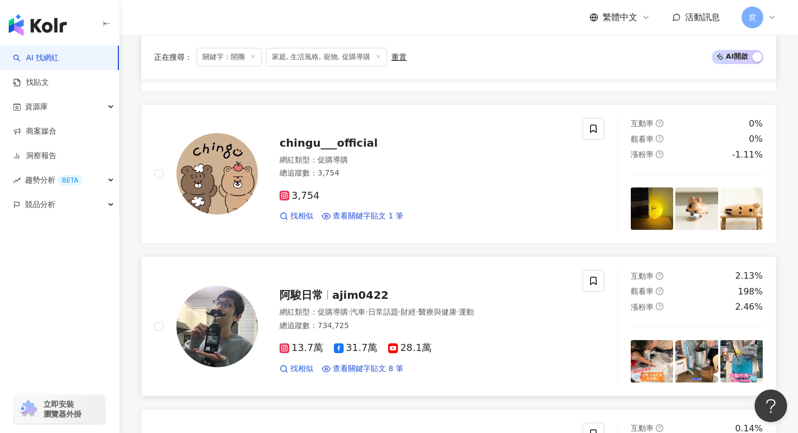
click at [314, 290] on span "阿駿日常" at bounding box center [301, 294] width 43 height 13
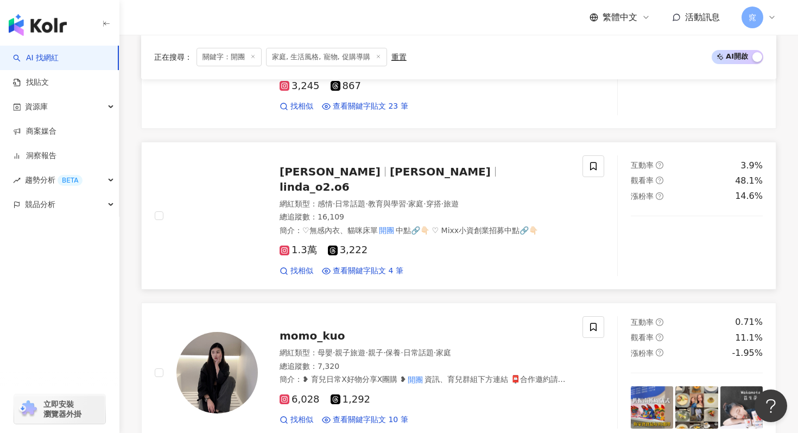
scroll to position [767, 0]
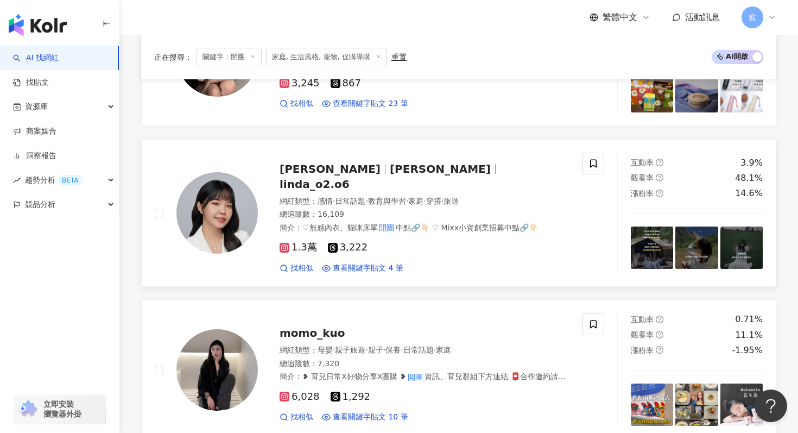
click at [390, 171] on span "YUN" at bounding box center [445, 168] width 110 height 13
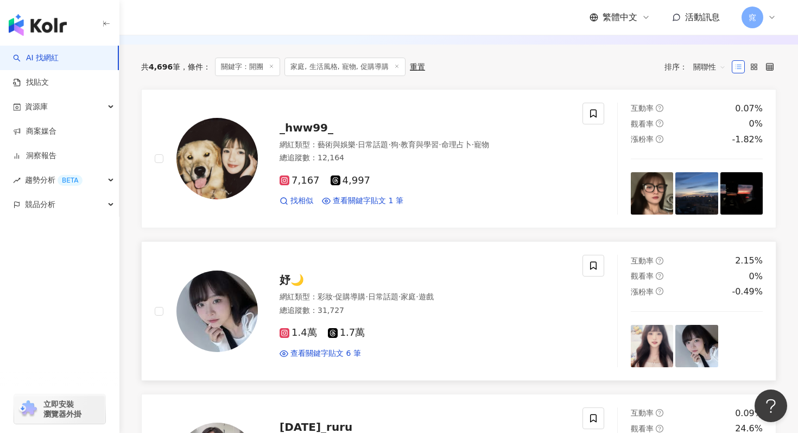
scroll to position [370, 0]
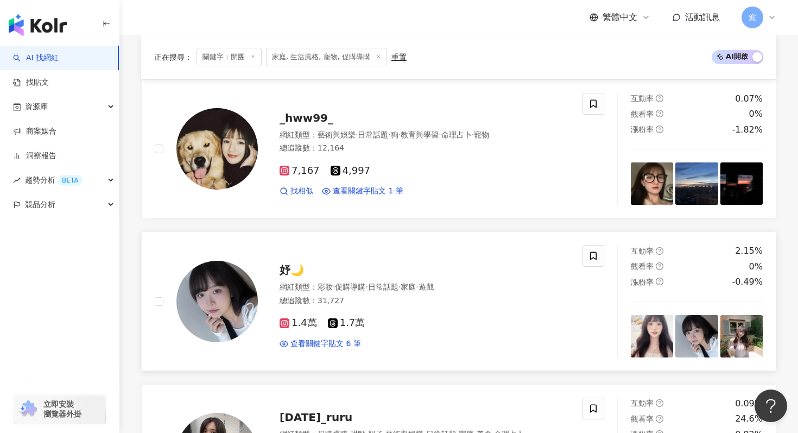
click at [293, 261] on div "妤🌙 網紅類型 ： 彩妝 · 促購導購 · 日常話題 · 家庭 · 遊戲 總追蹤數 ： 31,727 1.4萬 1.7萬 查看關鍵字貼文 6 筆" at bounding box center [414, 301] width 312 height 95
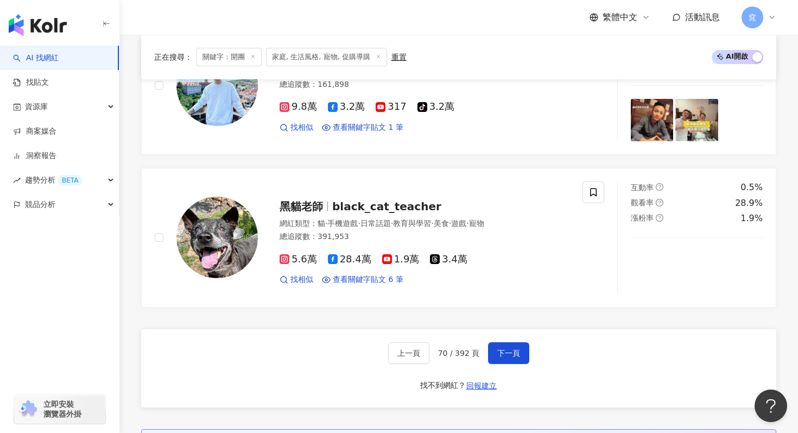
scroll to position [1969, 0]
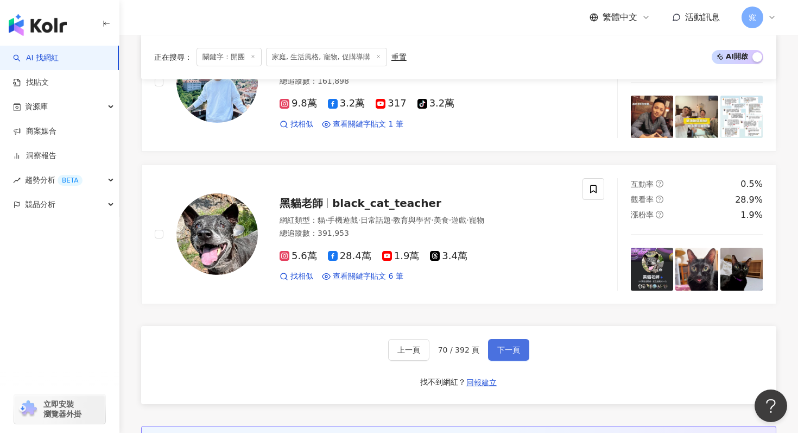
click button "下一頁"
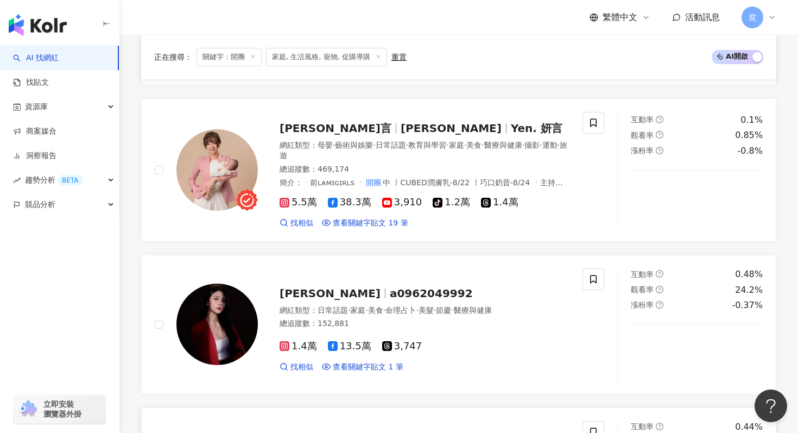
scroll to position [1721, 0]
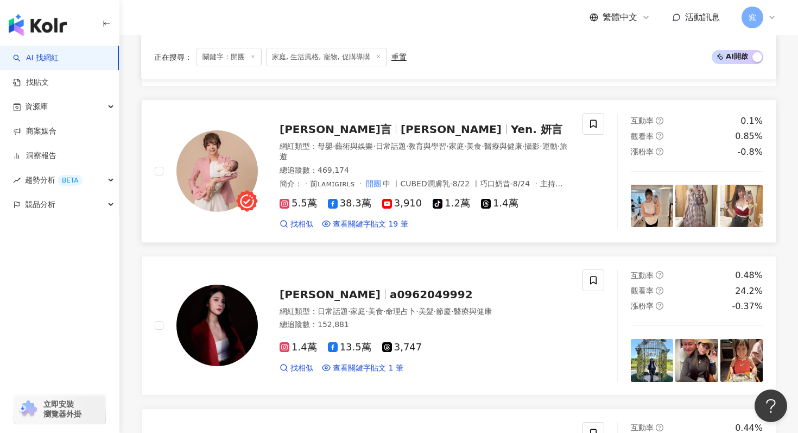
click div "Yen‧妍言 Yen Yen. 妍言"
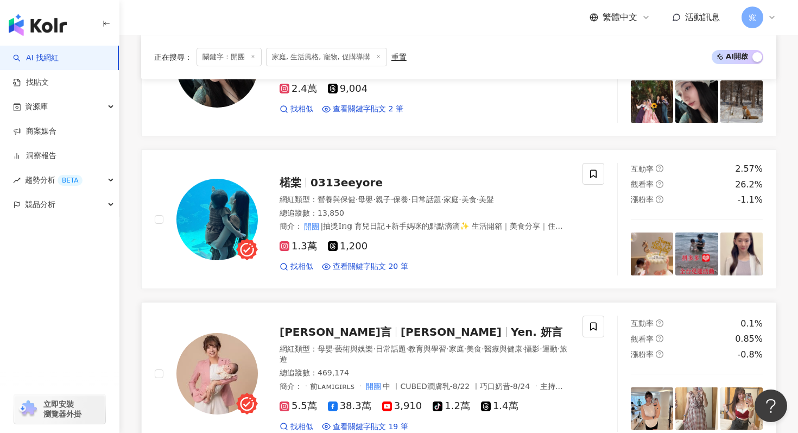
scroll to position [1481, 0]
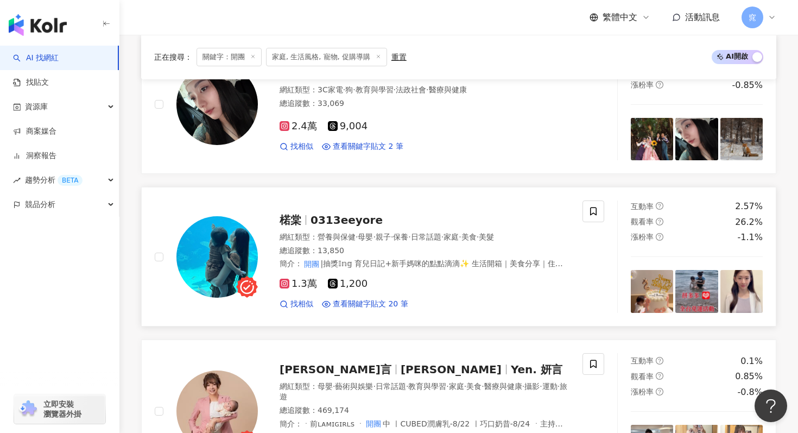
click div "楉棠 0313eeyore 網紅類型 ： 營養與保健 · 母嬰 · 親子 · 保養 · 日常話題 · 家庭 · 美食 · 美髮 總追蹤數 ： 13,850 簡…"
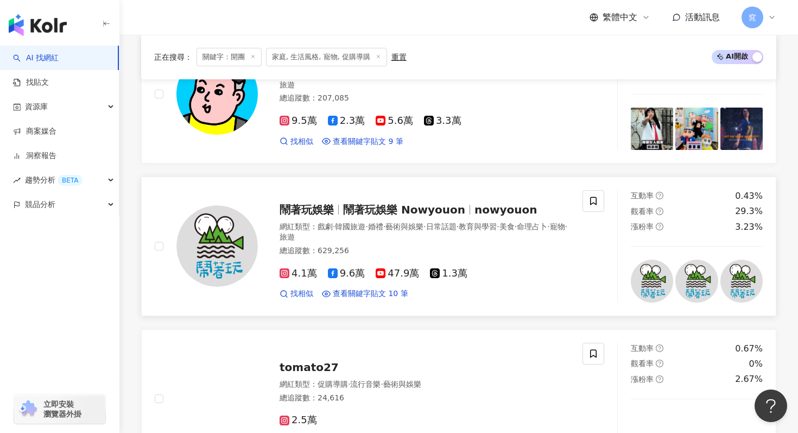
scroll to position [578, 0]
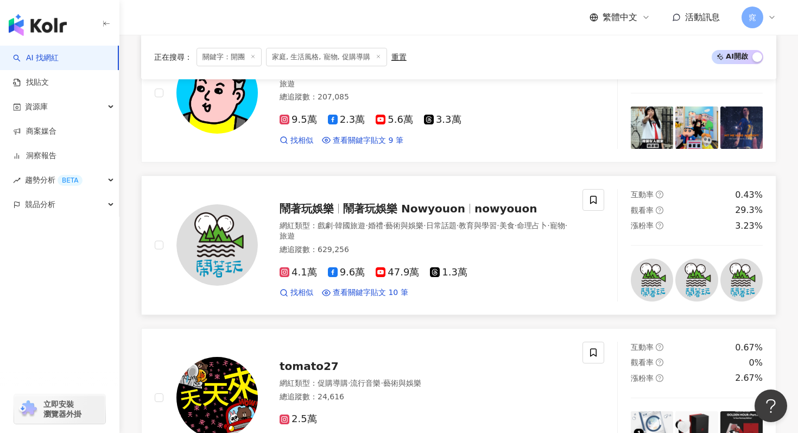
click span "鬧著玩娛樂"
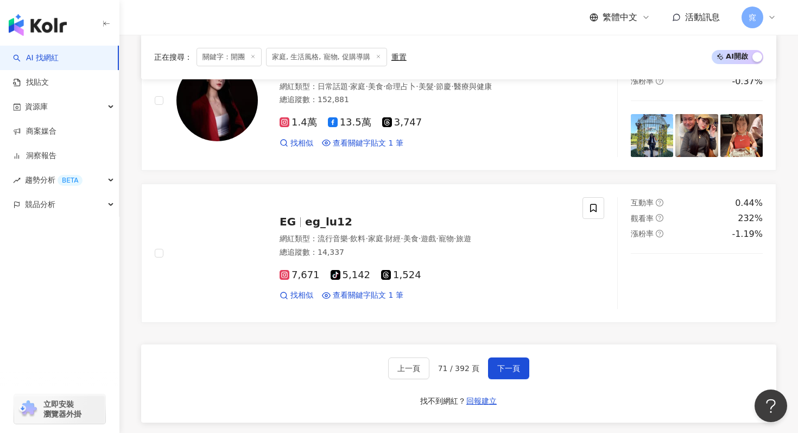
scroll to position [1946, 0]
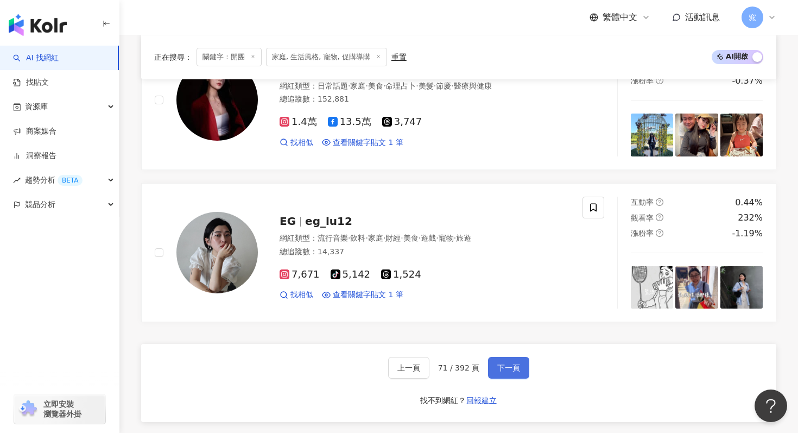
click span "下一頁"
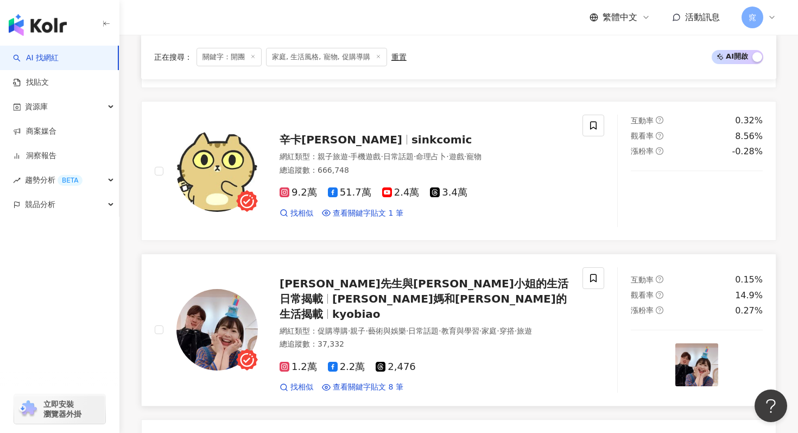
scroll to position [1571, 0]
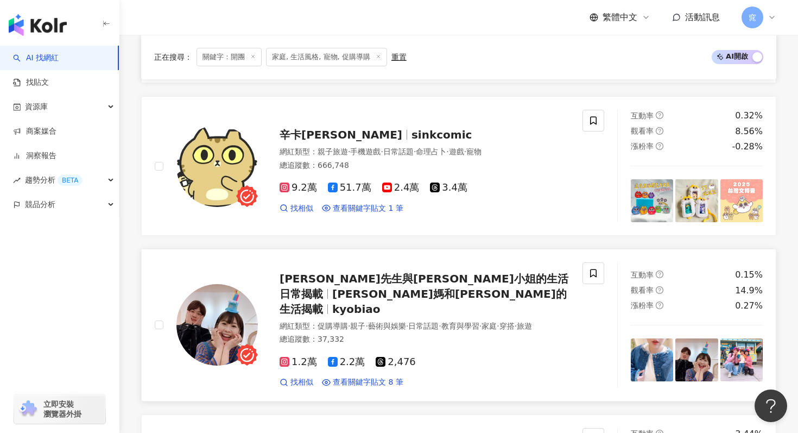
click span "Kyo先生與Biao小姐的生活日常揭載"
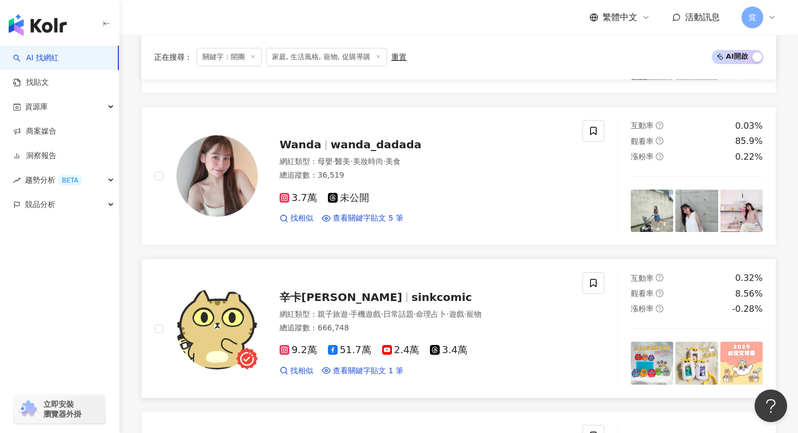
scroll to position [1318, 0]
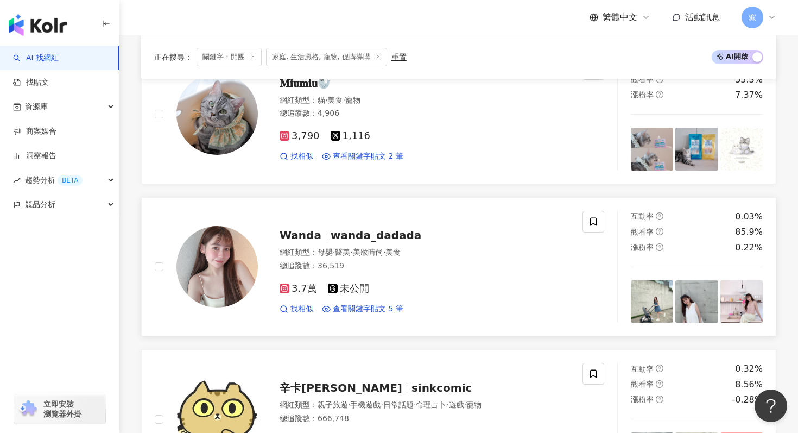
click span "wanda_dadada"
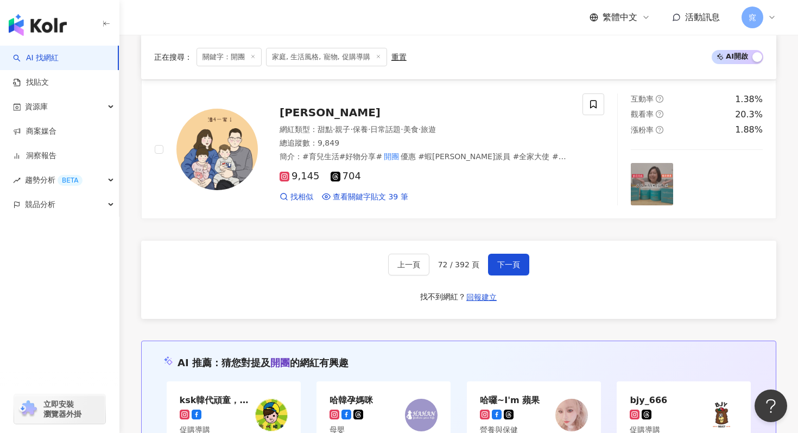
scroll to position [2061, 0]
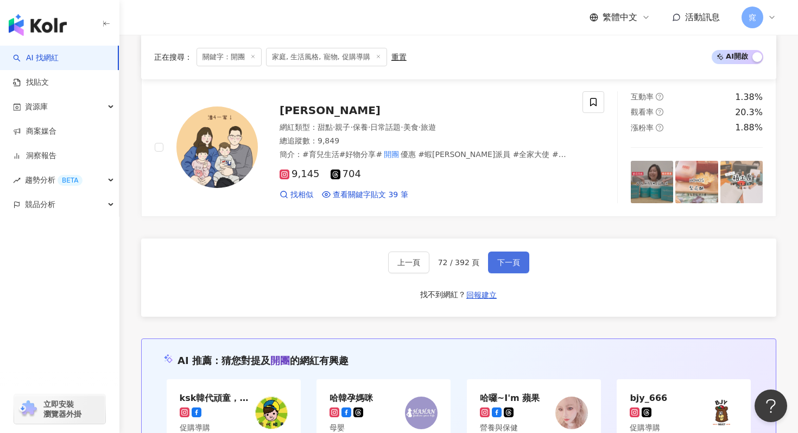
click button "下一頁"
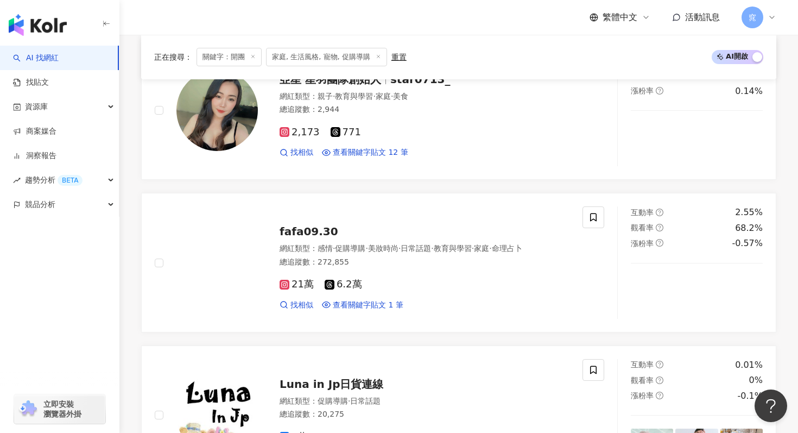
scroll to position [1353, 0]
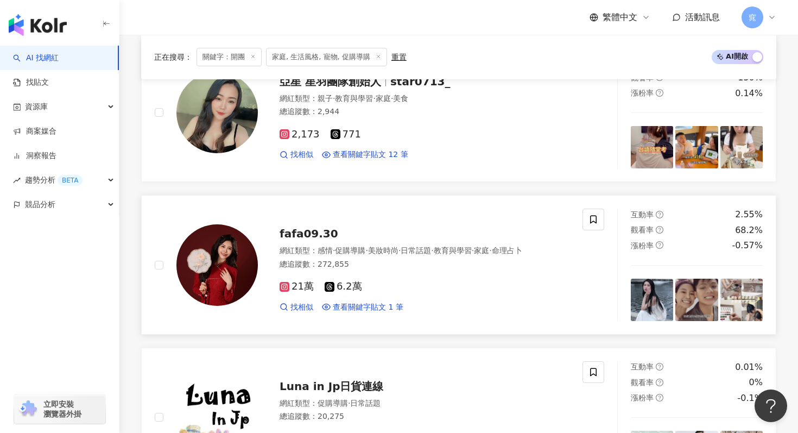
click span "fafa09.30"
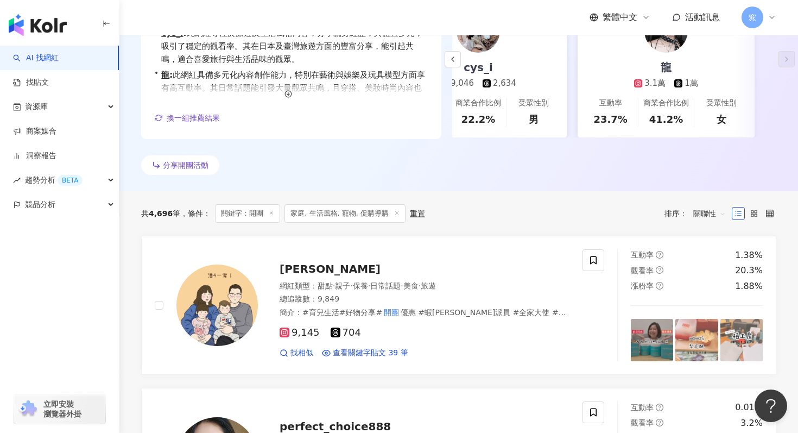
scroll to position [0, 0]
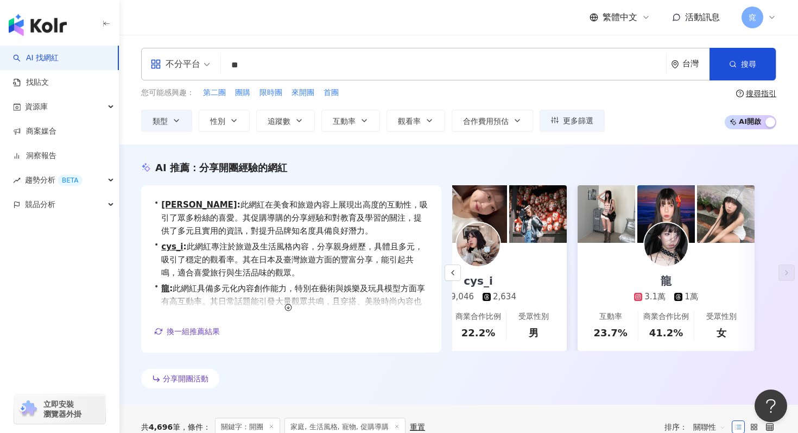
click input "**"
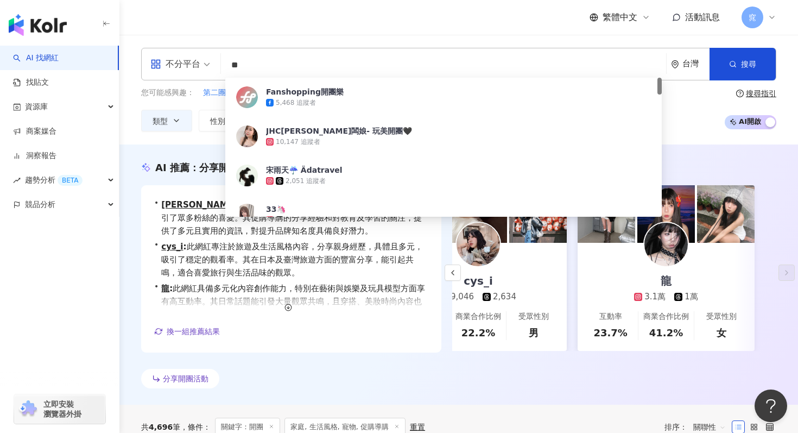
click input "**"
type input "*"
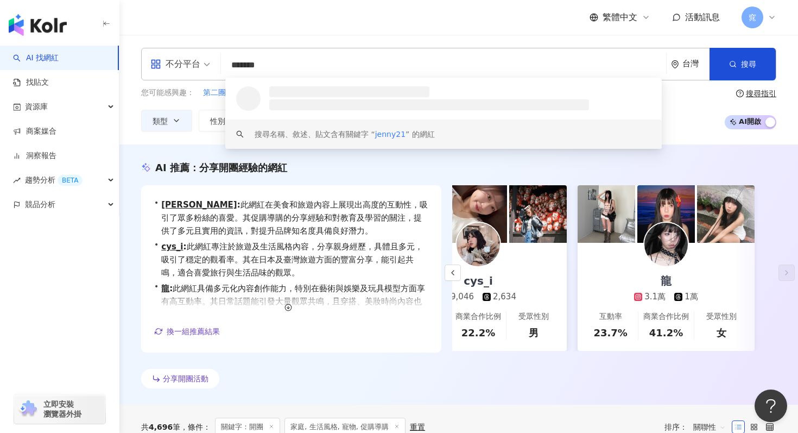
type input "********"
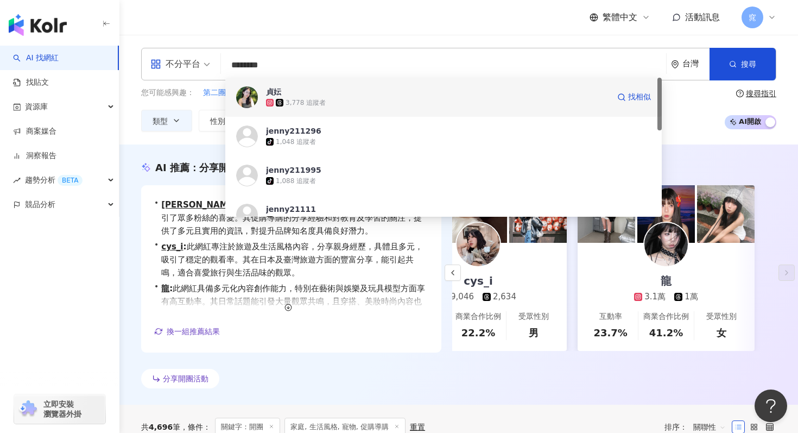
click img
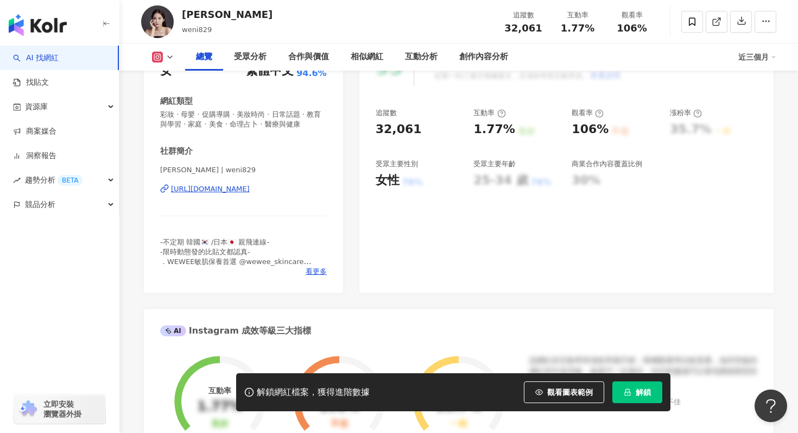
scroll to position [178, 0]
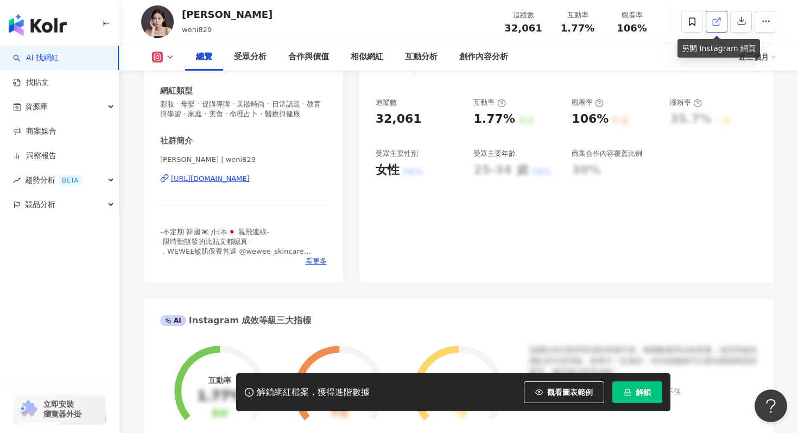
click at [722, 18] on link at bounding box center [717, 22] width 22 height 22
click at [716, 21] on icon at bounding box center [717, 22] width 10 height 10
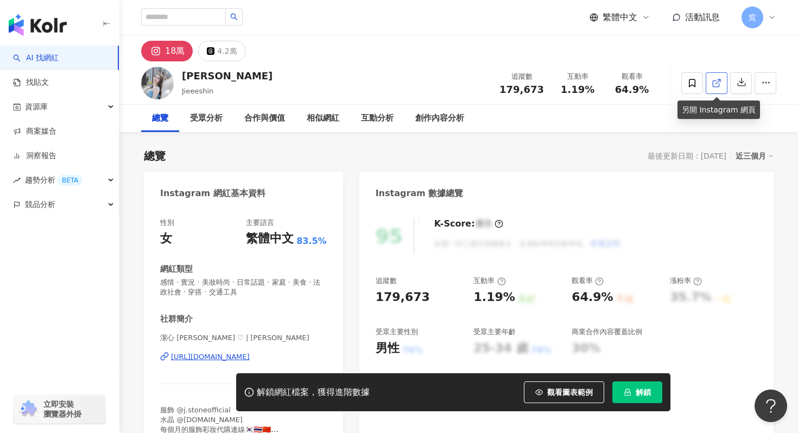
click at [719, 90] on link at bounding box center [717, 83] width 22 height 22
click at [727, 83] on link at bounding box center [717, 83] width 22 height 22
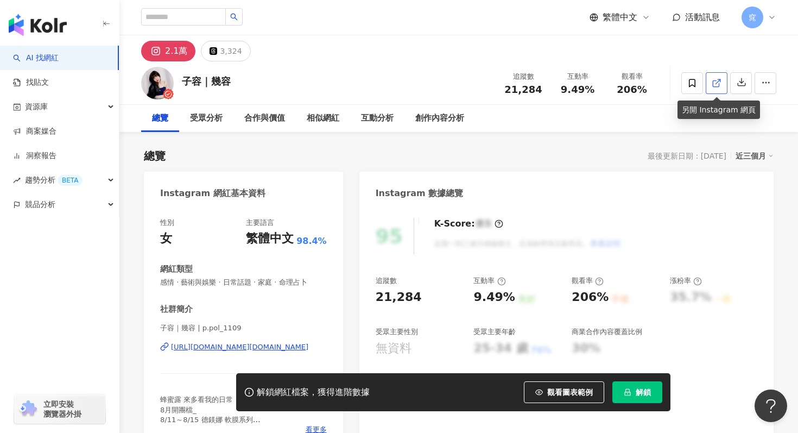
click at [713, 79] on icon at bounding box center [717, 83] width 10 height 10
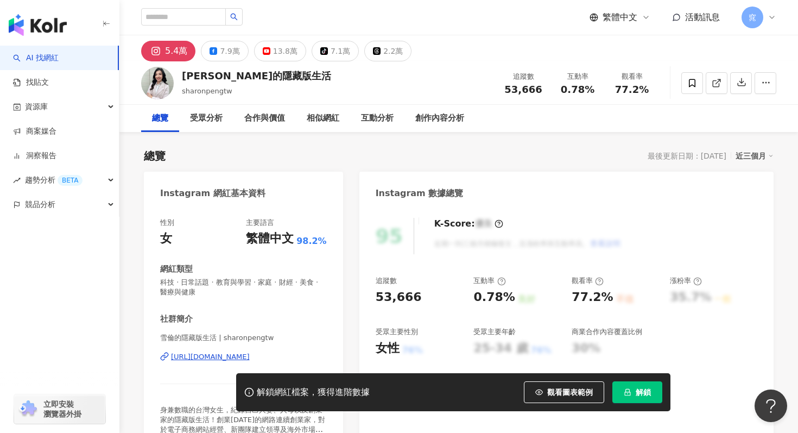
scroll to position [37, 0]
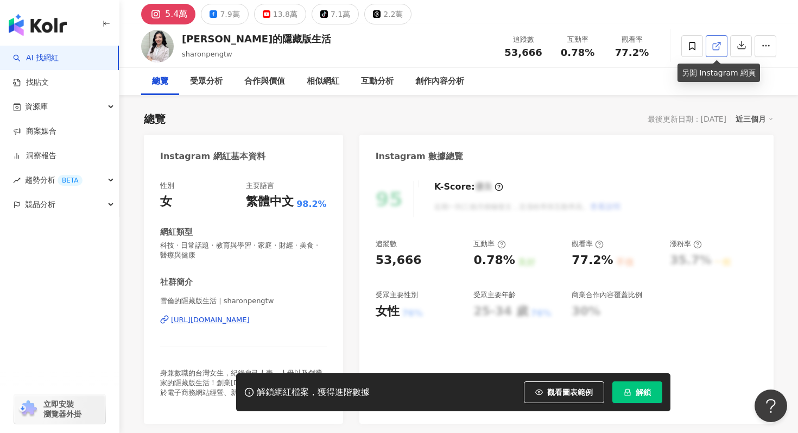
click at [714, 45] on icon at bounding box center [717, 46] width 10 height 10
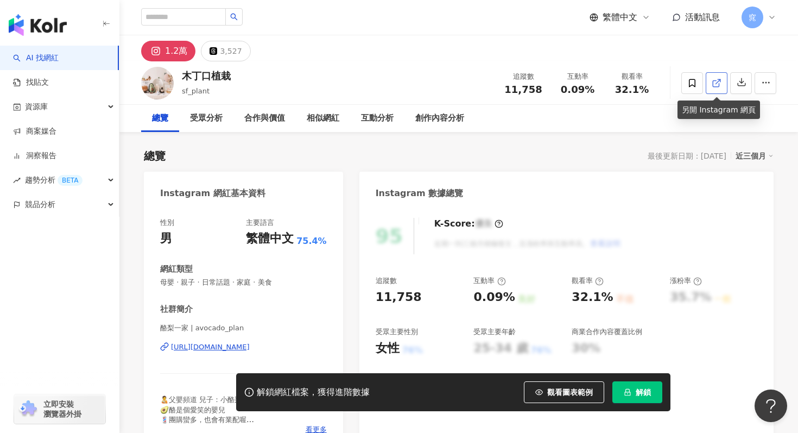
click at [712, 80] on icon at bounding box center [717, 83] width 10 height 10
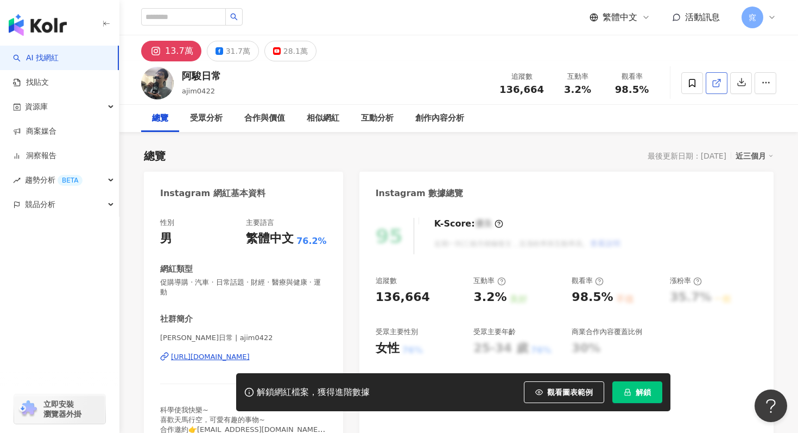
click at [715, 86] on icon at bounding box center [716, 83] width 6 height 6
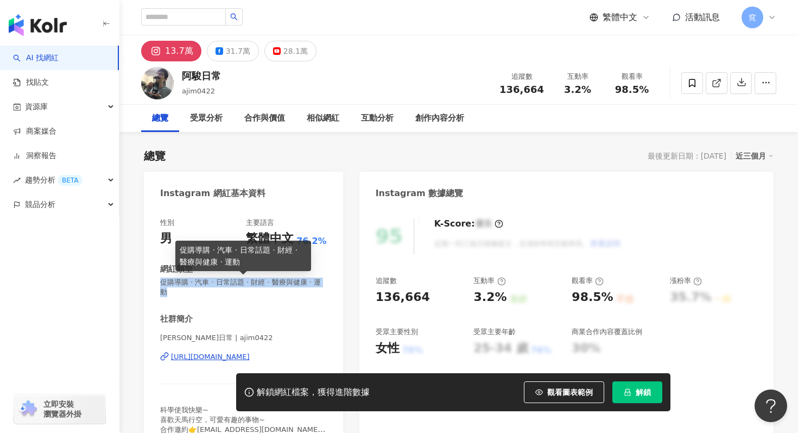
drag, startPoint x: 160, startPoint y: 285, endPoint x: 322, endPoint y: 287, distance: 161.8
click at [322, 287] on span "促購導購 · 汽車 · 日常話題 · 財經 · 醫療與健康 · 運動" at bounding box center [243, 287] width 167 height 20
copy span "促購導購 · 汽車 · 日常話題 · 財經 · 醫療與健康 · 運動"
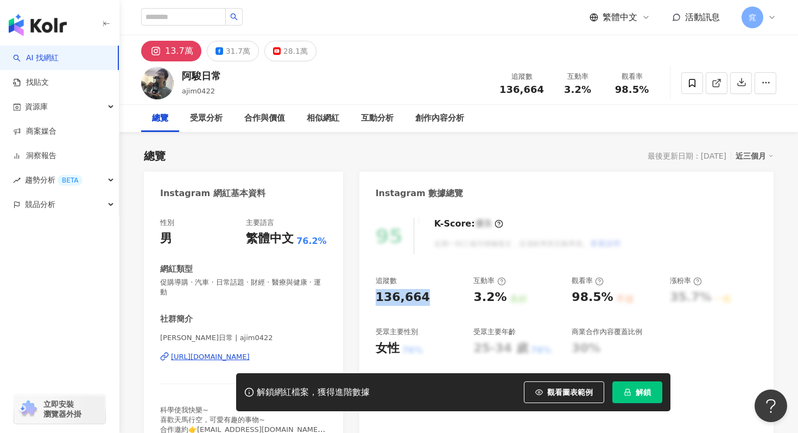
drag, startPoint x: 377, startPoint y: 298, endPoint x: 438, endPoint y: 299, distance: 60.8
click at [438, 299] on div "136,664" at bounding box center [419, 297] width 87 height 17
copy div "136,664"
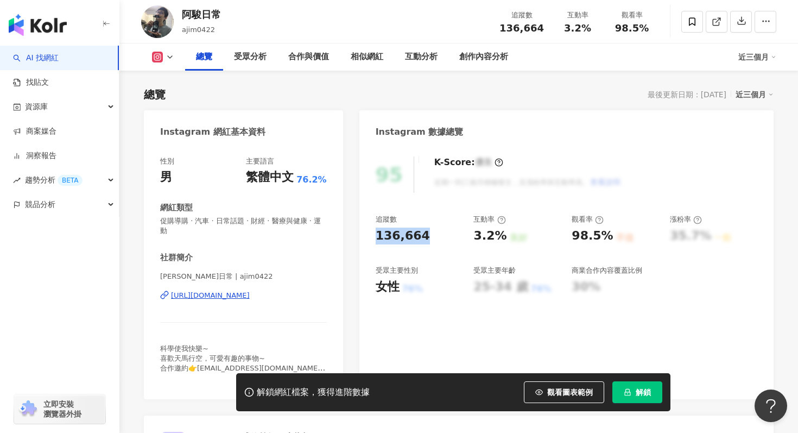
scroll to position [65, 0]
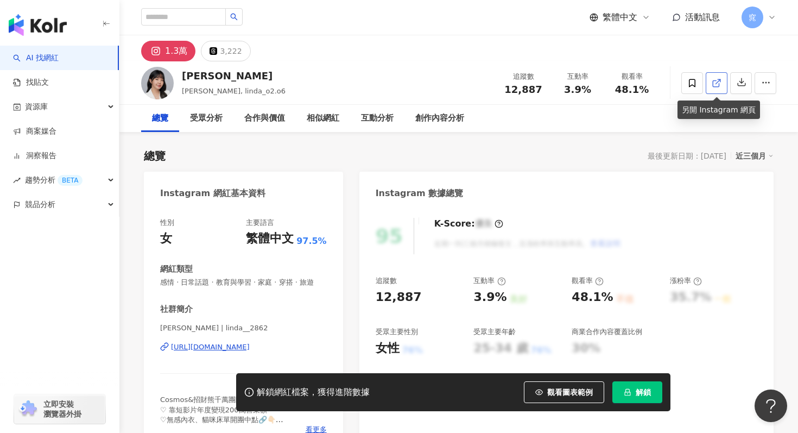
click at [727, 88] on link at bounding box center [717, 83] width 22 height 22
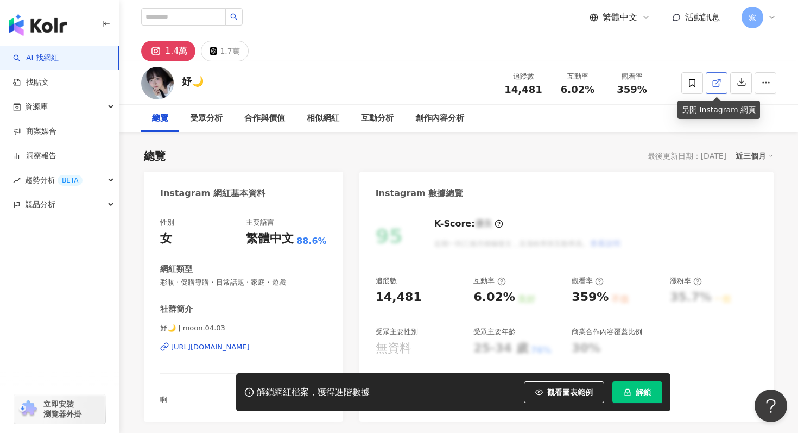
click at [718, 81] on icon at bounding box center [717, 83] width 10 height 10
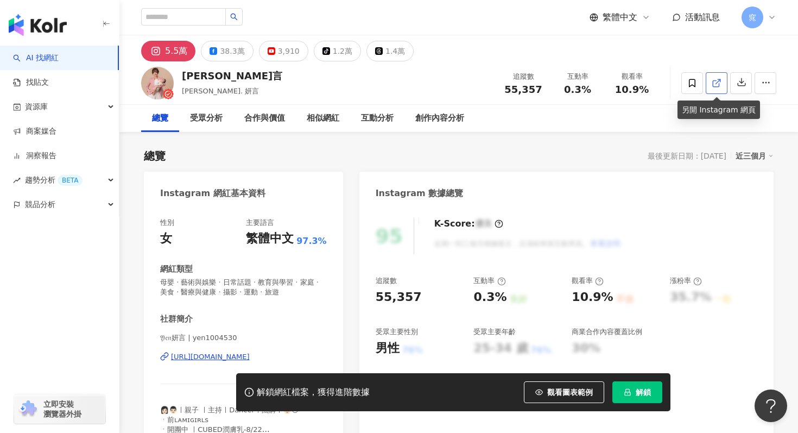
click at [714, 86] on icon at bounding box center [717, 83] width 10 height 10
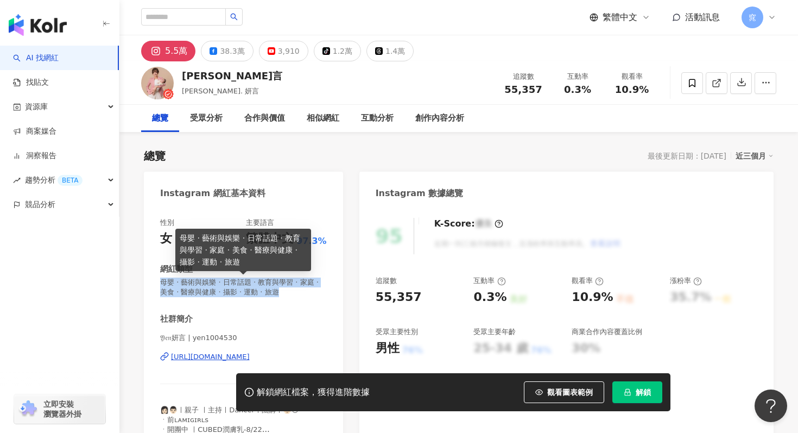
drag, startPoint x: 161, startPoint y: 286, endPoint x: 295, endPoint y: 295, distance: 134.5
click at [295, 295] on span "母嬰 · 藝術與娛樂 · 日常話題 · 教育與學習 · 家庭 · 美食 · 醫療與健康 · 攝影 · 運動 · 旅遊" at bounding box center [243, 287] width 167 height 20
copy span "母嬰 · 藝術與娛樂 · 日常話題 · 教育與學習 · 家庭 · 美食 · 醫療與健康 · 攝影 · 運動 · 旅遊"
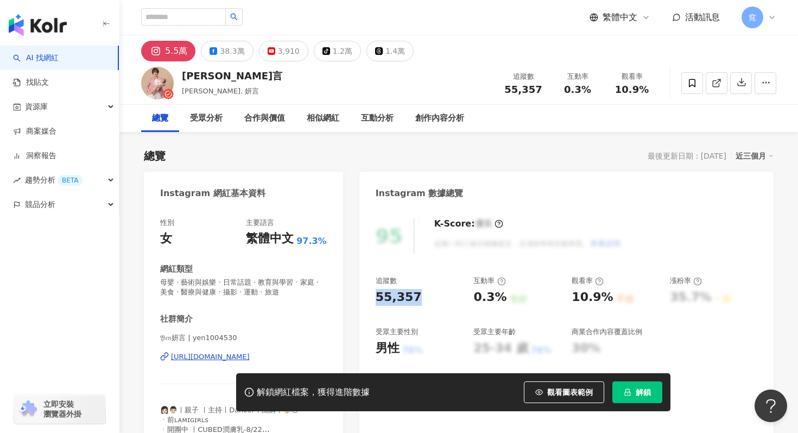
drag, startPoint x: 374, startPoint y: 298, endPoint x: 425, endPoint y: 298, distance: 50.5
click at [425, 298] on div "95 K-Score : 優良 近期一到三個月積極發文，且漲粉率與互動率高。 查看說明 追蹤數 55,357 互動率 0.3% 良好 觀看率 10.9% 不佳…" at bounding box center [566, 334] width 414 height 254
copy div "55,357"
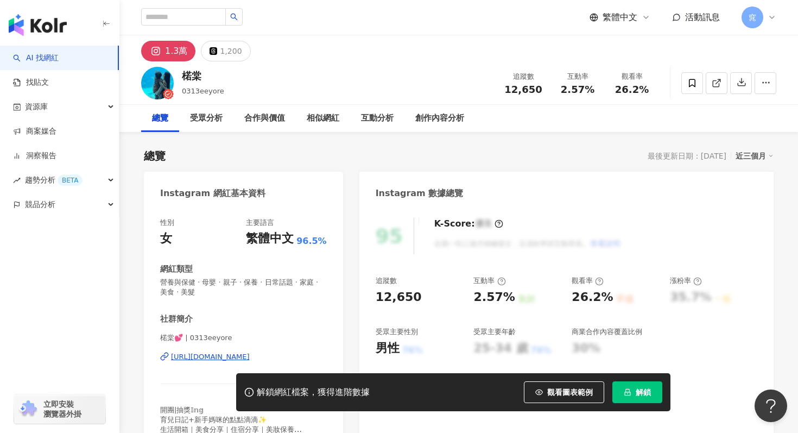
scroll to position [34, 0]
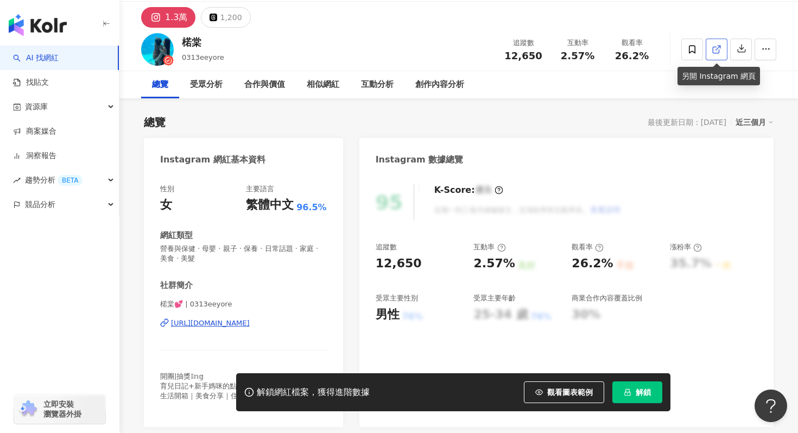
click at [717, 54] on icon at bounding box center [717, 50] width 10 height 10
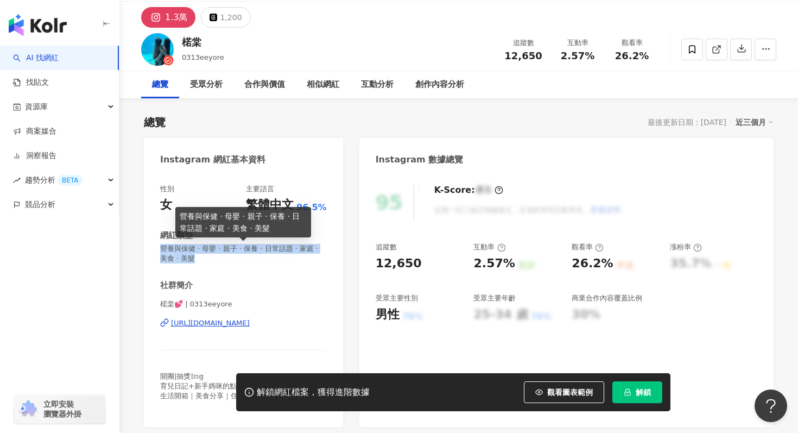
drag, startPoint x: 160, startPoint y: 253, endPoint x: 190, endPoint y: 257, distance: 30.2
click at [190, 257] on div "性別 女 主要語言 繁體中文 96.5% 網紅類型 營養與保健 · 母嬰 · 親子 · 保養 · 日常話題 · 家庭 · 美食 · 美髮 社群簡介 楉棠💕 |…" at bounding box center [243, 300] width 199 height 254
copy span "營養與保健 · 母嬰 · 親子 · 保養 · 日常話題 · 家庭 · 美食 · 美髮"
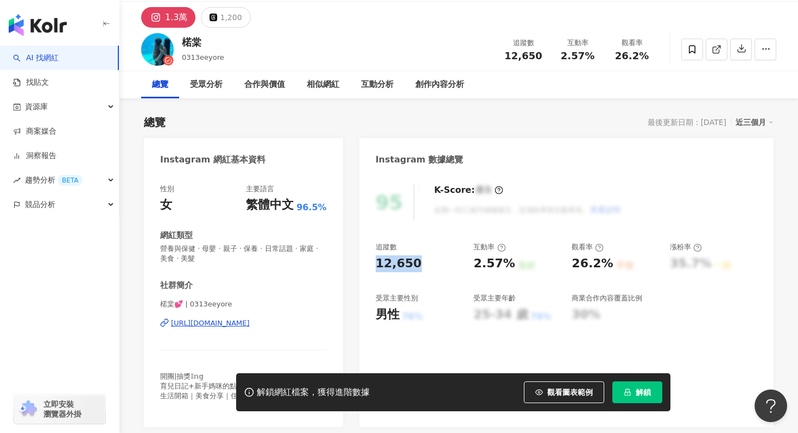
drag, startPoint x: 374, startPoint y: 262, endPoint x: 434, endPoint y: 262, distance: 60.8
click at [434, 262] on div "95 K-Score : 優良 近期一到三個月積極發文，且漲粉率與互動率高。 查看說明 追蹤數 12,650 互動率 2.57% 良好 觀看率 26.2% 不…" at bounding box center [566, 300] width 414 height 254
copy div "12,650"
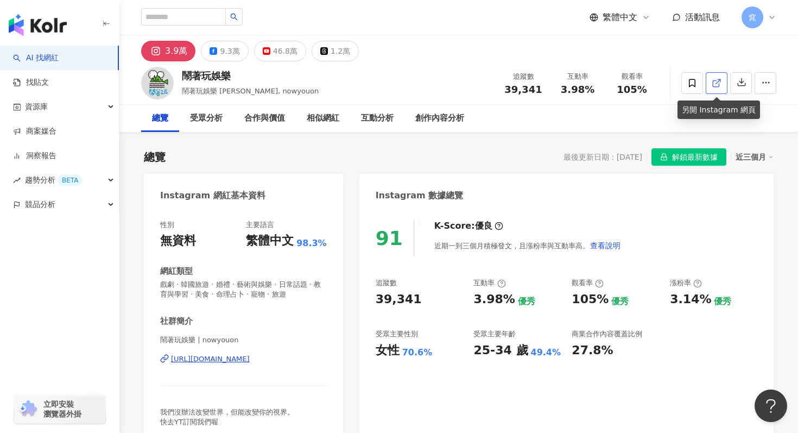
click at [722, 86] on link at bounding box center [717, 83] width 22 height 22
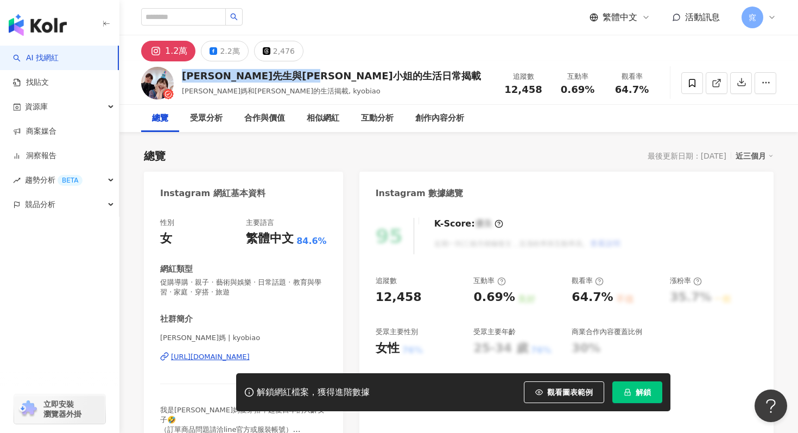
drag, startPoint x: 180, startPoint y: 80, endPoint x: 359, endPoint y: 81, distance: 179.2
click at [359, 81] on div "Kyo先生與Biao小姐的生活日常揭載 彪媽和毛寶的生活揭載, kyobiao 追蹤數 12,458 互動率 0.69% 觀看率 64.7%" at bounding box center [458, 82] width 679 height 43
copy div "Kyo先生與Biao小姐的生活日常揭載"
click at [715, 83] on icon at bounding box center [717, 83] width 10 height 10
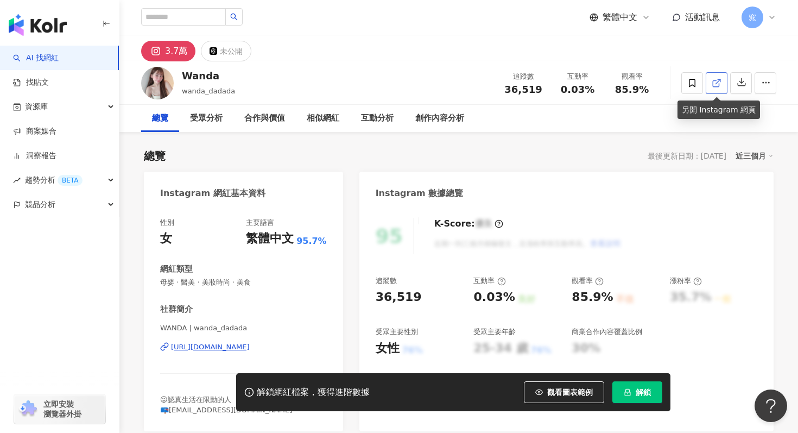
click at [714, 79] on icon at bounding box center [717, 83] width 10 height 10
drag, startPoint x: 377, startPoint y: 298, endPoint x: 415, endPoint y: 298, distance: 38.0
click at [415, 298] on div "36,519" at bounding box center [419, 297] width 87 height 17
copy div "36,519"
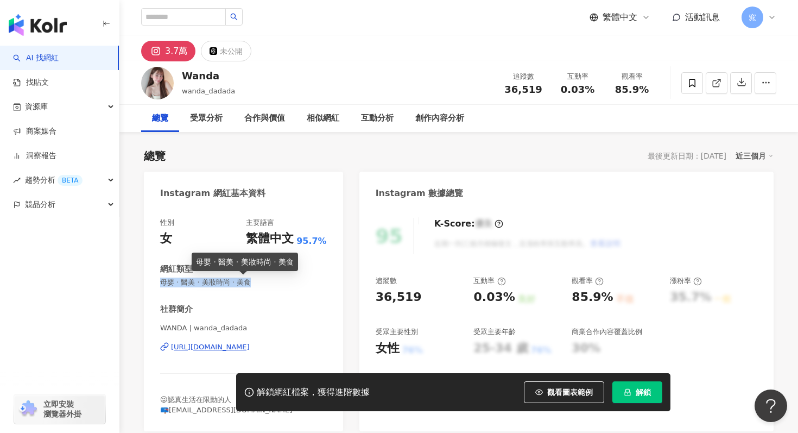
drag, startPoint x: 156, startPoint y: 279, endPoint x: 274, endPoint y: 283, distance: 117.3
click at [274, 283] on div "性別 女 主要語言 繁體中文 95.7% 網紅類型 母嬰 · 醫美 · 美妝時尚 · 美食 社群簡介 WANDA | wanda_dadada https:/…" at bounding box center [243, 319] width 199 height 224
copy span "母嬰 · 醫美 · 美妝時尚 · 美食"
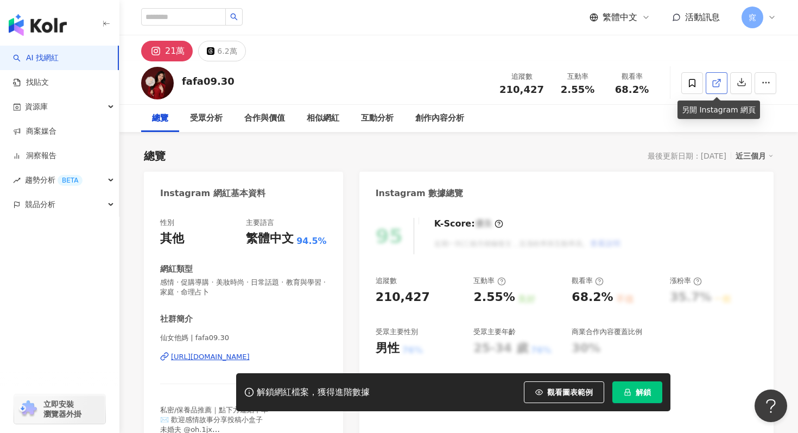
click at [716, 81] on icon at bounding box center [717, 83] width 10 height 10
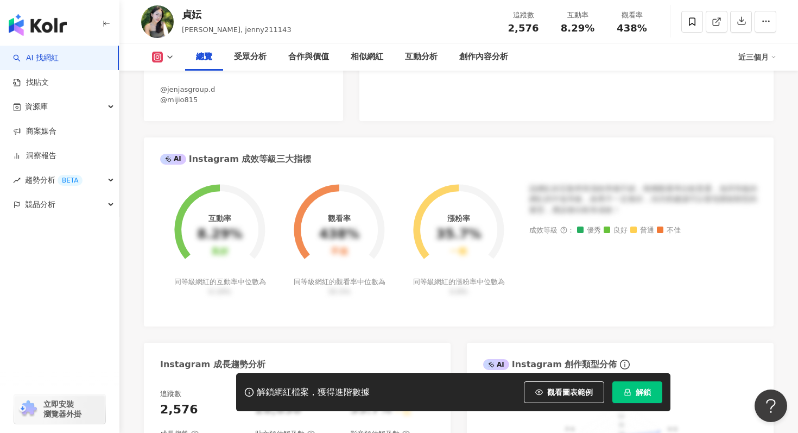
scroll to position [126, 0]
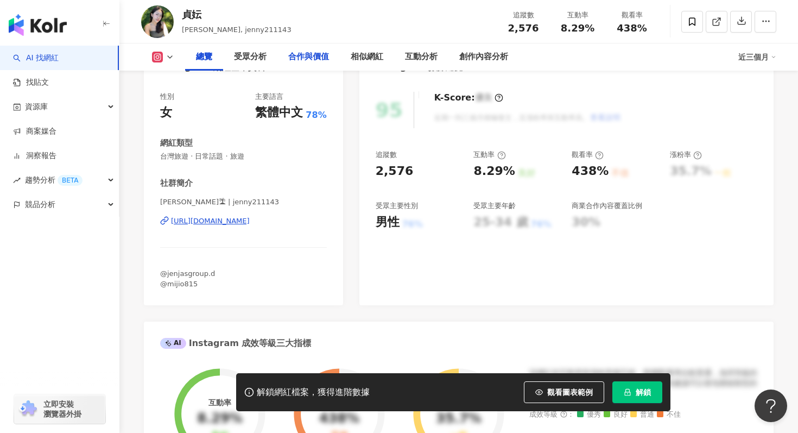
click at [309, 54] on div "合作與價值" at bounding box center [308, 56] width 41 height 13
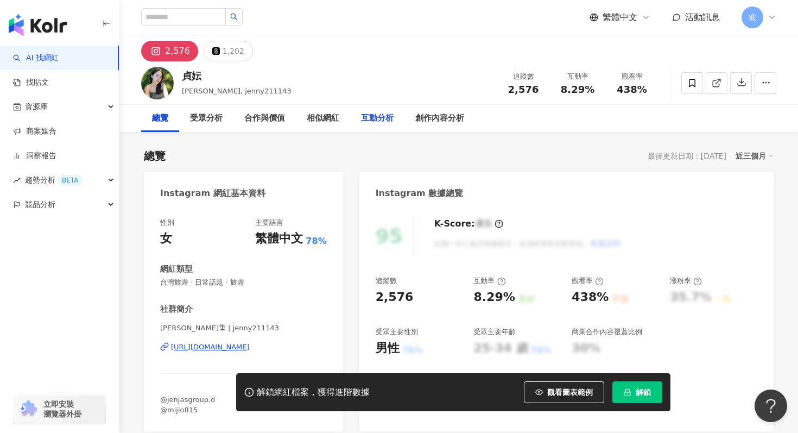
click at [374, 117] on div "互動分析" at bounding box center [377, 118] width 33 height 13
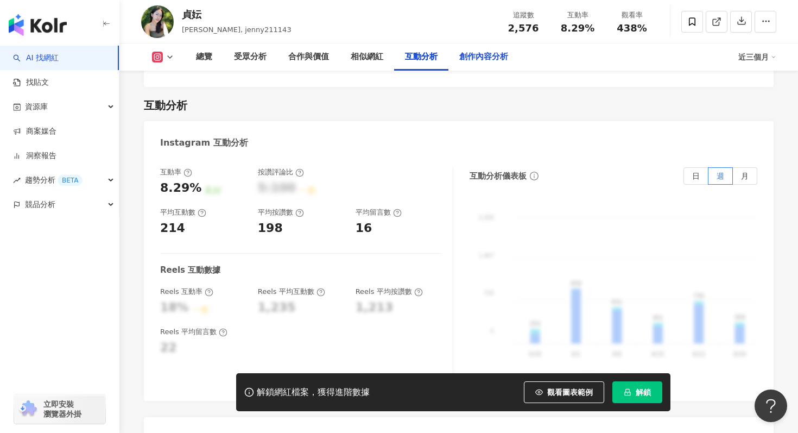
click at [469, 58] on div "創作內容分析" at bounding box center [483, 56] width 49 height 13
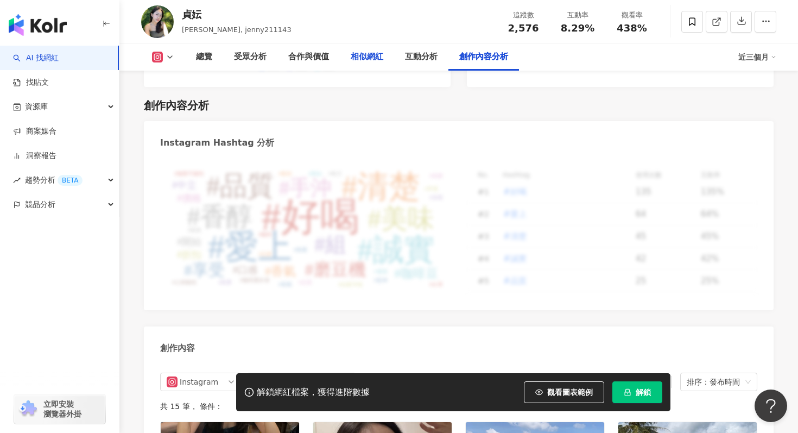
click at [361, 56] on div "相似網紅" at bounding box center [367, 56] width 33 height 13
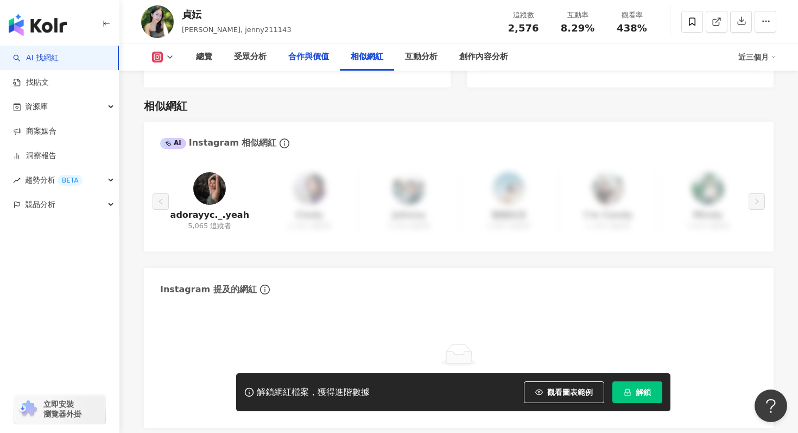
click at [323, 55] on div "合作與價值" at bounding box center [308, 56] width 41 height 13
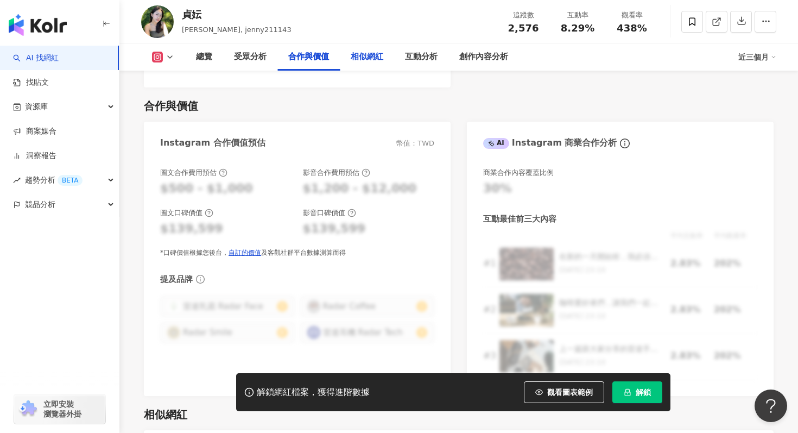
click at [374, 60] on div "相似網紅" at bounding box center [367, 56] width 33 height 13
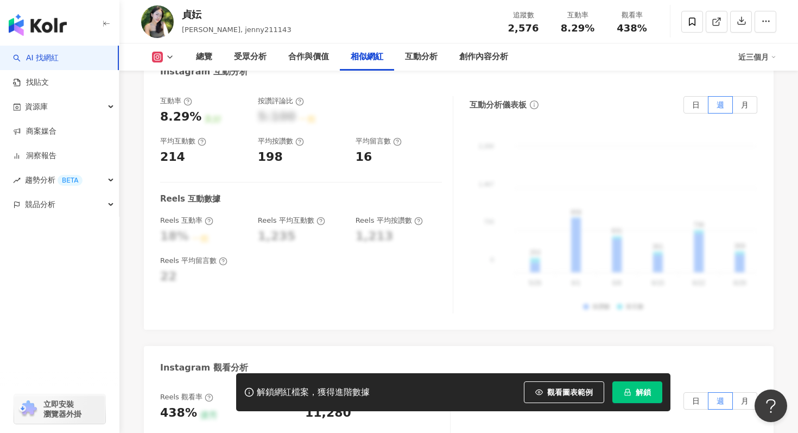
scroll to position [1896, 0]
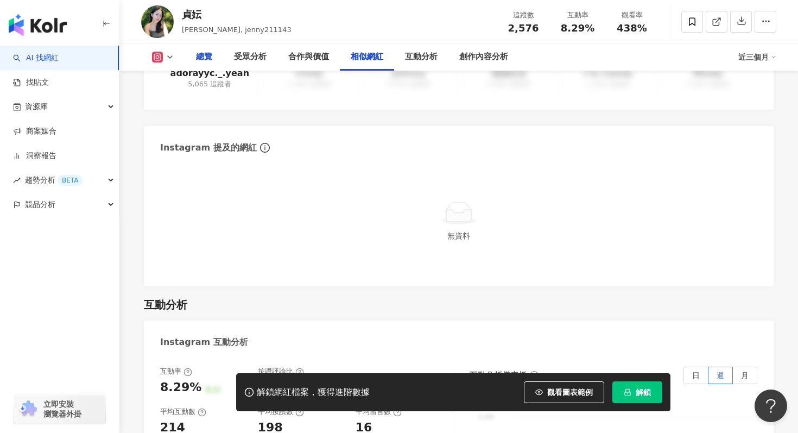
click at [204, 62] on div "總覽" at bounding box center [204, 56] width 16 height 13
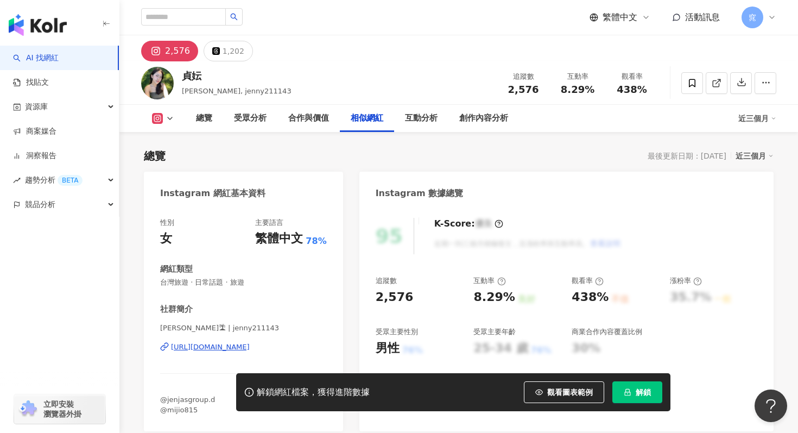
scroll to position [1754, 0]
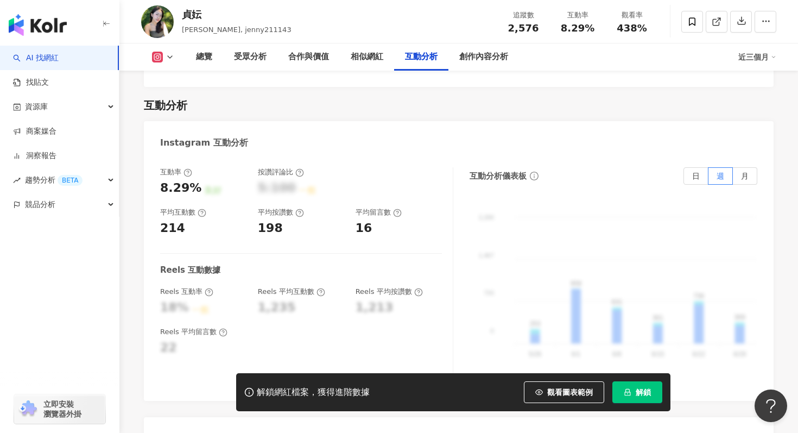
scroll to position [126, 0]
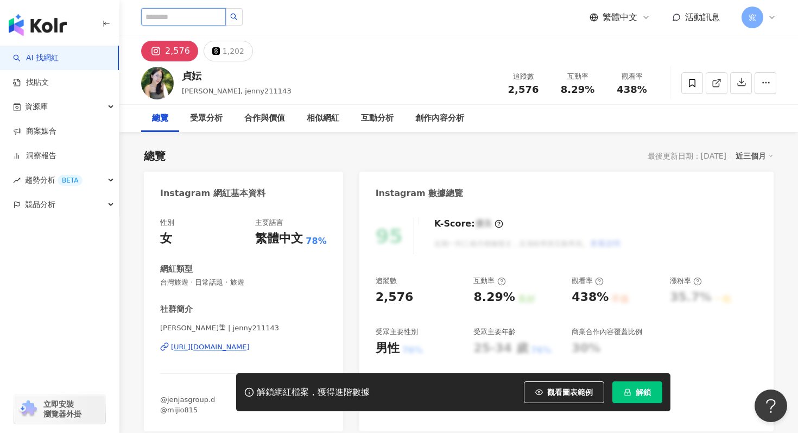
click at [198, 23] on input "search" at bounding box center [183, 16] width 85 height 17
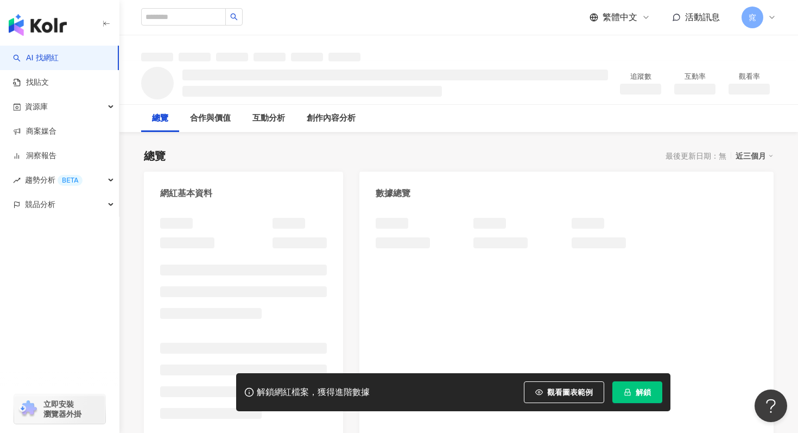
click at [59, 60] on link "AI 找網紅" at bounding box center [36, 58] width 46 height 11
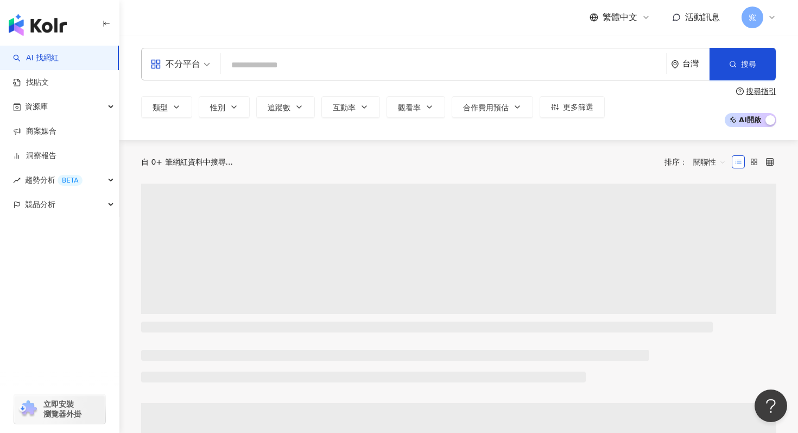
click at [291, 73] on input "search" at bounding box center [443, 65] width 437 height 21
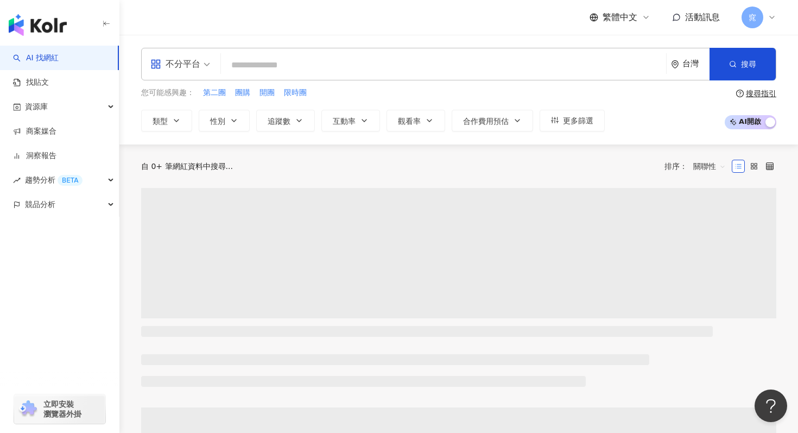
click at [291, 73] on input "search" at bounding box center [443, 65] width 437 height 21
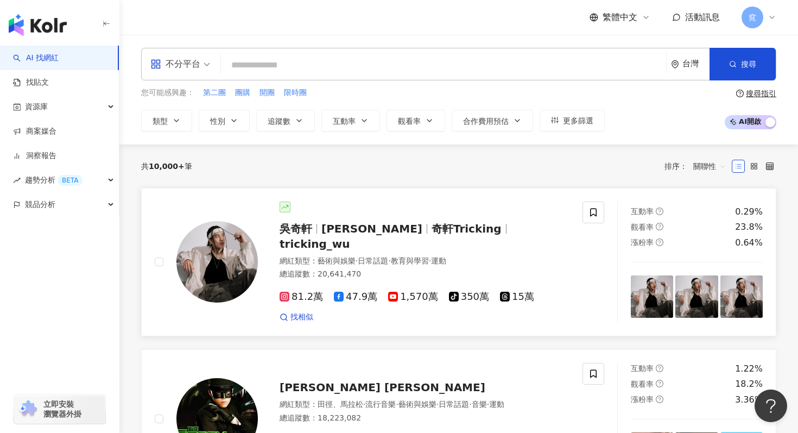
click at [361, 238] on div "吳奇軒 Wu Hsuan 奇軒Tricking tricking_wu" at bounding box center [425, 236] width 290 height 30
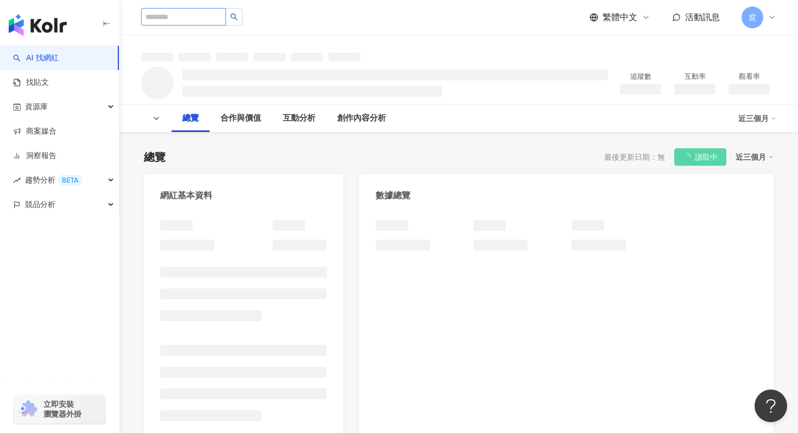
click at [201, 22] on input "search" at bounding box center [183, 16] width 85 height 17
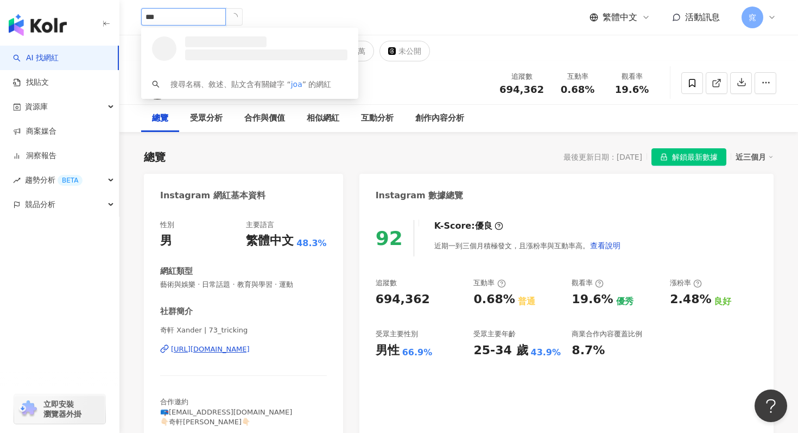
type input "****"
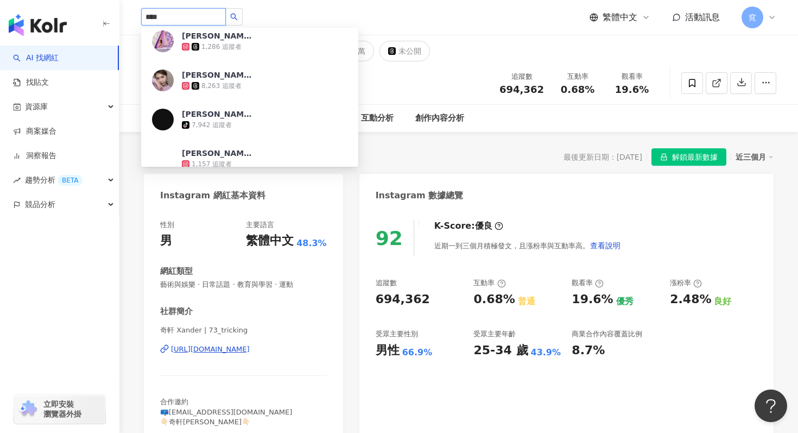
scroll to position [1024, 0]
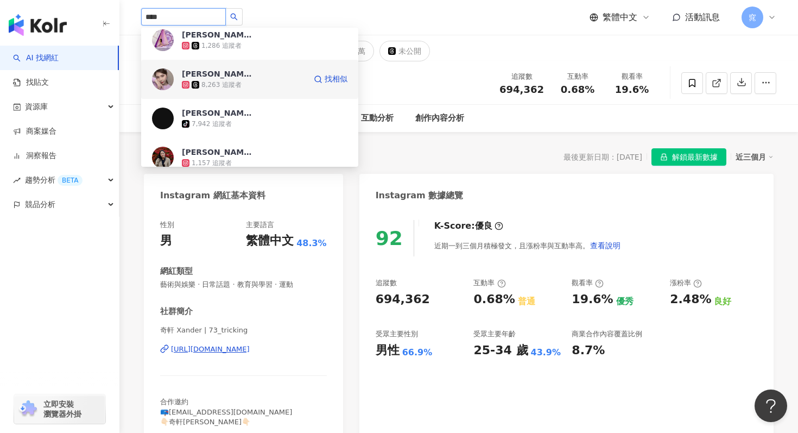
click at [262, 80] on div "8,263 追蹤者" at bounding box center [244, 84] width 124 height 11
